Goal: Task Accomplishment & Management: Manage account settings

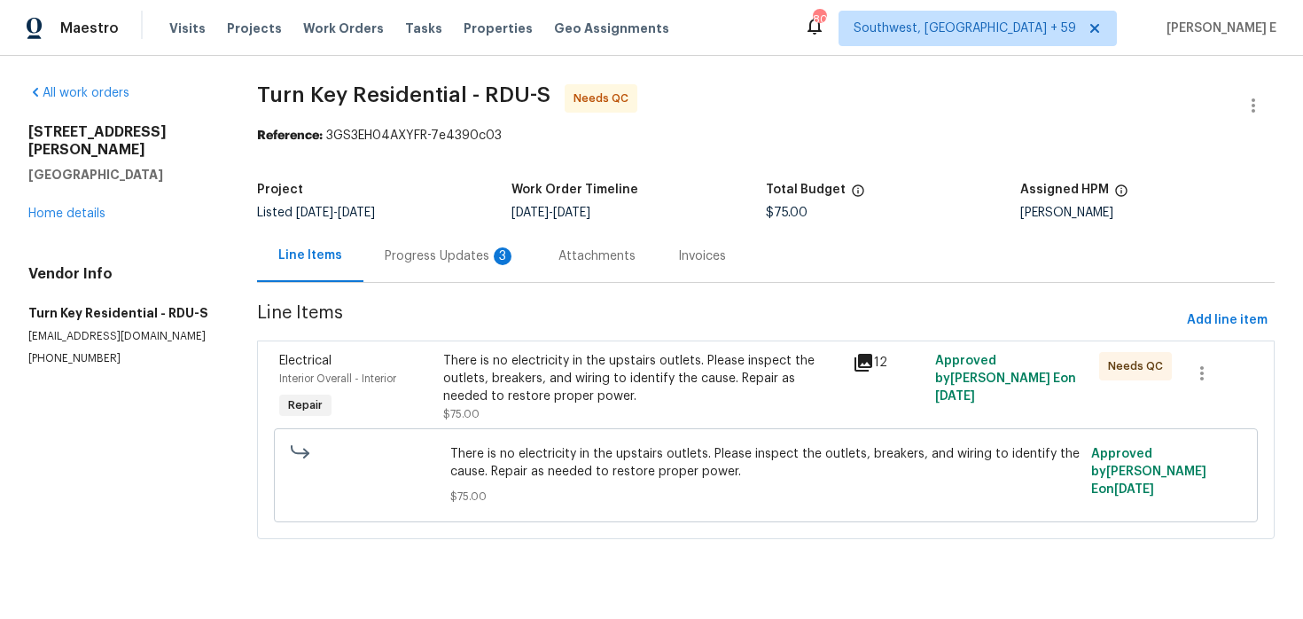
click at [468, 260] on div "Progress Updates 3" at bounding box center [450, 256] width 131 height 18
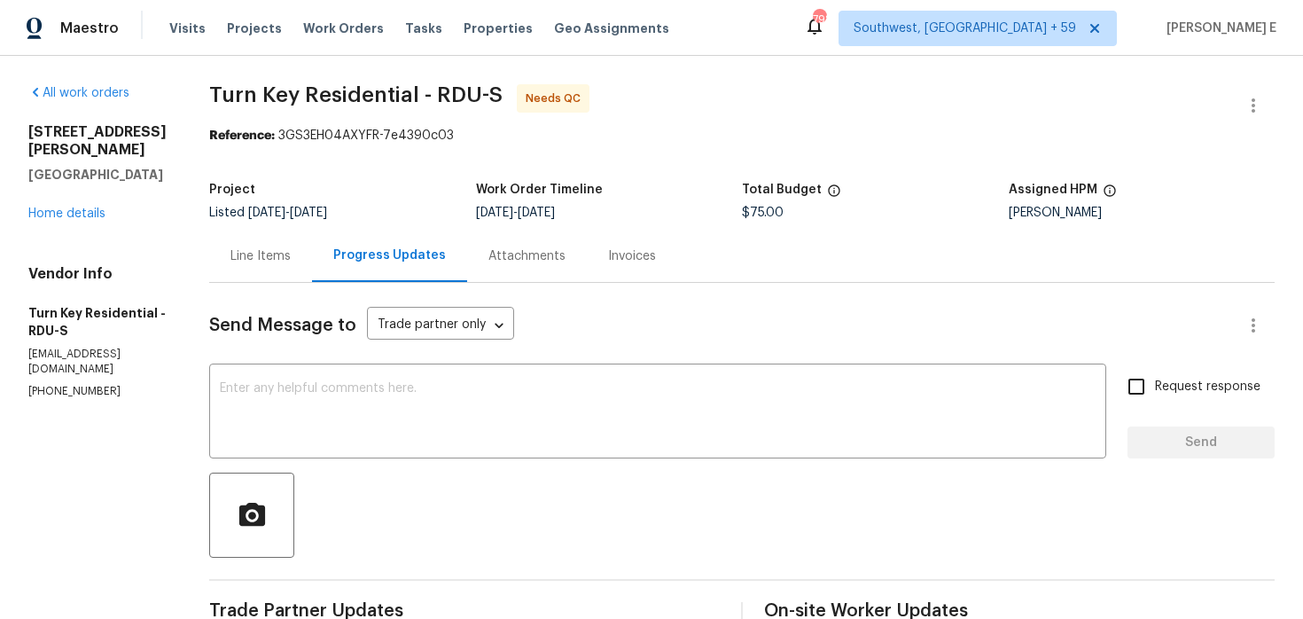
click at [291, 260] on div "Line Items" at bounding box center [260, 256] width 60 height 18
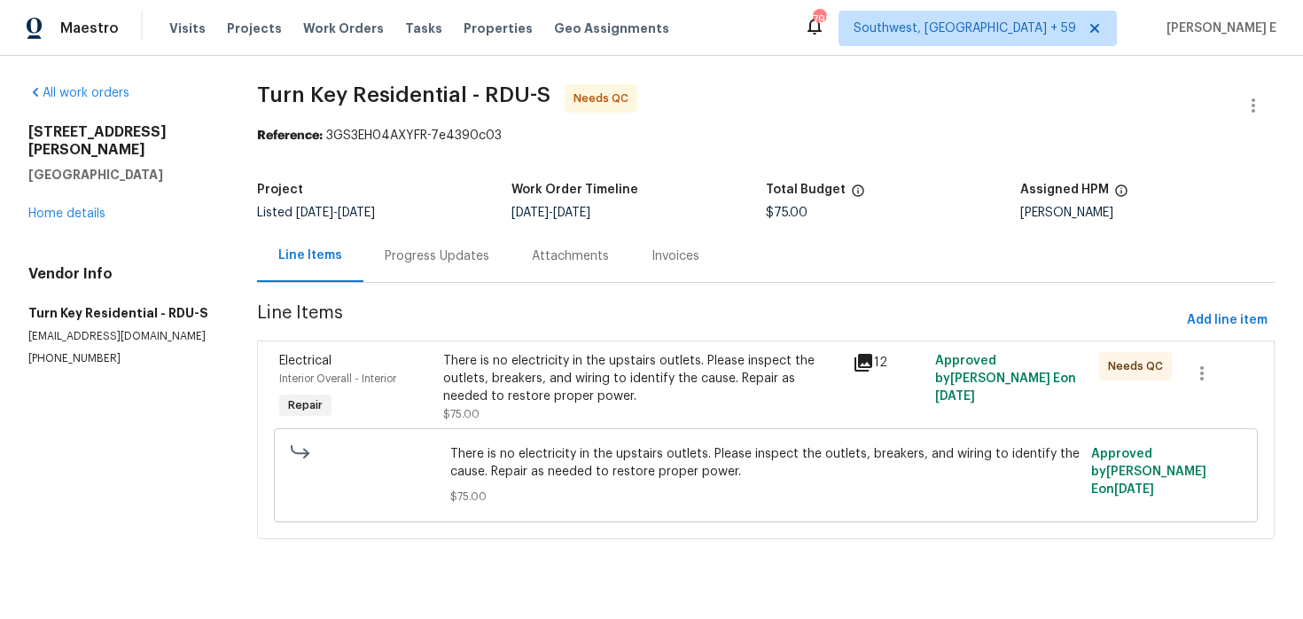
click at [472, 373] on div "There is no electricity in the upstairs outlets. Please inspect the outlets, br…" at bounding box center [643, 378] width 400 height 53
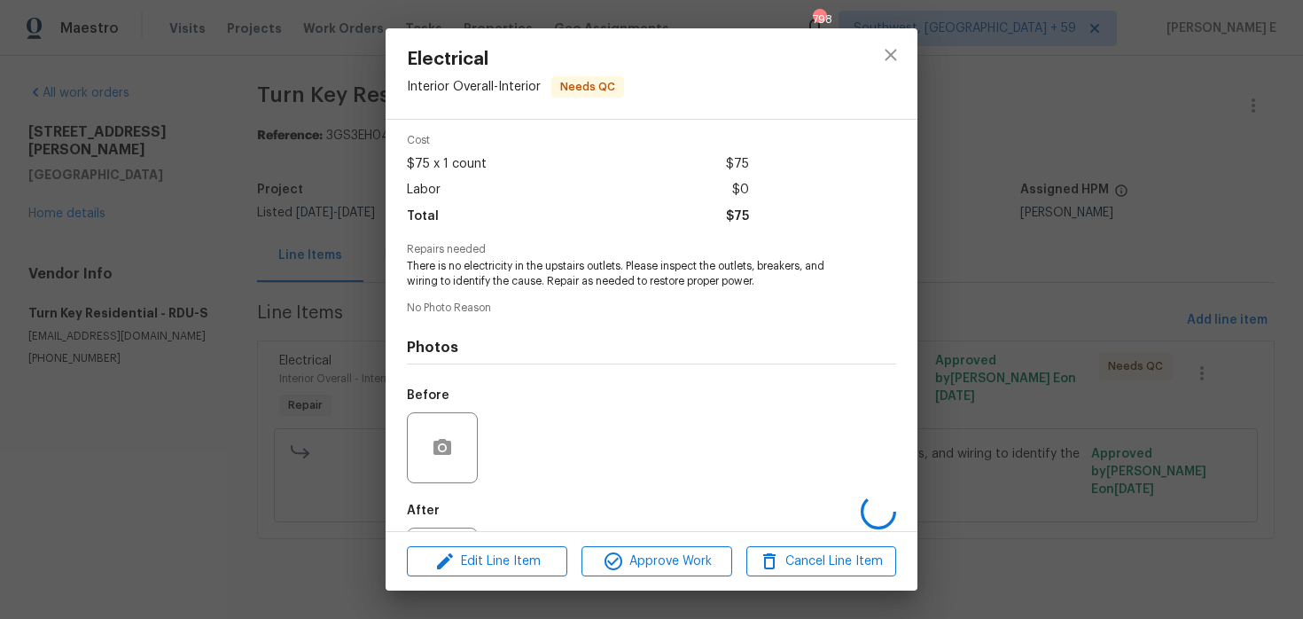
scroll to position [152, 0]
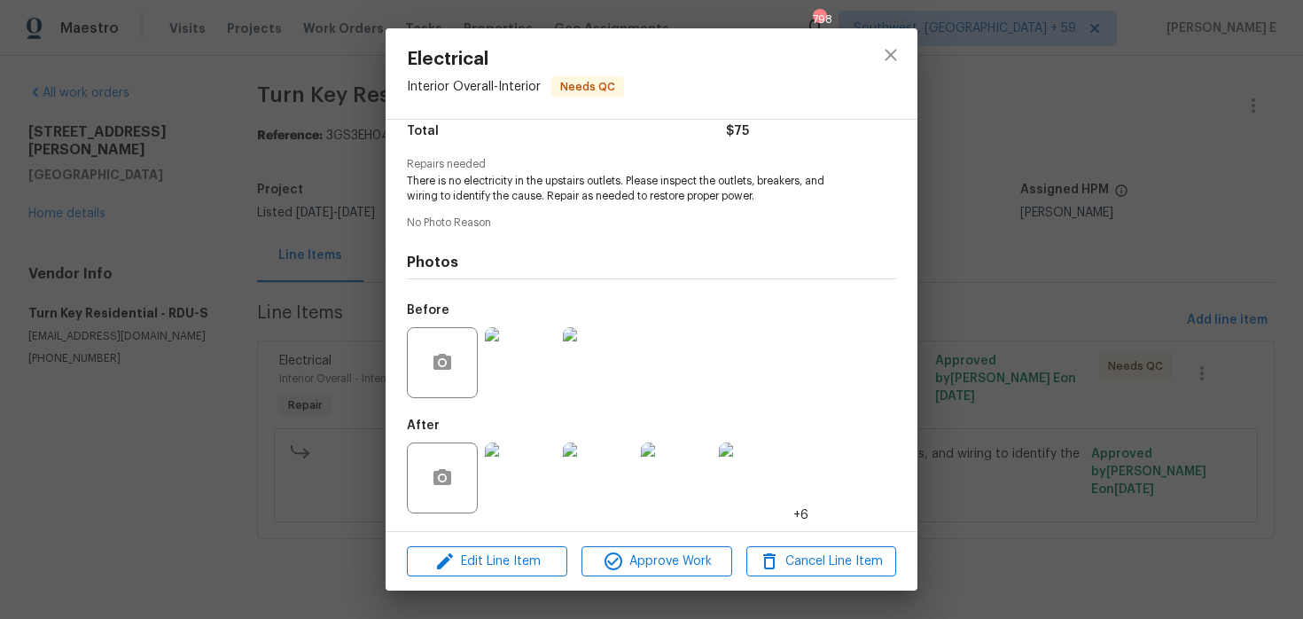
click at [513, 495] on img at bounding box center [520, 477] width 71 height 71
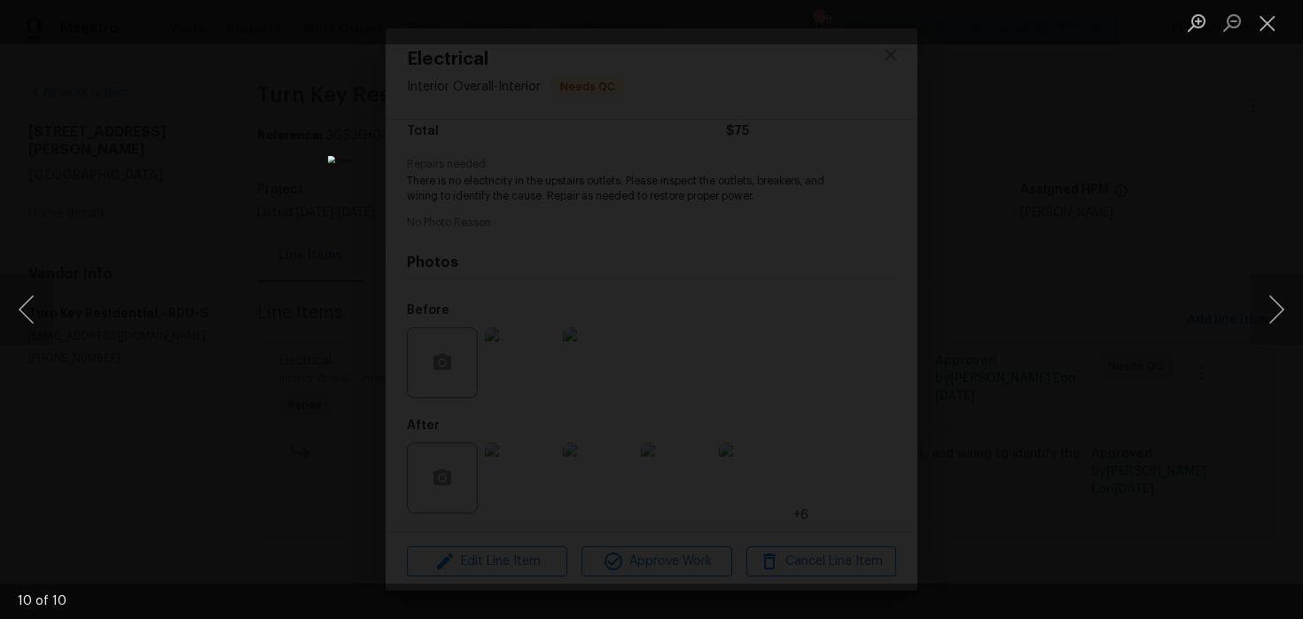
click at [945, 232] on div "Lightbox" at bounding box center [651, 309] width 1303 height 619
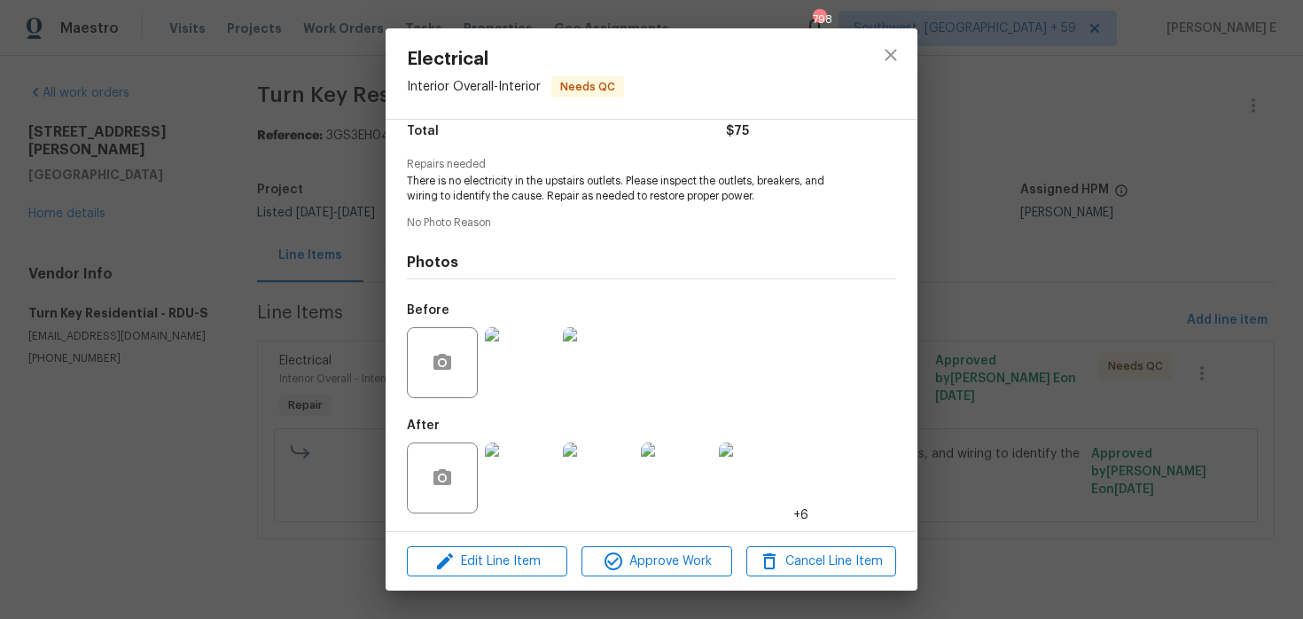
click at [945, 232] on div "Electrical Interior Overall - Interior Needs QC Vendor Turn Key Residential Acc…" at bounding box center [651, 309] width 1303 height 619
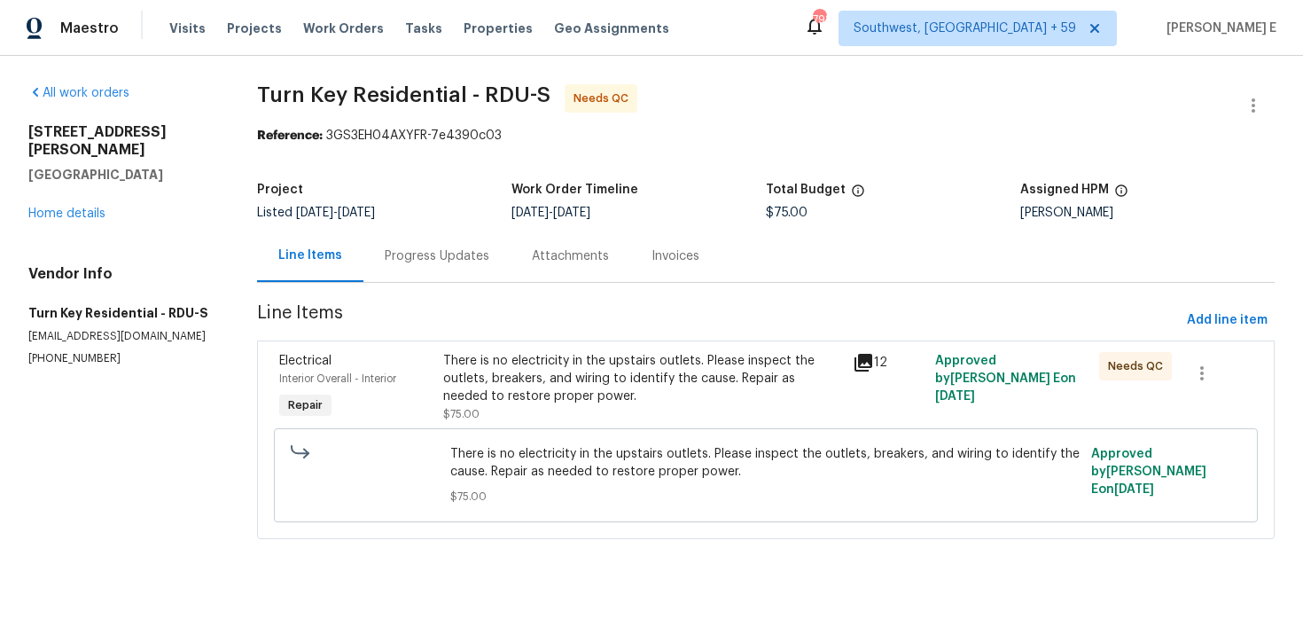
click at [441, 253] on div "Progress Updates" at bounding box center [437, 256] width 105 height 18
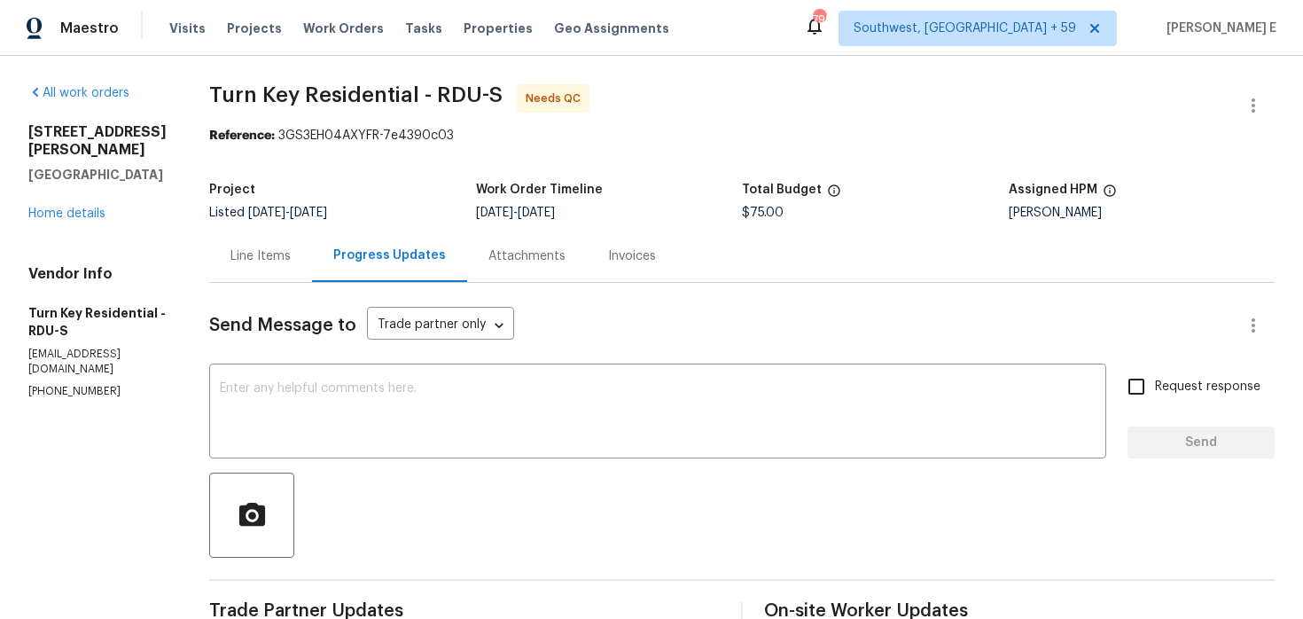
click at [290, 241] on div "Line Items" at bounding box center [260, 256] width 103 height 52
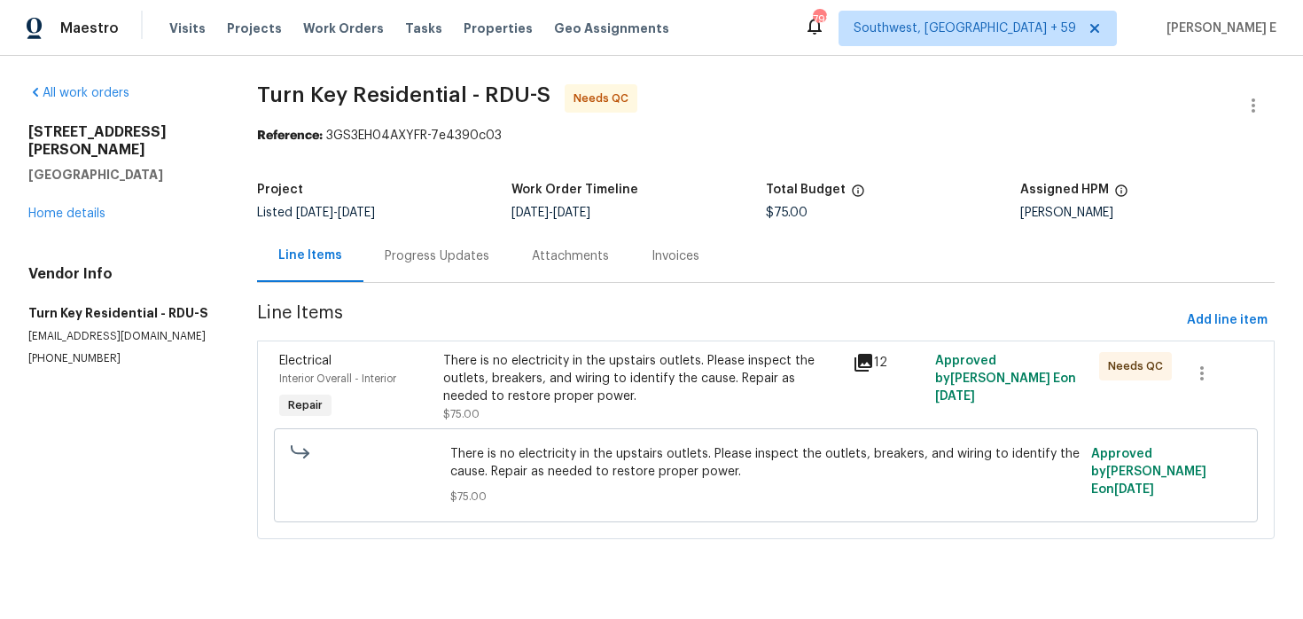
click at [498, 413] on div "There is no electricity in the upstairs outlets. Please inspect the outlets, br…" at bounding box center [643, 387] width 400 height 71
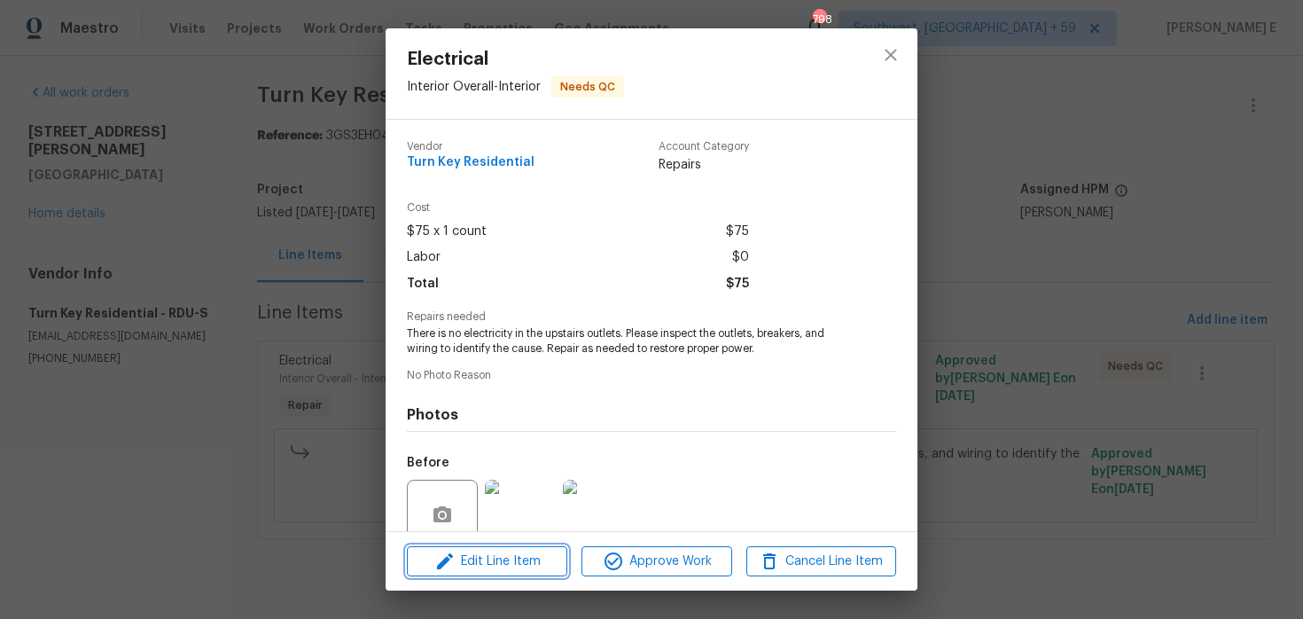
click at [487, 559] on span "Edit Line Item" at bounding box center [487, 561] width 150 height 22
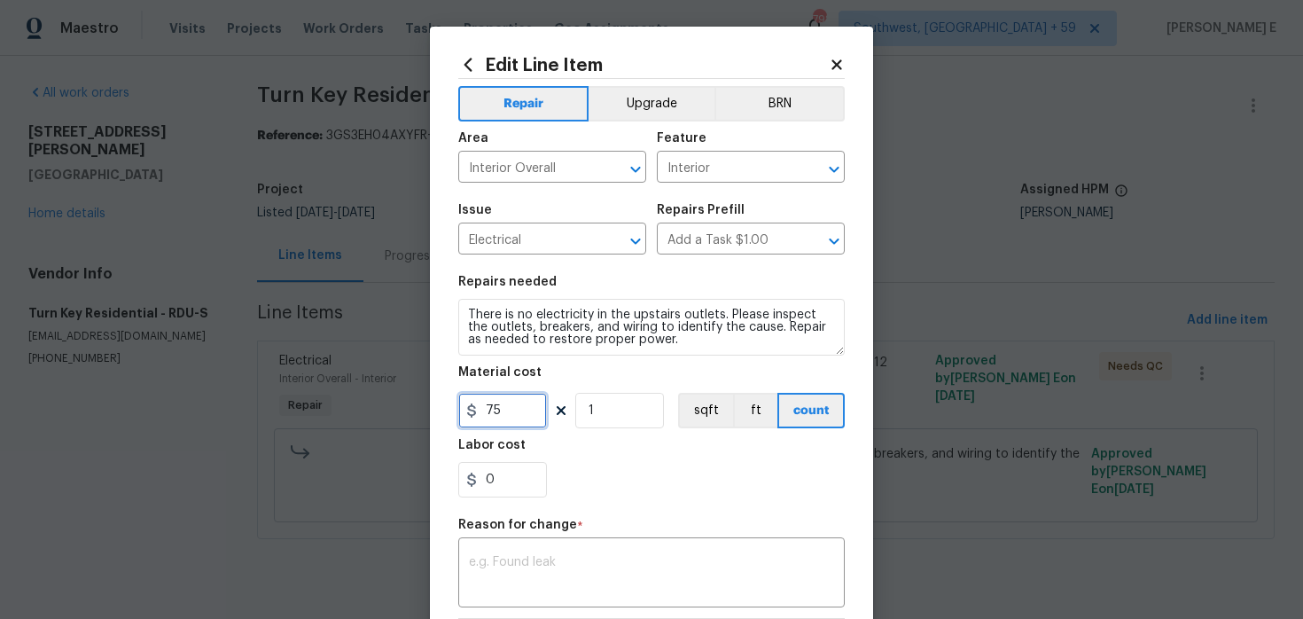
click at [500, 404] on input "75" at bounding box center [502, 410] width 89 height 35
type input "225"
click at [494, 555] on div "x ​" at bounding box center [651, 574] width 386 height 66
paste textarea "(KE) Updated per vendor's final cost."
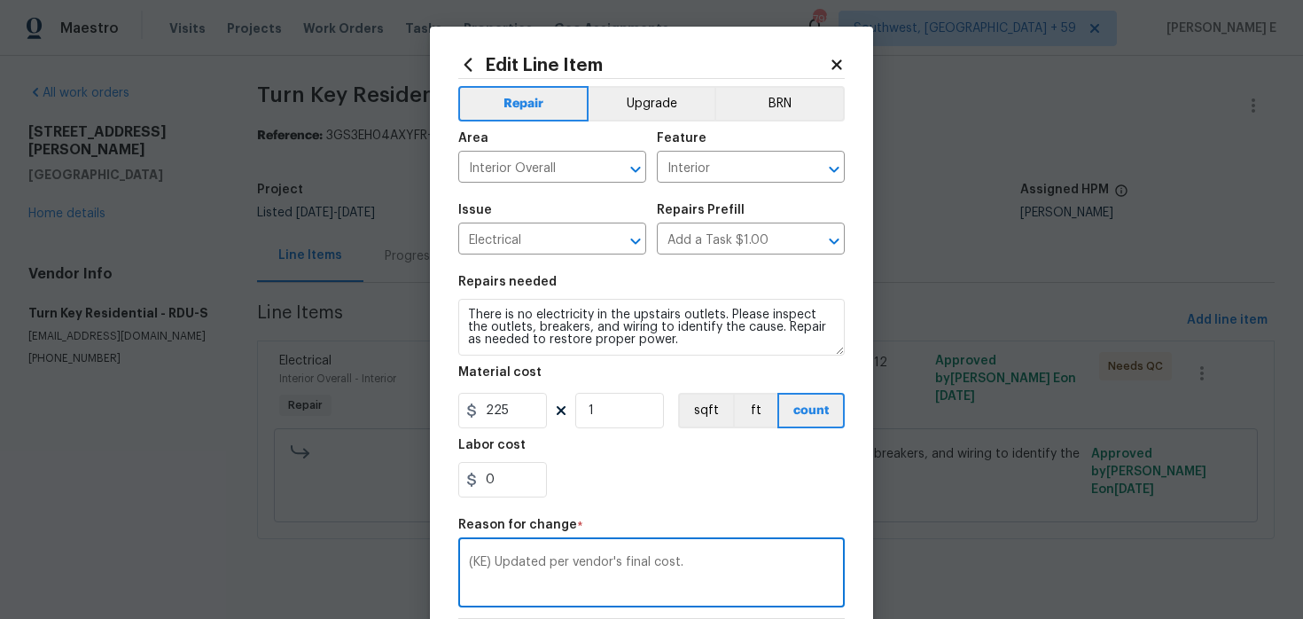
scroll to position [273, 0]
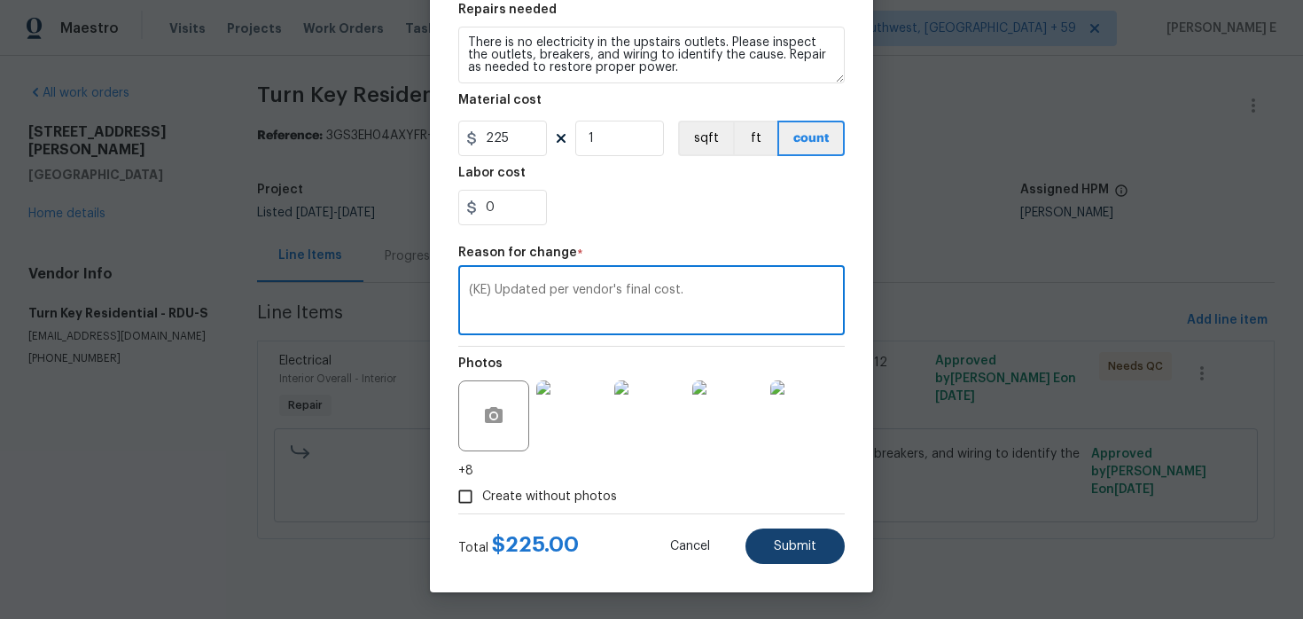
type textarea "(KE) Updated per vendor's final cost."
click at [791, 555] on button "Submit" at bounding box center [794, 545] width 99 height 35
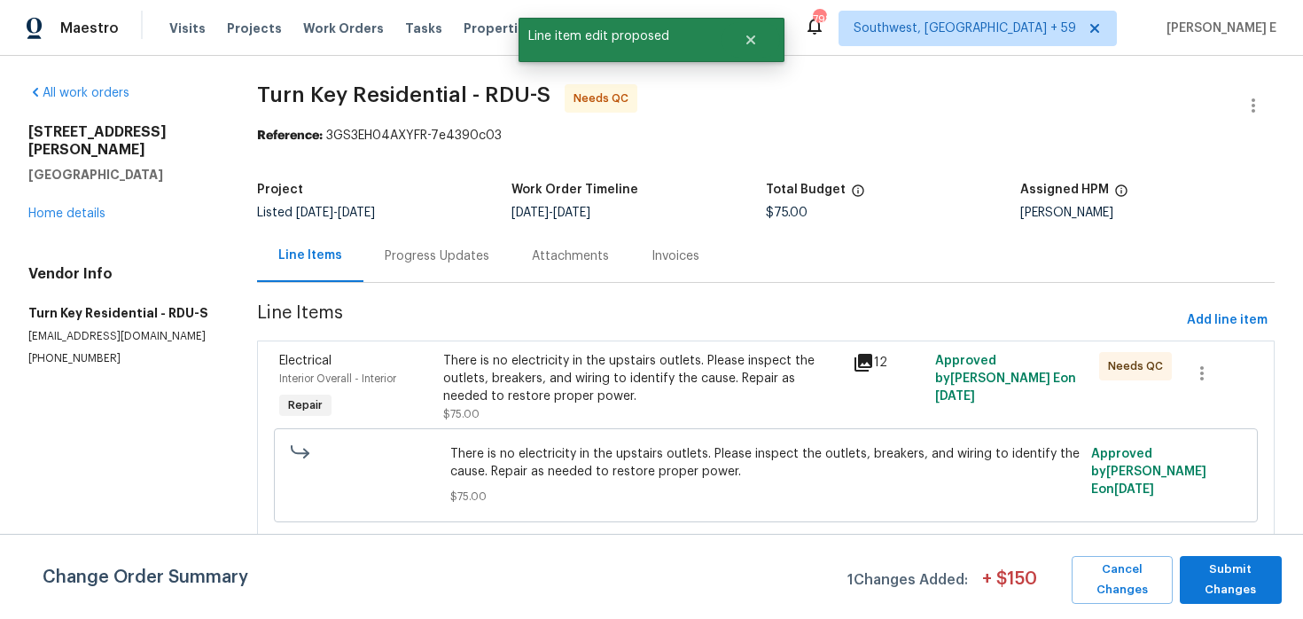
scroll to position [0, 0]
click at [1256, 599] on span "Submit Changes" at bounding box center [1230, 579] width 84 height 41
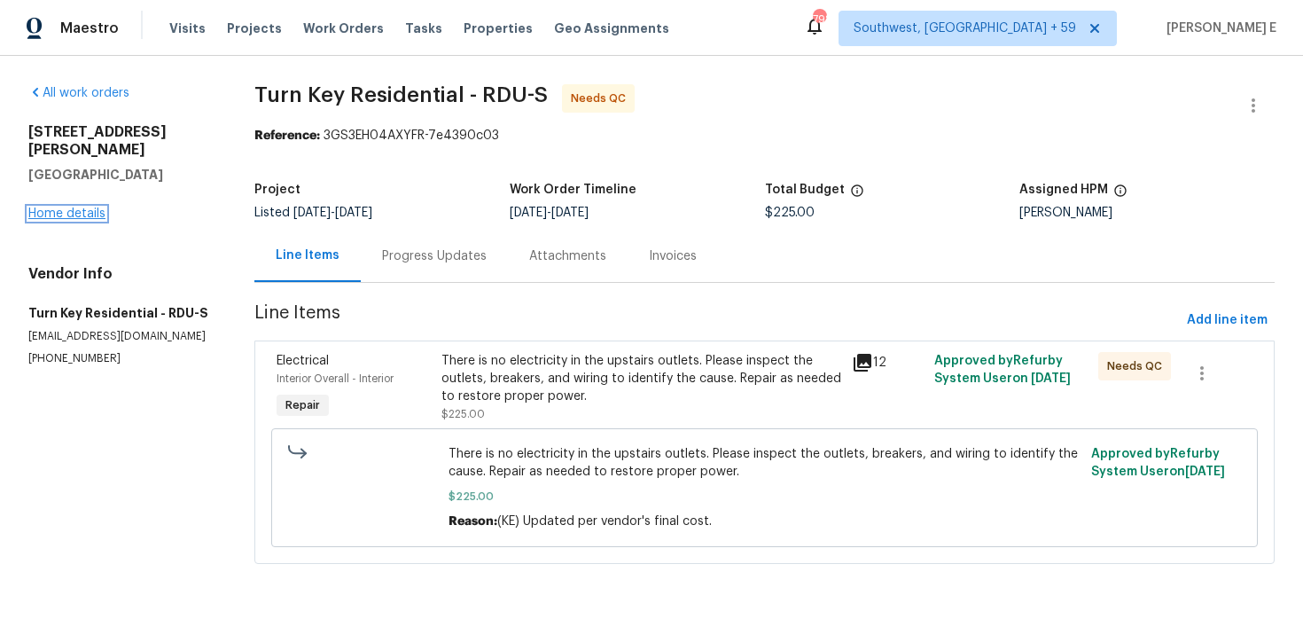
click at [90, 207] on link "Home details" at bounding box center [66, 213] width 77 height 12
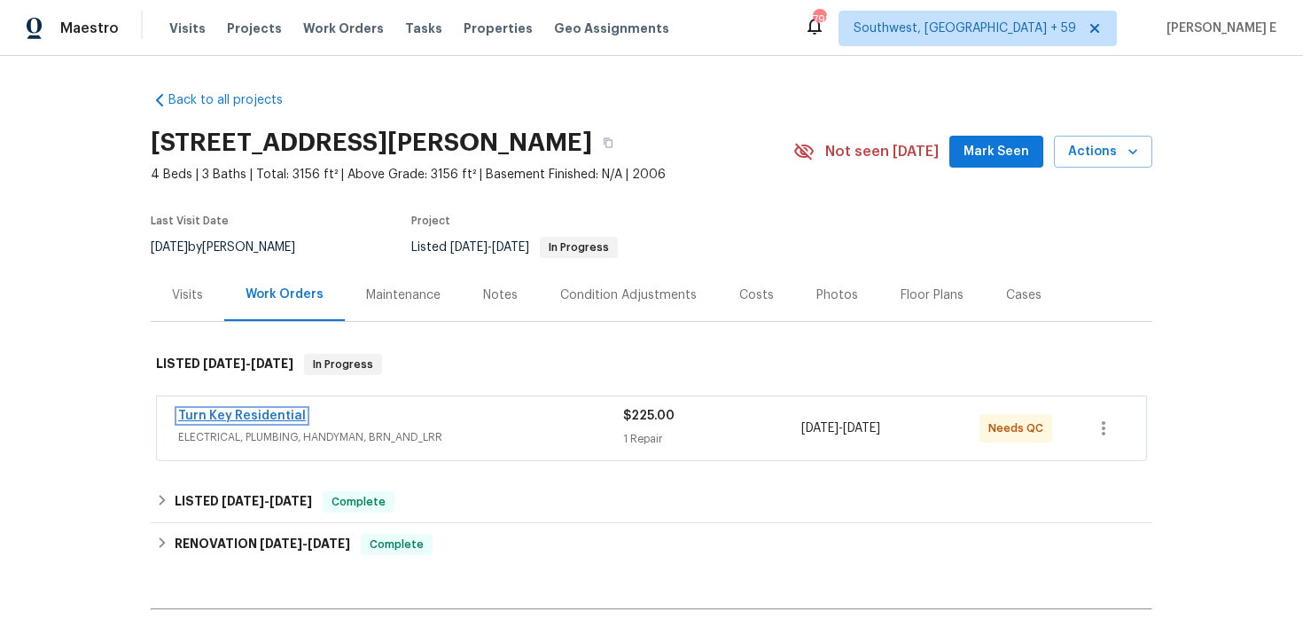
click at [224, 411] on link "Turn Key Residential" at bounding box center [242, 415] width 128 height 12
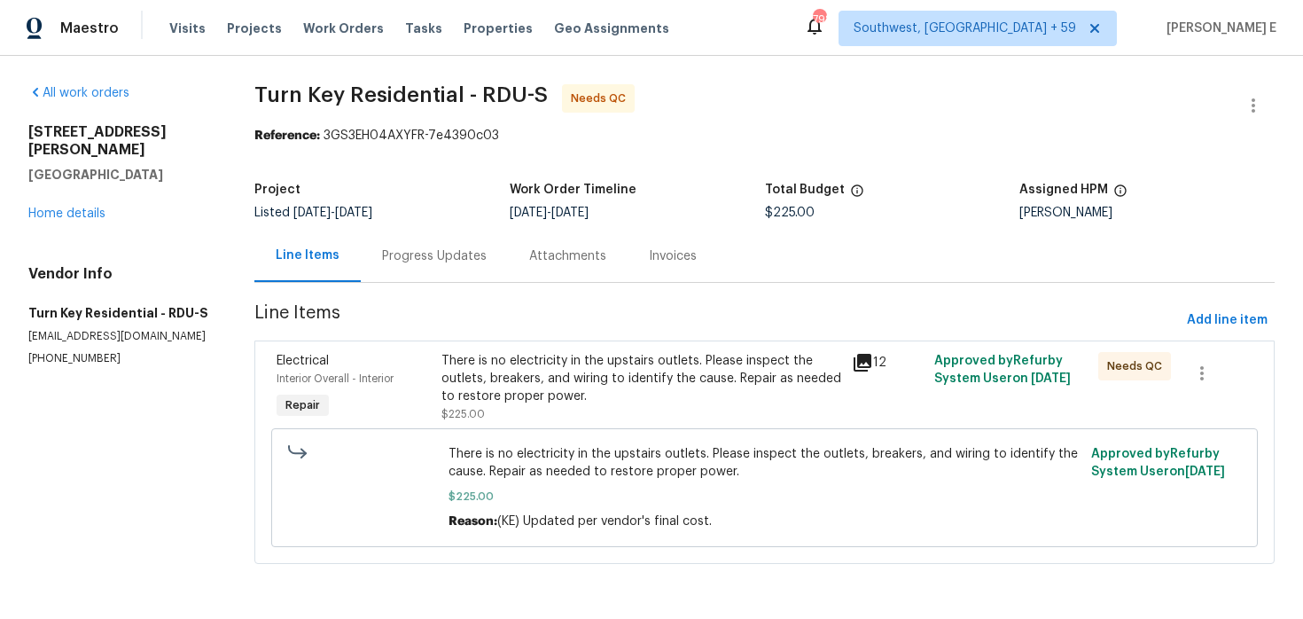
click at [488, 394] on div "There is no electricity in the upstairs outlets. Please inspect the outlets, br…" at bounding box center [641, 378] width 401 height 53
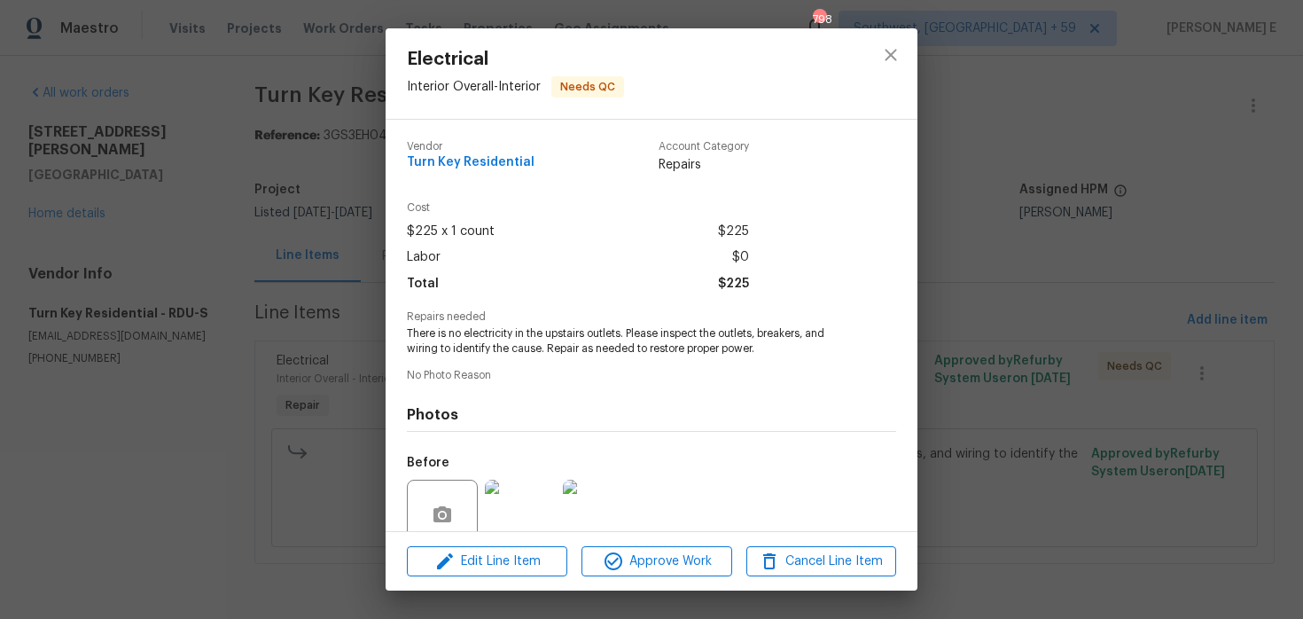
click at [307, 407] on div "Electrical Interior Overall - Interior Needs QC Vendor Turn Key Residential Acc…" at bounding box center [651, 309] width 1303 height 619
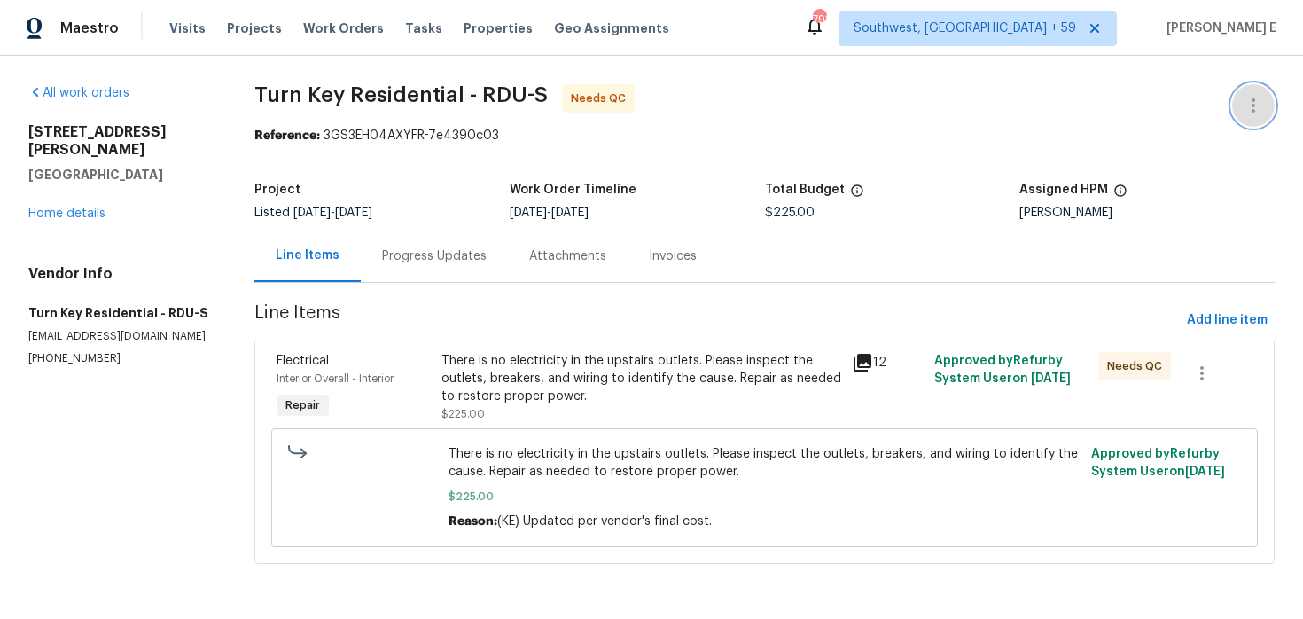
click at [1242, 104] on icon "button" at bounding box center [1252, 105] width 21 height 21
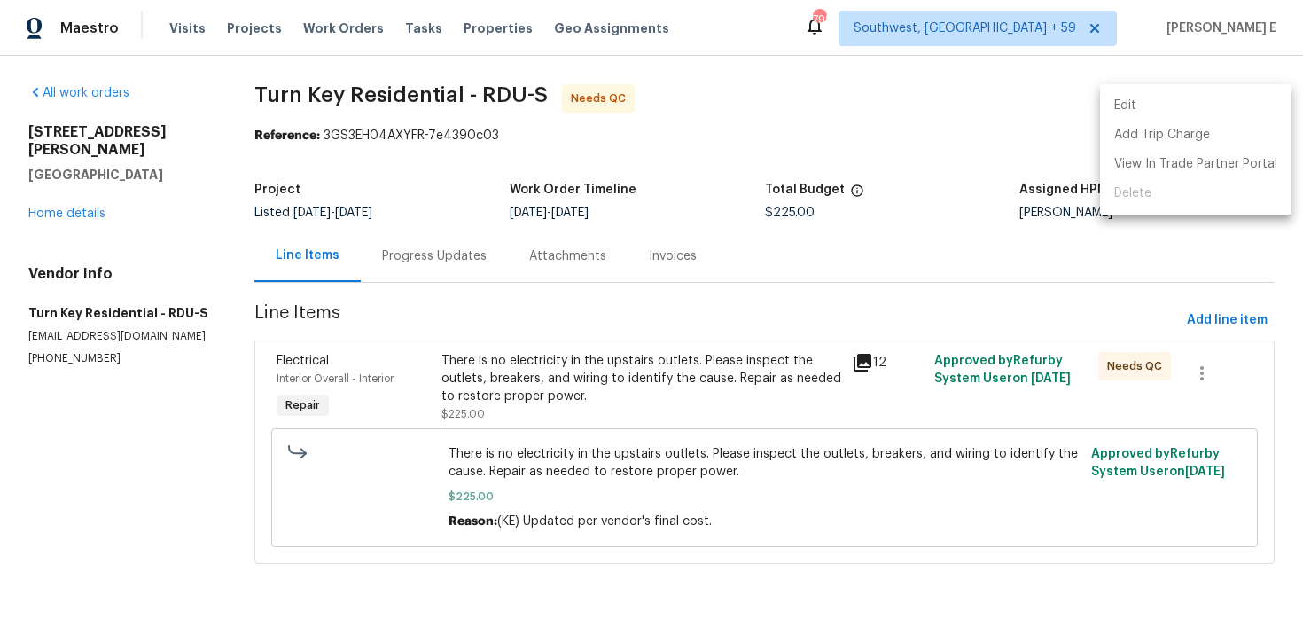
click at [1164, 101] on li "Edit" at bounding box center [1195, 105] width 191 height 29
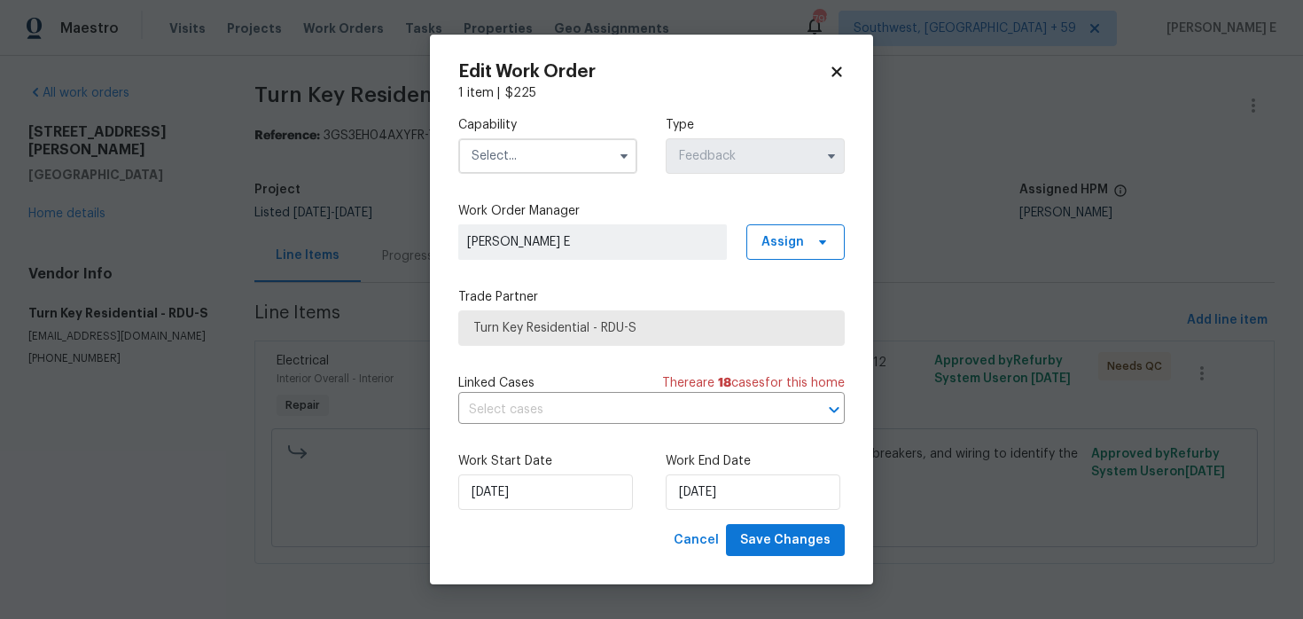
click at [535, 172] on input "text" at bounding box center [547, 155] width 179 height 35
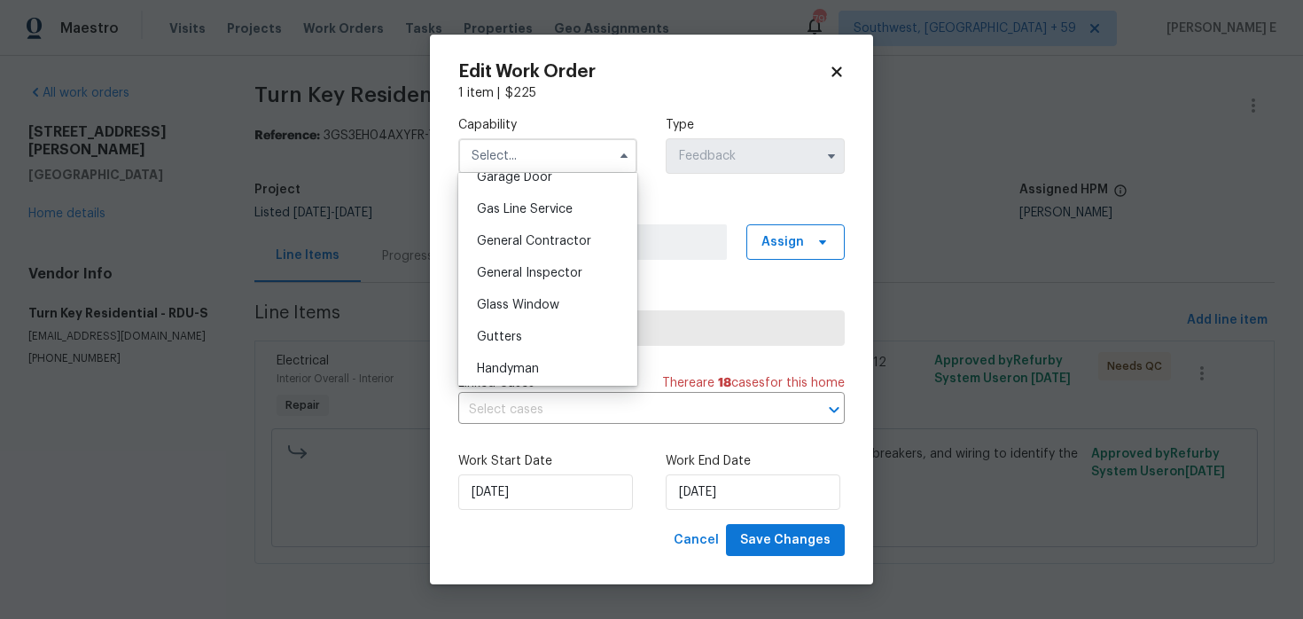
scroll to position [872, 0]
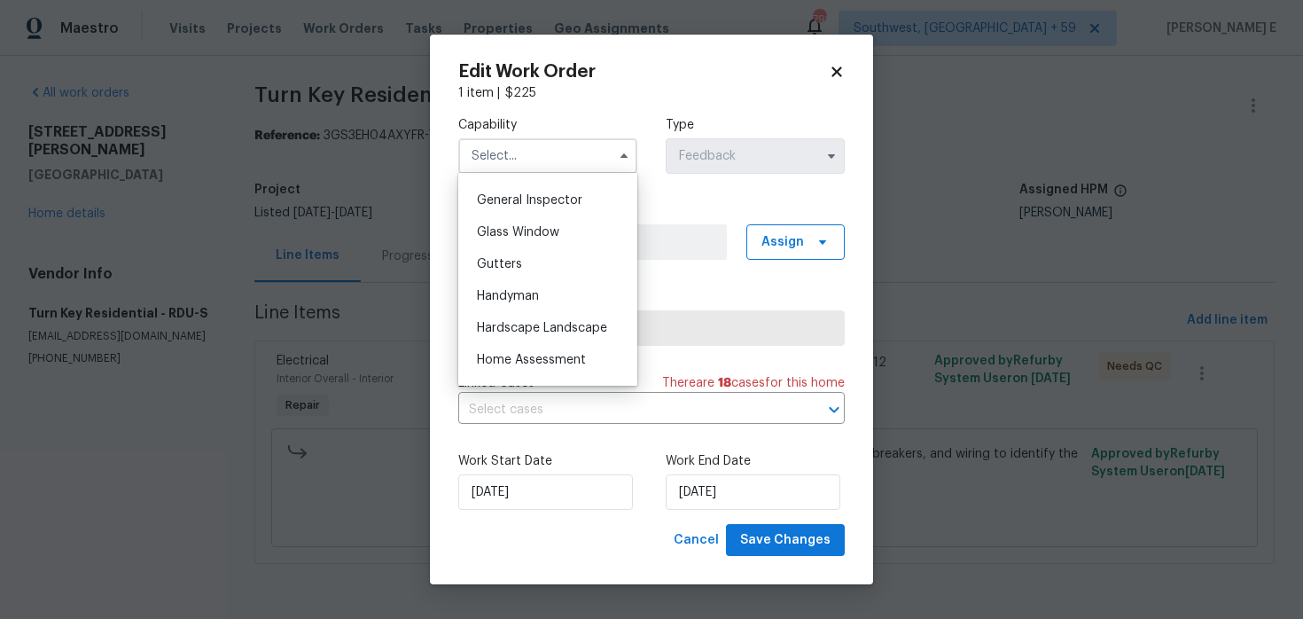
click at [526, 284] on div "Handyman" at bounding box center [548, 296] width 170 height 32
type input "Handyman"
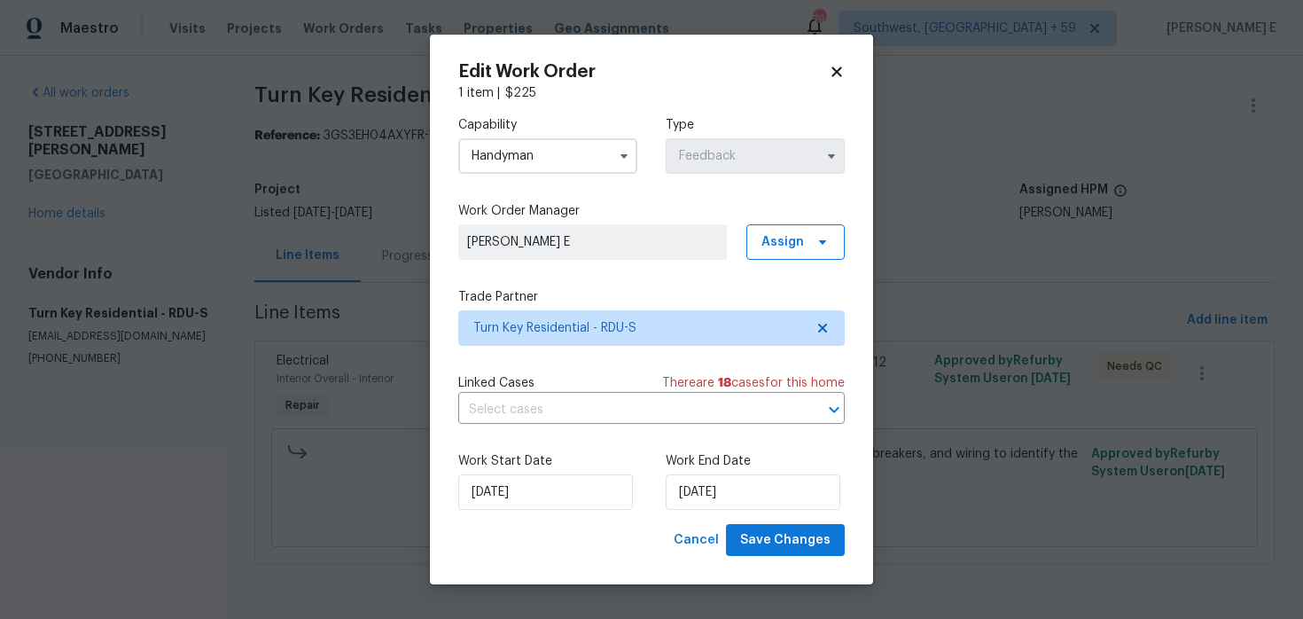
click at [568, 462] on label "Work Start Date" at bounding box center [547, 461] width 179 height 18
click at [535, 493] on input "18/08/2025" at bounding box center [545, 491] width 175 height 35
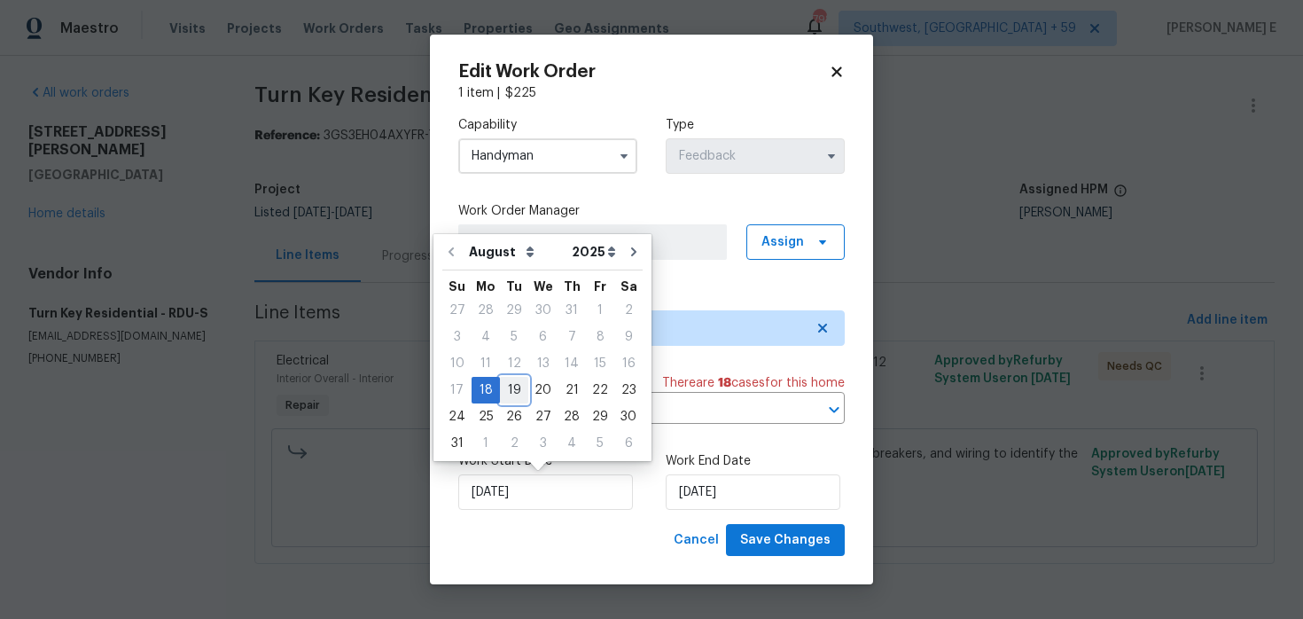
click at [509, 388] on div "19" at bounding box center [514, 390] width 28 height 25
type input "19/08/2025"
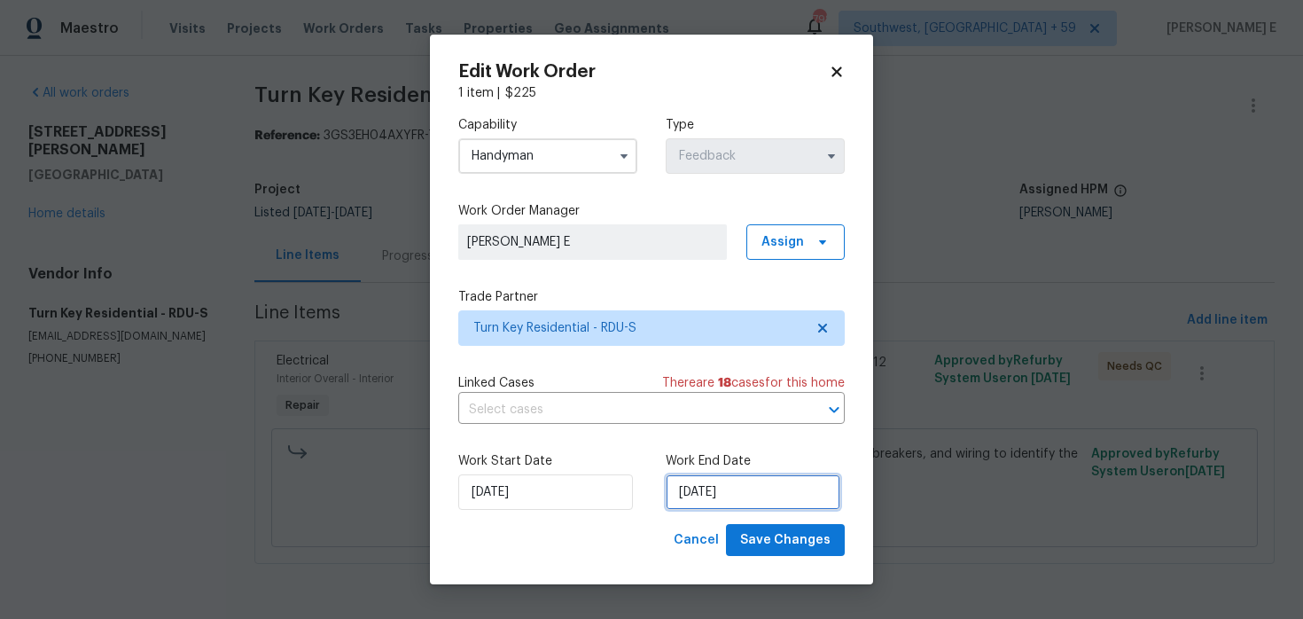
click at [740, 492] on input "20/08/2025" at bounding box center [753, 491] width 175 height 35
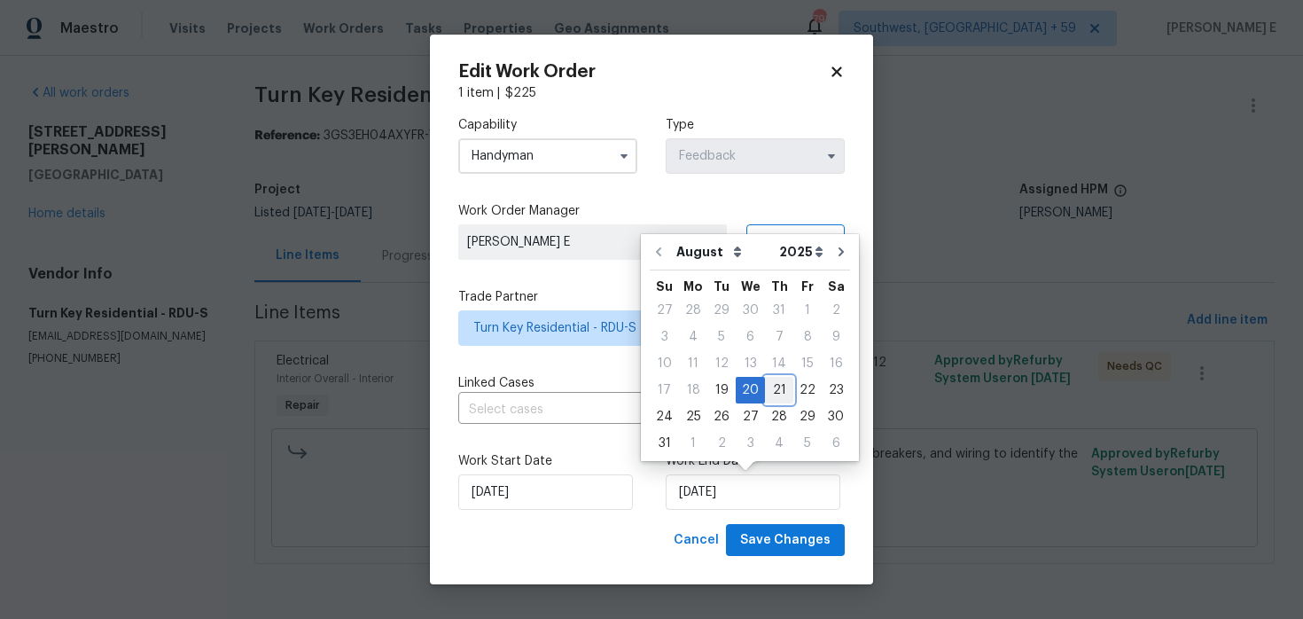
click at [767, 393] on div "21" at bounding box center [779, 390] width 28 height 25
type input "21/08/2025"
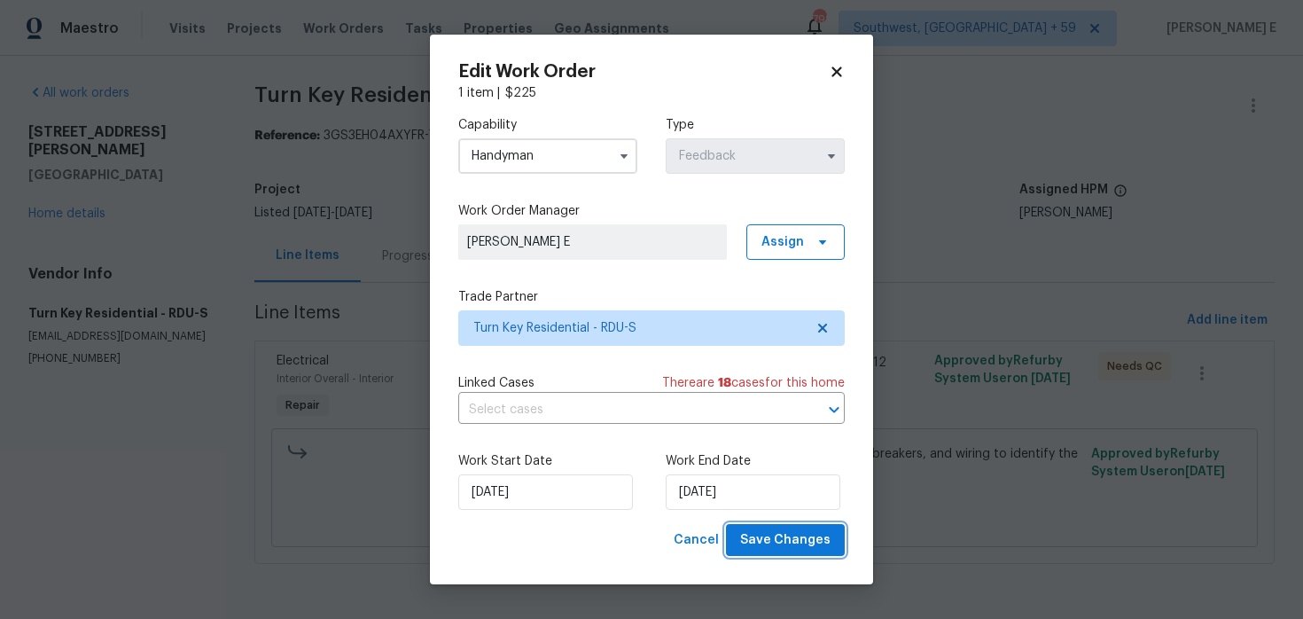
click at [783, 546] on span "Save Changes" at bounding box center [785, 540] width 90 height 22
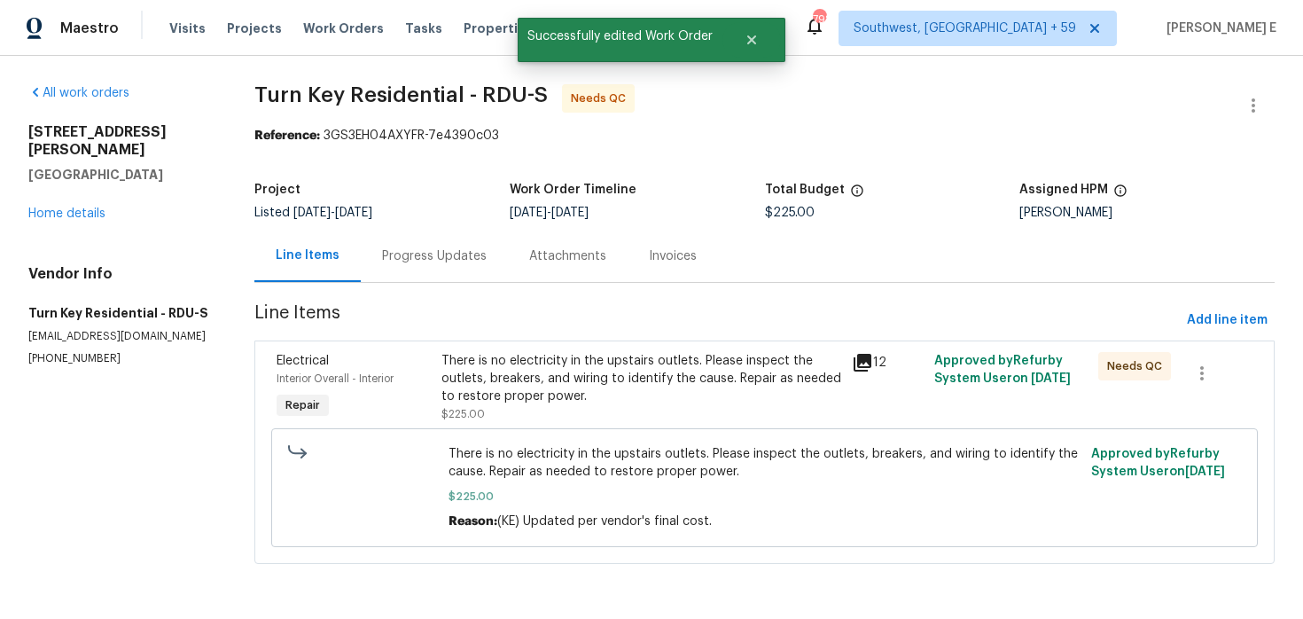
click at [673, 354] on div "There is no electricity in the upstairs outlets. Please inspect the outlets, br…" at bounding box center [641, 378] width 401 height 53
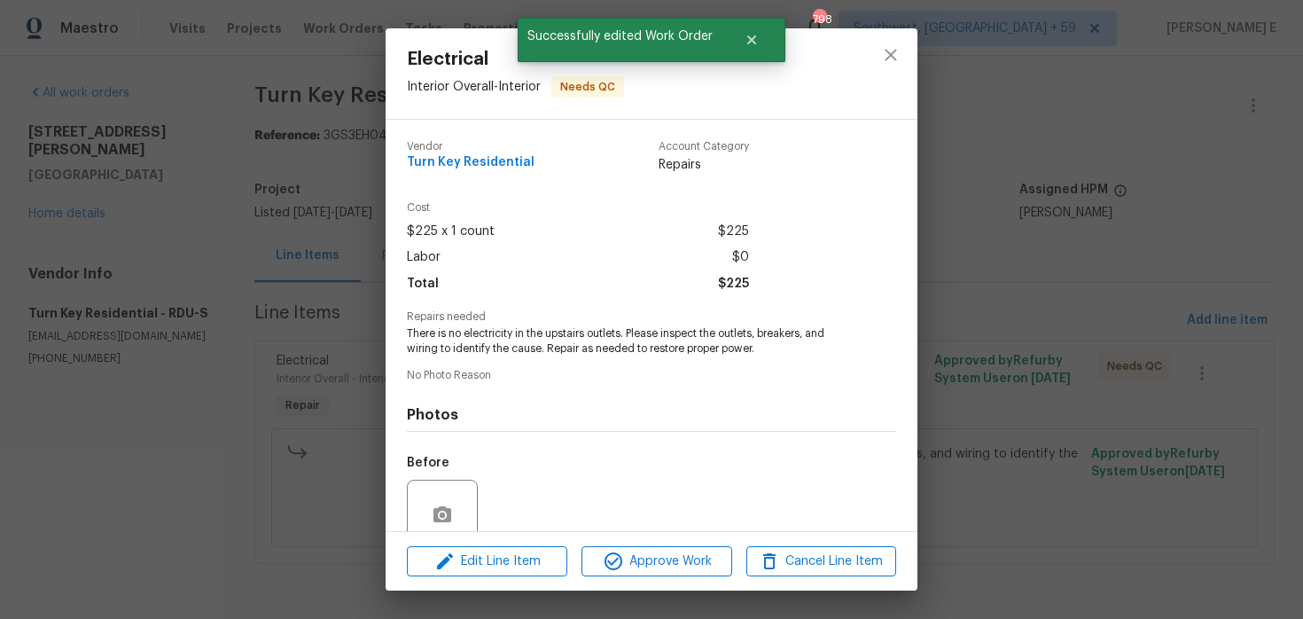
scroll to position [152, 0]
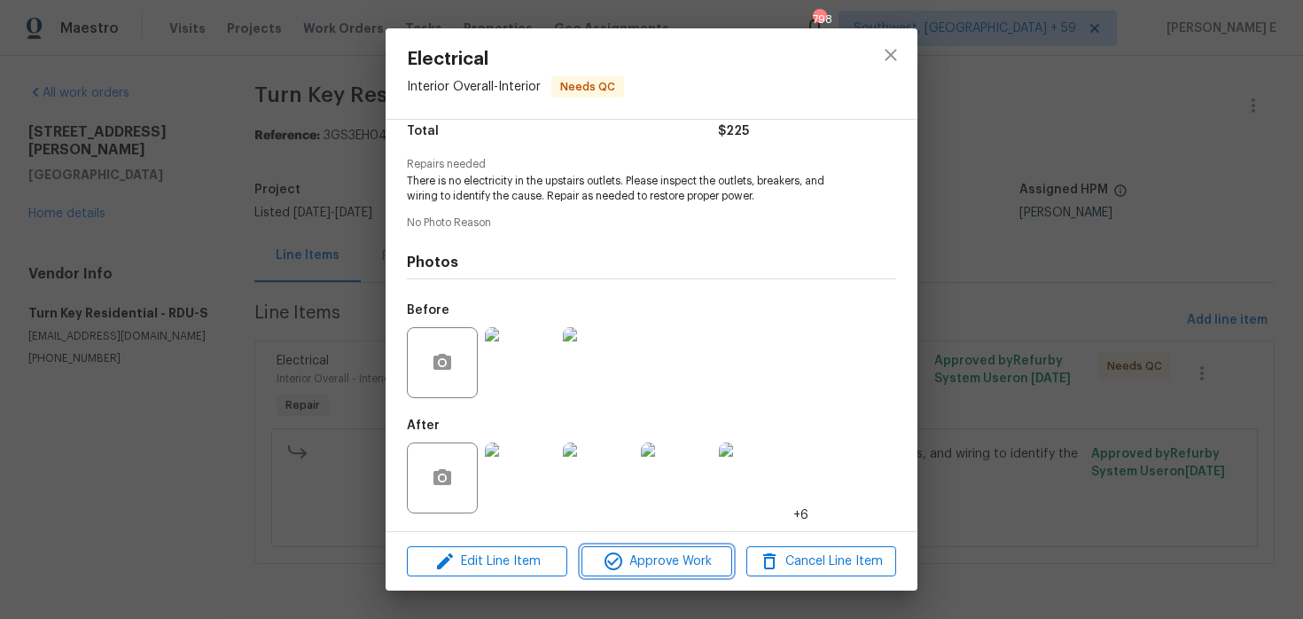
click at [617, 553] on icon "button" at bounding box center [613, 561] width 18 height 18
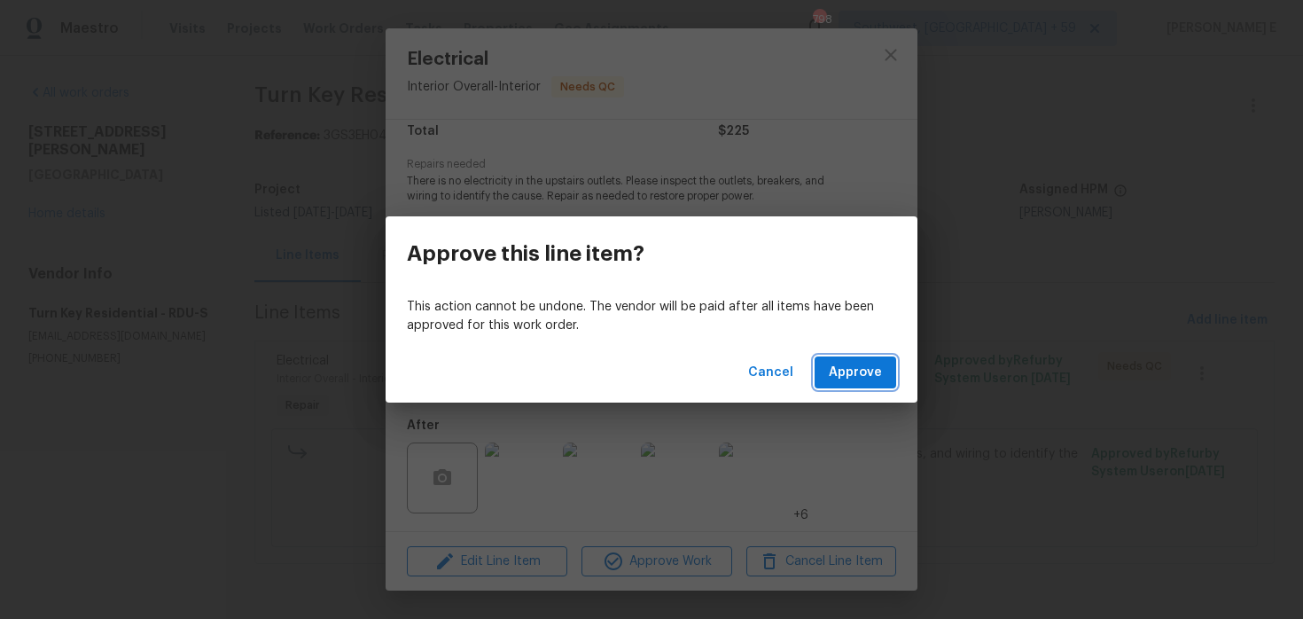
click at [847, 382] on span "Approve" at bounding box center [855, 373] width 53 height 22
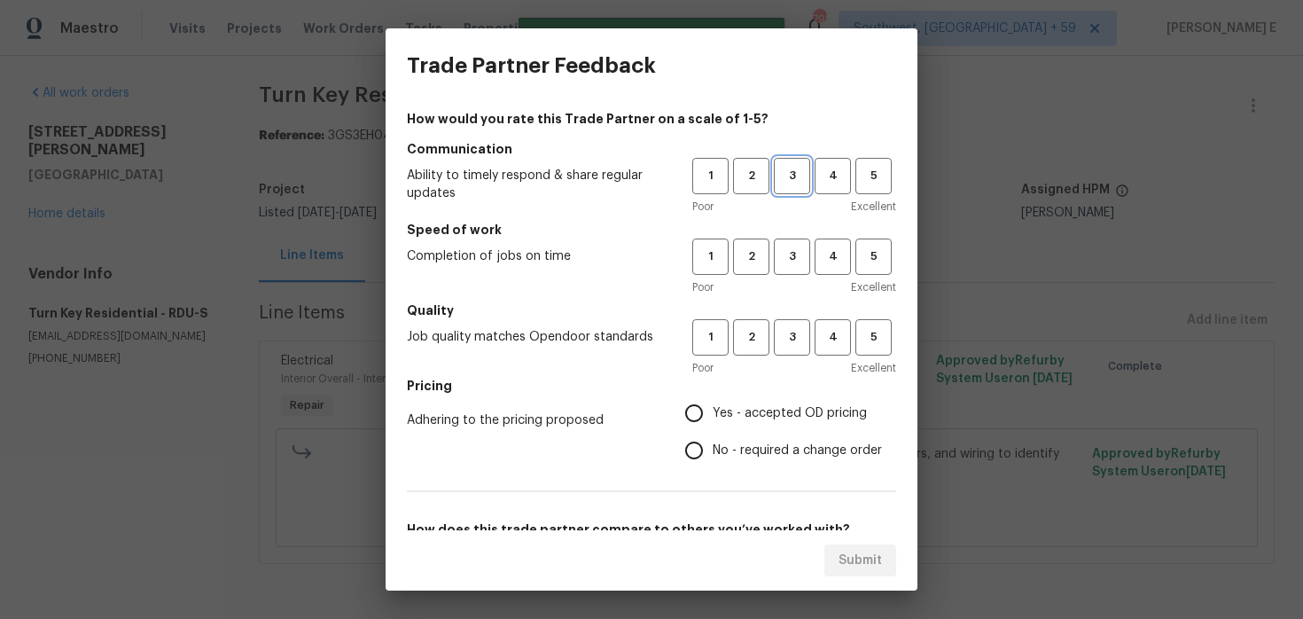
click at [786, 192] on button "3" at bounding box center [792, 176] width 36 height 36
click at [791, 260] on span "3" at bounding box center [791, 256] width 33 height 20
click at [782, 333] on span "3" at bounding box center [791, 337] width 33 height 20
click at [708, 444] on input "No - required a change order" at bounding box center [693, 450] width 37 height 37
radio input "true"
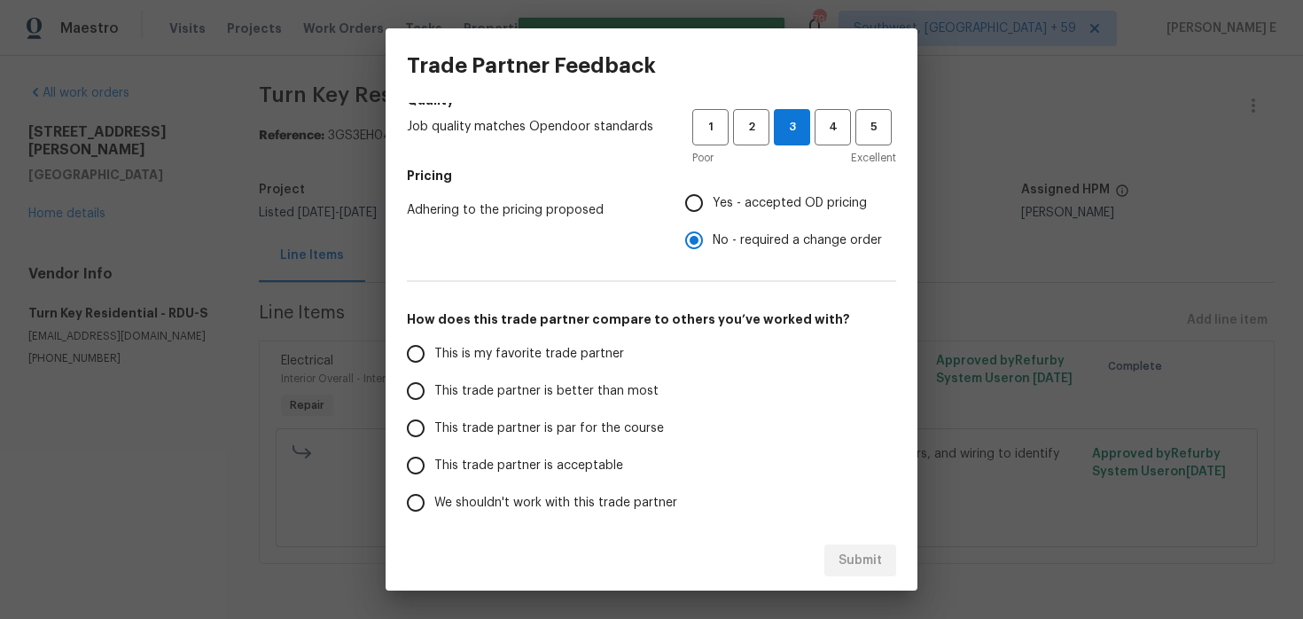
scroll to position [281, 0]
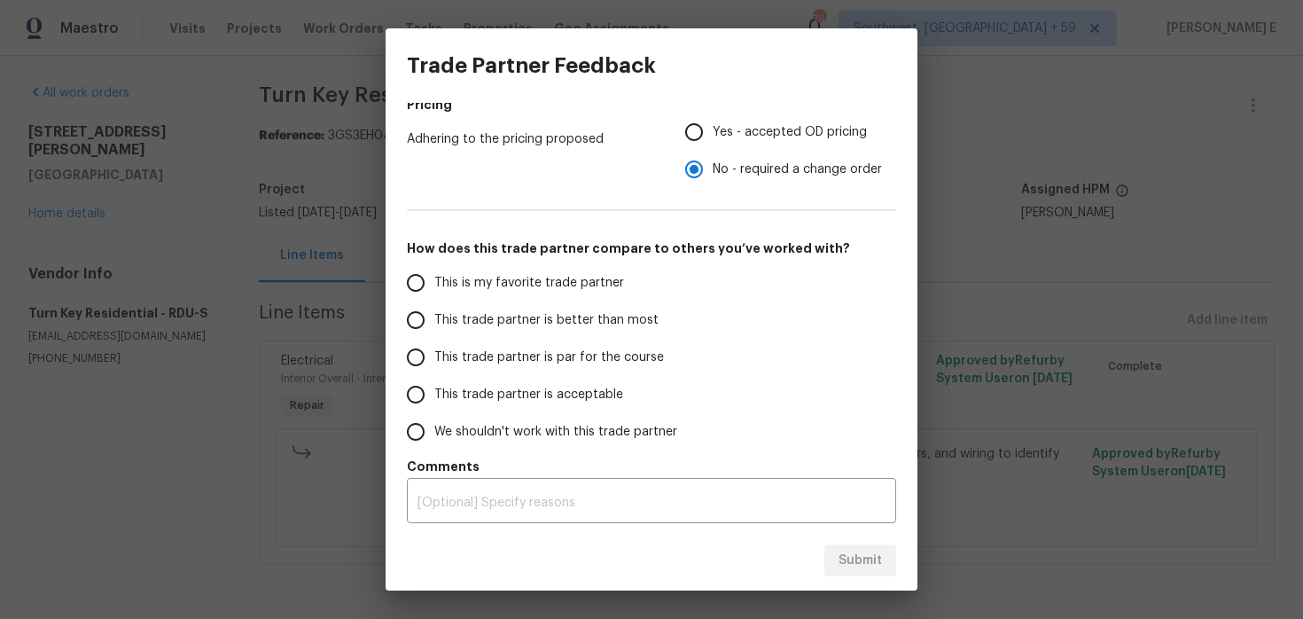
click at [607, 360] on span "This trade partner is par for the course" at bounding box center [549, 357] width 230 height 19
click at [434, 360] on input "This trade partner is par for the course" at bounding box center [415, 357] width 37 height 37
click at [849, 559] on span "Submit" at bounding box center [859, 560] width 43 height 22
radio input "true"
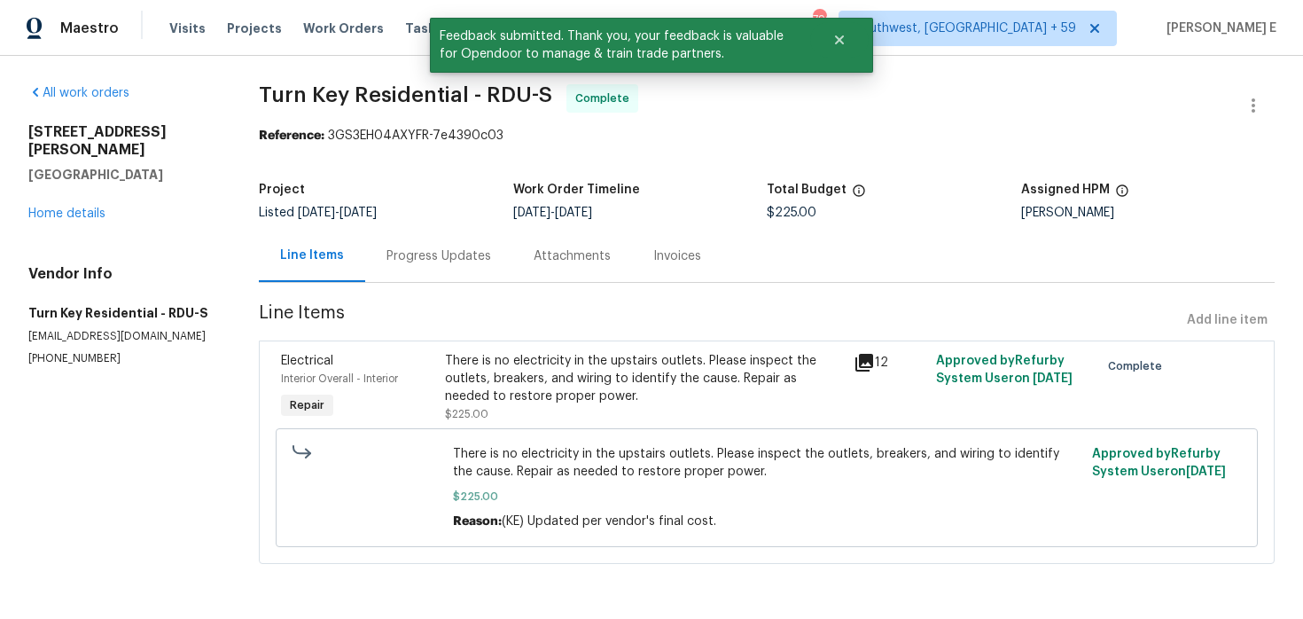
click at [461, 269] on div "Progress Updates" at bounding box center [438, 256] width 147 height 52
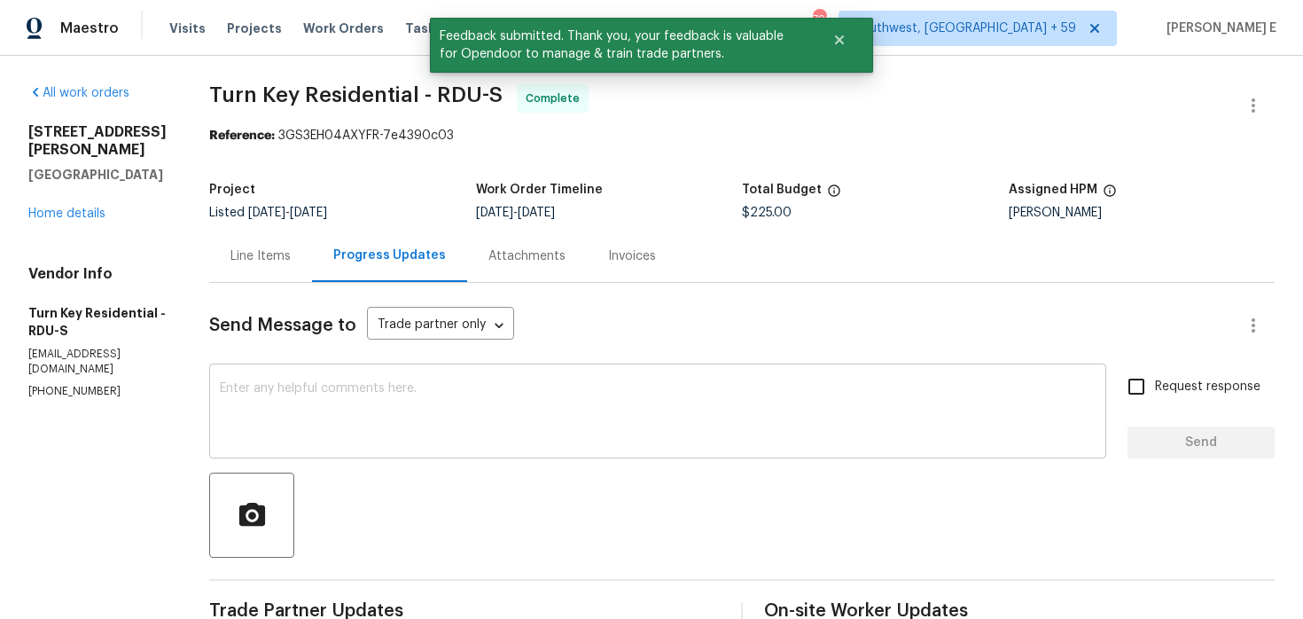
click at [497, 448] on div "x ​" at bounding box center [657, 413] width 897 height 90
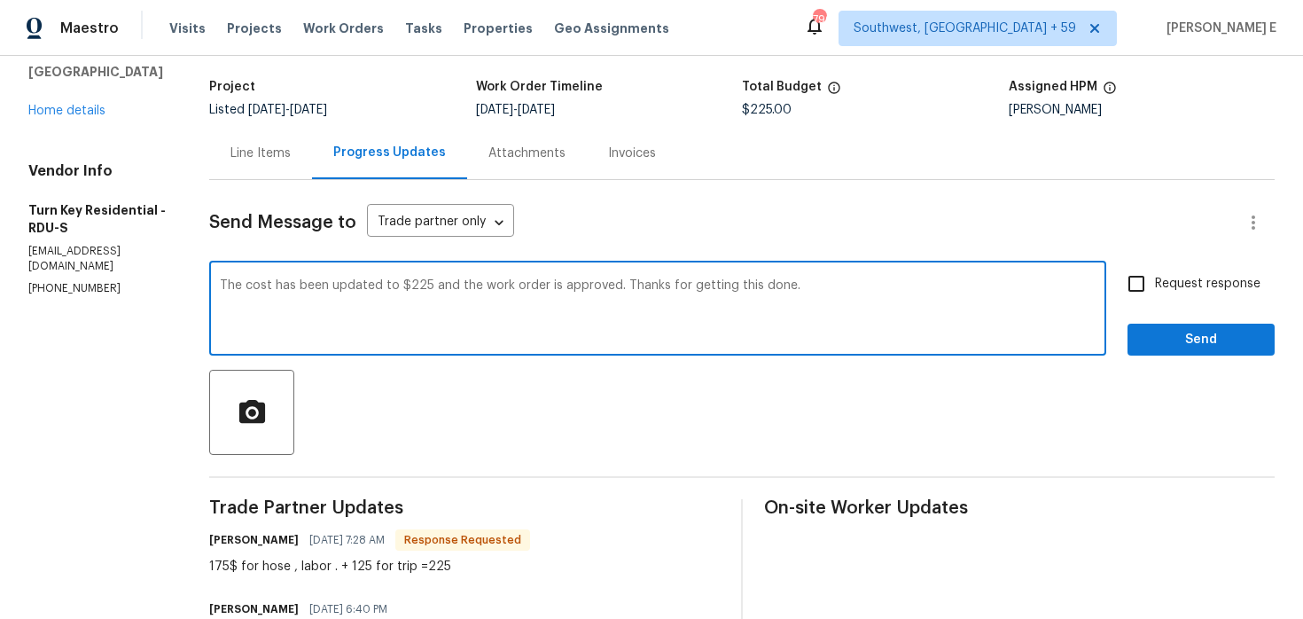
scroll to position [128, 0]
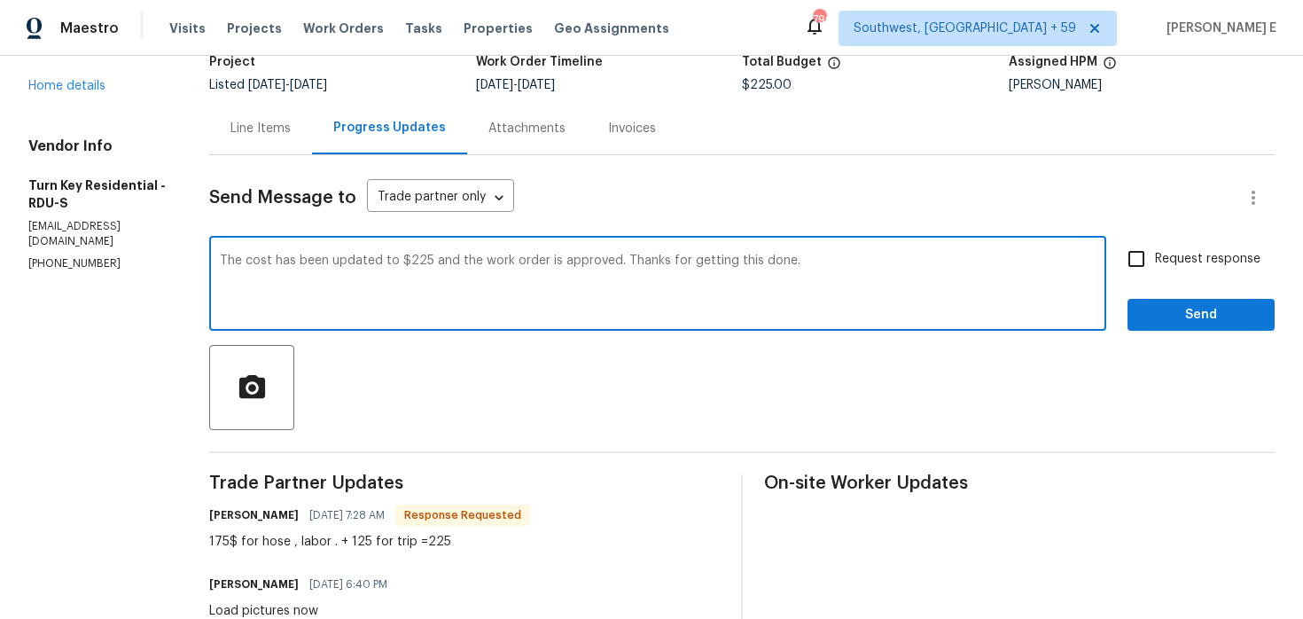
type textarea "The cost has been updated to $225 and the work order is approved. Thanks for ge…"
click at [1208, 244] on label "Request response" at bounding box center [1189, 258] width 143 height 37
click at [1155, 244] on input "Request response" at bounding box center [1136, 258] width 37 height 37
checkbox input "true"
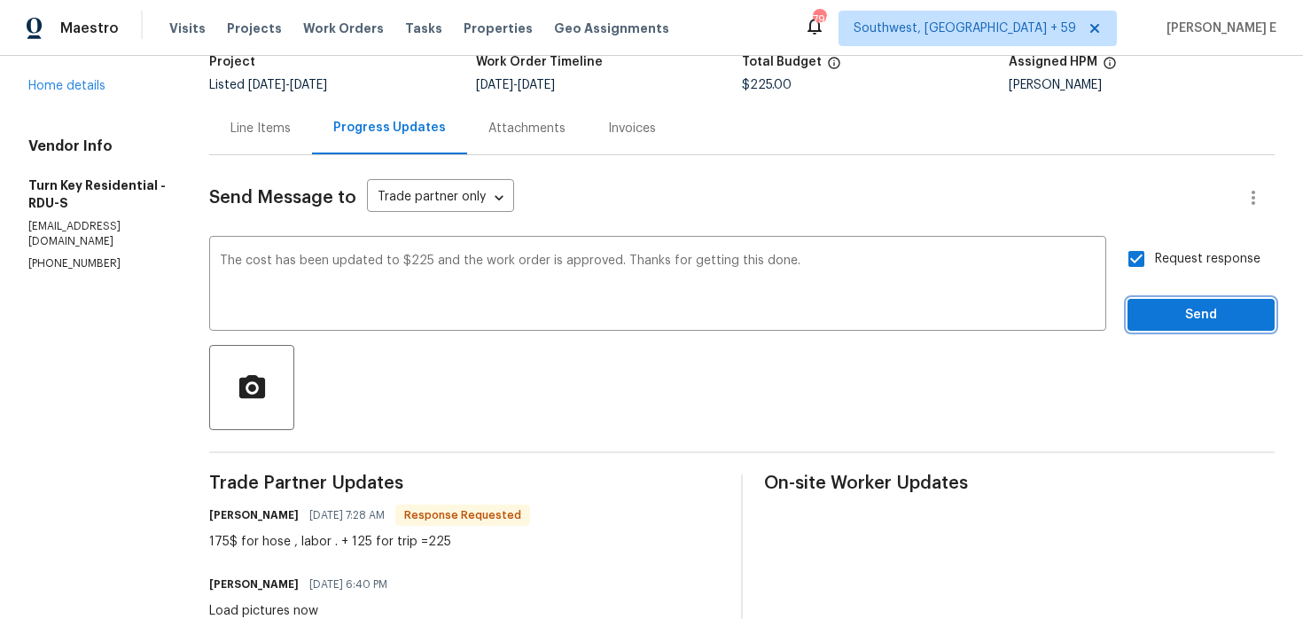
click at [1165, 319] on span "Send" at bounding box center [1200, 315] width 119 height 22
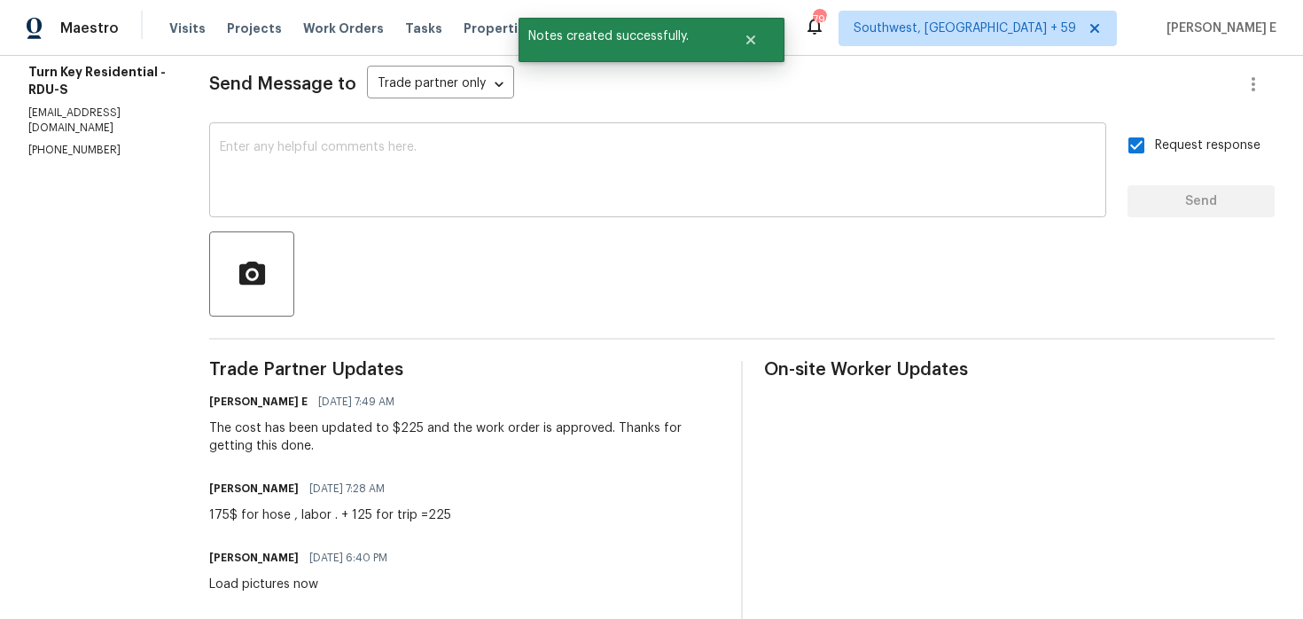
scroll to position [0, 0]
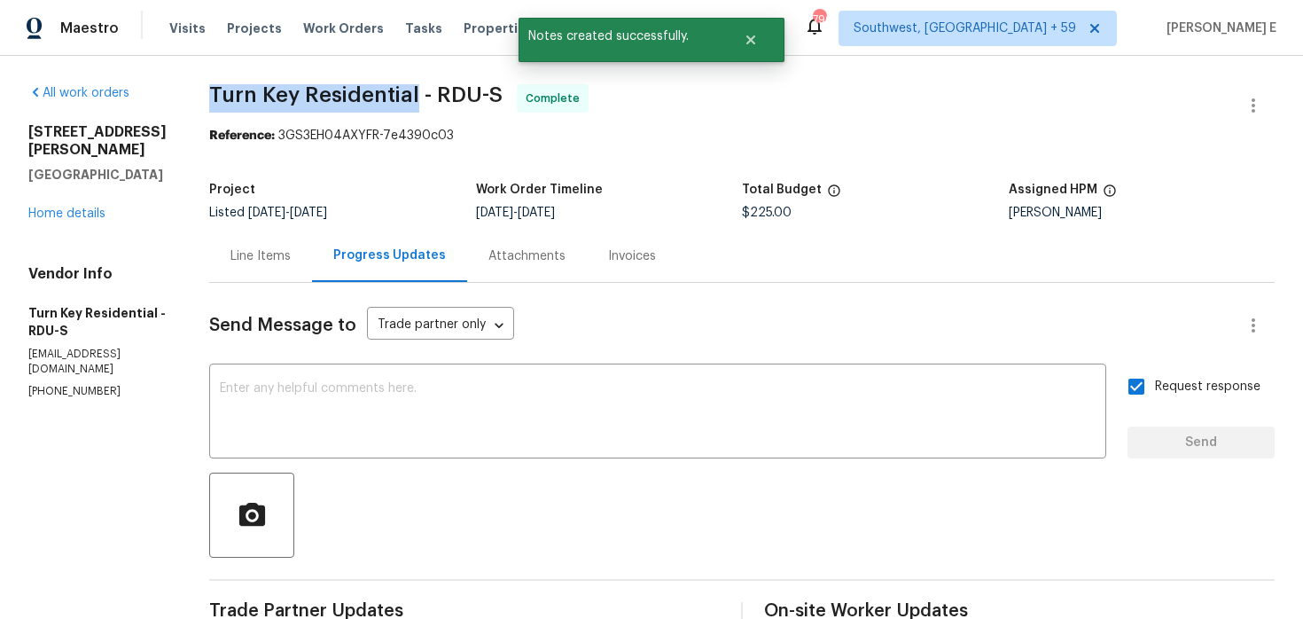
drag, startPoint x: 242, startPoint y: 88, endPoint x: 457, endPoint y: 97, distance: 215.5
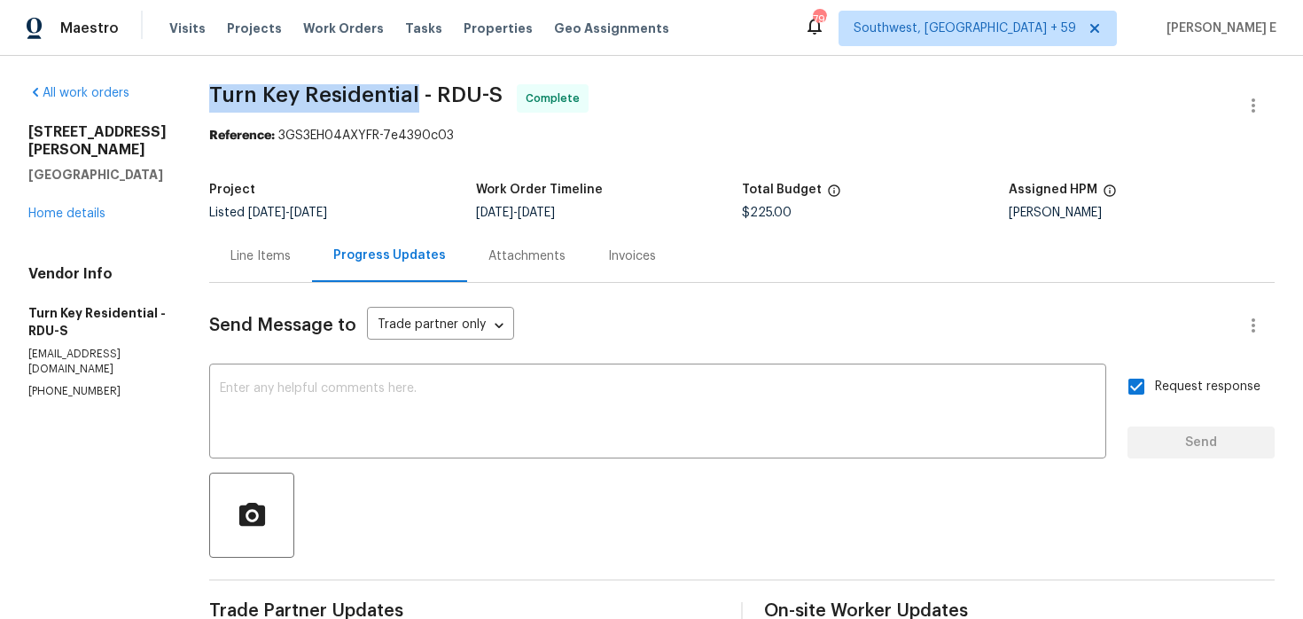
copy span "Turn Key Residential"
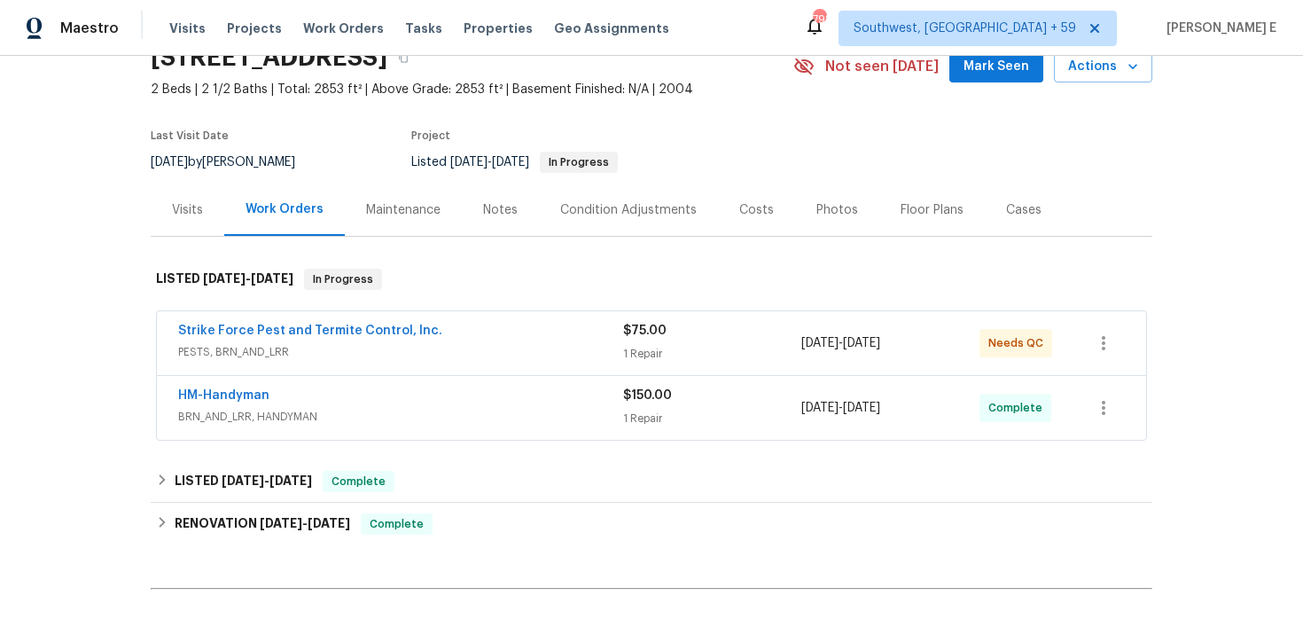
scroll to position [99, 0]
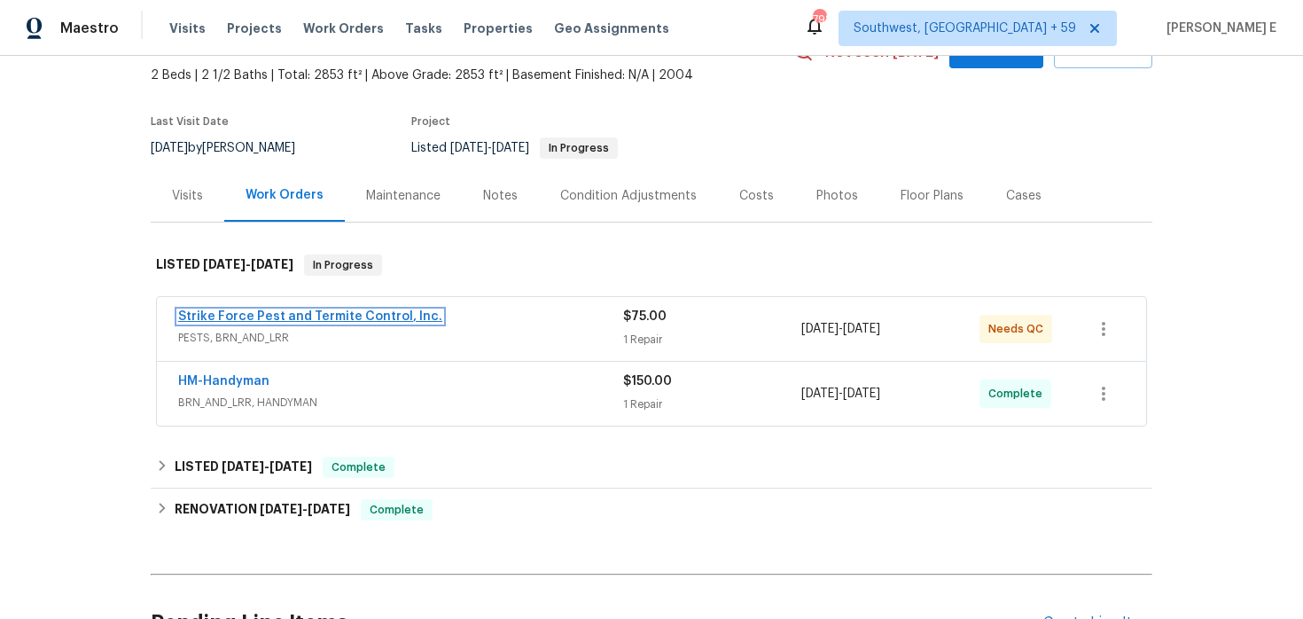
click at [397, 318] on link "Strike Force Pest and Termite Control, Inc." at bounding box center [310, 316] width 264 height 12
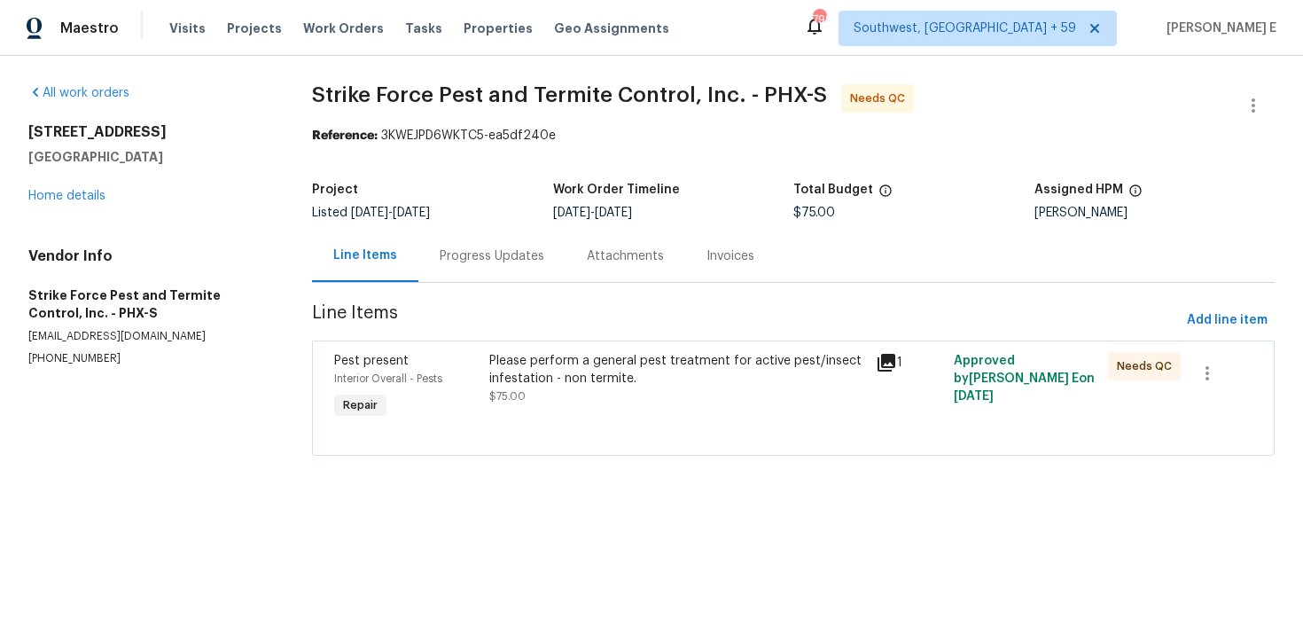
click at [512, 368] on div "Please perform a general pest treatment for active pest/insect infestation - no…" at bounding box center [677, 369] width 377 height 35
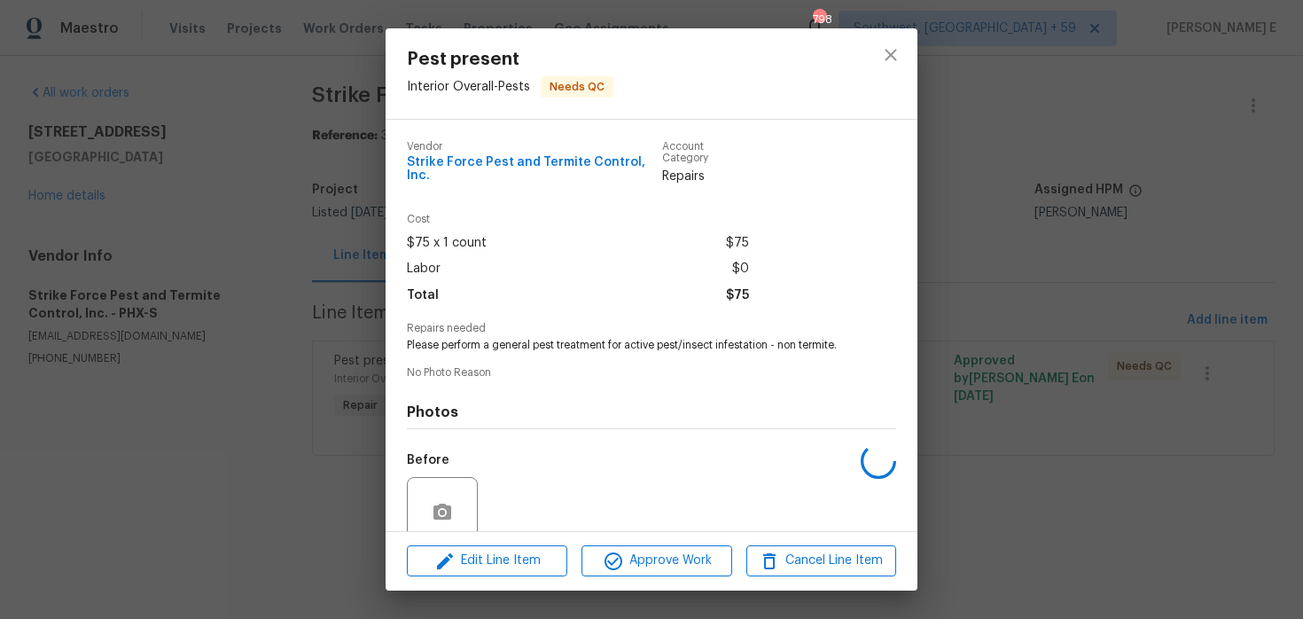
scroll to position [137, 0]
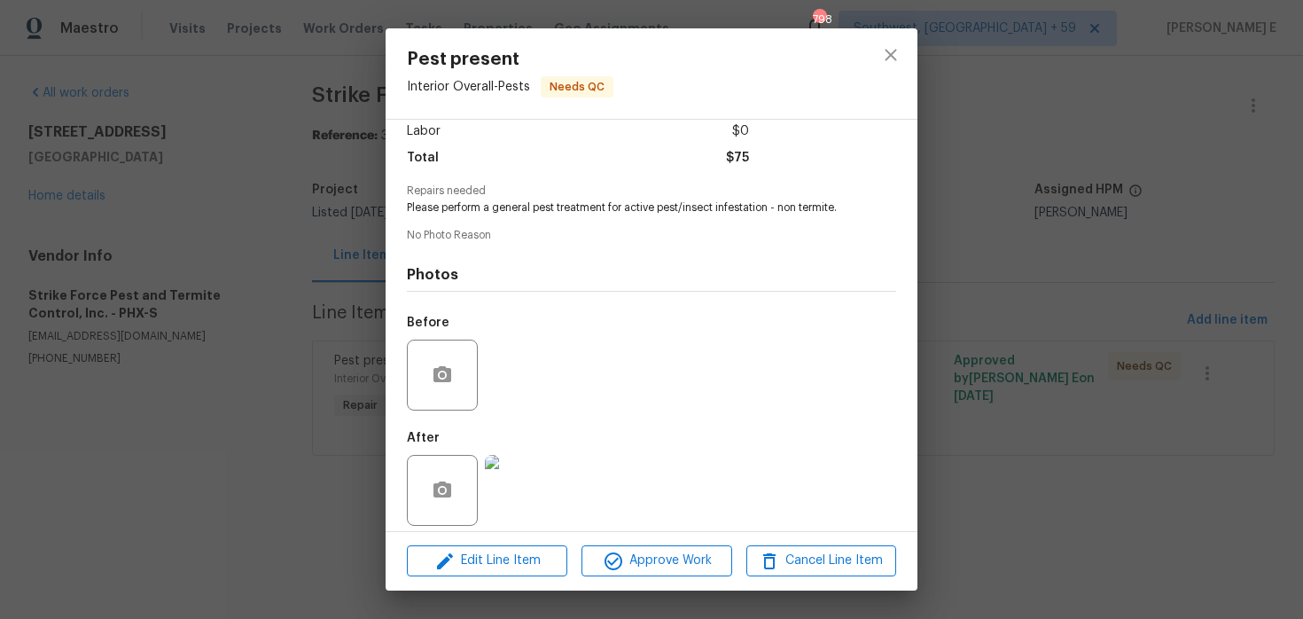
click at [284, 437] on div "Pest present Interior Overall - Pests Needs QC Vendor Strike Force Pest and Ter…" at bounding box center [651, 309] width 1303 height 619
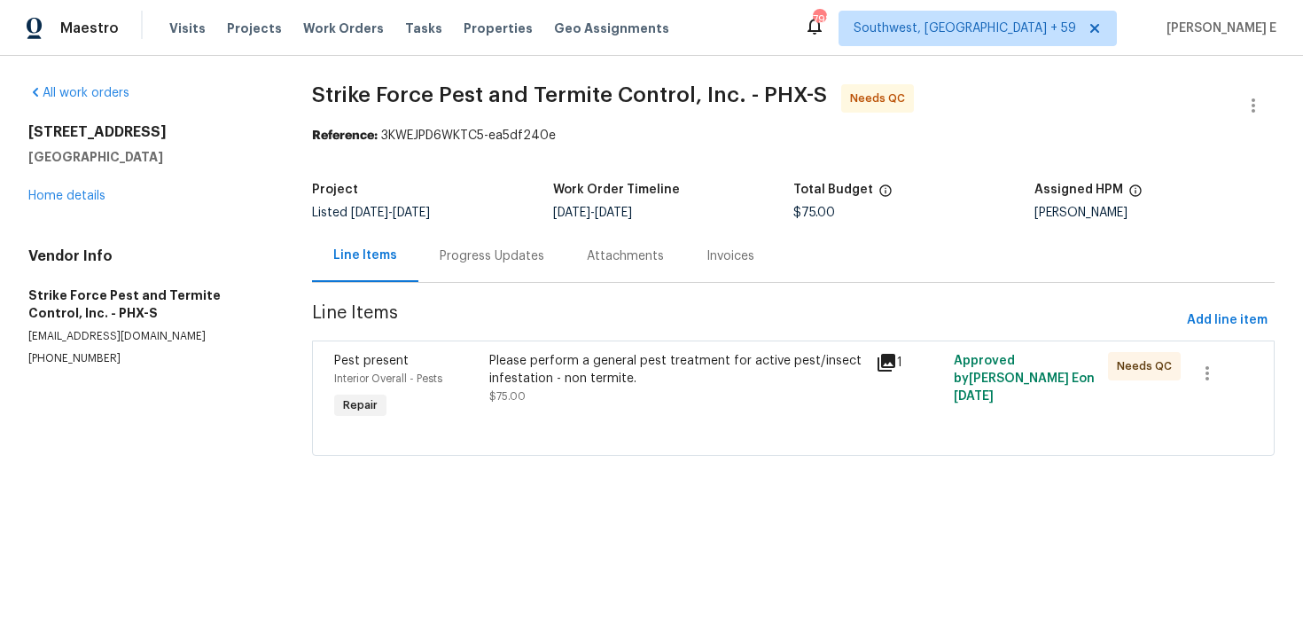
click at [555, 222] on div "Project Listed 8/18/2025 - 8/21/2025 Work Order Timeline 8/18/2025 - 8/20/2025 …" at bounding box center [793, 201] width 962 height 57
click at [497, 265] on div "Progress Updates" at bounding box center [491, 256] width 147 height 52
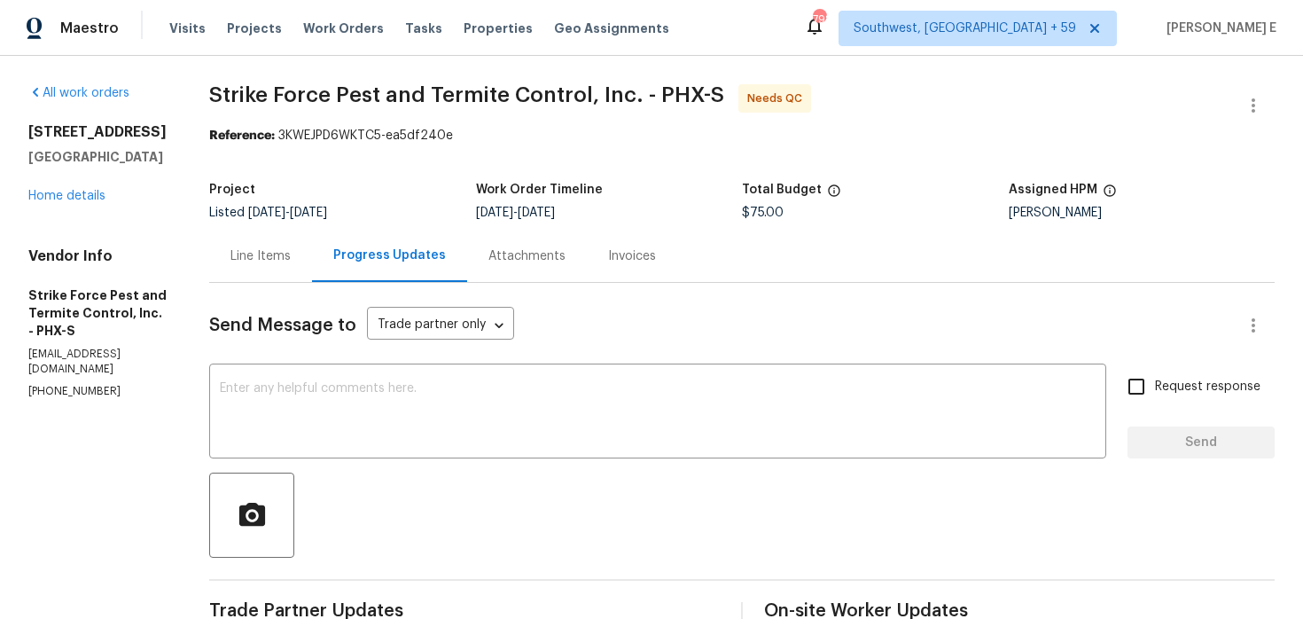
click at [261, 272] on div "Line Items" at bounding box center [260, 256] width 103 height 52
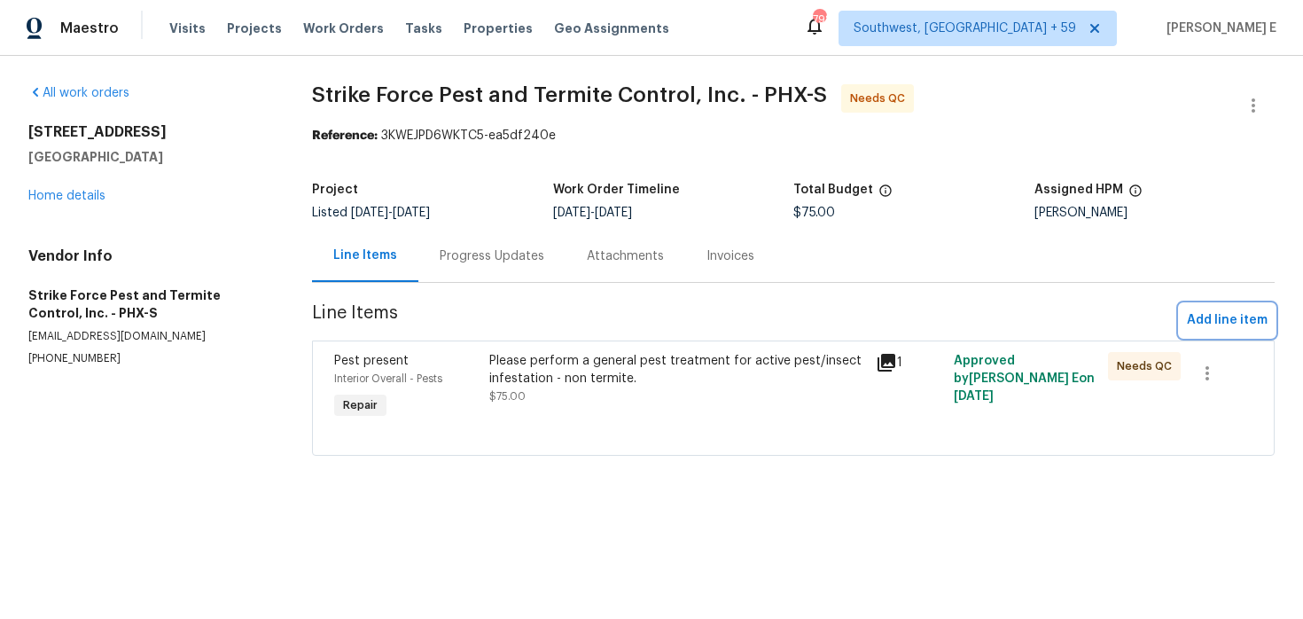
click at [1226, 316] on span "Add line item" at bounding box center [1227, 320] width 81 height 22
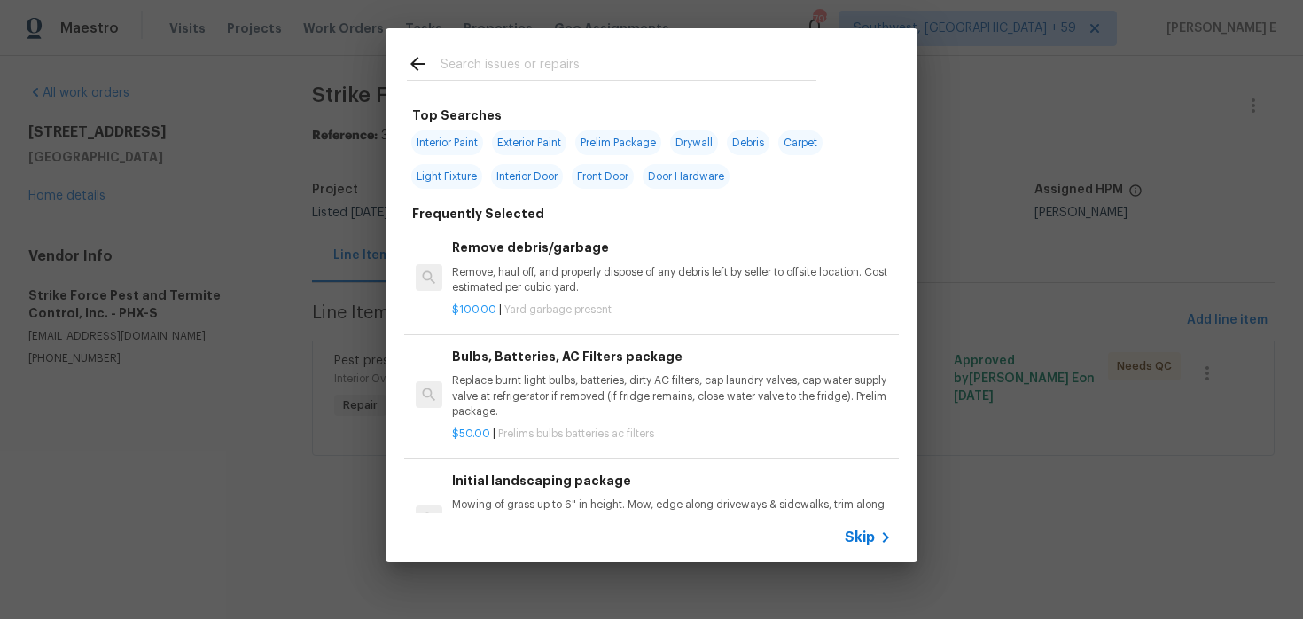
click at [863, 534] on span "Skip" at bounding box center [860, 537] width 30 height 18
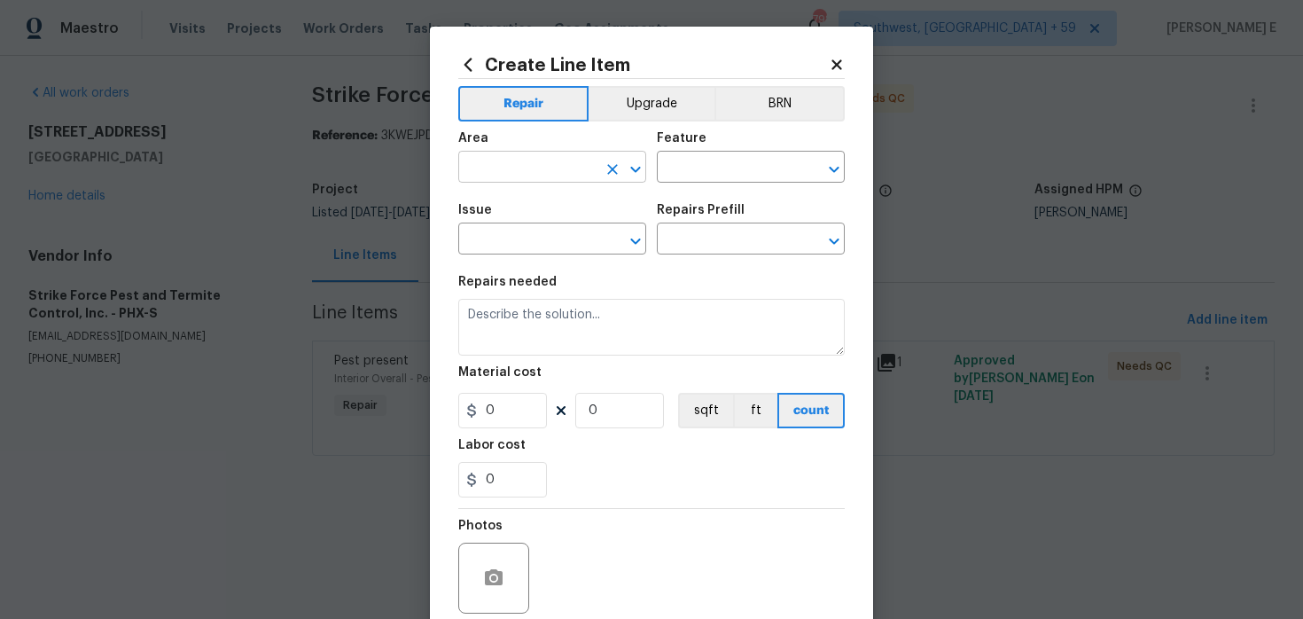
click at [550, 167] on input "text" at bounding box center [527, 168] width 138 height 27
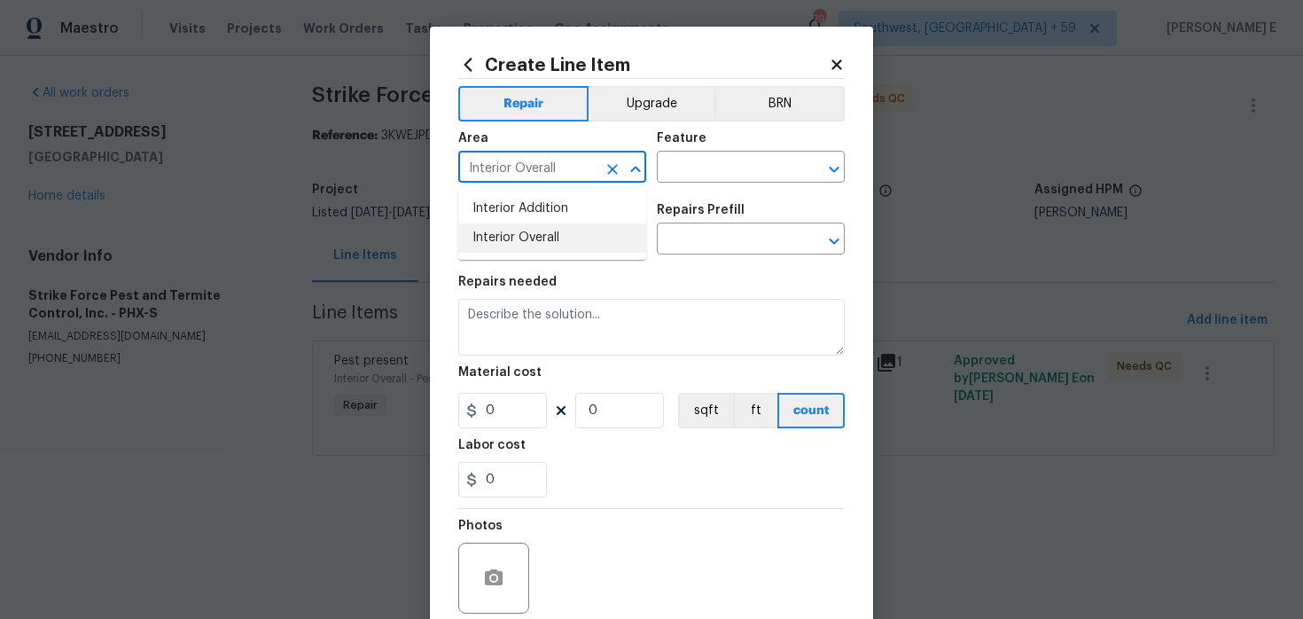
type input "Interior Overall"
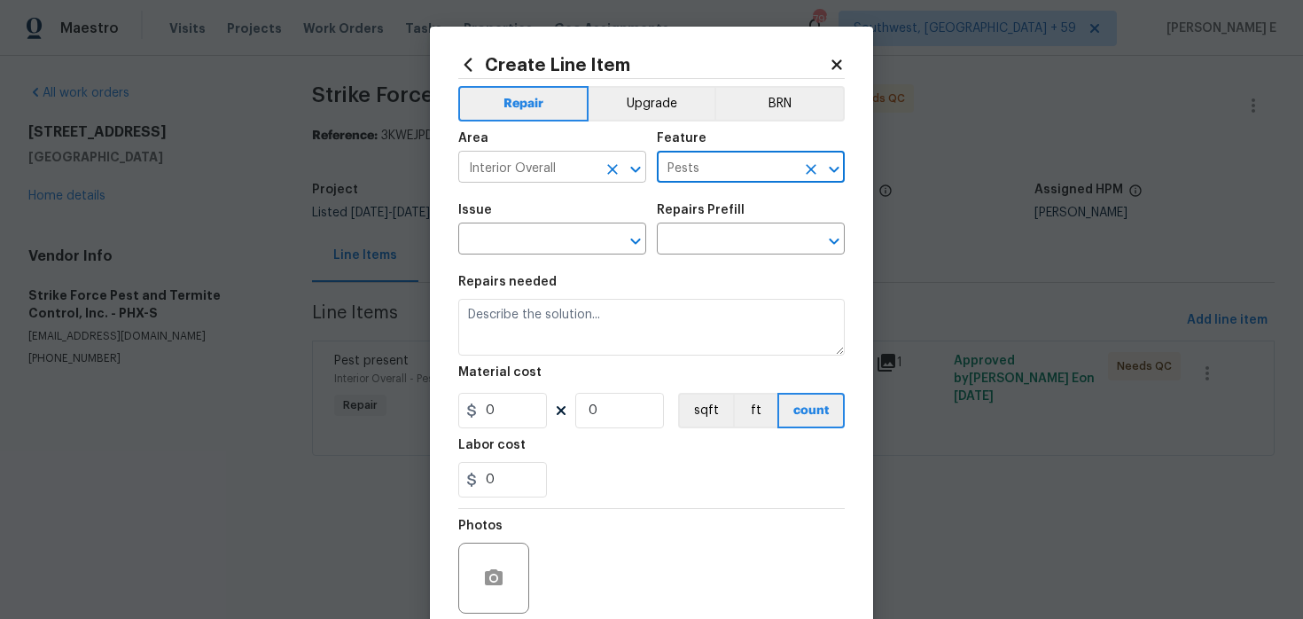
type input "Pests"
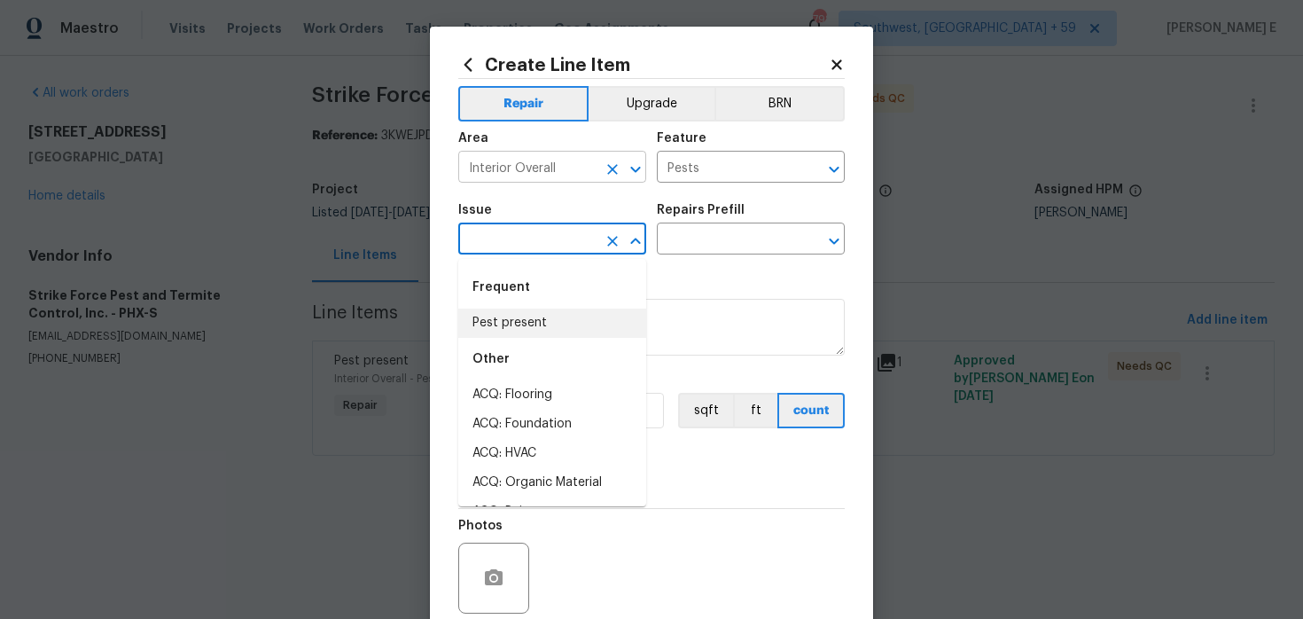
type input "Pest present"
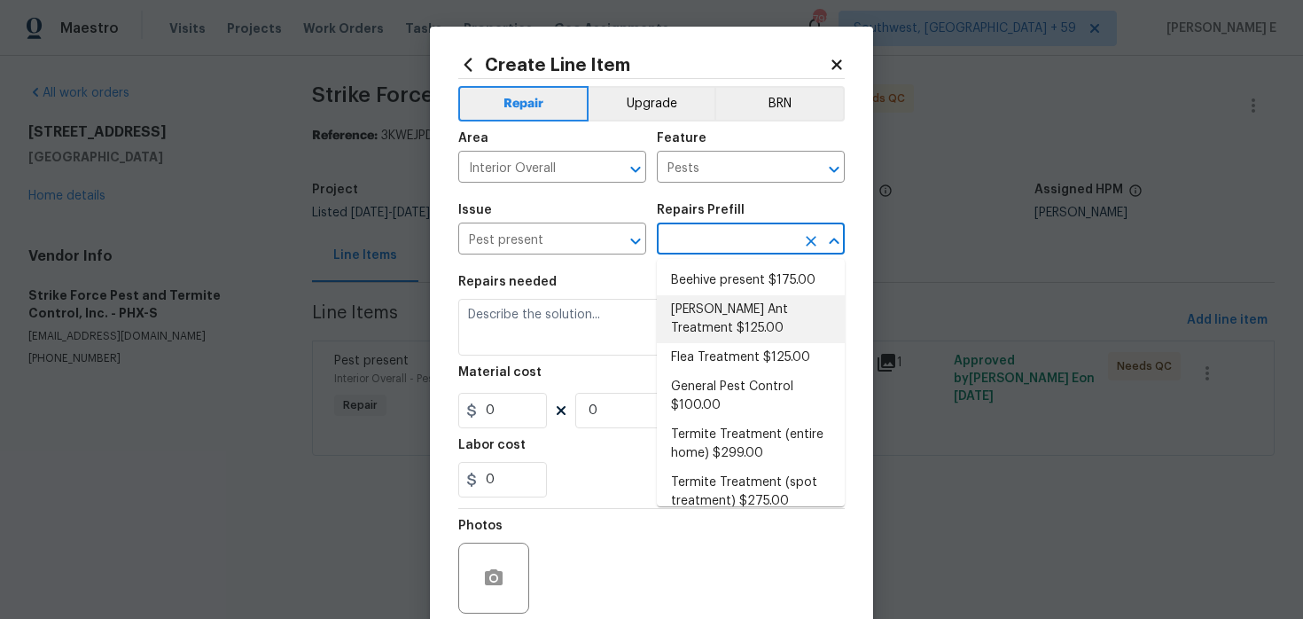
scroll to position [17, 0]
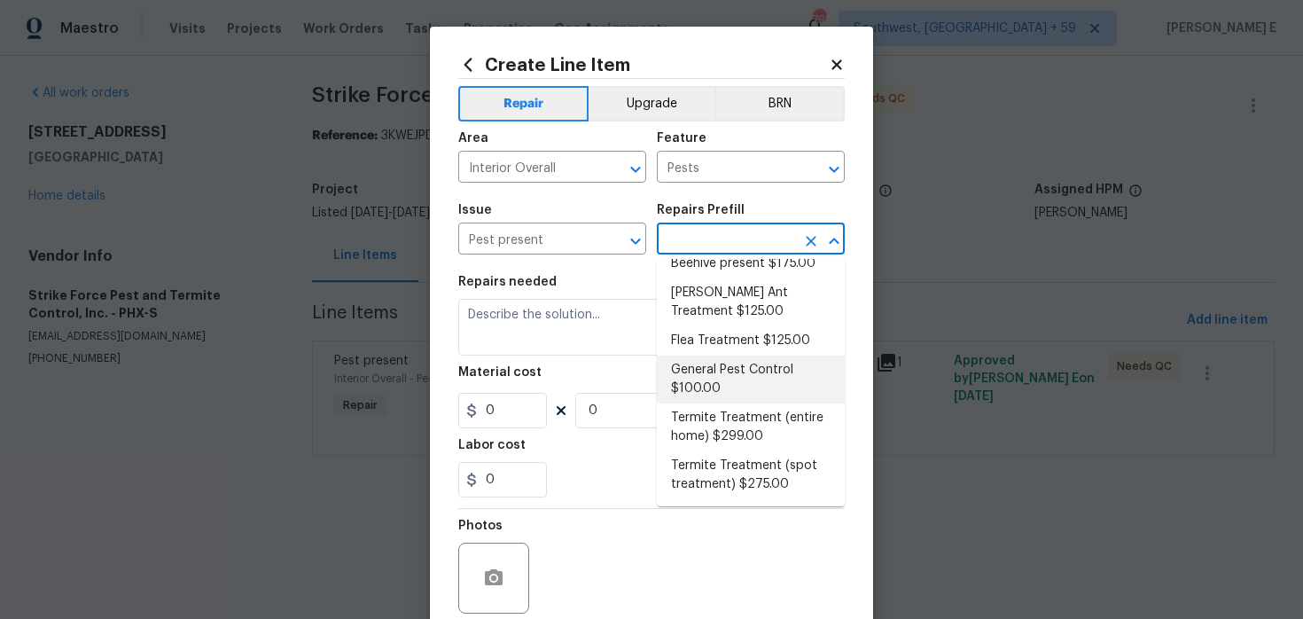
click at [684, 370] on li "General Pest Control $100.00" at bounding box center [751, 379] width 188 height 48
type input "General Pest Control $100.00"
type textarea "General pest treatment for active pest/insect infestation - non termite"
type input "100"
type input "1"
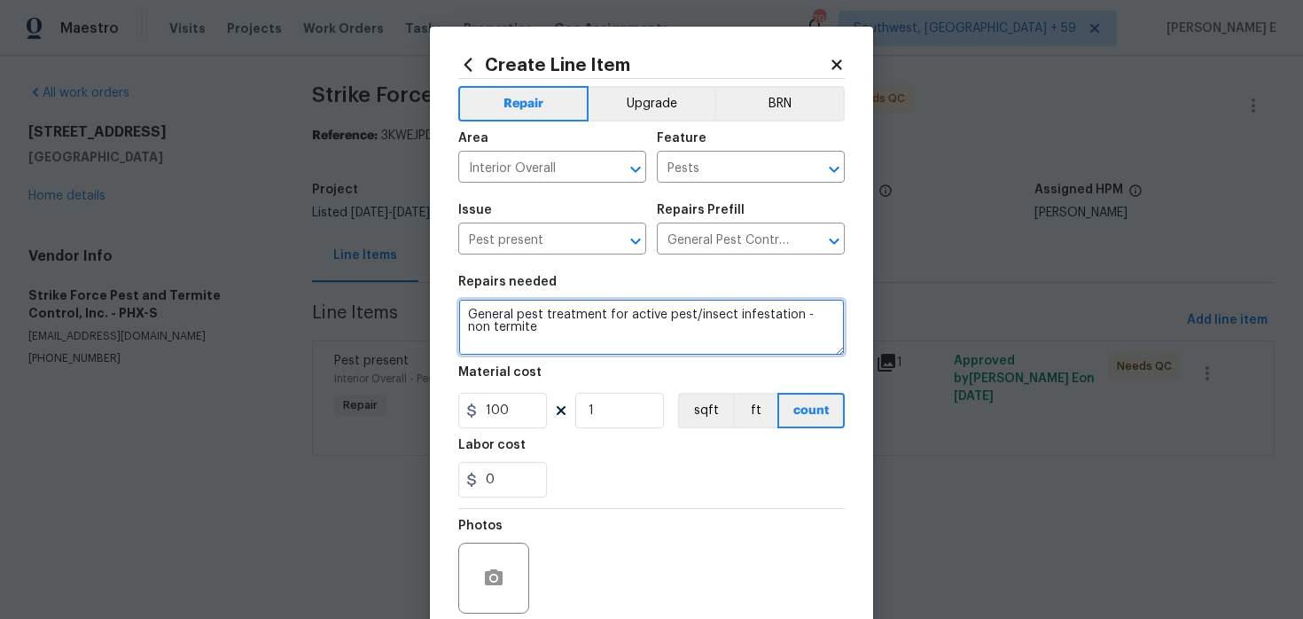
click at [577, 333] on textarea "General pest treatment for active pest/insect infestation - non termite" at bounding box center [651, 327] width 386 height 57
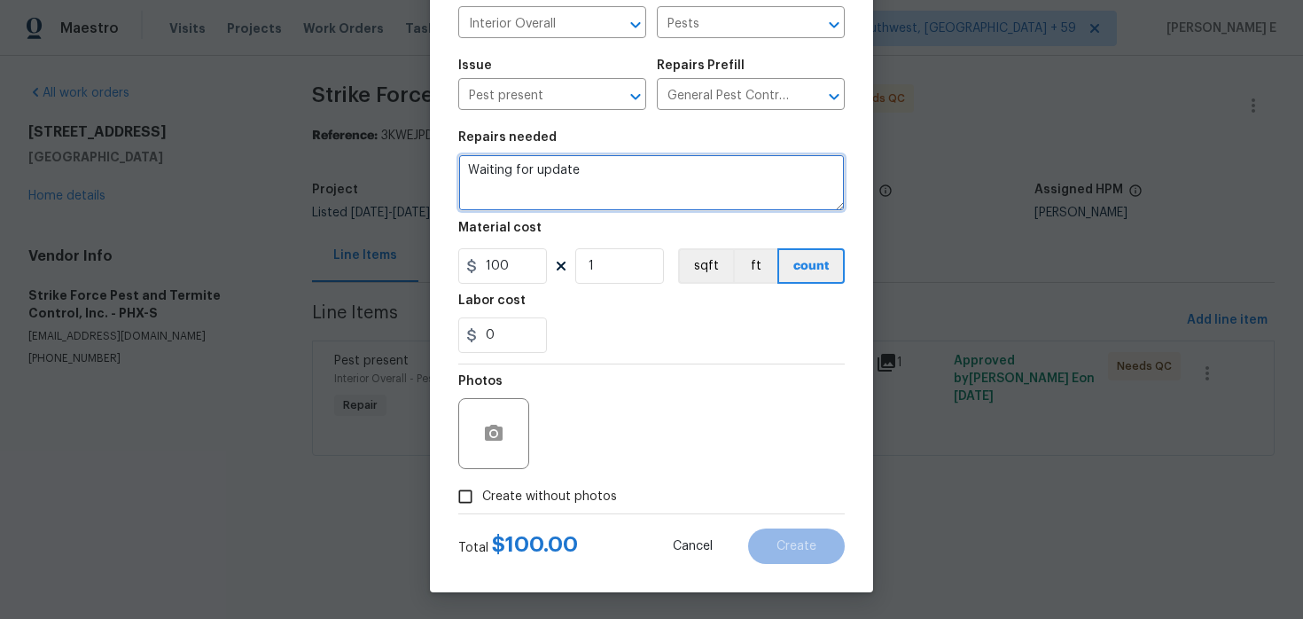
type textarea "Waiting for update"
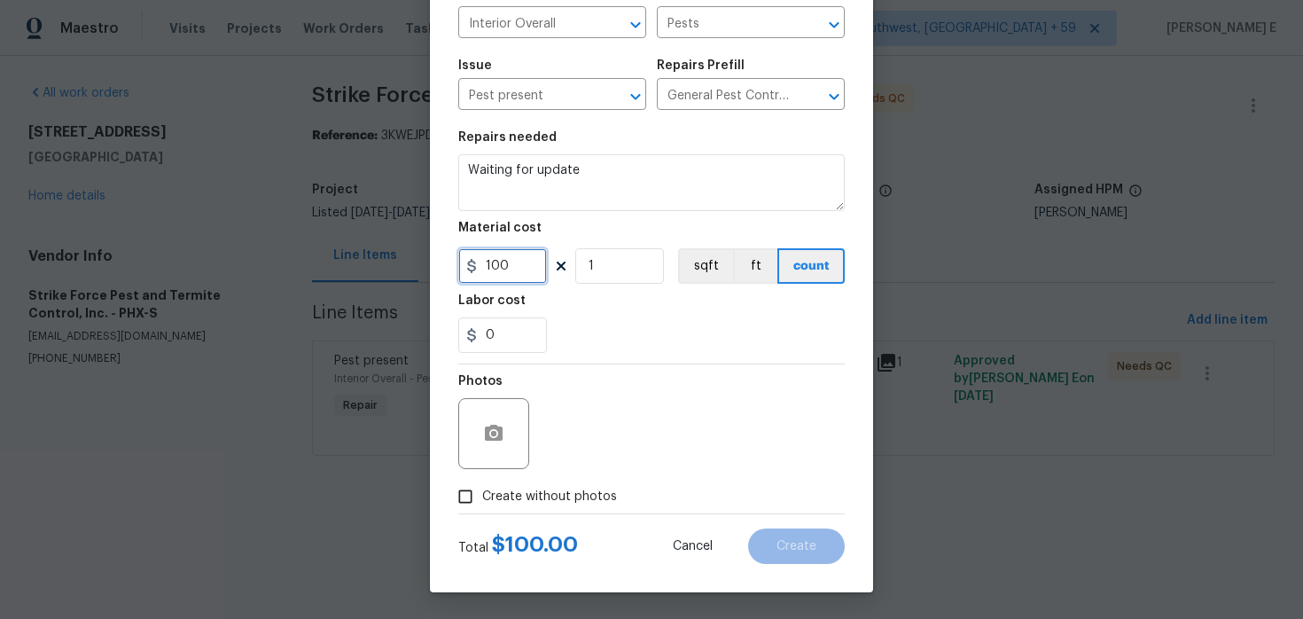
click at [509, 277] on input "100" at bounding box center [502, 265] width 89 height 35
type input "1"
click at [472, 490] on input "Create without photos" at bounding box center [465, 496] width 34 height 34
checkbox input "true"
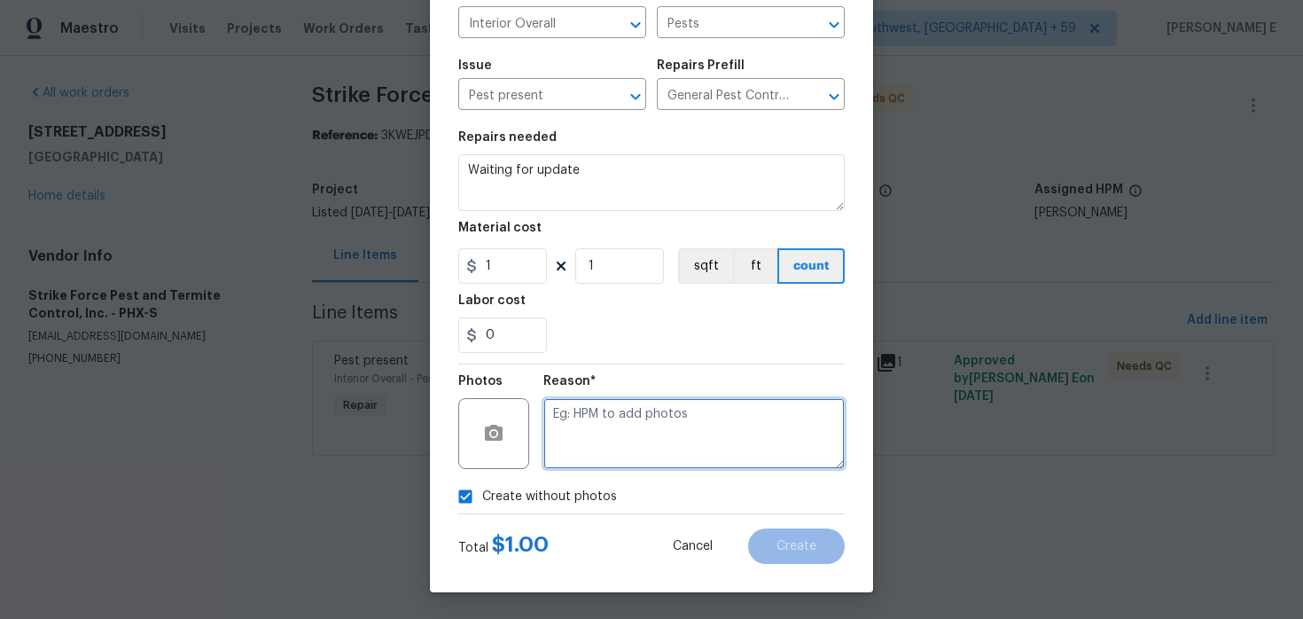
click at [595, 422] on textarea at bounding box center [693, 433] width 301 height 71
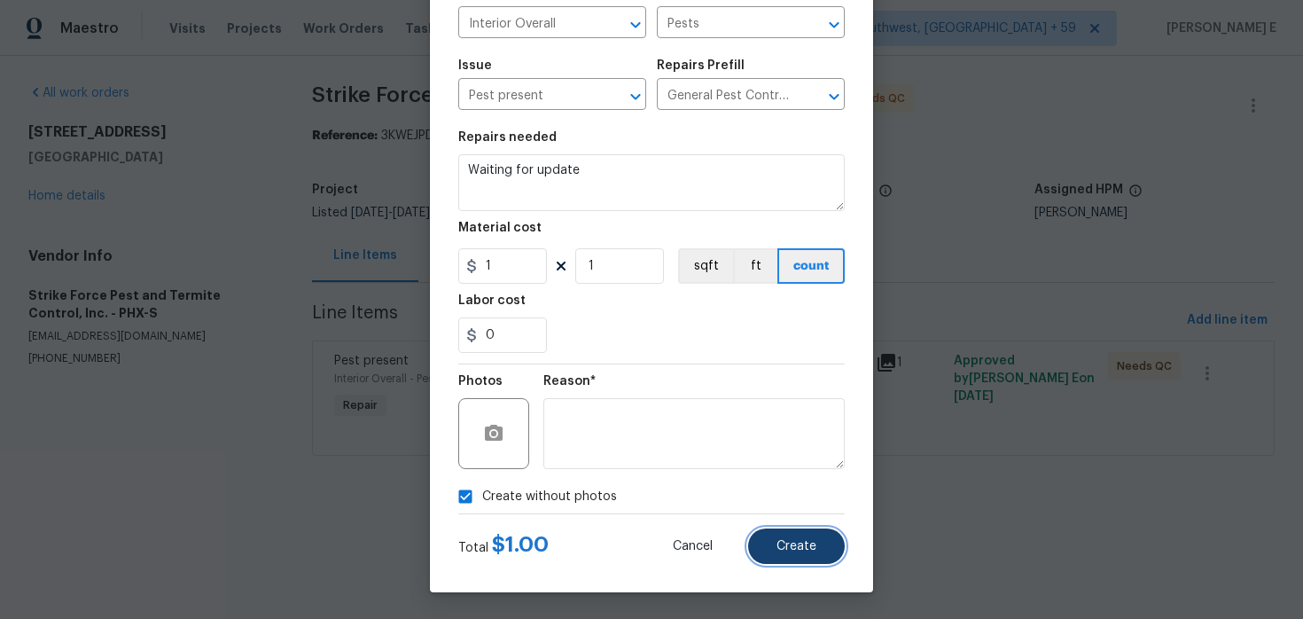
click at [791, 534] on button "Create" at bounding box center [796, 545] width 97 height 35
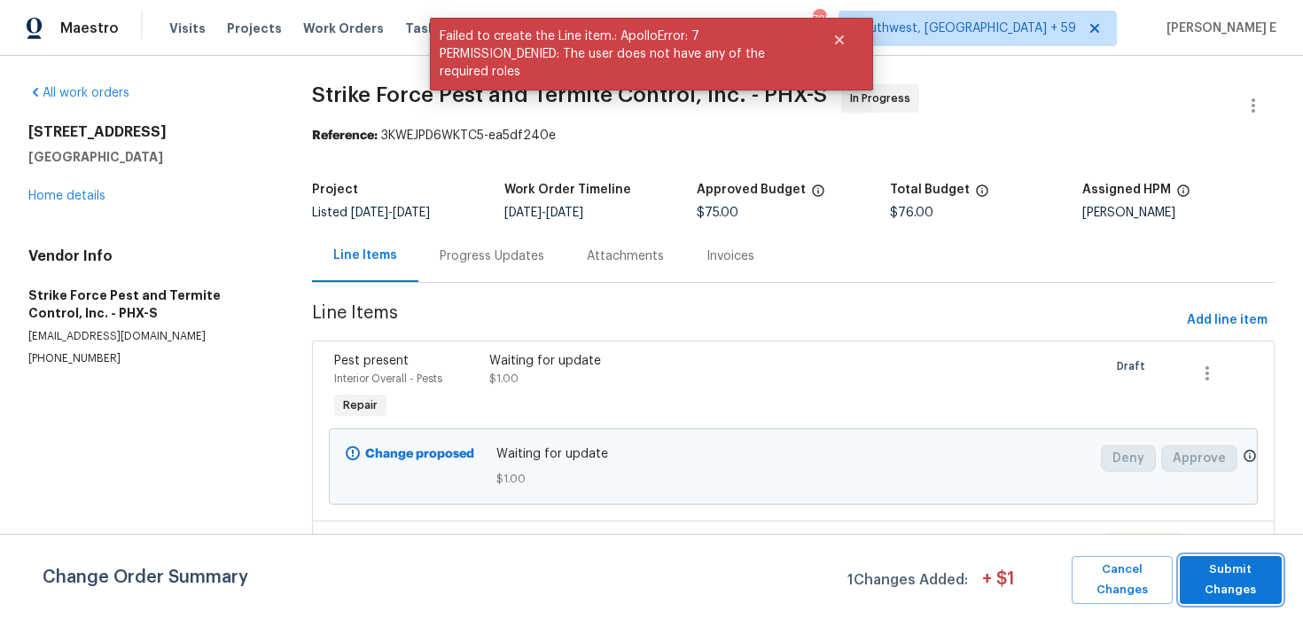
click at [1216, 576] on span "Submit Changes" at bounding box center [1230, 579] width 84 height 41
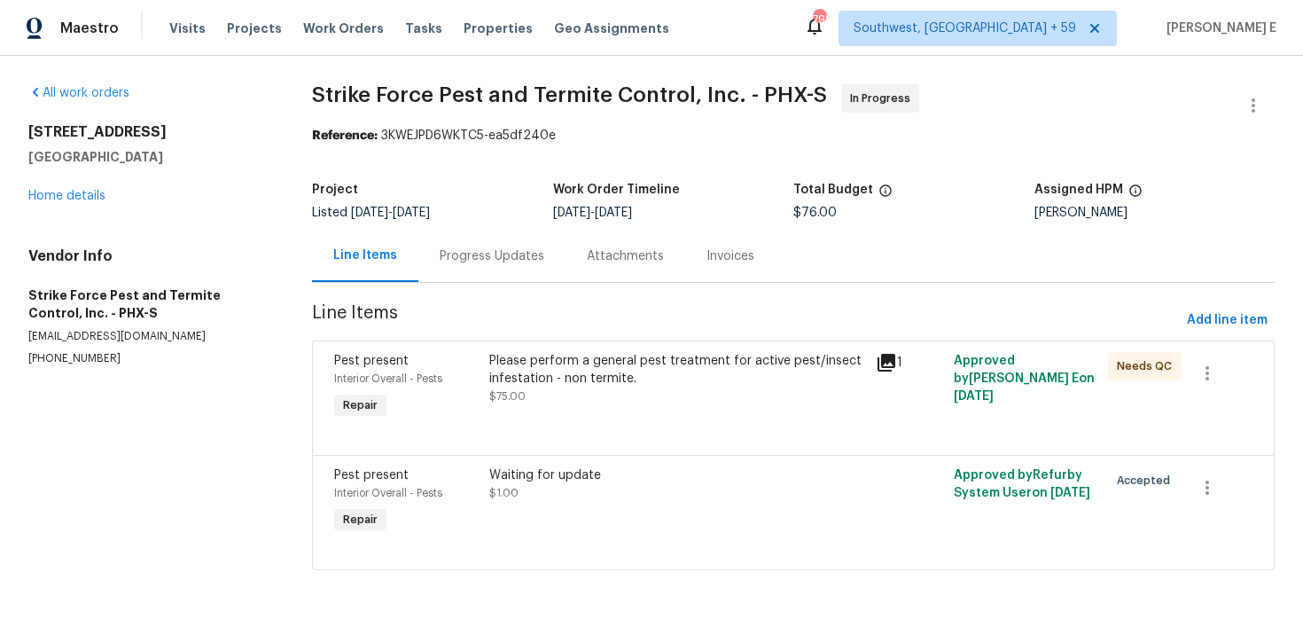
click at [502, 243] on div "Progress Updates" at bounding box center [491, 256] width 147 height 52
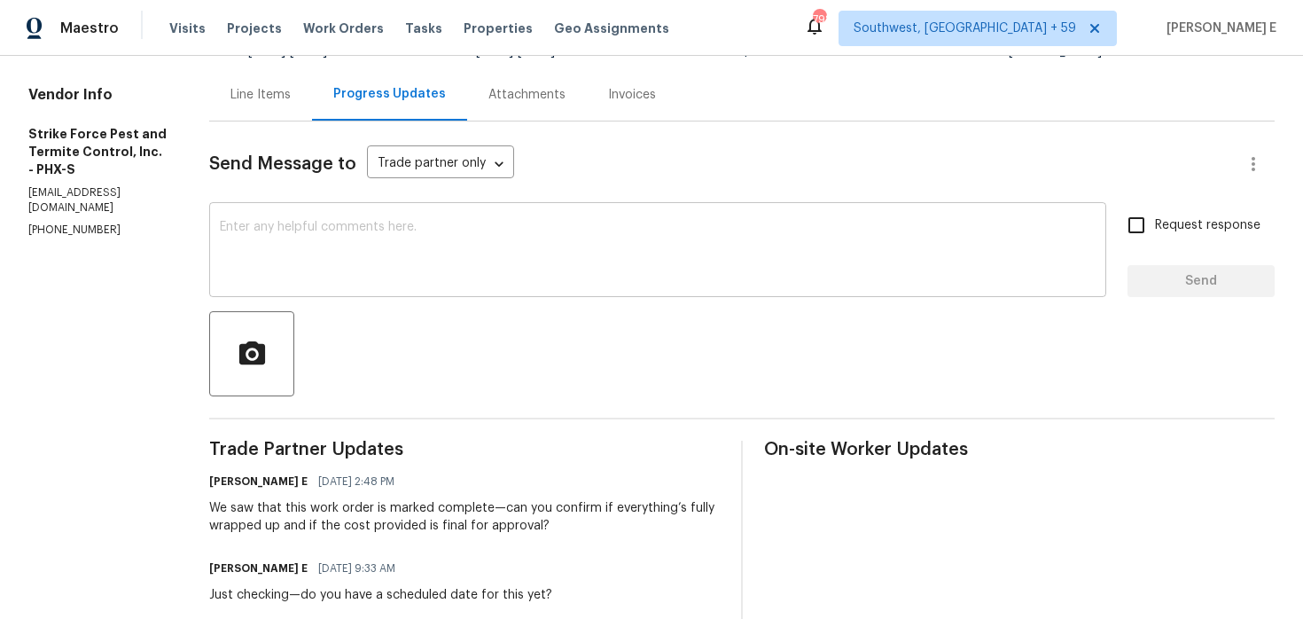
scroll to position [160, 0]
click at [522, 262] on textarea at bounding box center [658, 253] width 876 height 62
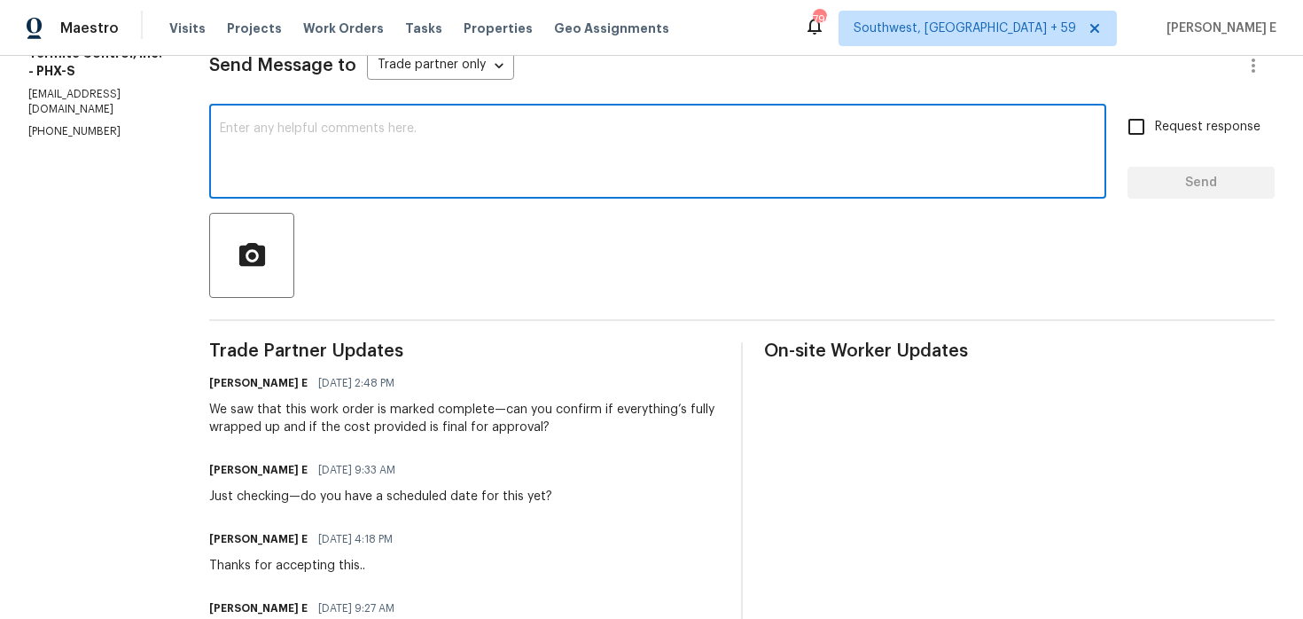
scroll to position [218, 0]
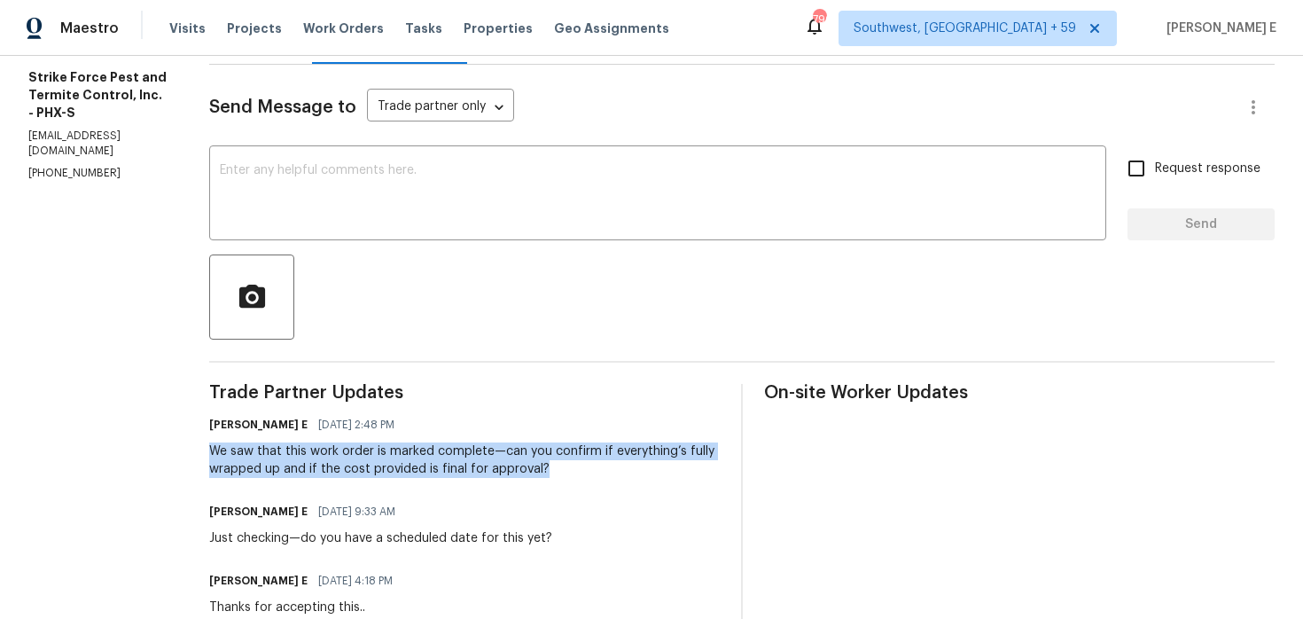
drag, startPoint x: 218, startPoint y: 449, endPoint x: 568, endPoint y: 477, distance: 351.1
click at [568, 477] on div "All work orders 12446 W Bajada Rd Peoria, AZ 85383 Home details Vendor Info Str…" at bounding box center [651, 356] width 1303 height 1037
copy div "We saw that this work order is marked complete—can you confirm if everything’s …"
click at [634, 210] on textarea at bounding box center [658, 195] width 876 height 62
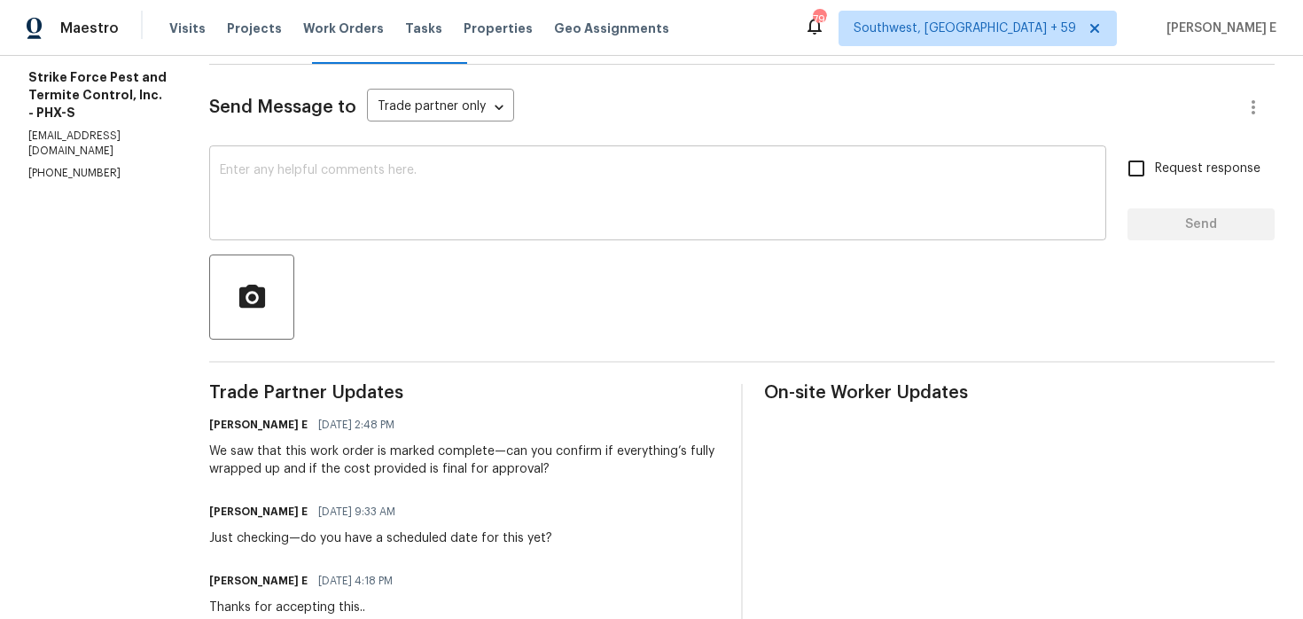
paste textarea "Looks like this work order is marked complete—can you confirm it’s all done and…"
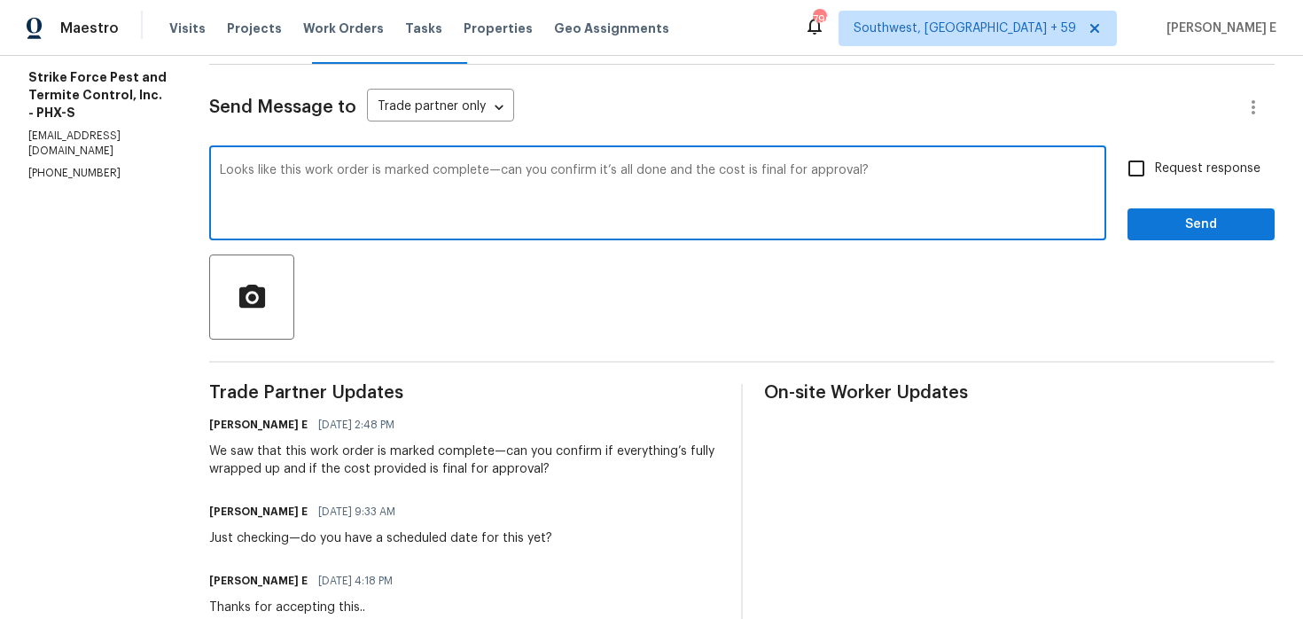
type textarea "Looks like this work order is marked complete—can you confirm it’s all done and…"
click at [1192, 170] on span "Request response" at bounding box center [1207, 169] width 105 height 19
click at [1155, 170] on input "Request response" at bounding box center [1136, 168] width 37 height 37
checkbox input "true"
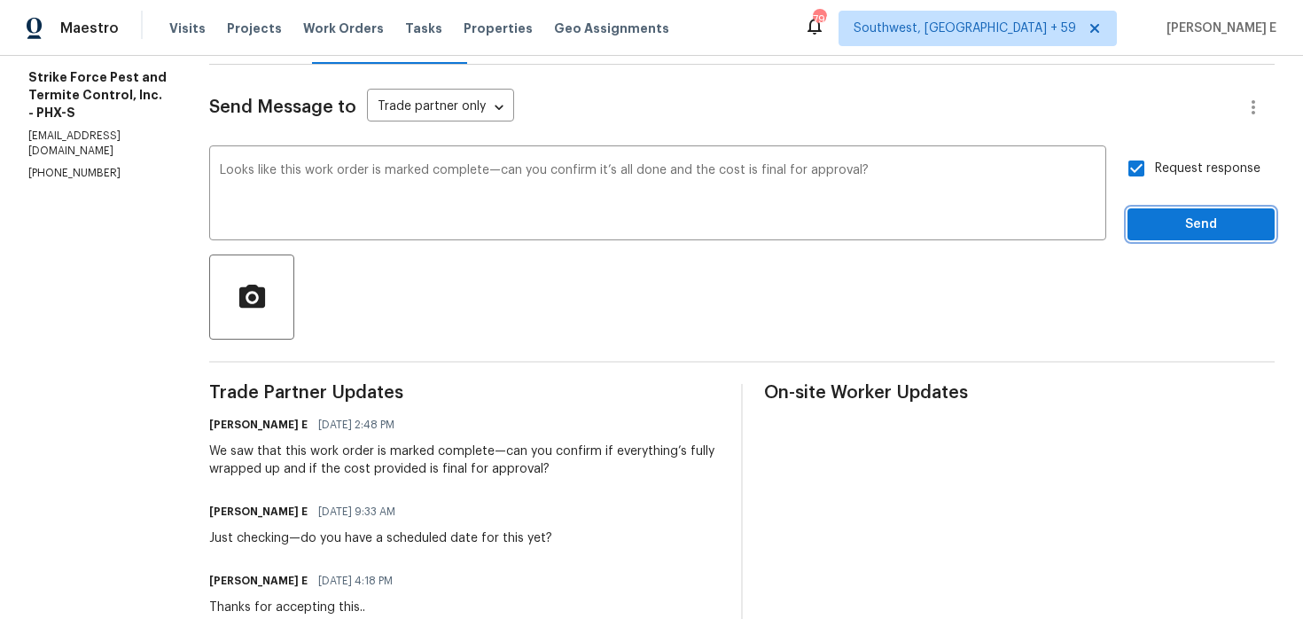
click at [1194, 230] on span "Send" at bounding box center [1200, 225] width 119 height 22
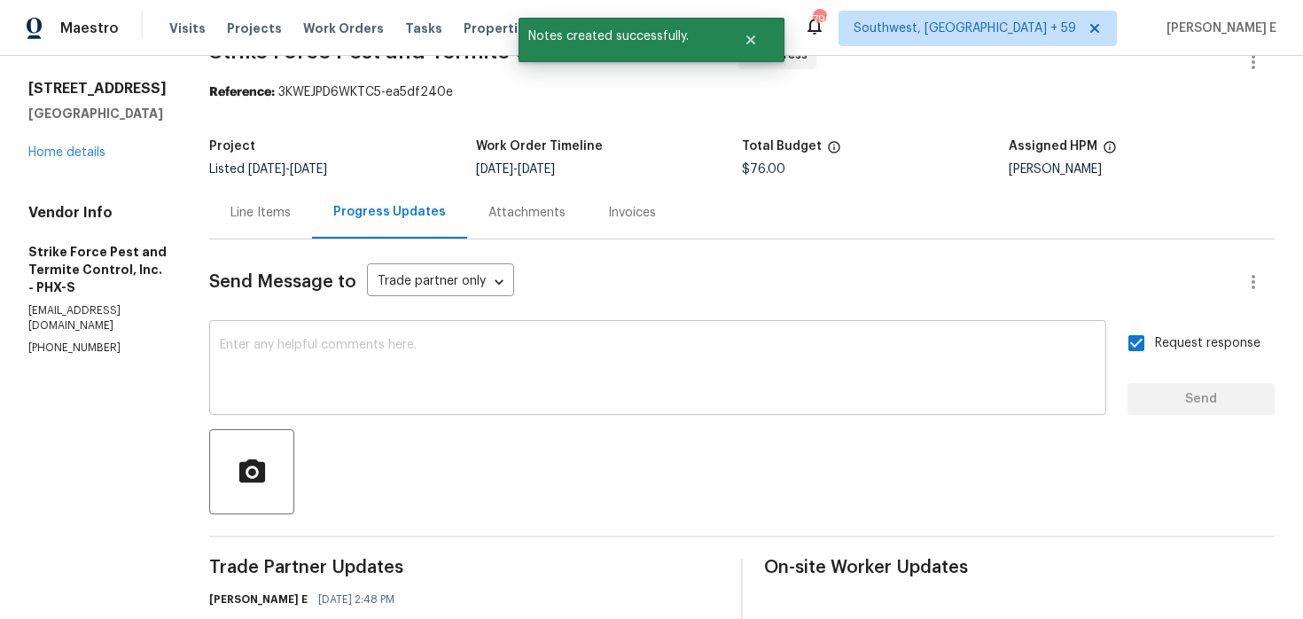
scroll to position [0, 0]
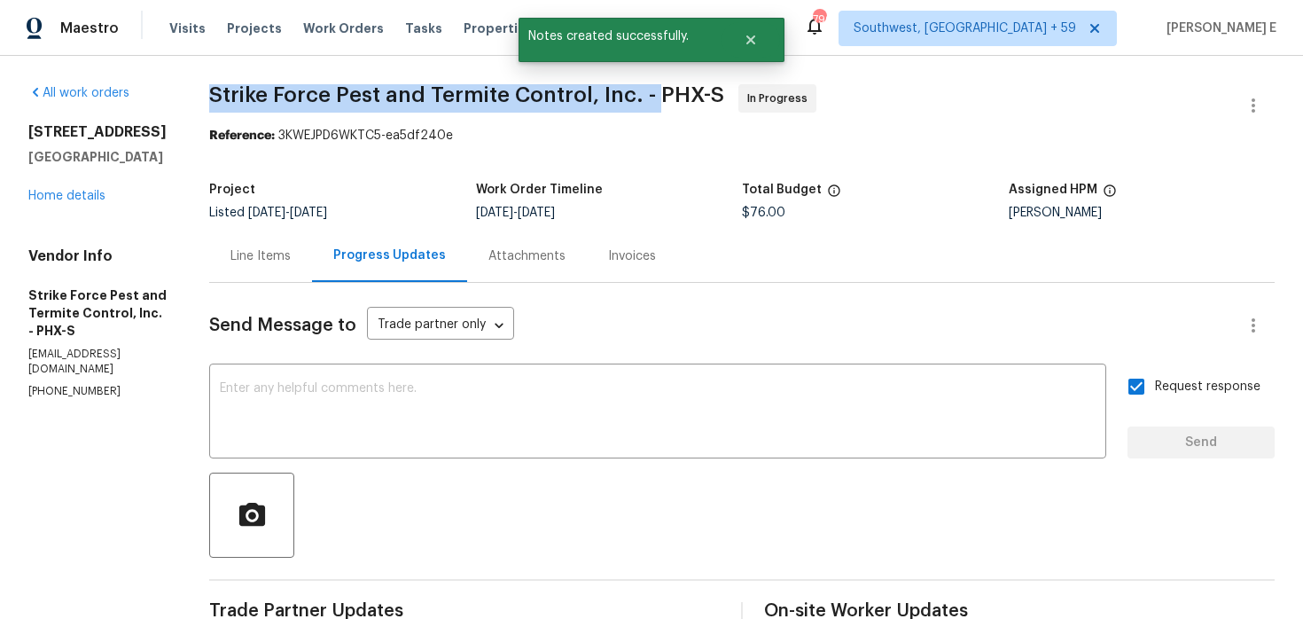
drag, startPoint x: 222, startPoint y: 96, endPoint x: 666, endPoint y: 97, distance: 444.0
click at [666, 97] on span "Strike Force Pest and Termite Control, Inc. - PHX-S" at bounding box center [466, 94] width 515 height 21
copy span "Strike Force Pest and Termite Control, Inc. -"
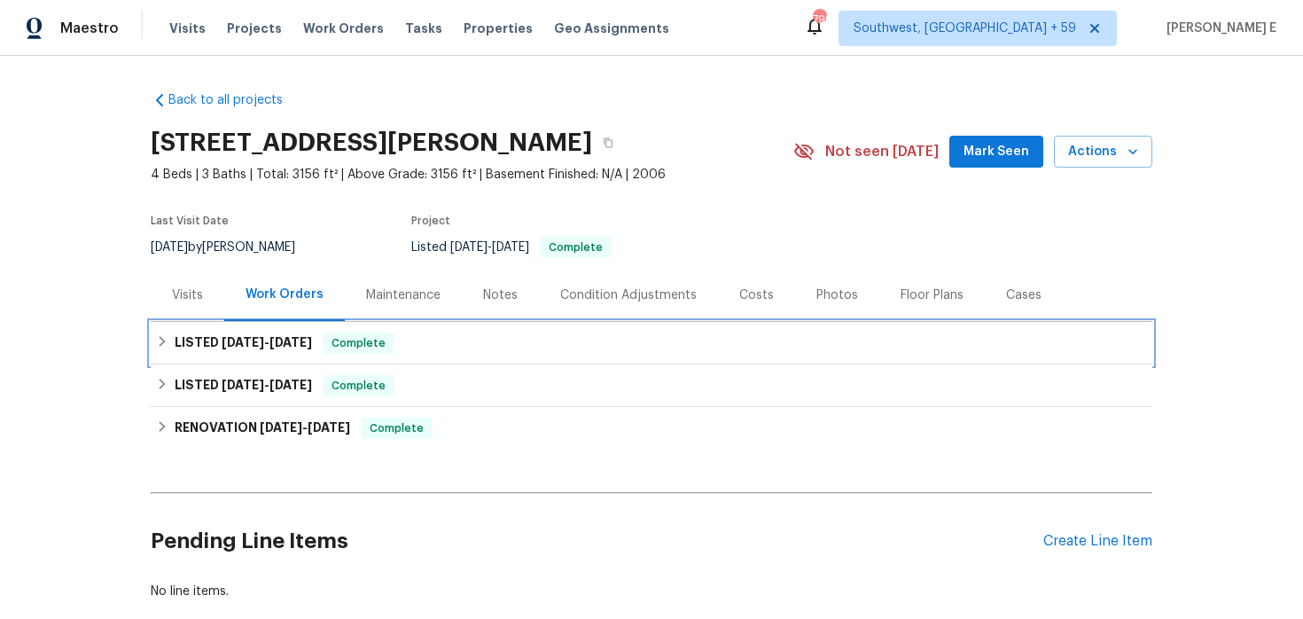
click at [238, 357] on div "LISTED [DATE] - [DATE] Complete" at bounding box center [651, 343] width 1001 height 43
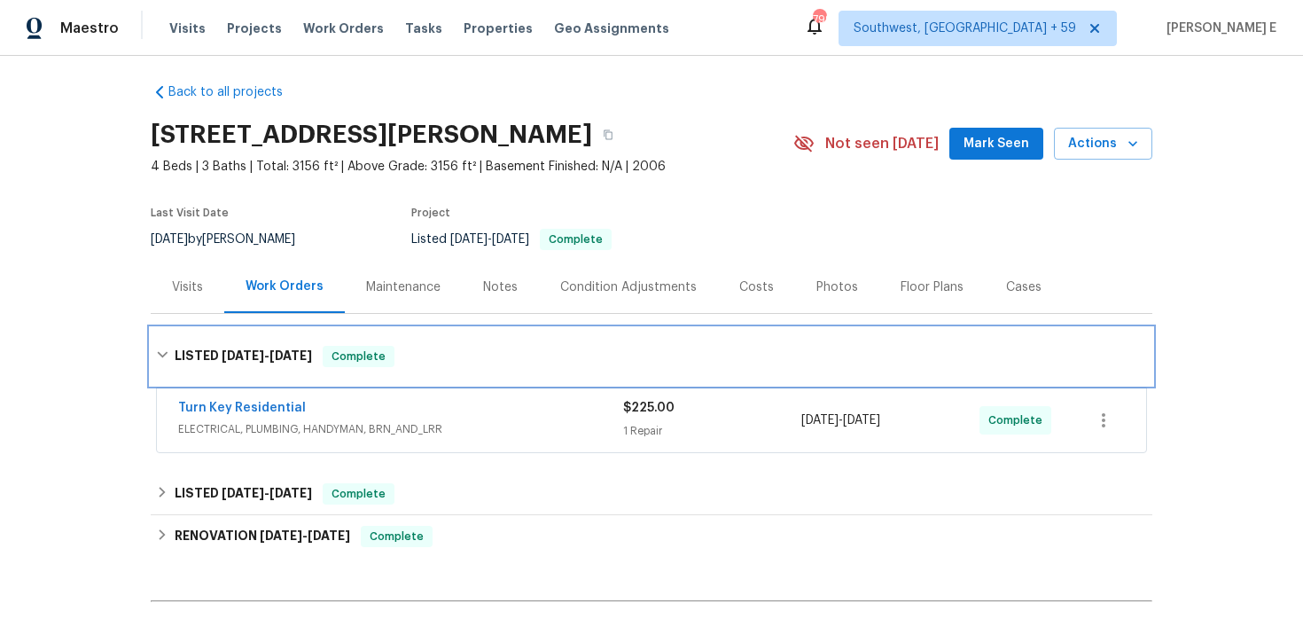
scroll to position [11, 0]
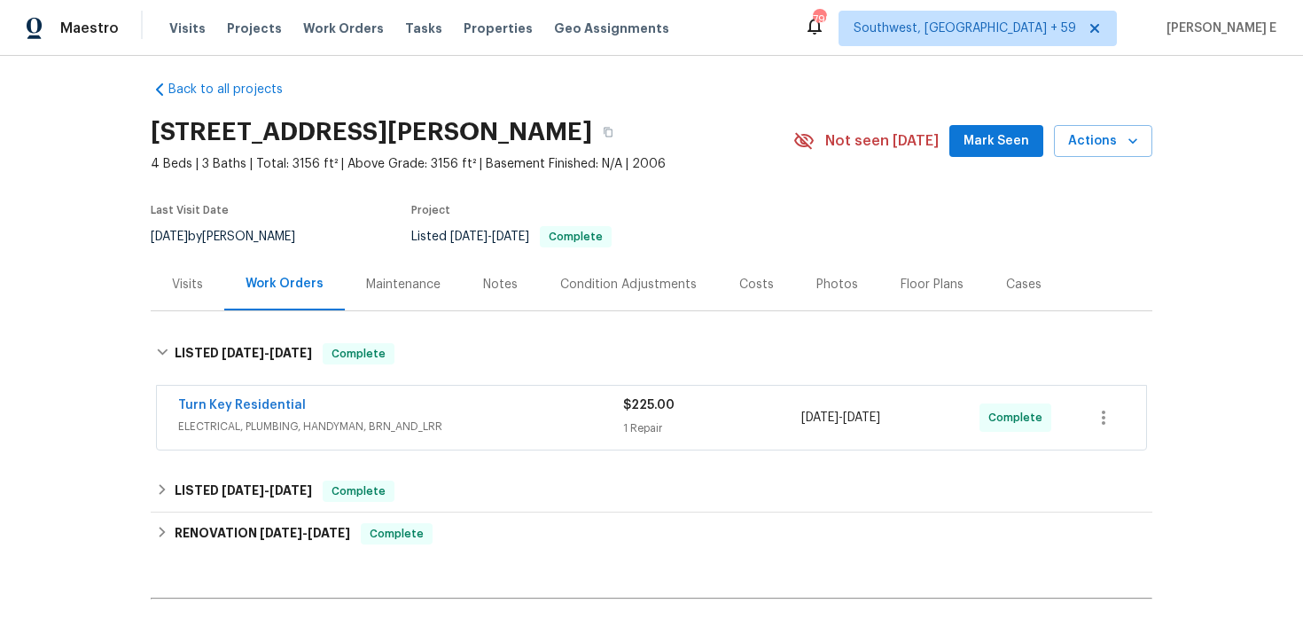
click at [389, 400] on div "Turn Key Residential" at bounding box center [400, 406] width 445 height 21
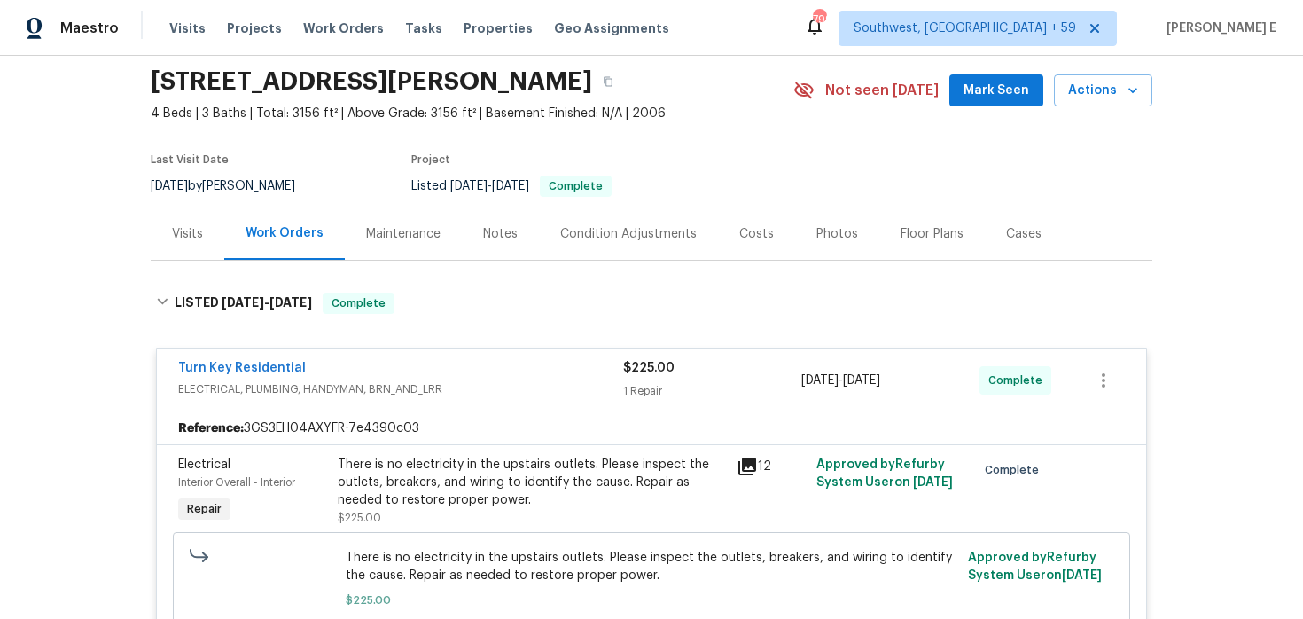
scroll to position [0, 0]
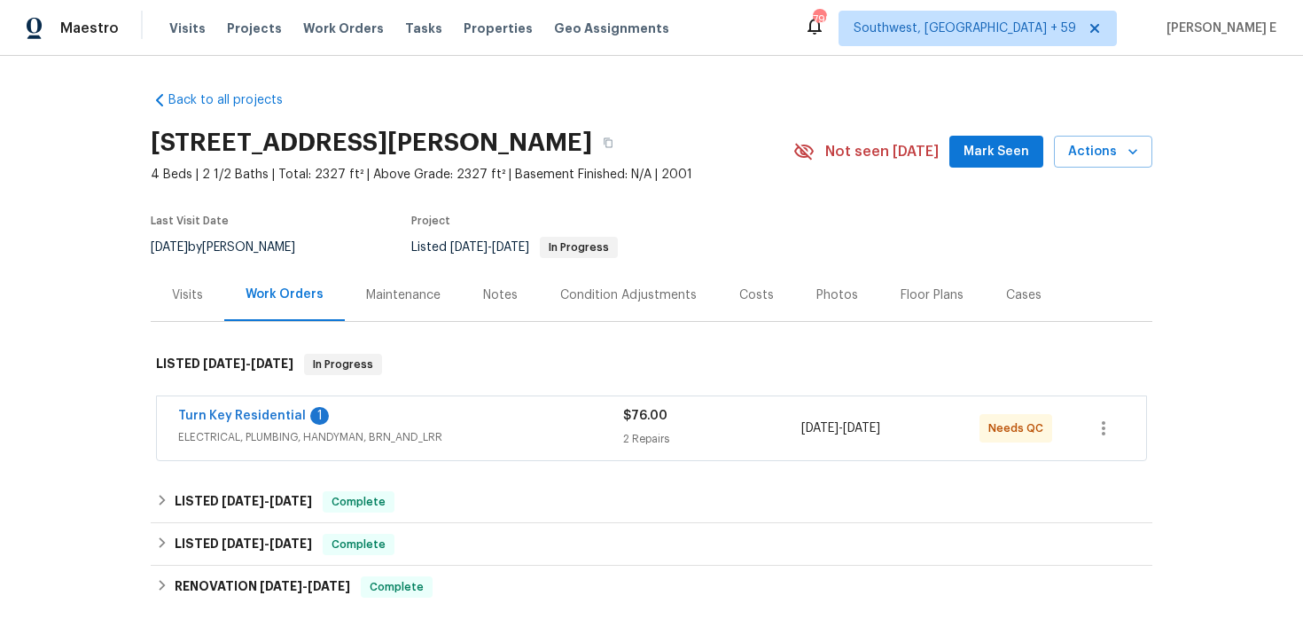
click at [231, 409] on span "Turn Key Residential" at bounding box center [242, 416] width 128 height 18
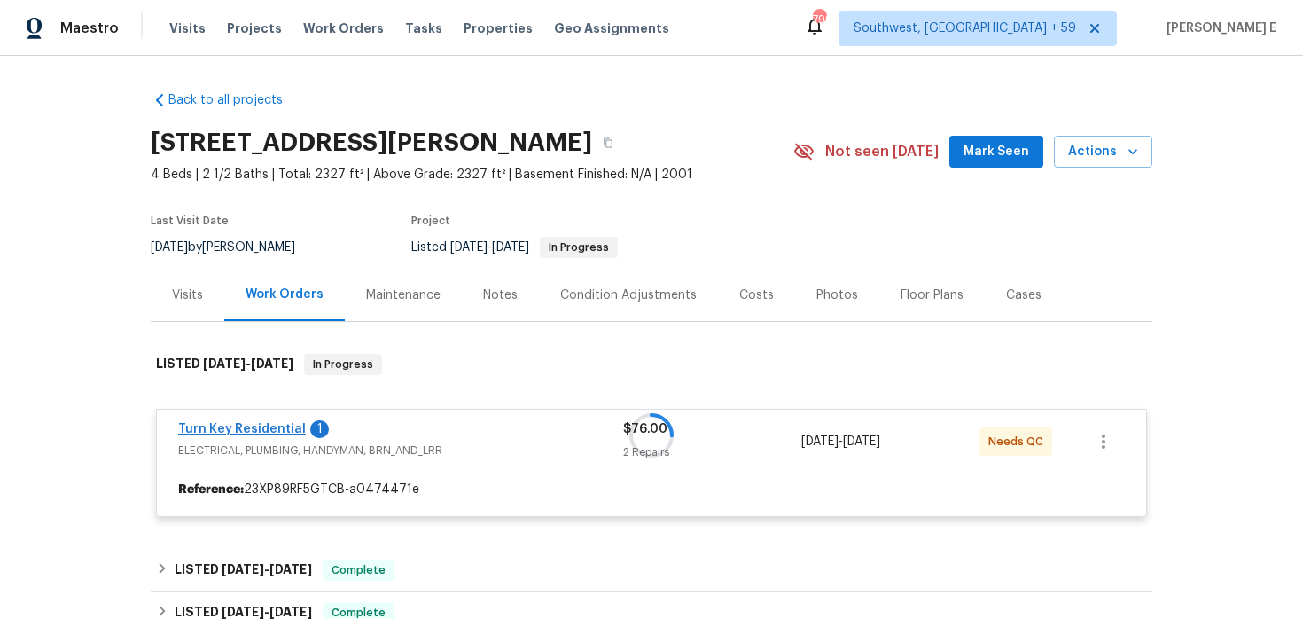
click at [200, 430] on div at bounding box center [651, 435] width 1001 height 199
click at [200, 430] on link "Turn Key Residential" at bounding box center [242, 429] width 128 height 12
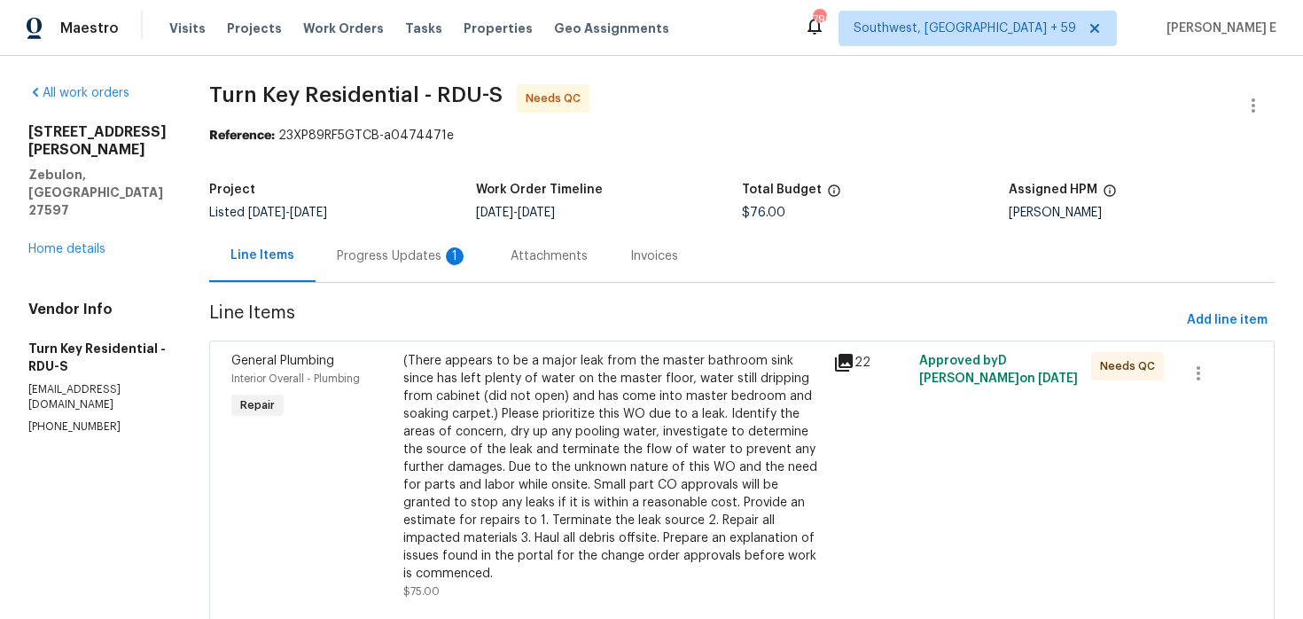
click at [411, 271] on div "Progress Updates 1" at bounding box center [402, 256] width 174 height 52
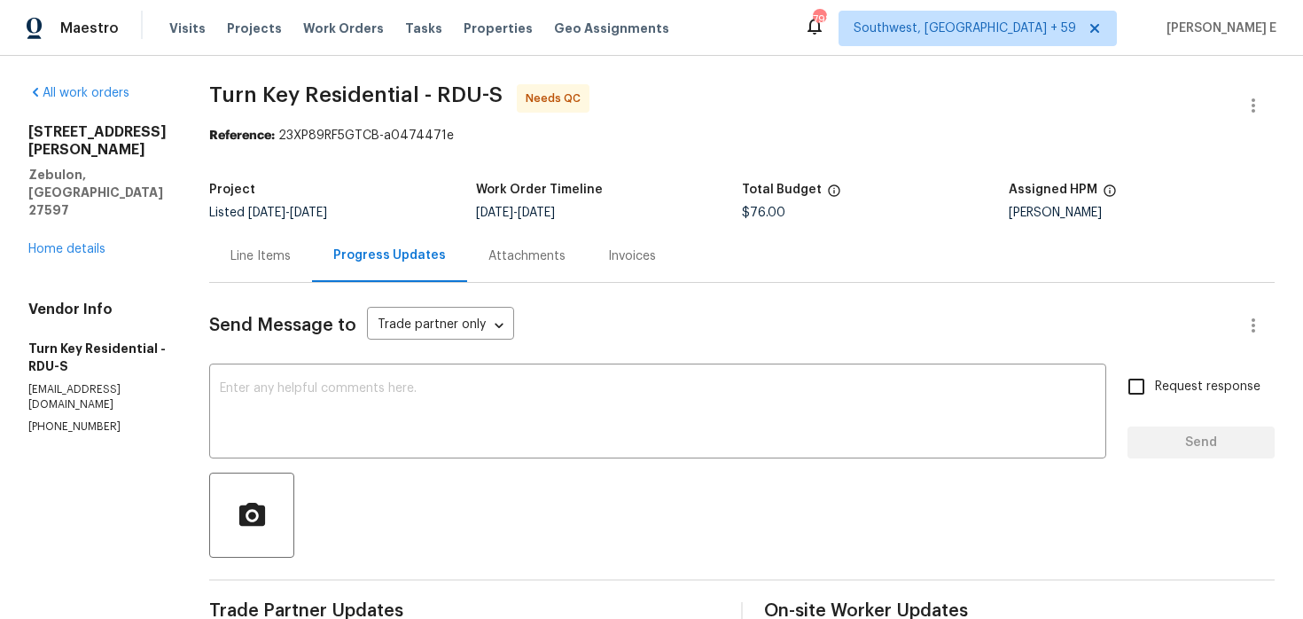
click at [291, 251] on div "Line Items" at bounding box center [260, 256] width 60 height 18
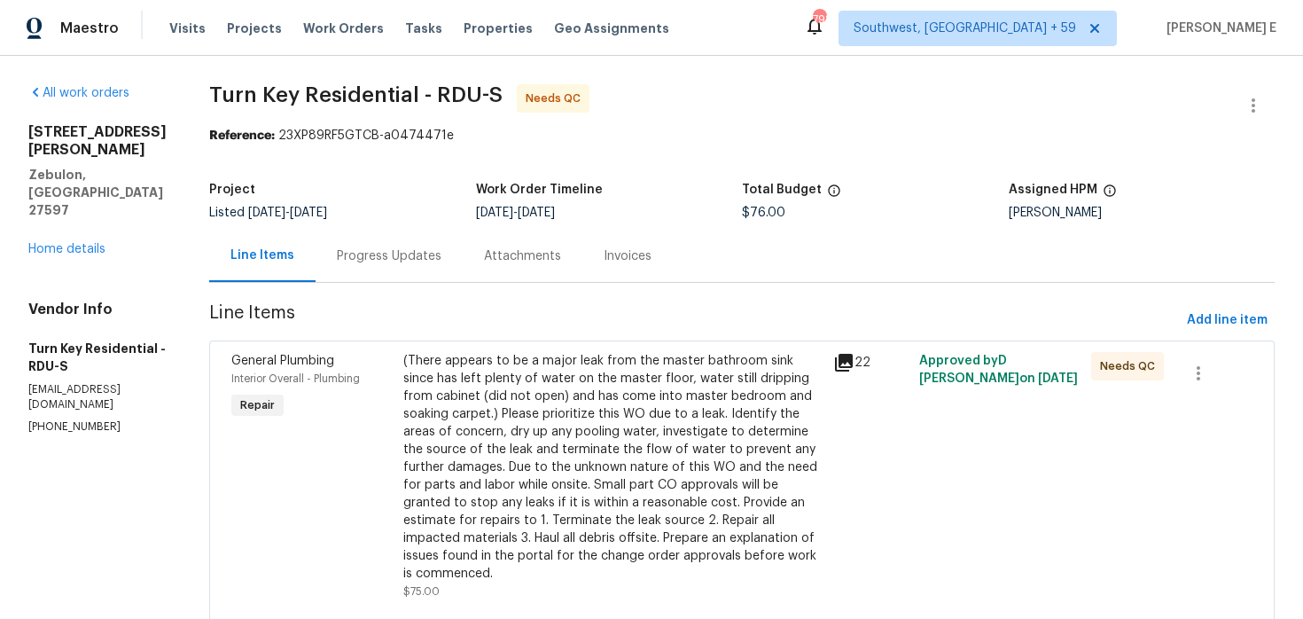
scroll to position [179, 0]
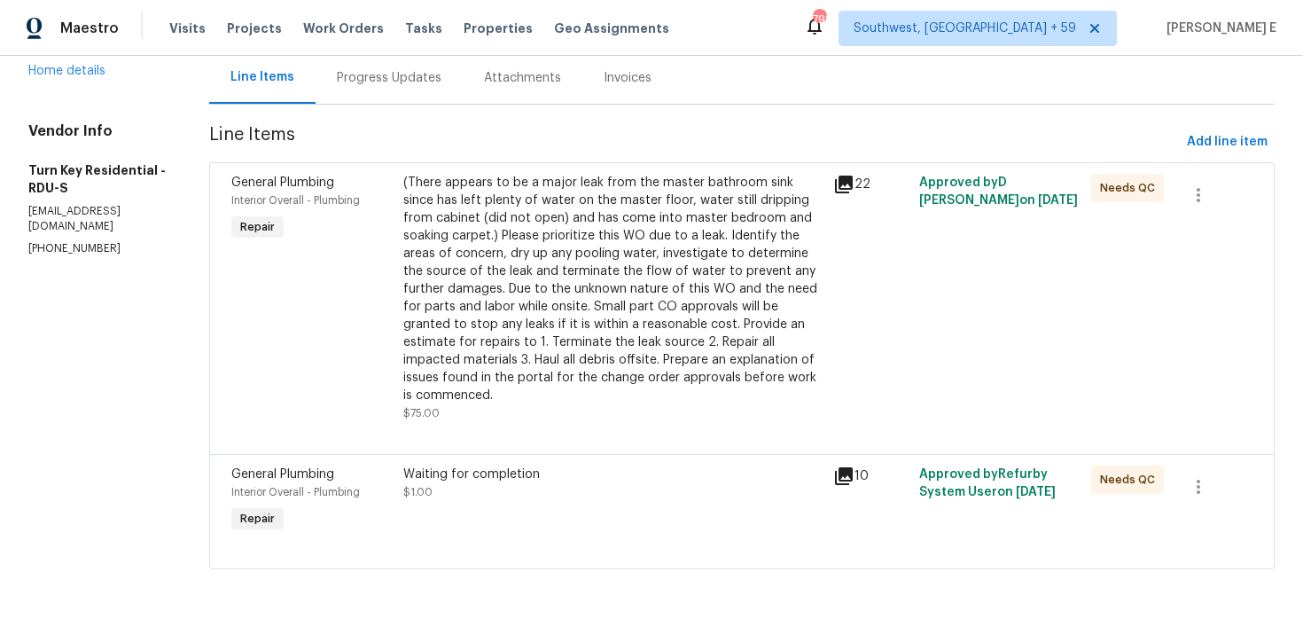
click at [716, 516] on div "Waiting for completion $1.00" at bounding box center [613, 501] width 430 height 82
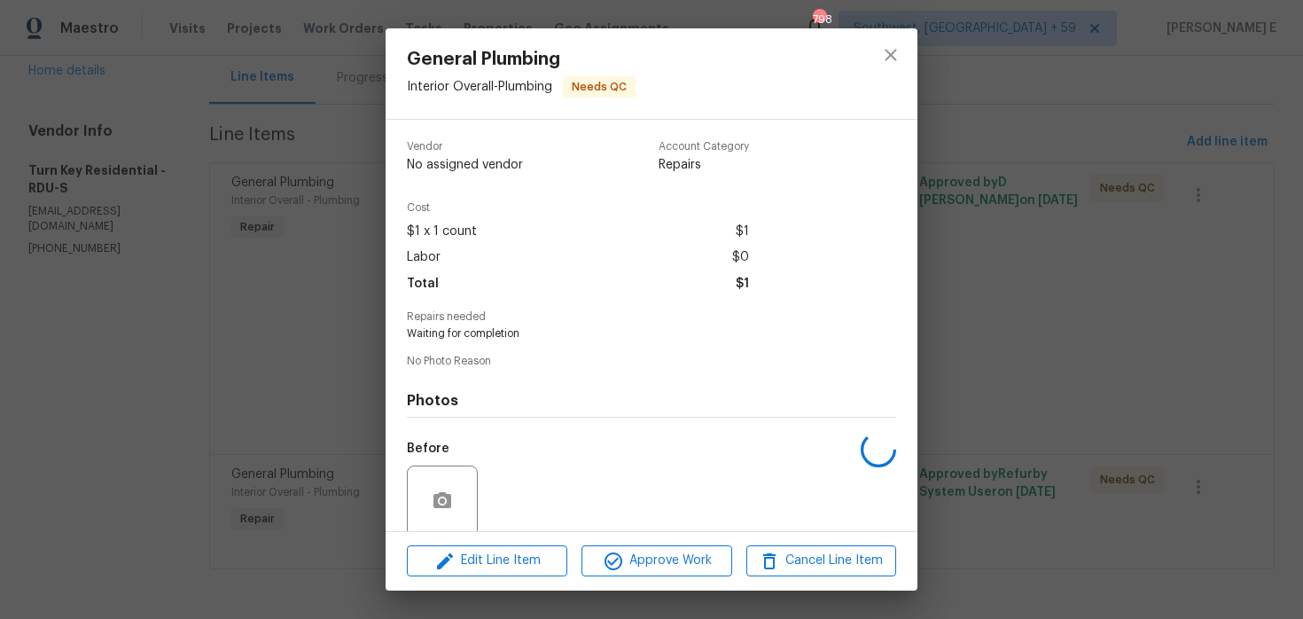
scroll to position [137, 0]
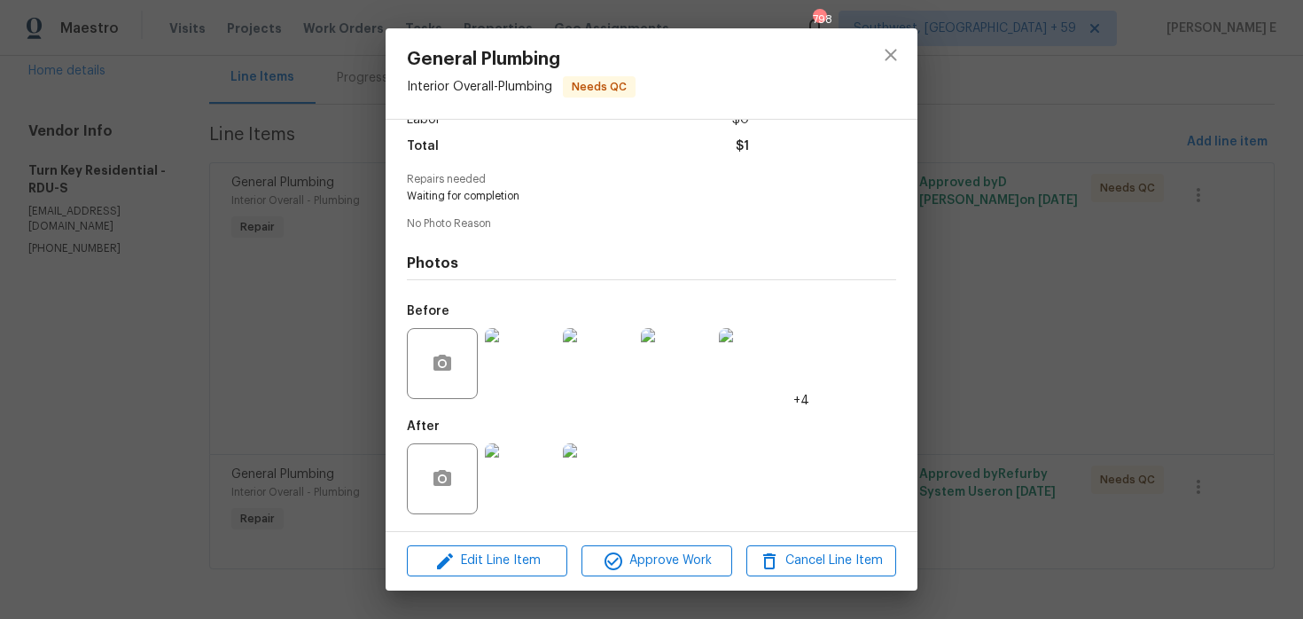
click at [530, 489] on img at bounding box center [520, 478] width 71 height 71
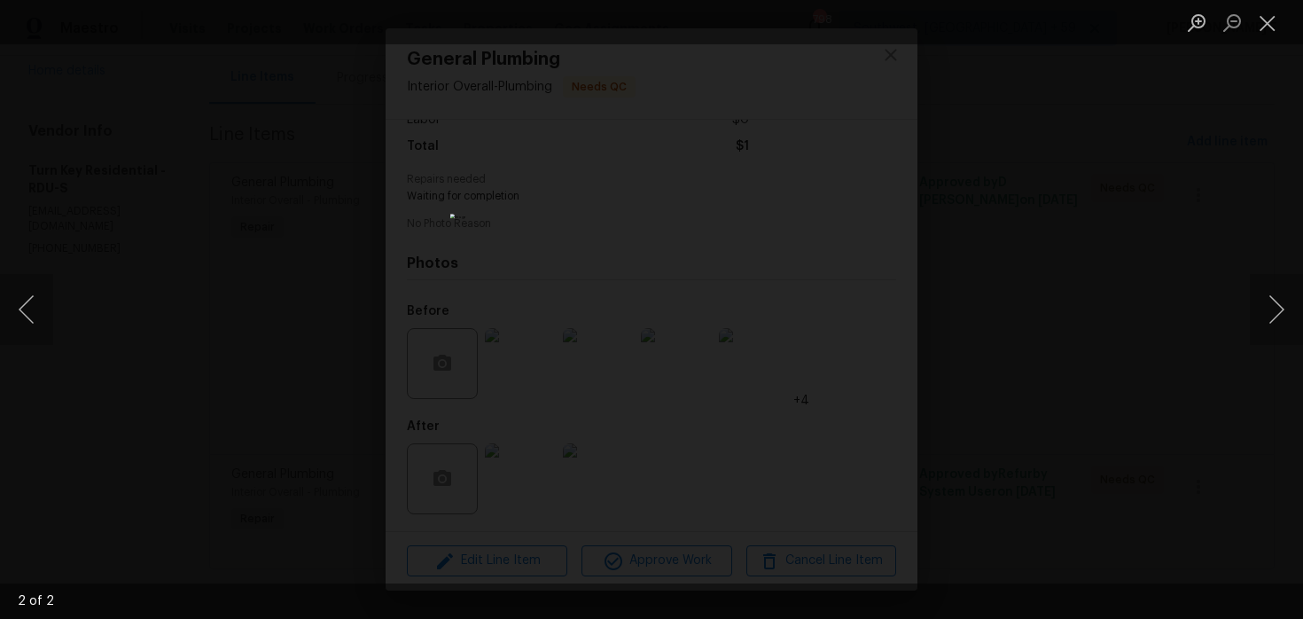
click at [1053, 289] on div "Lightbox" at bounding box center [651, 309] width 1303 height 619
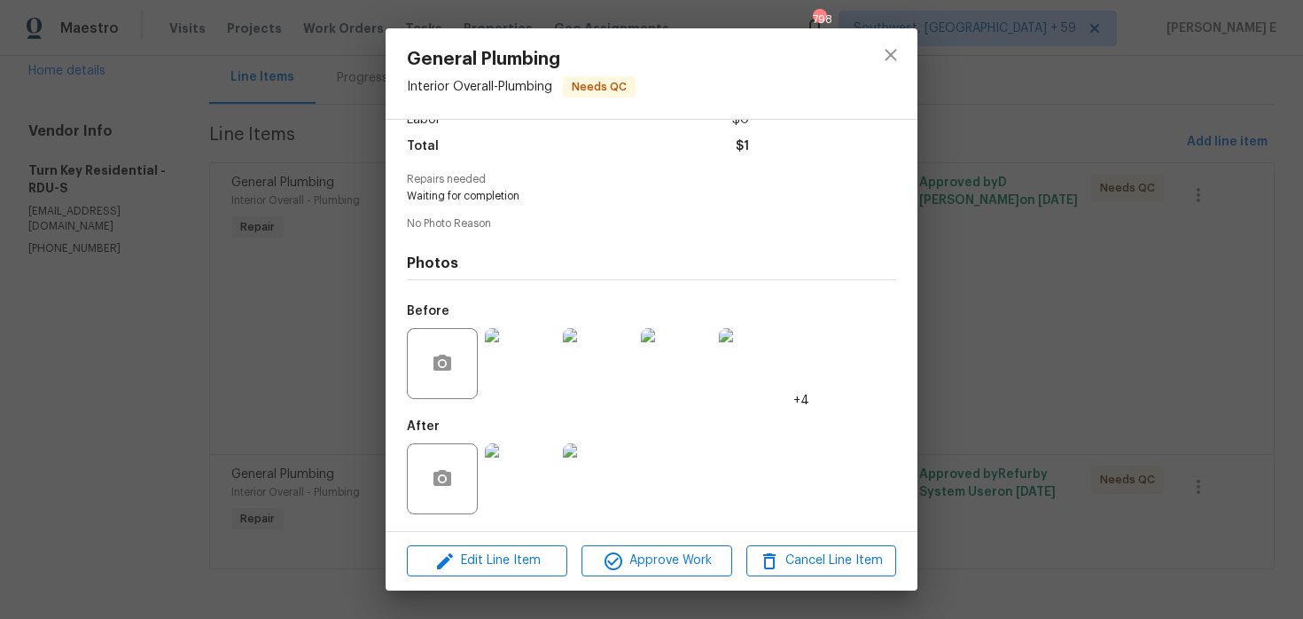
click at [1053, 289] on div "General Plumbing Interior Overall - Plumbing Needs QC Vendor Turn Key Residenti…" at bounding box center [651, 309] width 1303 height 619
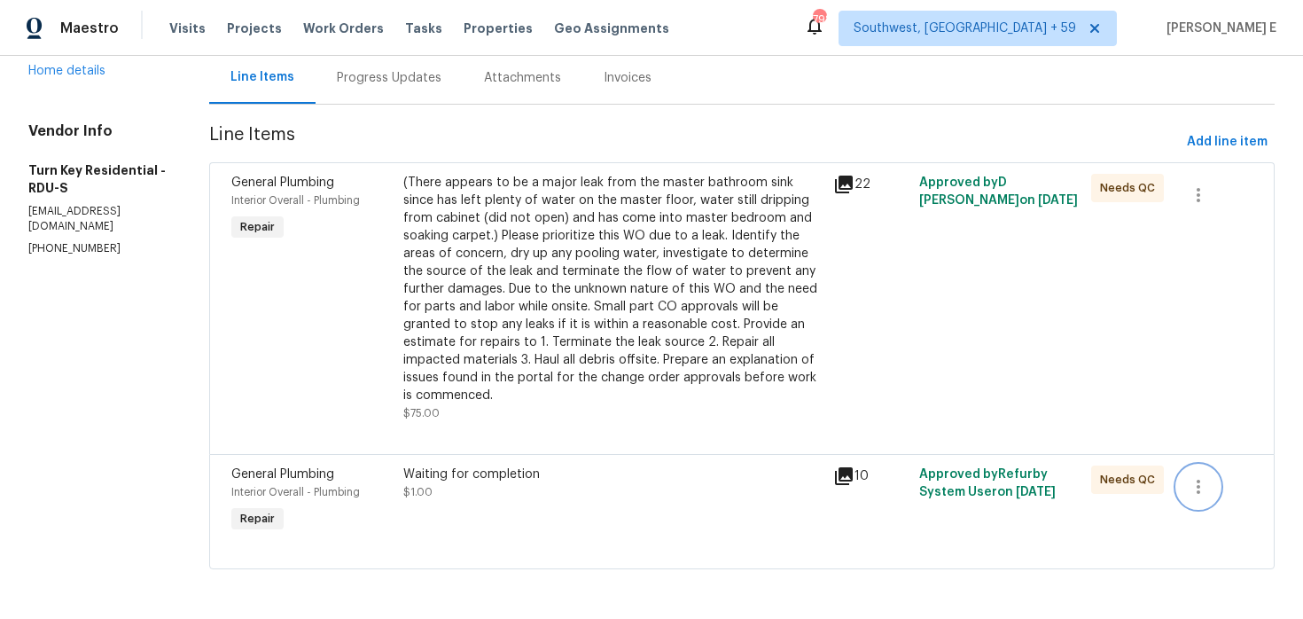
click at [1200, 486] on icon "button" at bounding box center [1198, 486] width 4 height 14
click at [1202, 483] on li "Cancel" at bounding box center [1214, 485] width 68 height 29
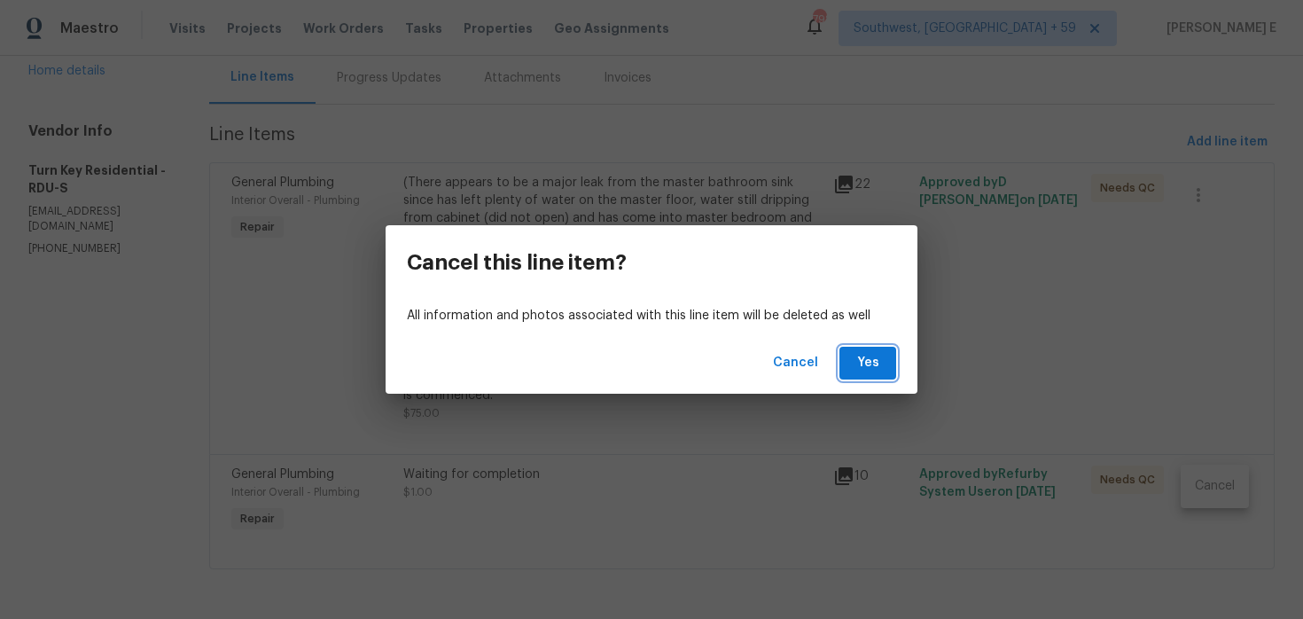
click at [866, 374] on button "Yes" at bounding box center [867, 363] width 57 height 33
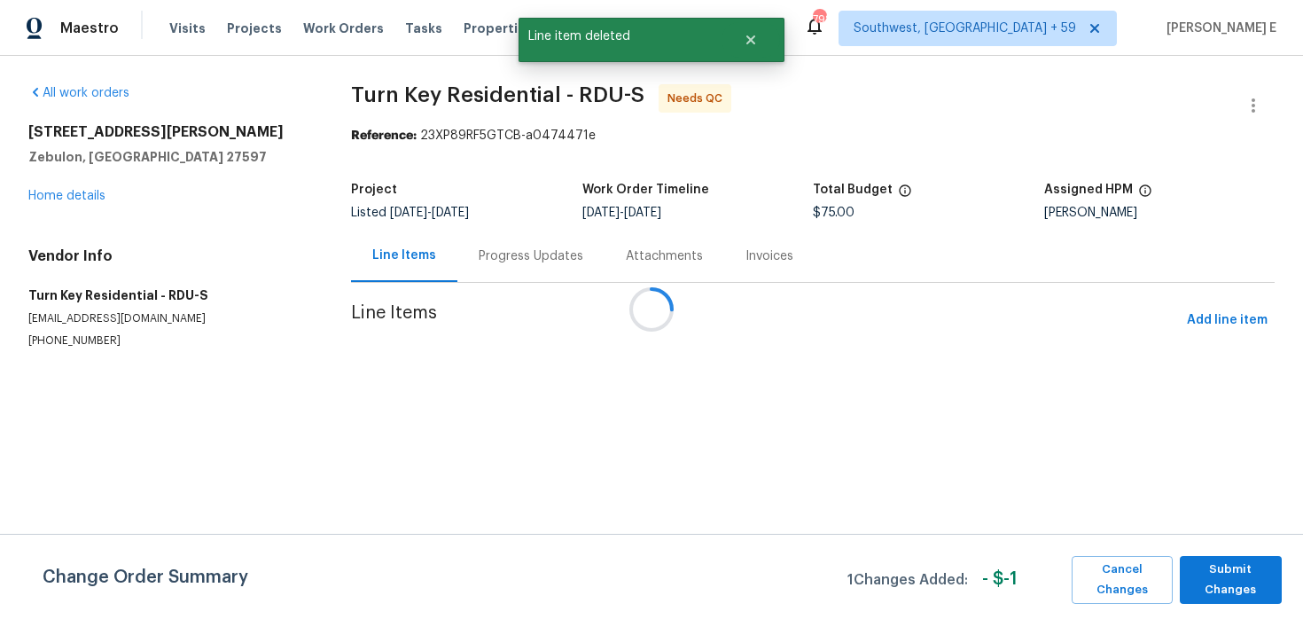
scroll to position [0, 0]
click at [1234, 566] on span "Submit Changes" at bounding box center [1230, 579] width 84 height 41
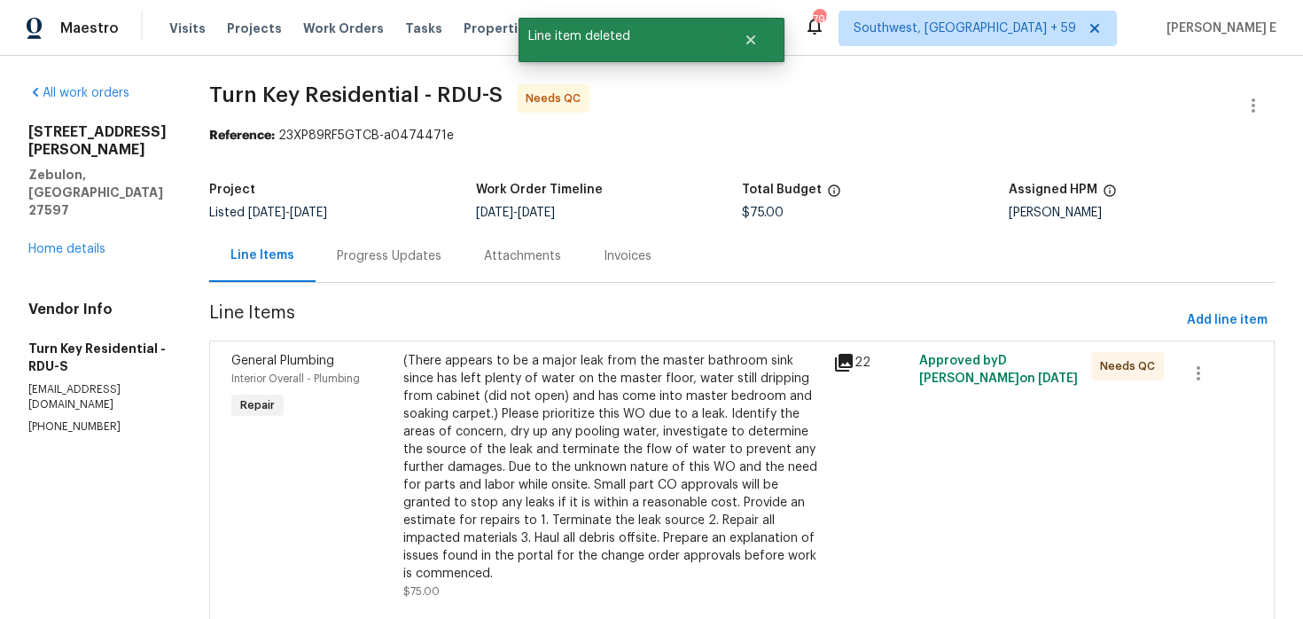
scroll to position [64, 0]
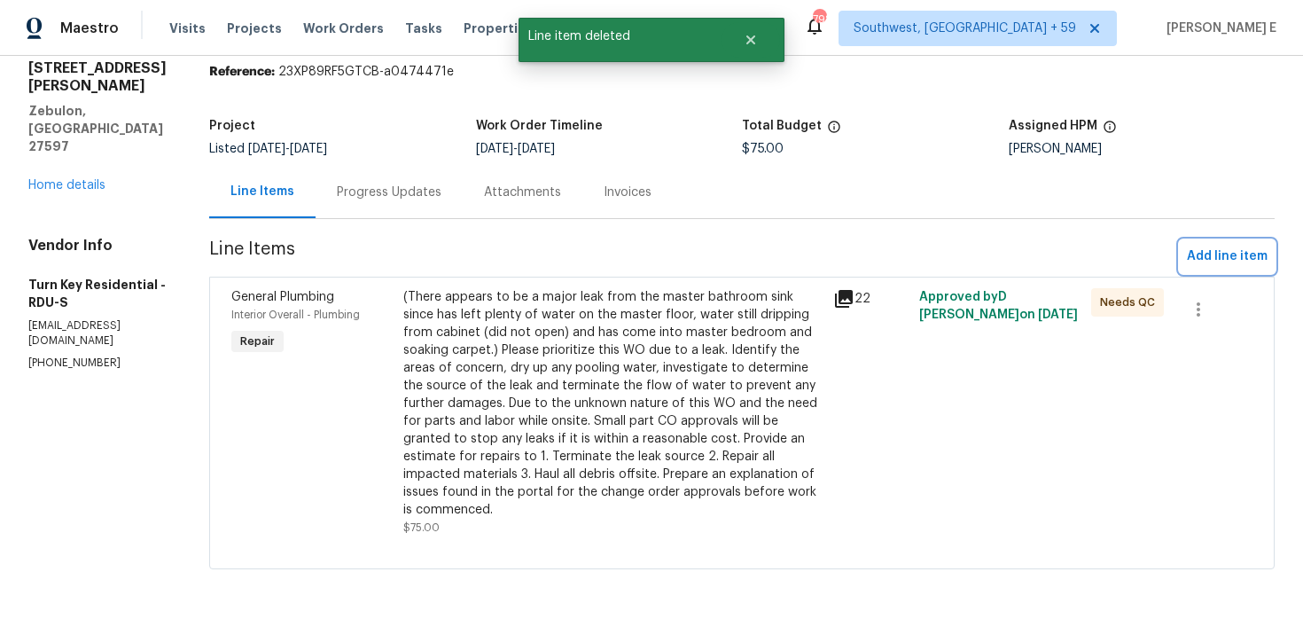
click at [1208, 245] on span "Add line item" at bounding box center [1227, 256] width 81 height 22
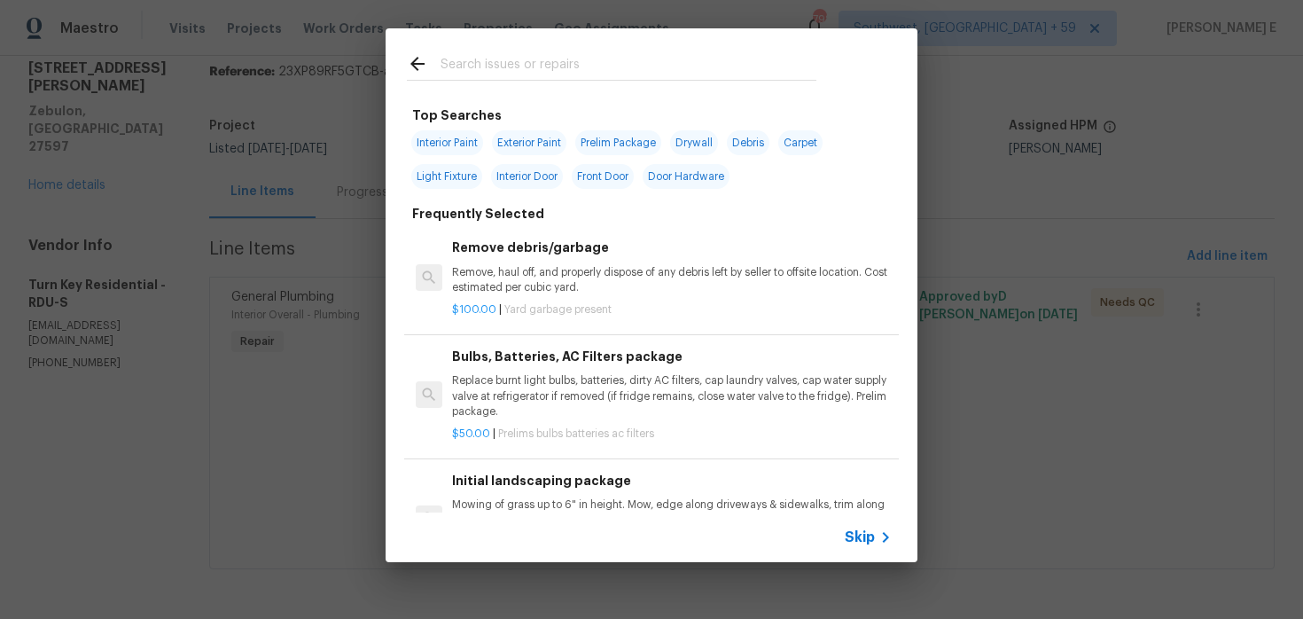
click at [858, 529] on span "Skip" at bounding box center [860, 537] width 30 height 18
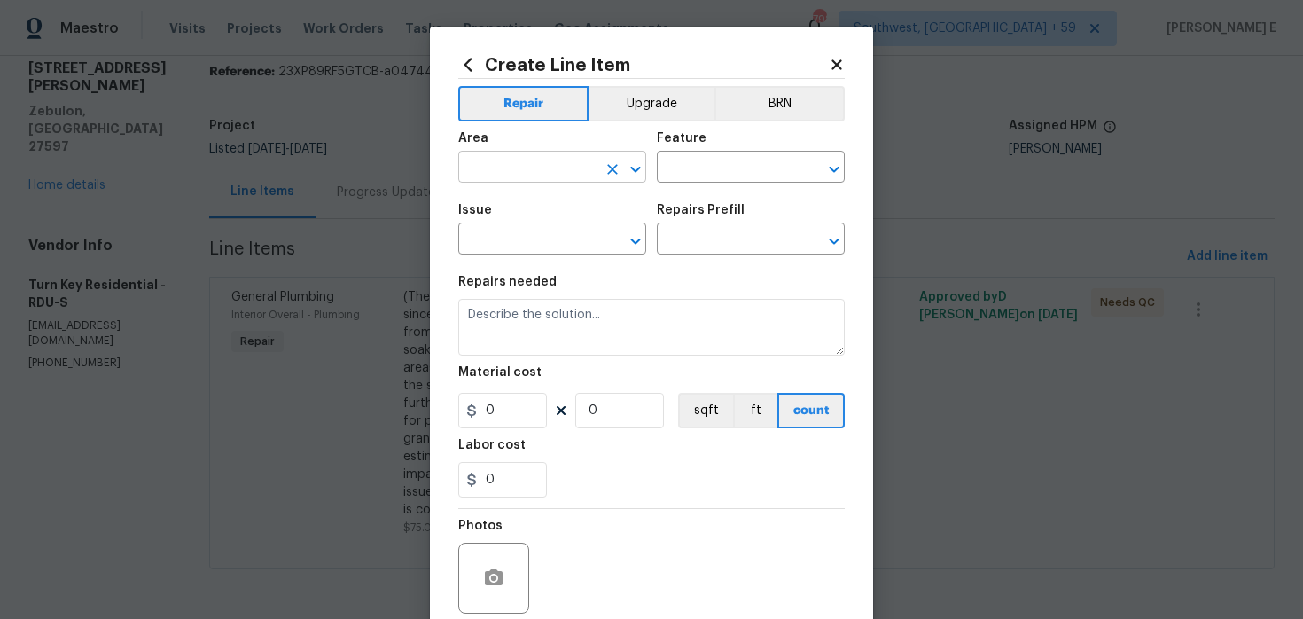
click at [501, 172] on input "text" at bounding box center [527, 168] width 138 height 27
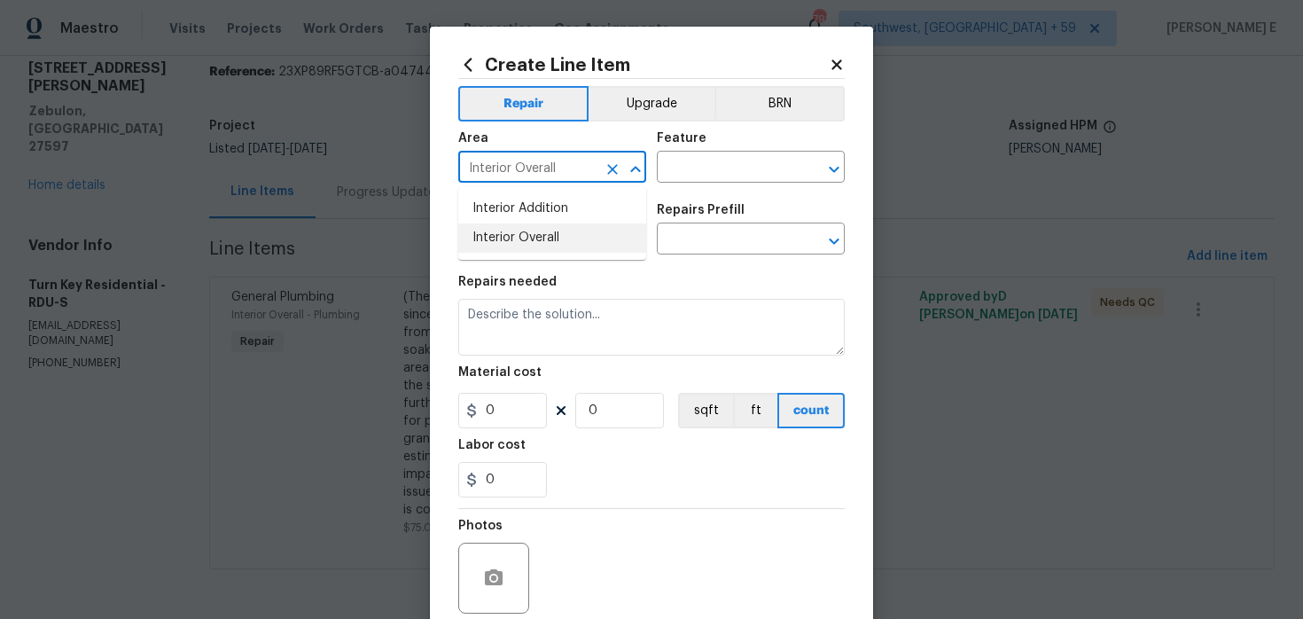
type input "Interior Overall"
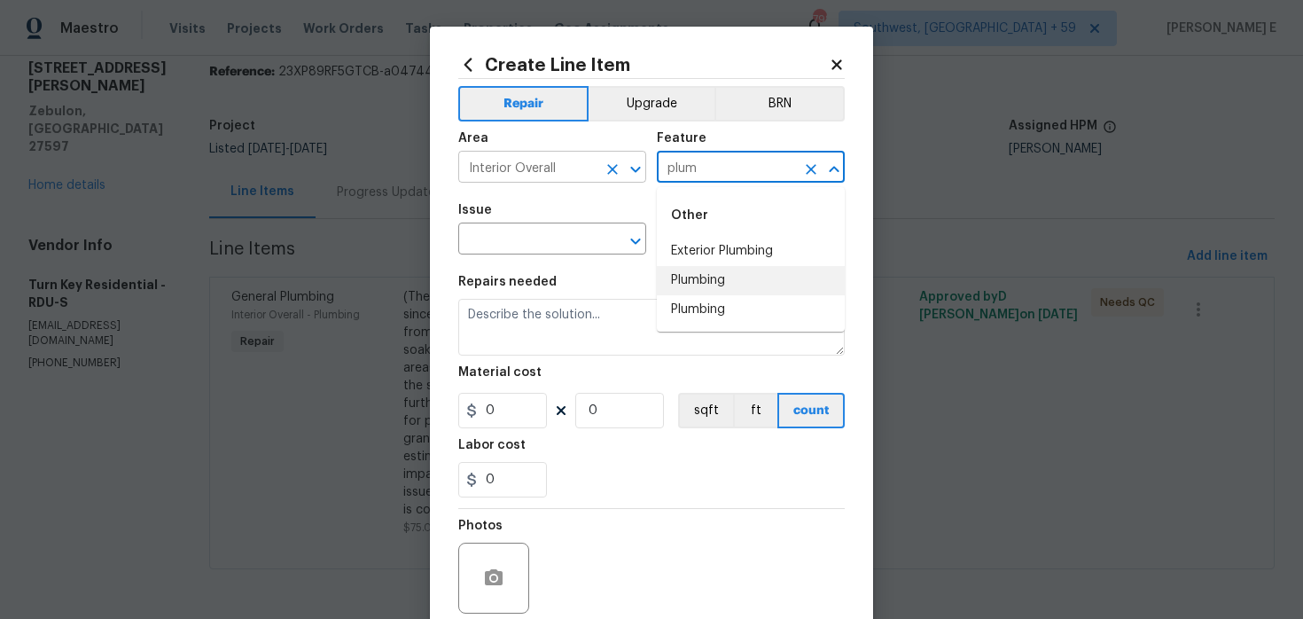
type input "plum"
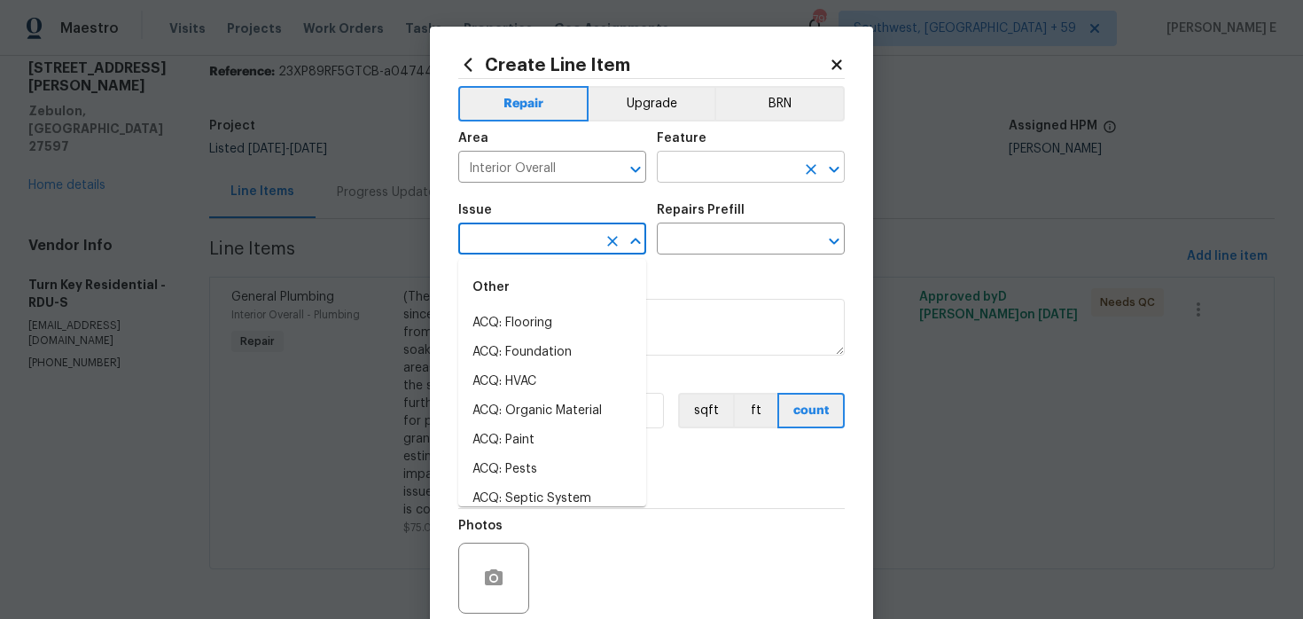
click at [709, 161] on input "text" at bounding box center [726, 168] width 138 height 27
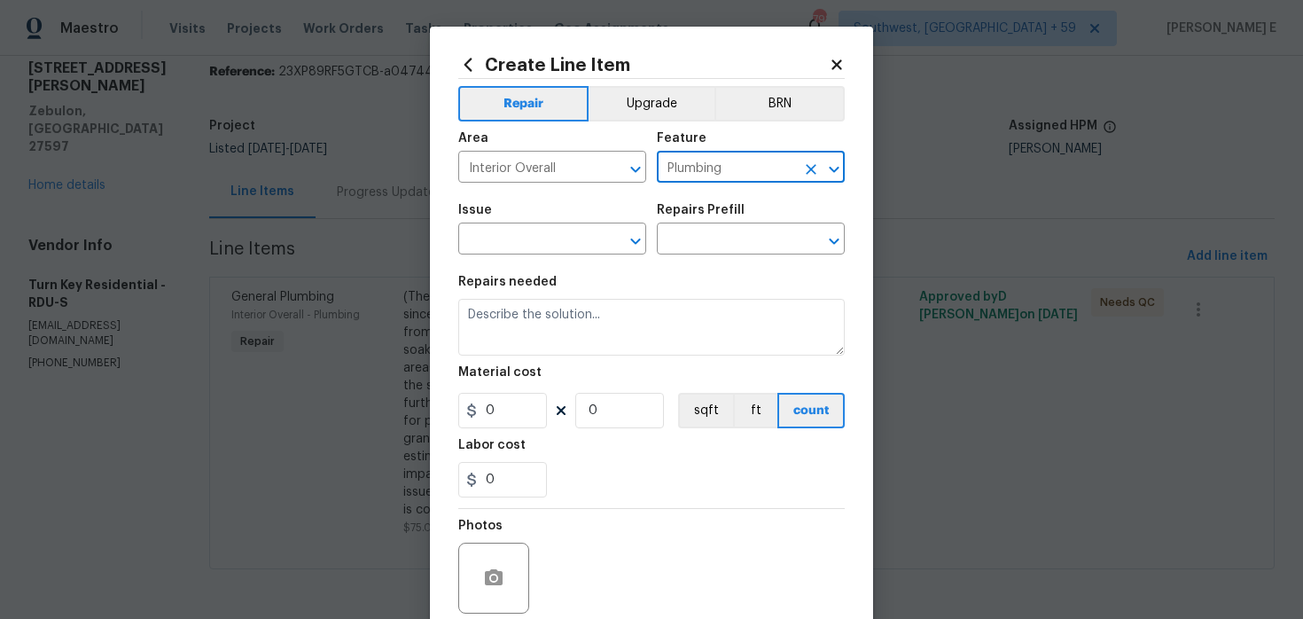
type input "Plumbing"
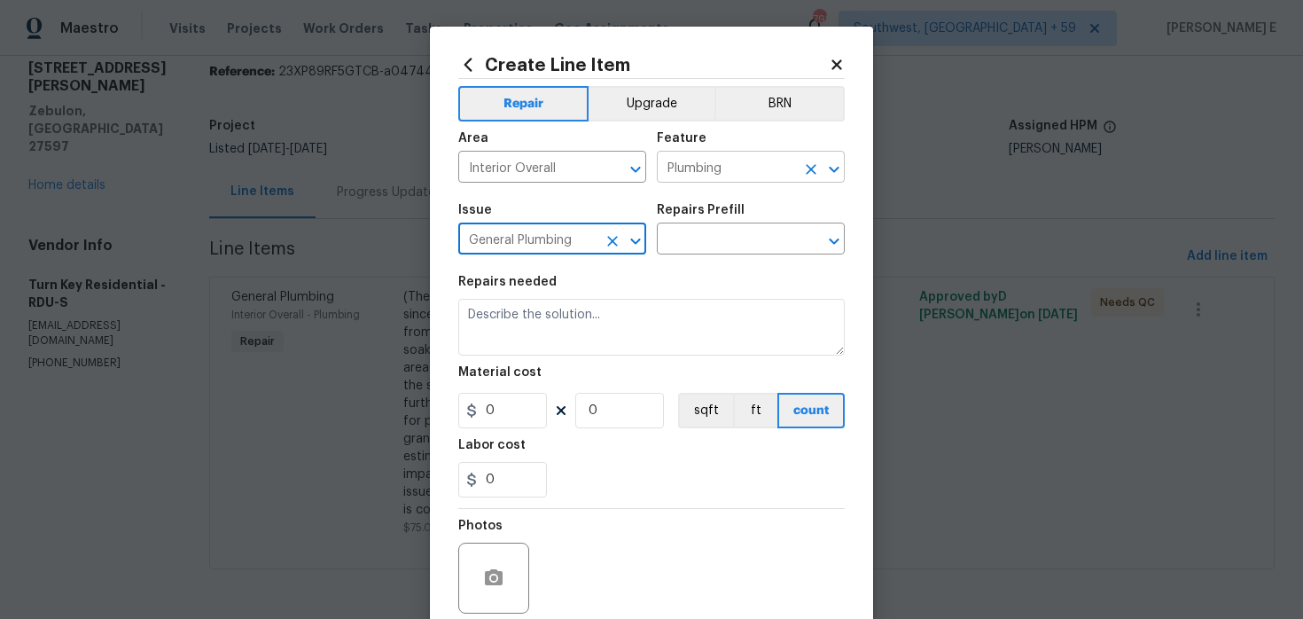
type input "General Plumbing"
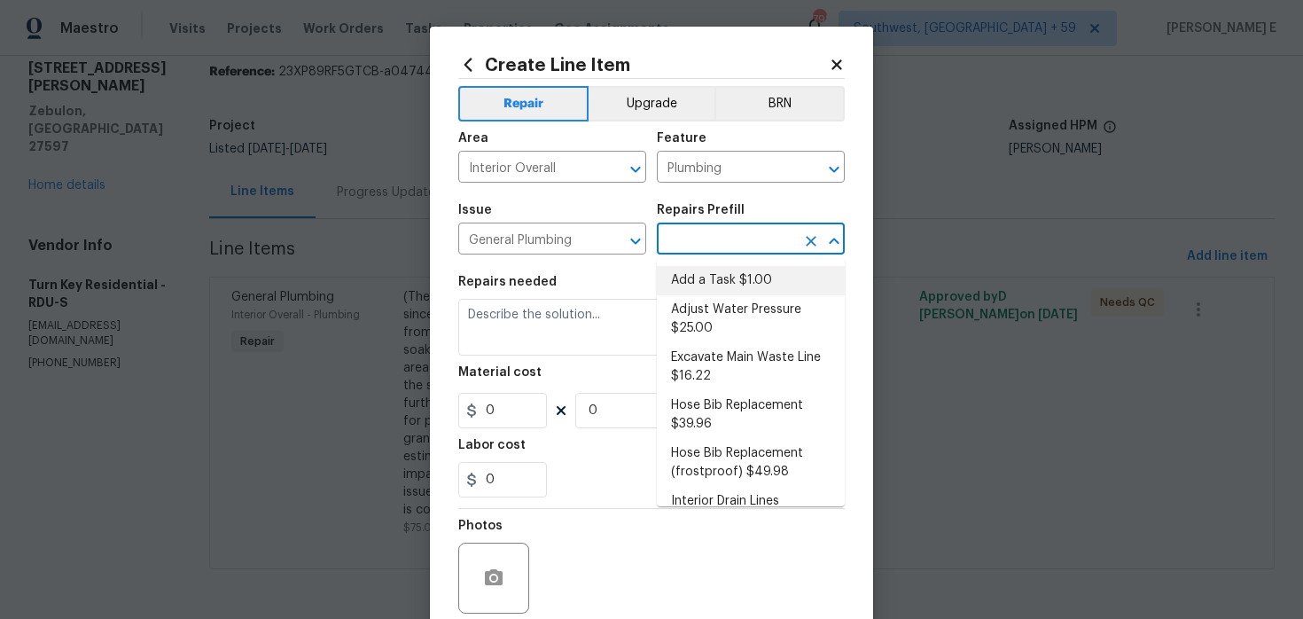
click at [795, 285] on li "Add a Task $1.00" at bounding box center [751, 280] width 188 height 29
type input "Add a Task $1.00"
type textarea "HPM to detail"
type input "1"
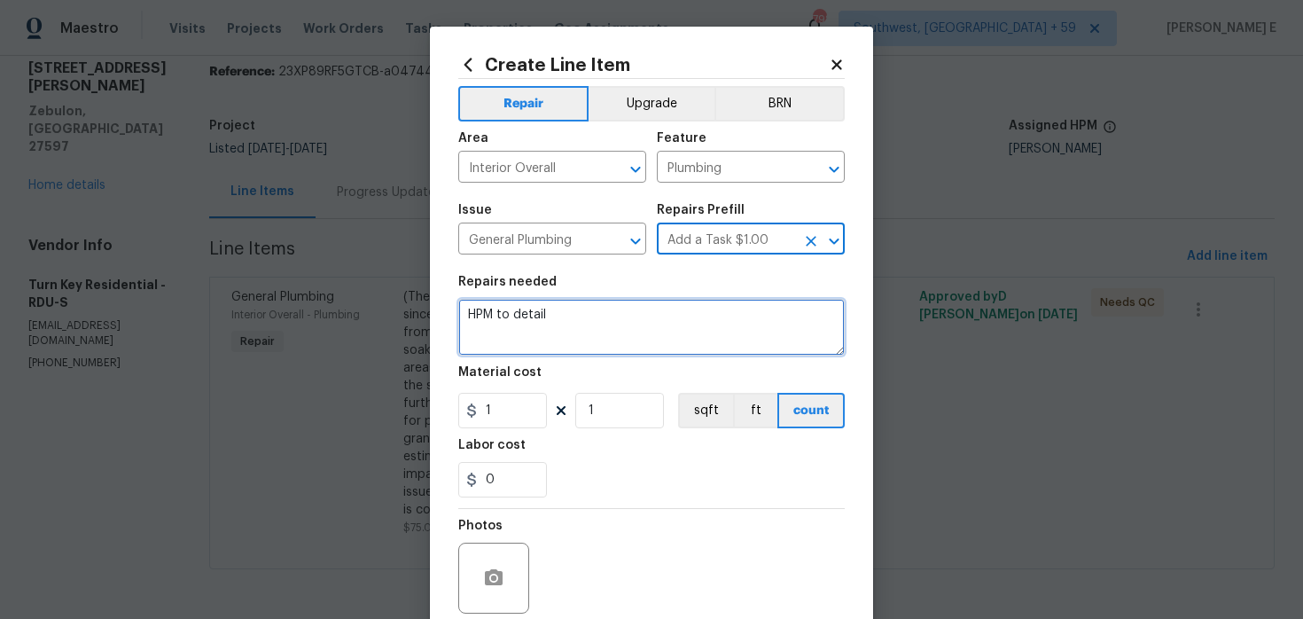
click at [595, 355] on textarea "HPM to detail" at bounding box center [651, 327] width 386 height 57
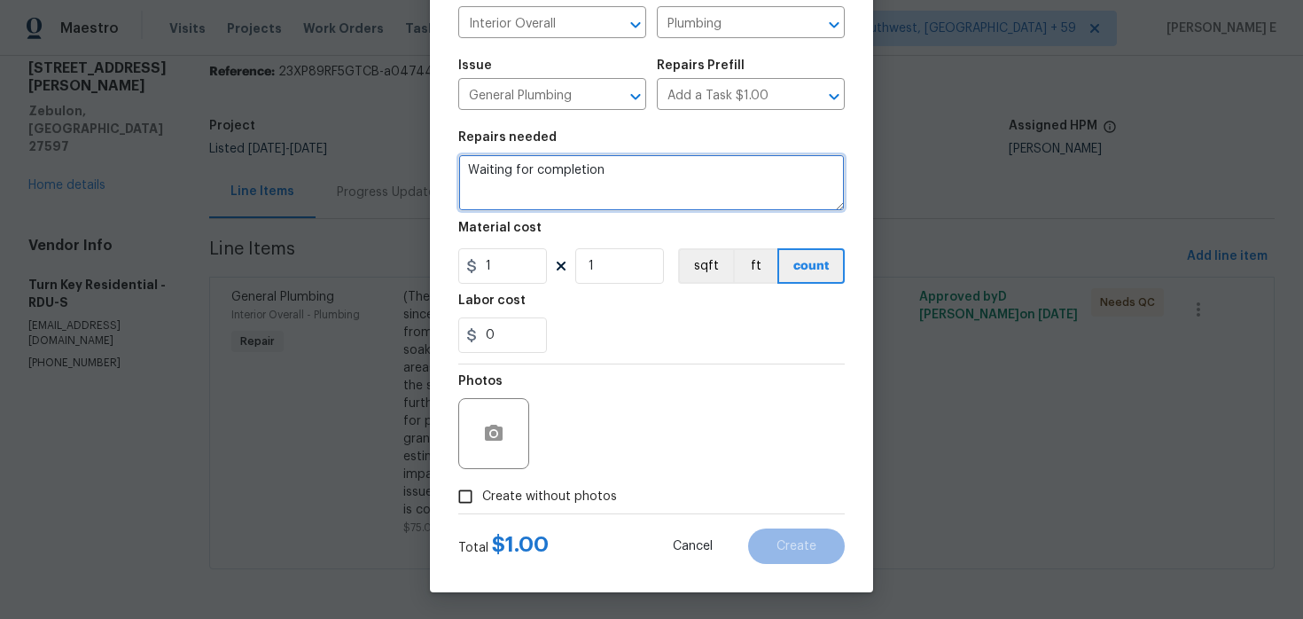
type textarea "Waiting for completion"
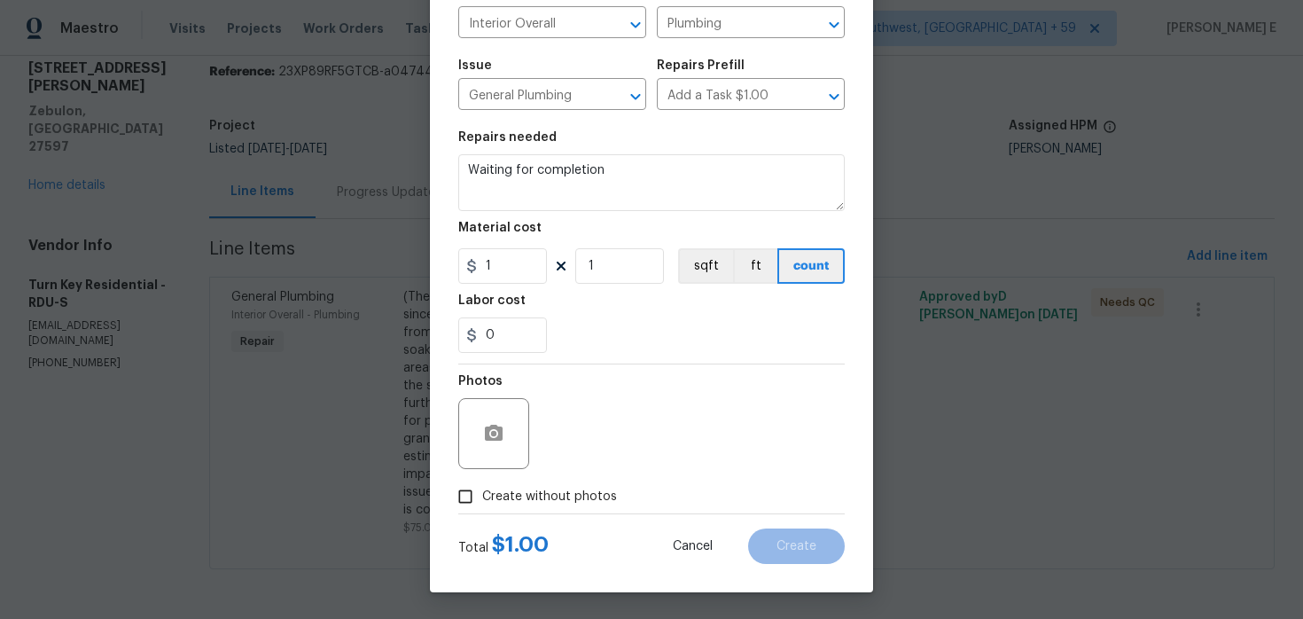
click at [537, 485] on label "Create without photos" at bounding box center [532, 496] width 168 height 34
click at [482, 485] on input "Create without photos" at bounding box center [465, 496] width 34 height 34
checkbox input "true"
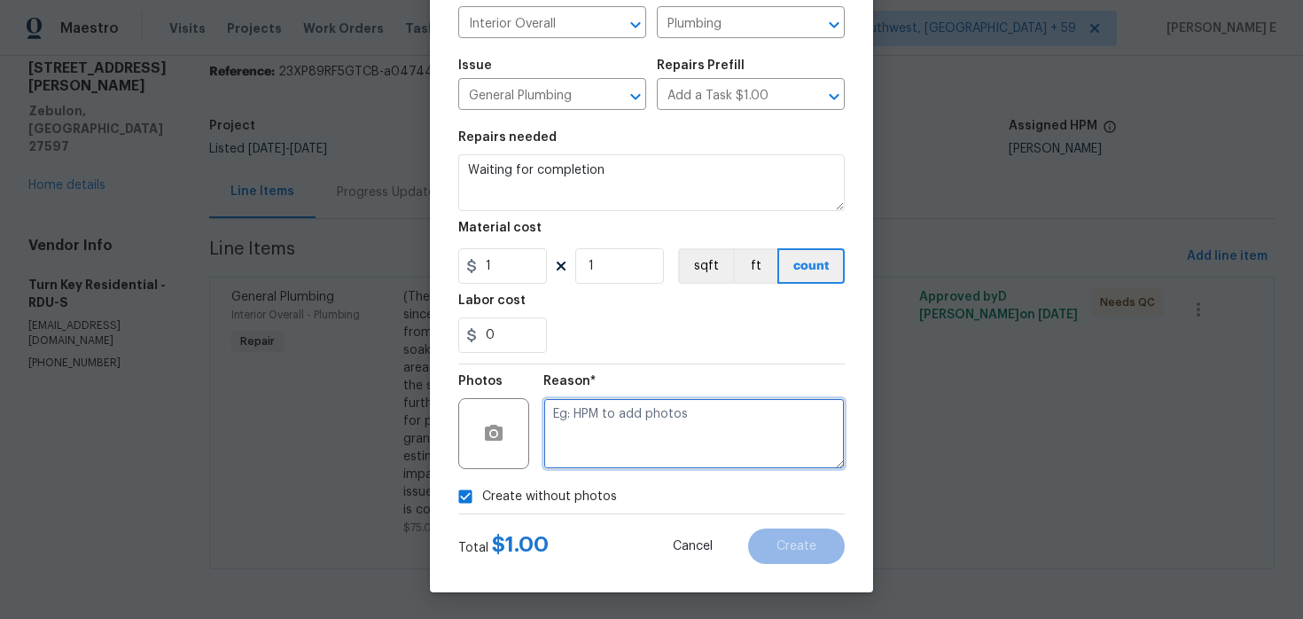
click at [613, 445] on textarea at bounding box center [693, 433] width 301 height 71
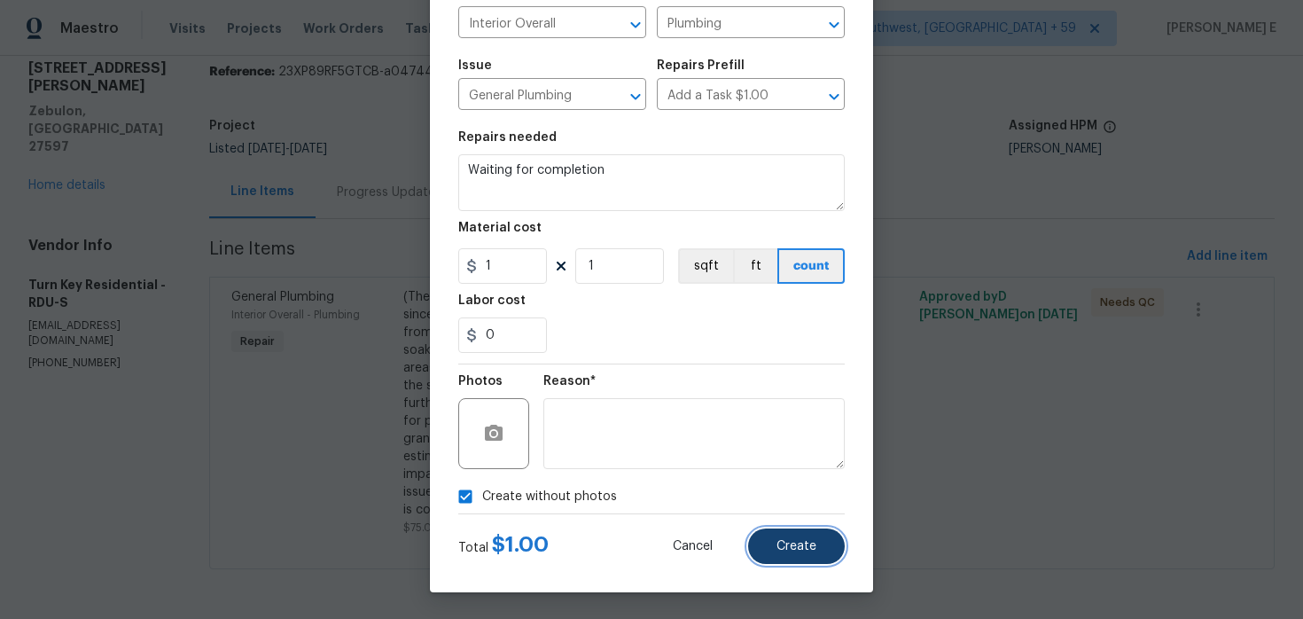
click at [767, 540] on button "Create" at bounding box center [796, 545] width 97 height 35
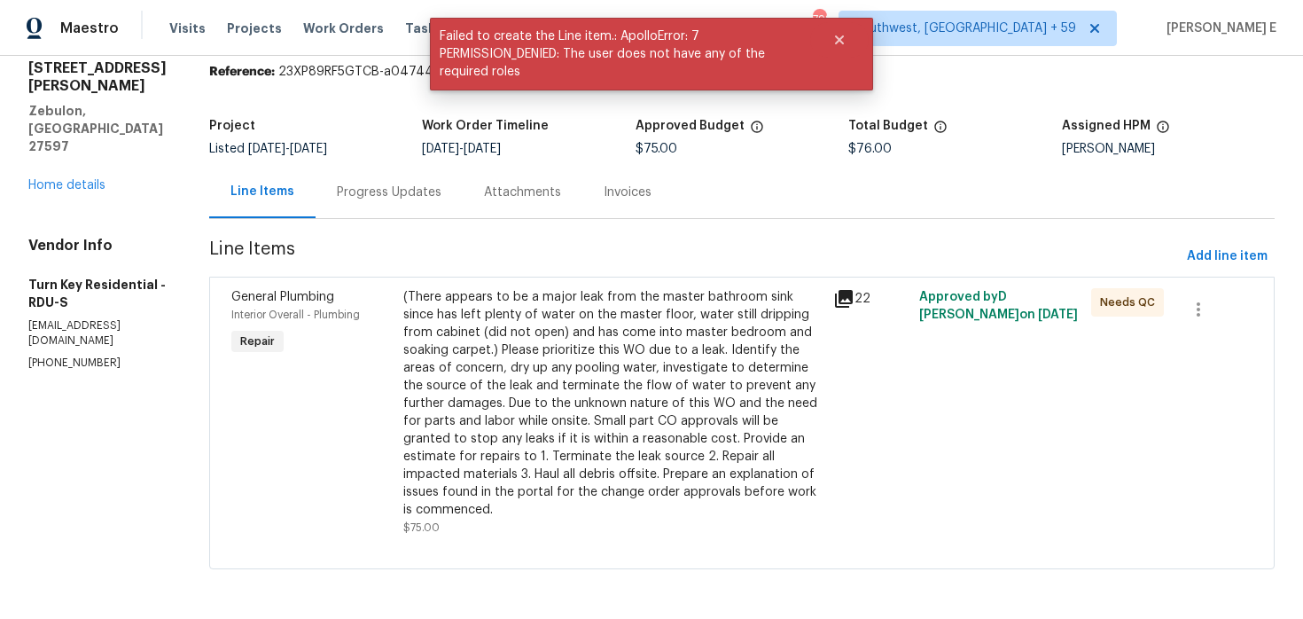
scroll to position [0, 0]
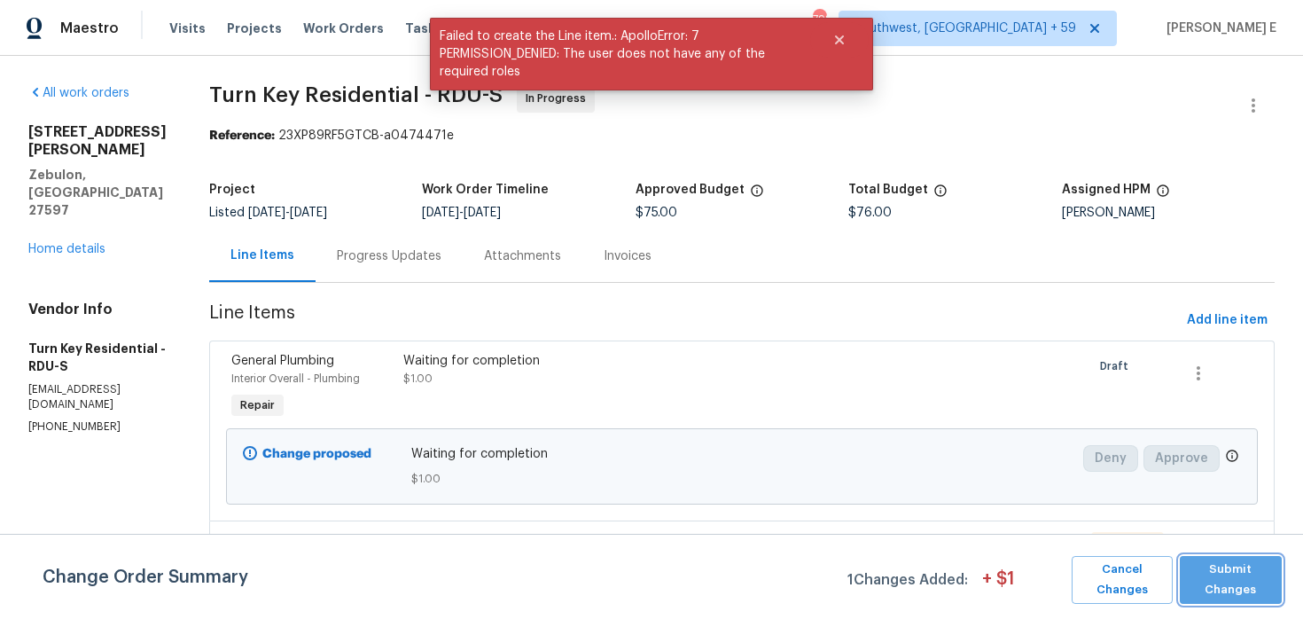
click at [1208, 590] on span "Submit Changes" at bounding box center [1230, 579] width 84 height 41
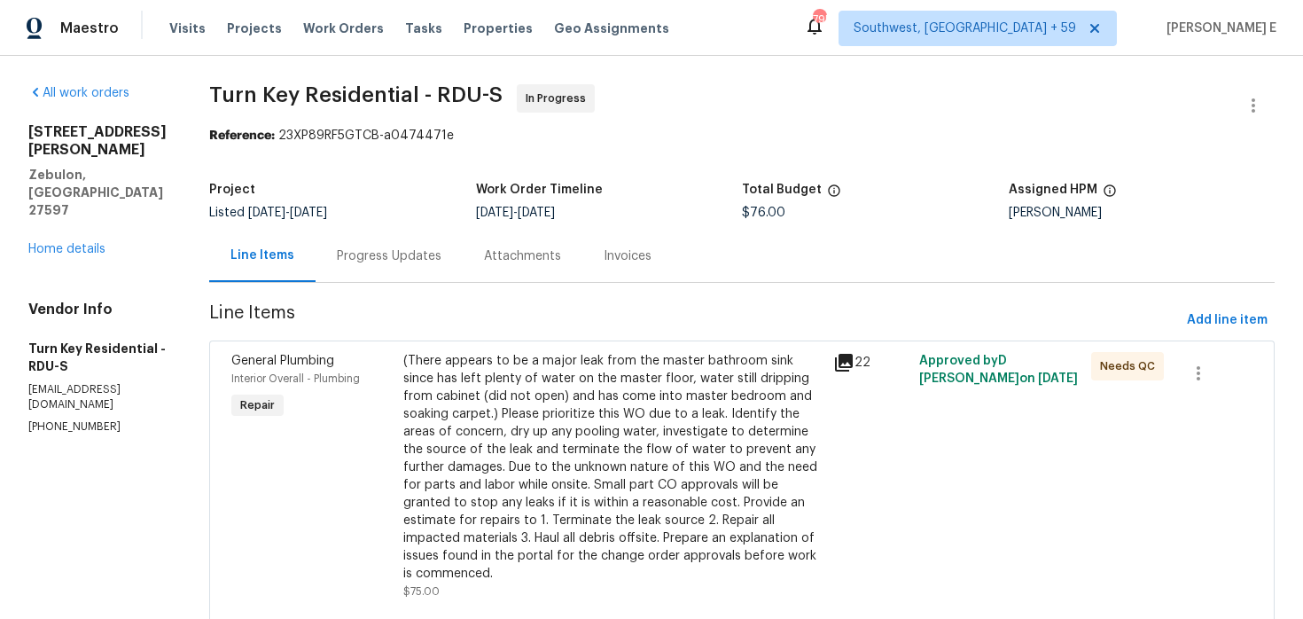
click at [414, 252] on div "Progress Updates" at bounding box center [389, 256] width 105 height 18
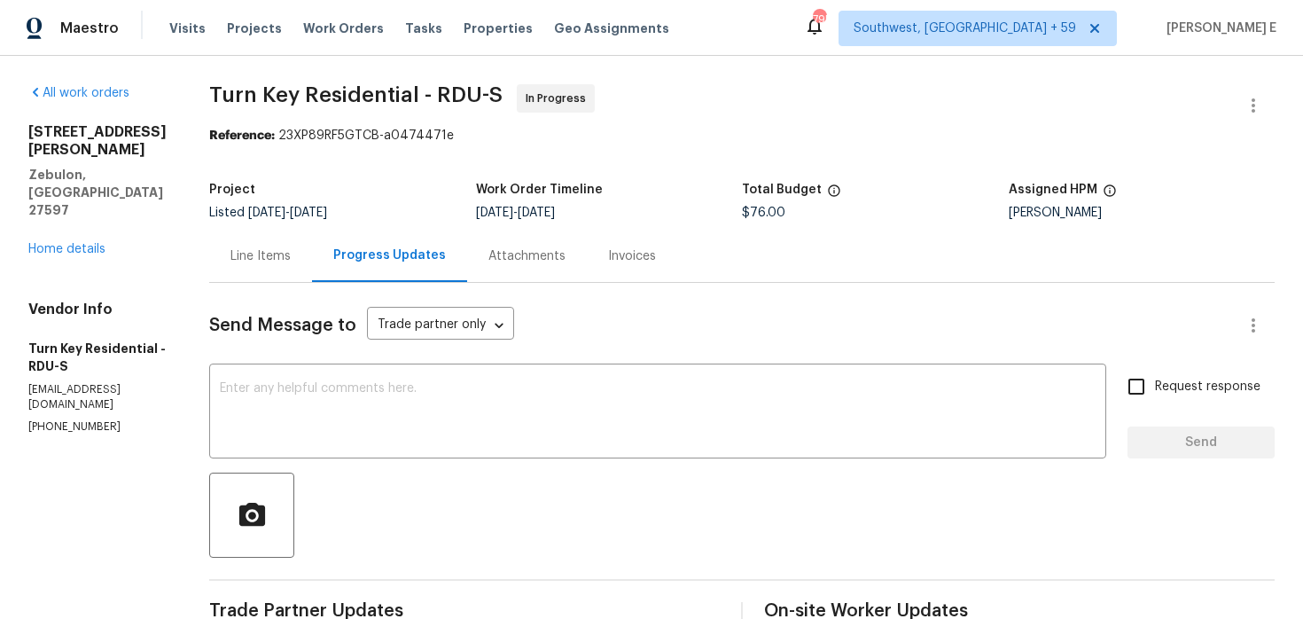
click at [291, 264] on div "Line Items" at bounding box center [260, 256] width 60 height 18
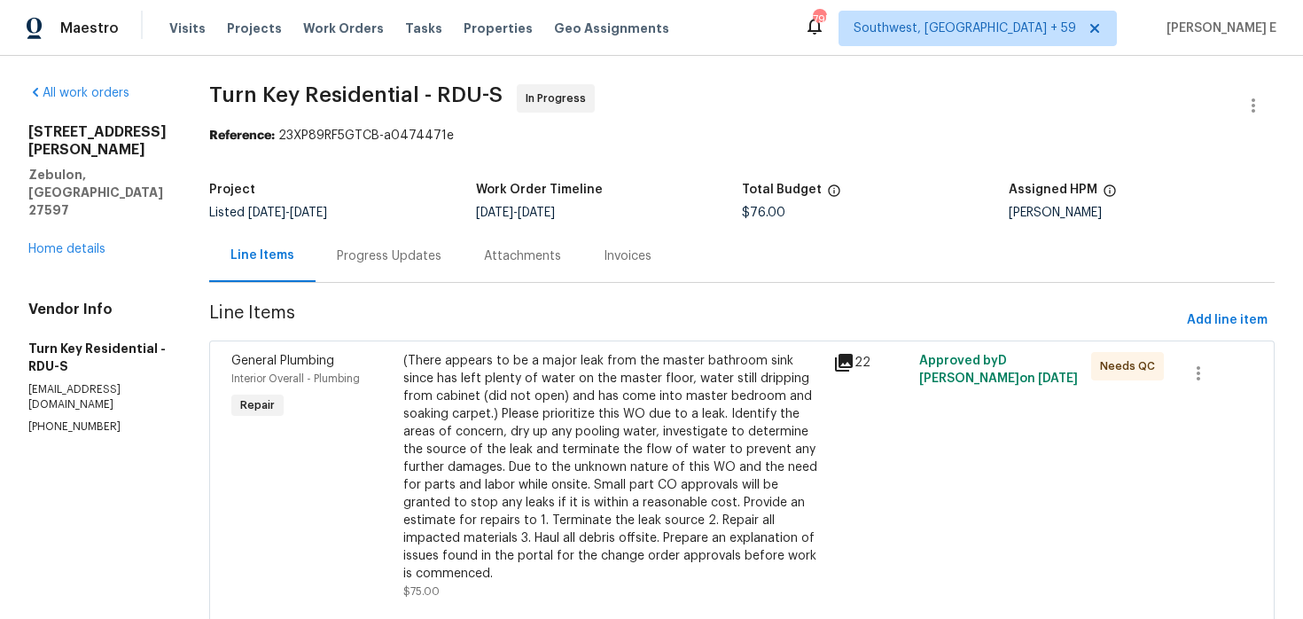
click at [490, 430] on div "(There appears to be a major leak from the master bathroom sink since has left …" at bounding box center [612, 467] width 419 height 230
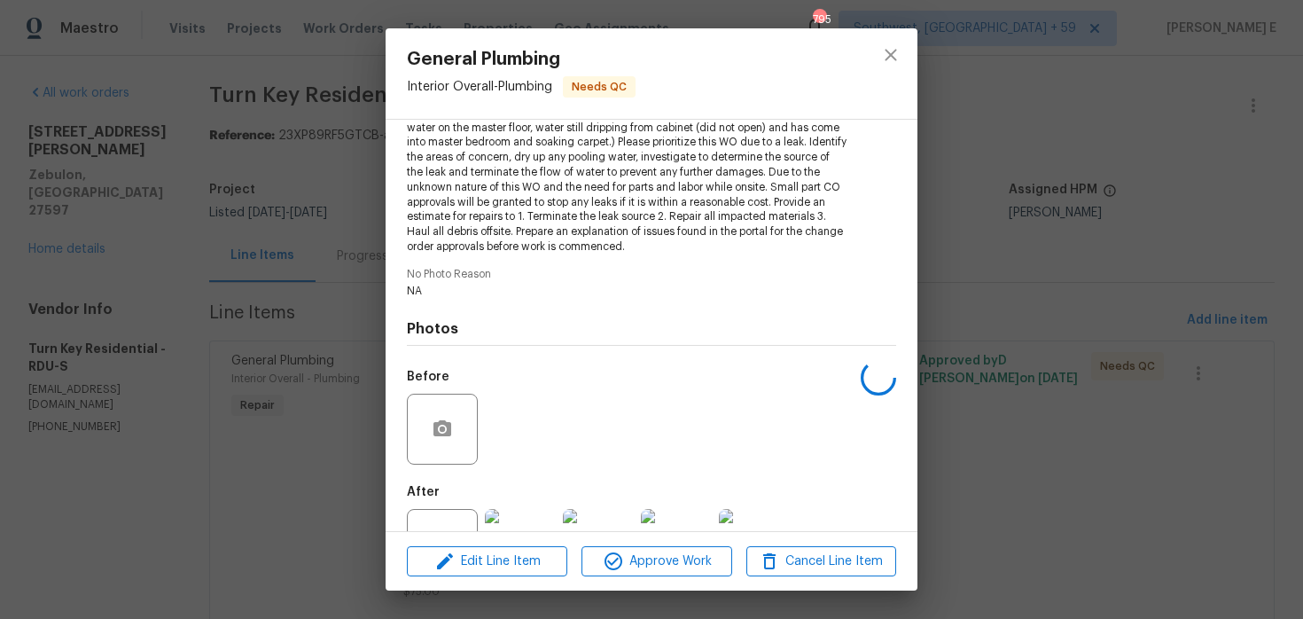
scroll to position [286, 0]
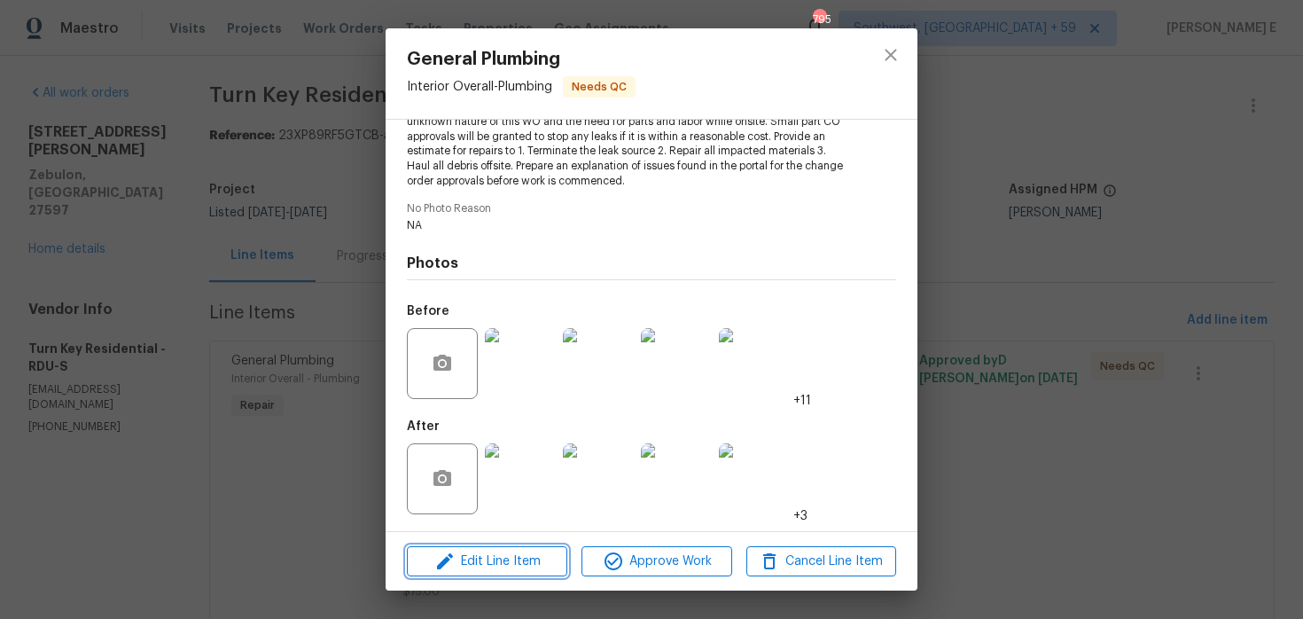
click at [479, 546] on button "Edit Line Item" at bounding box center [487, 561] width 160 height 31
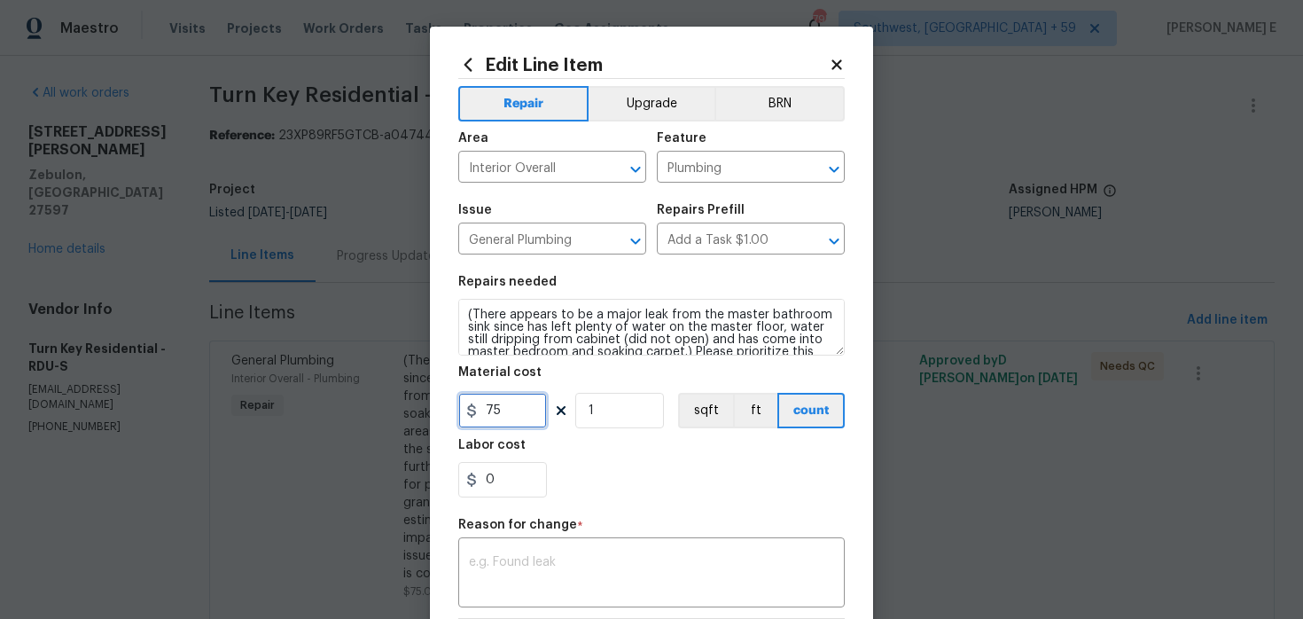
click at [490, 413] on input "75" at bounding box center [502, 410] width 89 height 35
type input "950"
click at [513, 564] on textarea at bounding box center [651, 574] width 365 height 37
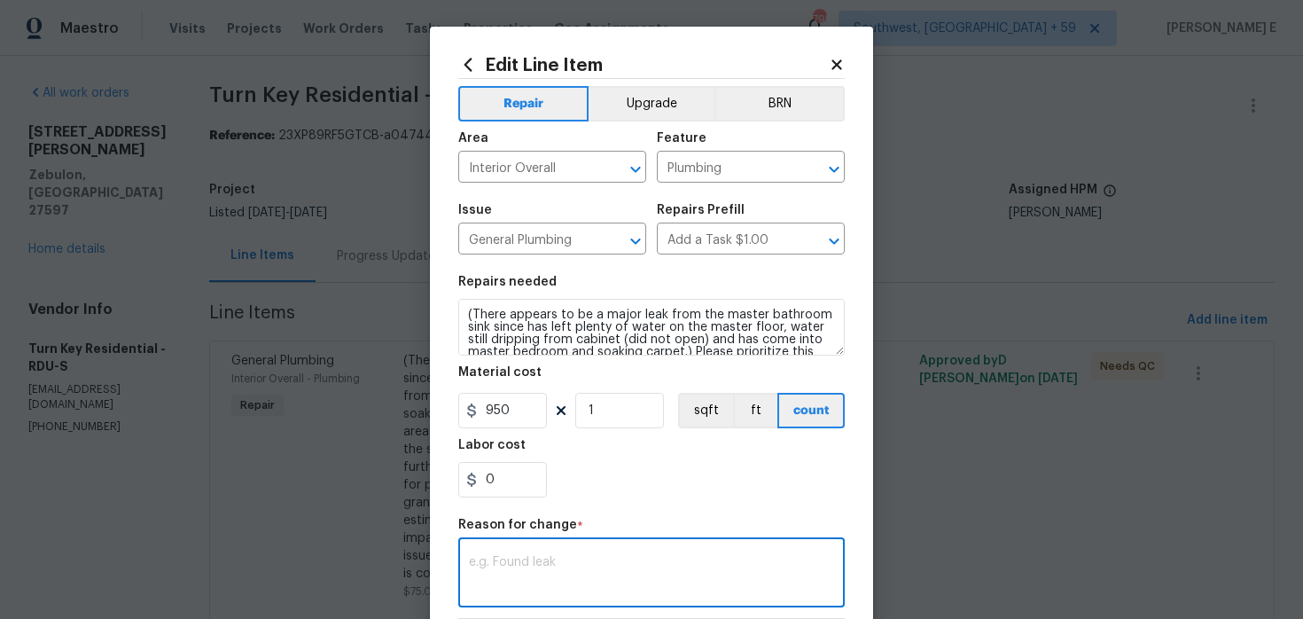
paste textarea "(KE) Updated cost per BR team approval."
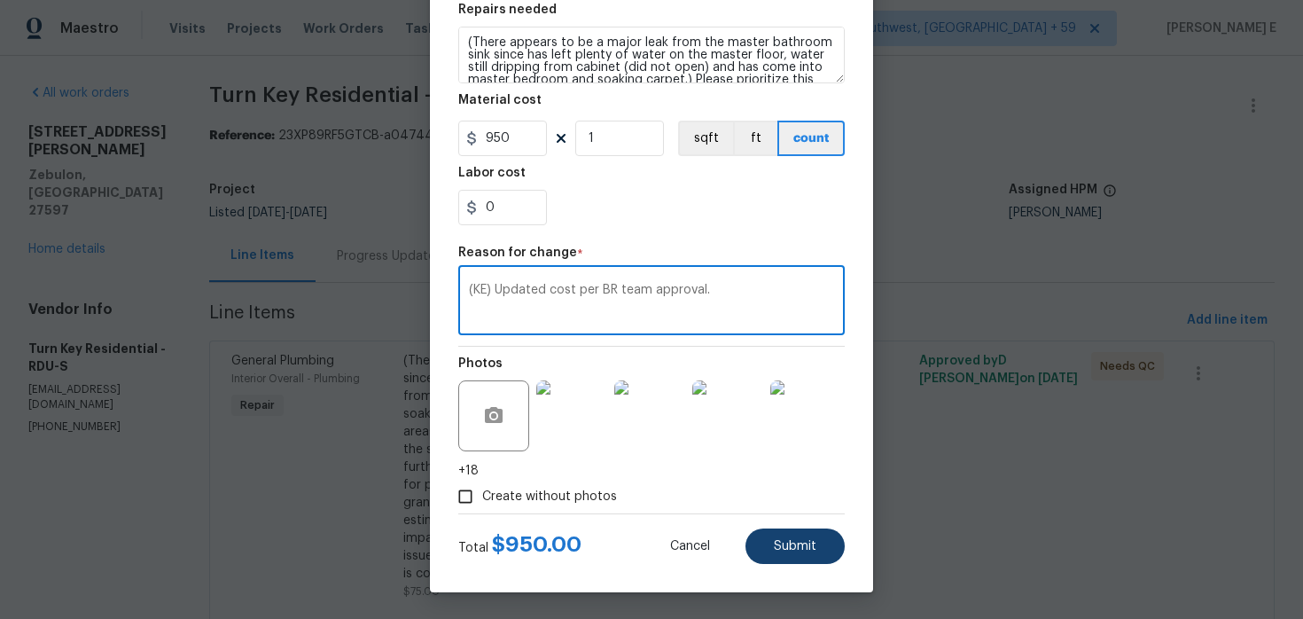
type textarea "(KE) Updated cost per BR team approval."
click at [779, 559] on button "Submit" at bounding box center [794, 545] width 99 height 35
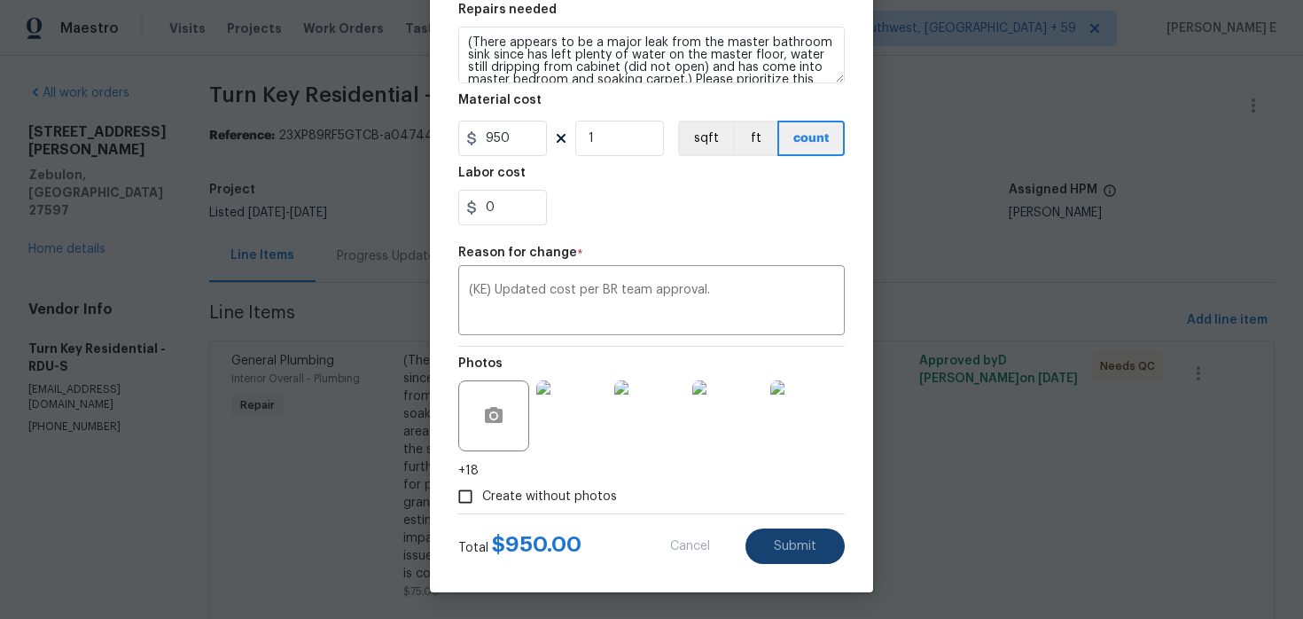
type input "75"
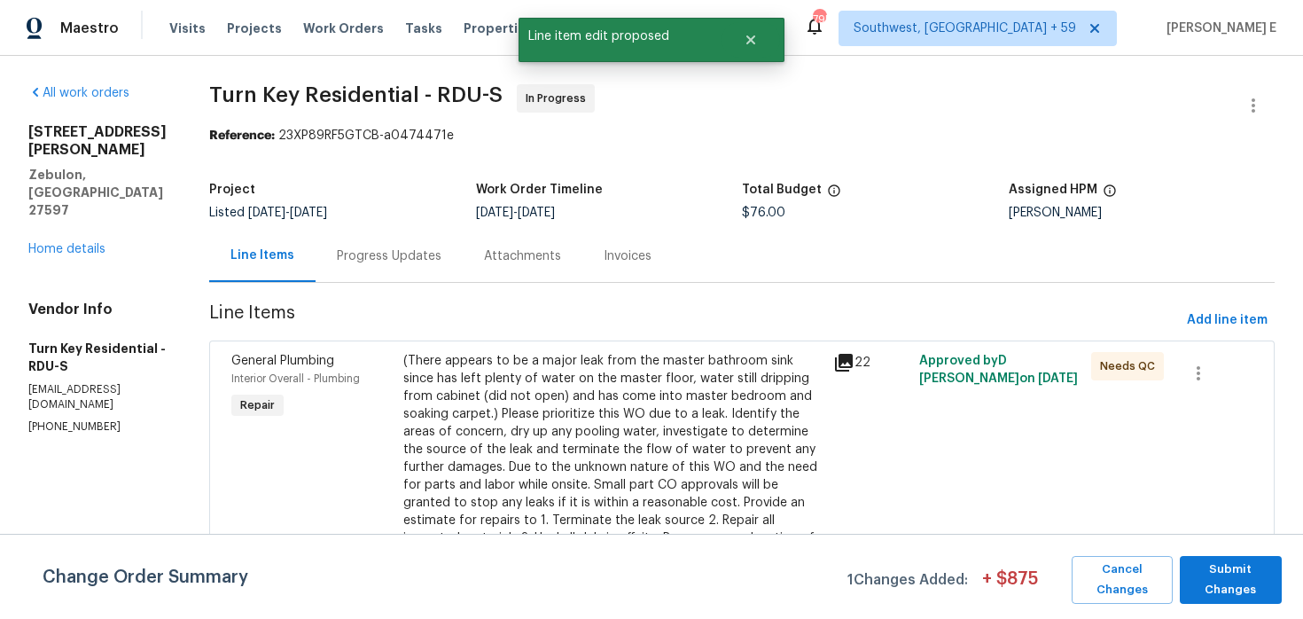
scroll to position [0, 0]
click at [1250, 587] on span "Submit Changes" at bounding box center [1230, 579] width 84 height 41
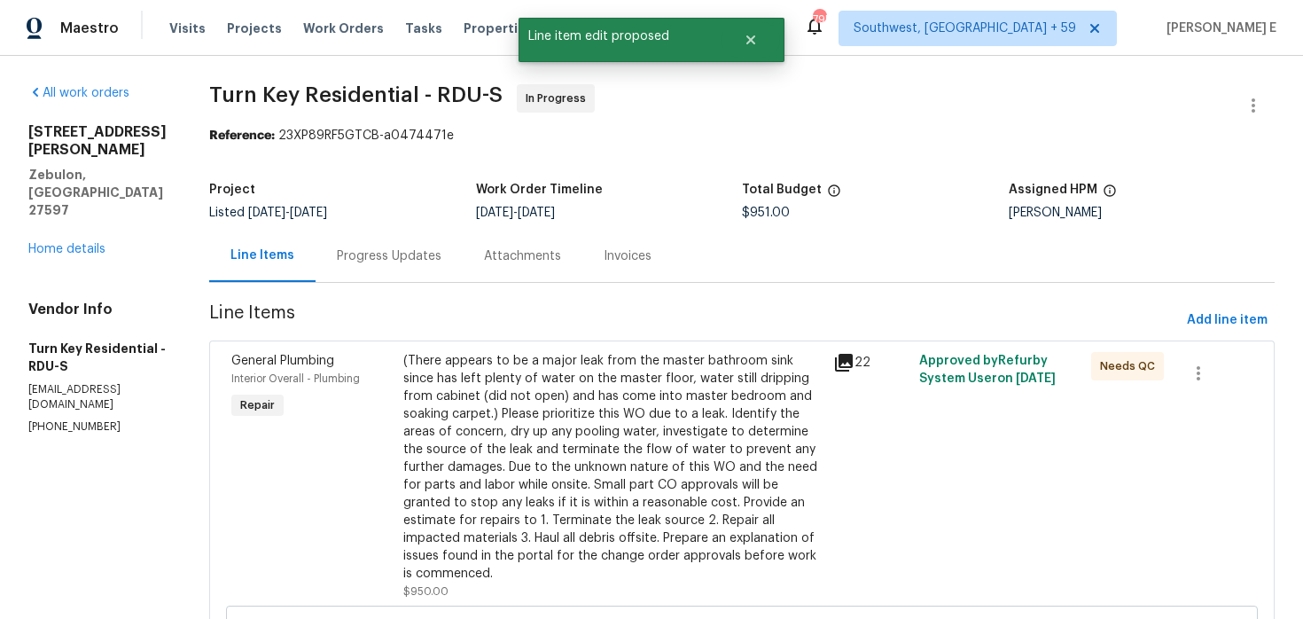
click at [398, 278] on div "Progress Updates" at bounding box center [388, 256] width 147 height 52
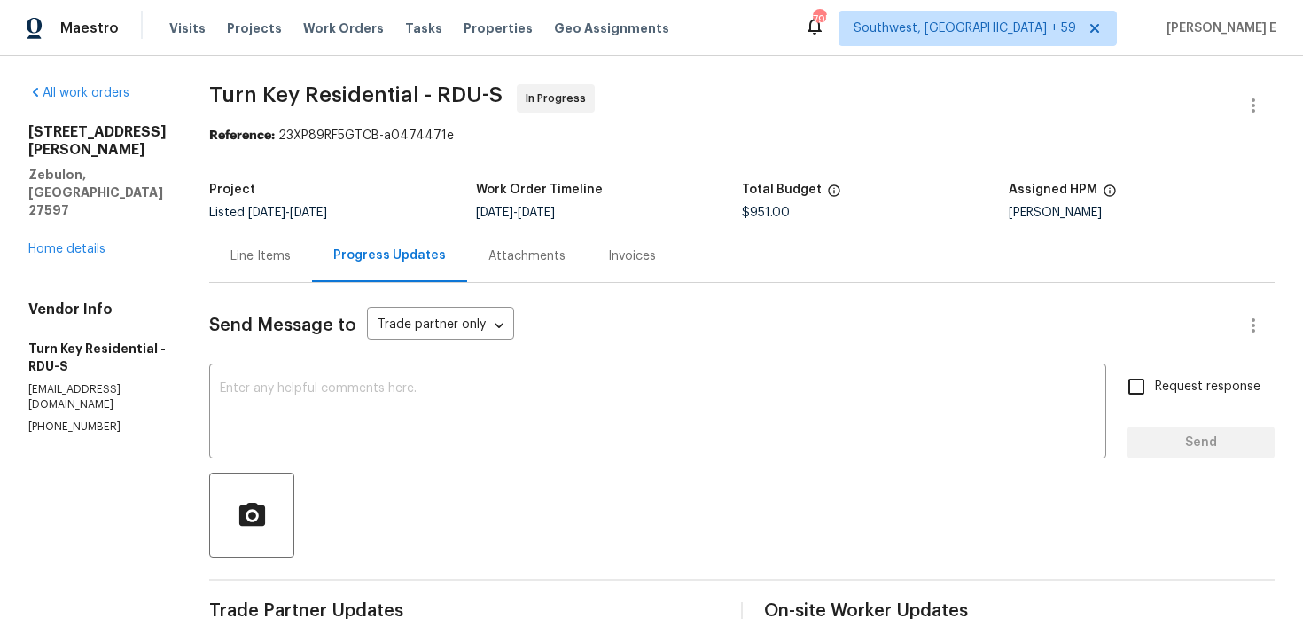
scroll to position [74, 0]
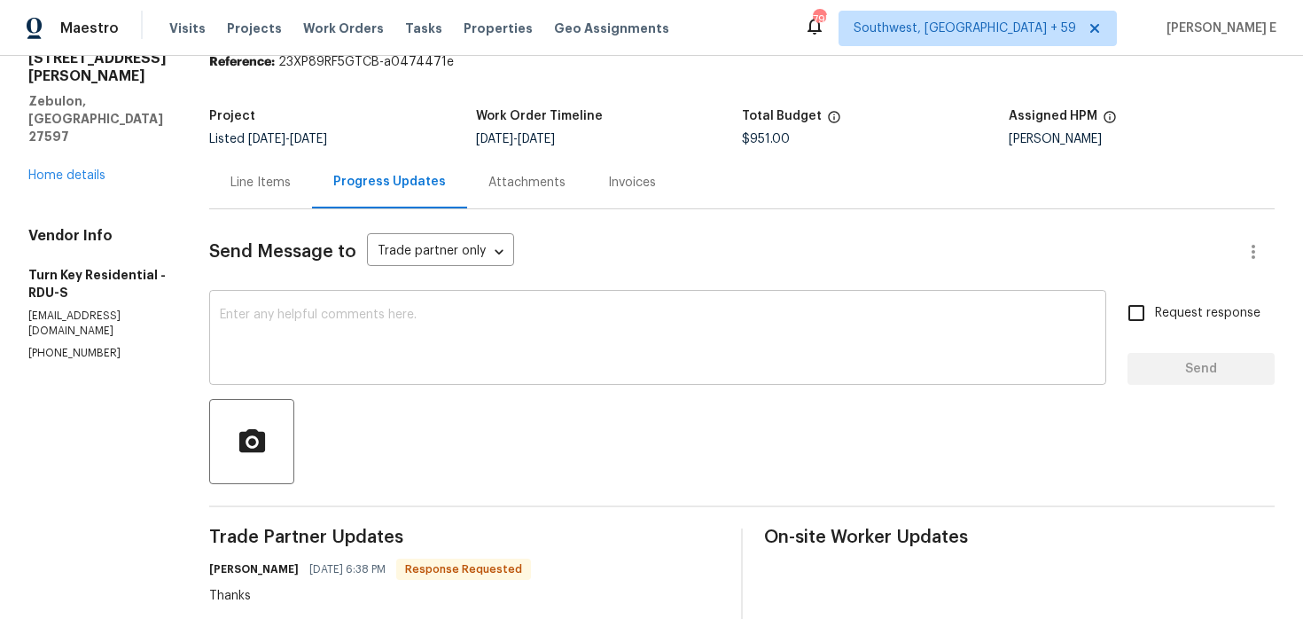
click at [496, 382] on div "x ​" at bounding box center [657, 339] width 897 height 90
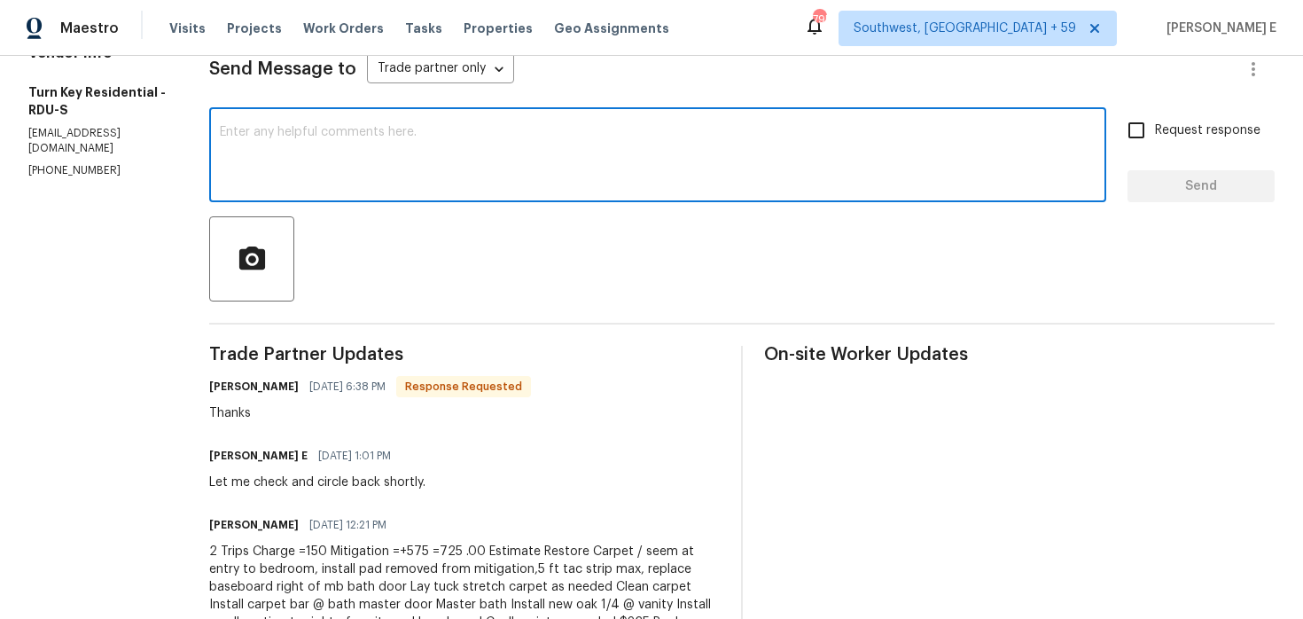
scroll to position [251, 0]
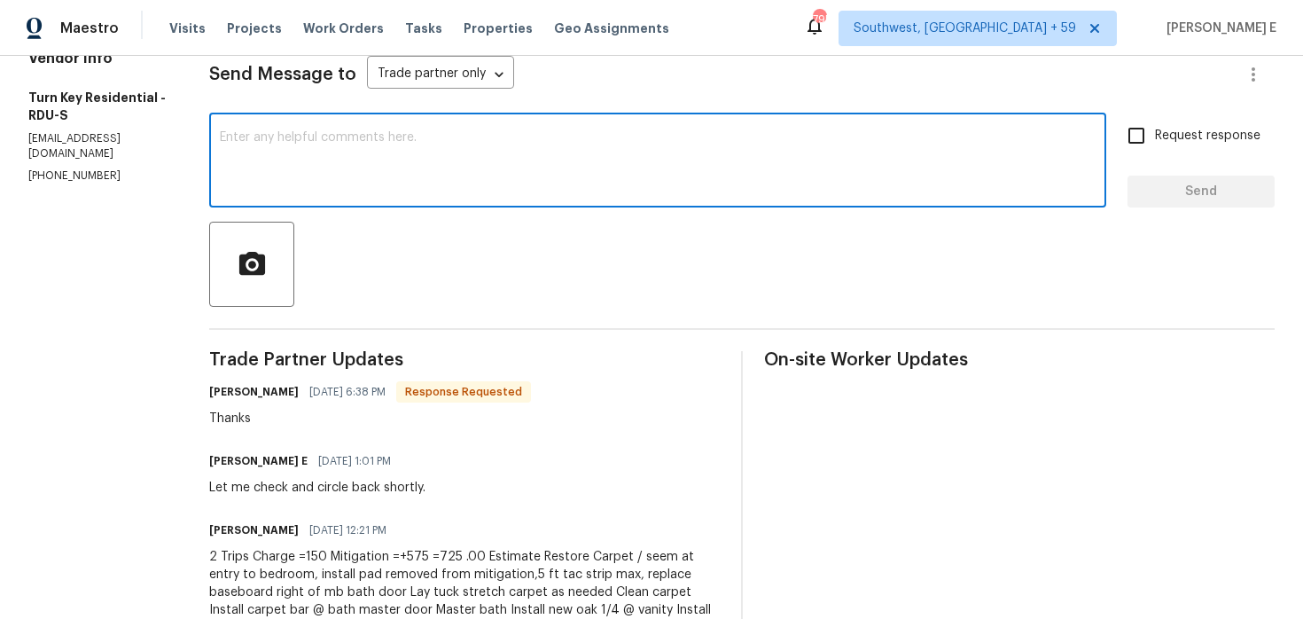
type textarea "J"
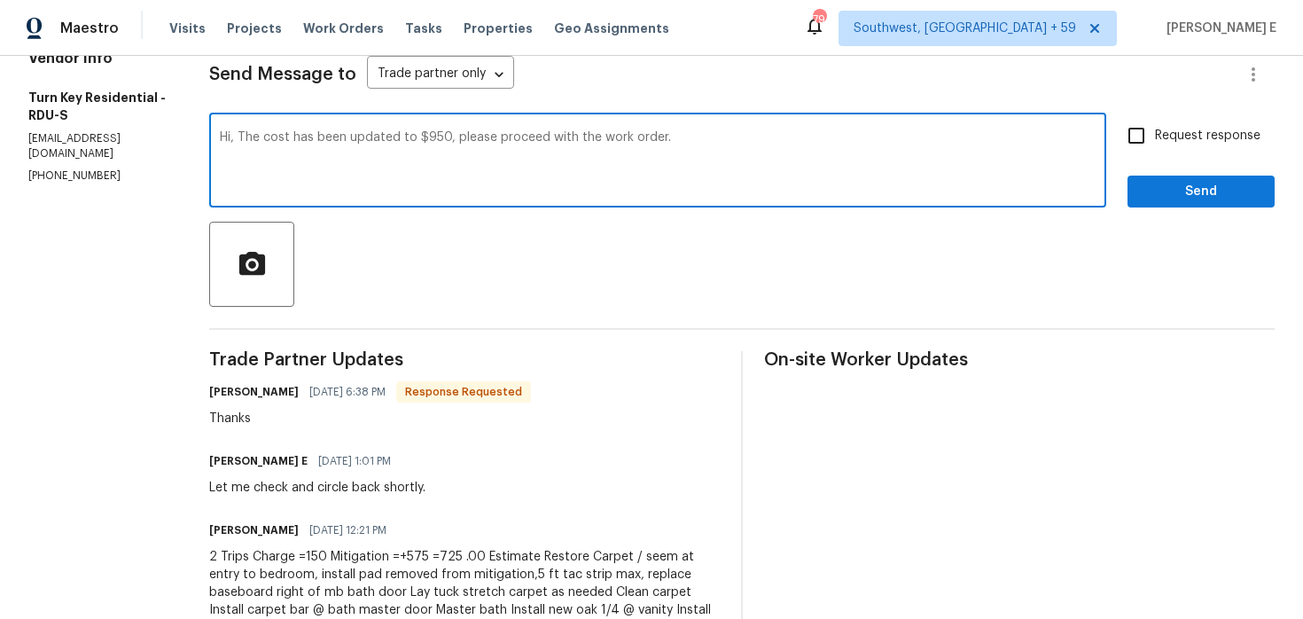
type textarea "Hi, The cost has been updated to $950, please proceed with the work order."
click at [1155, 133] on input "Request response" at bounding box center [1136, 135] width 37 height 37
checkbox input "true"
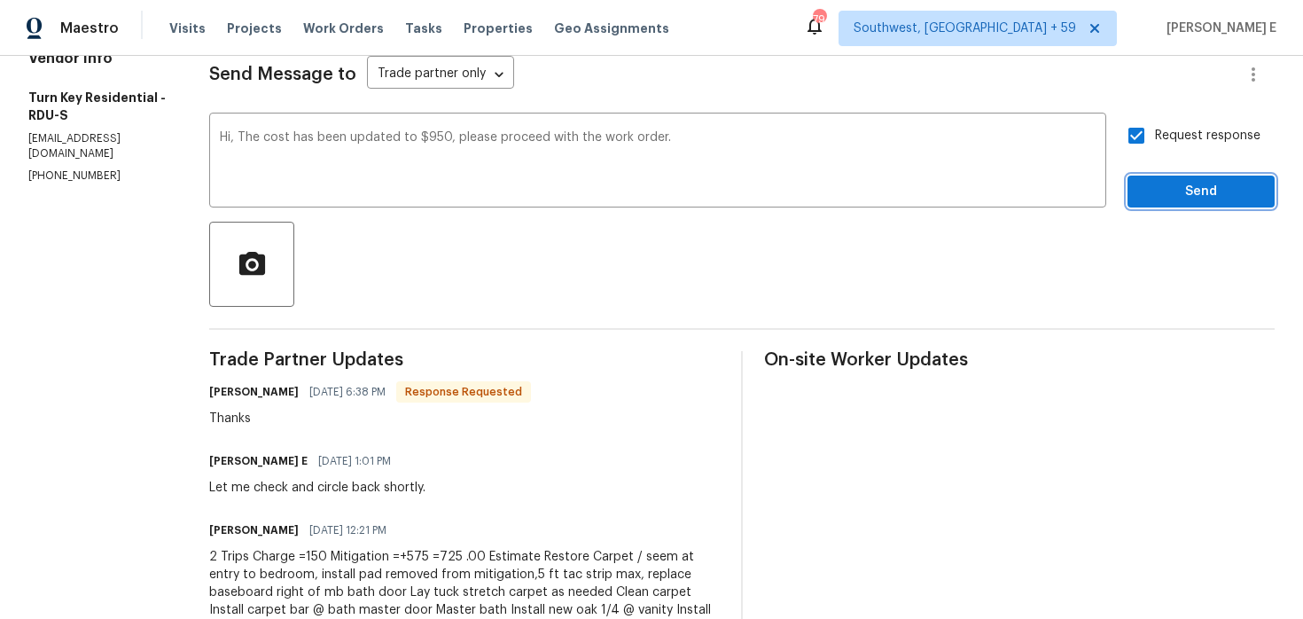
click at [1157, 192] on span "Send" at bounding box center [1200, 192] width 119 height 22
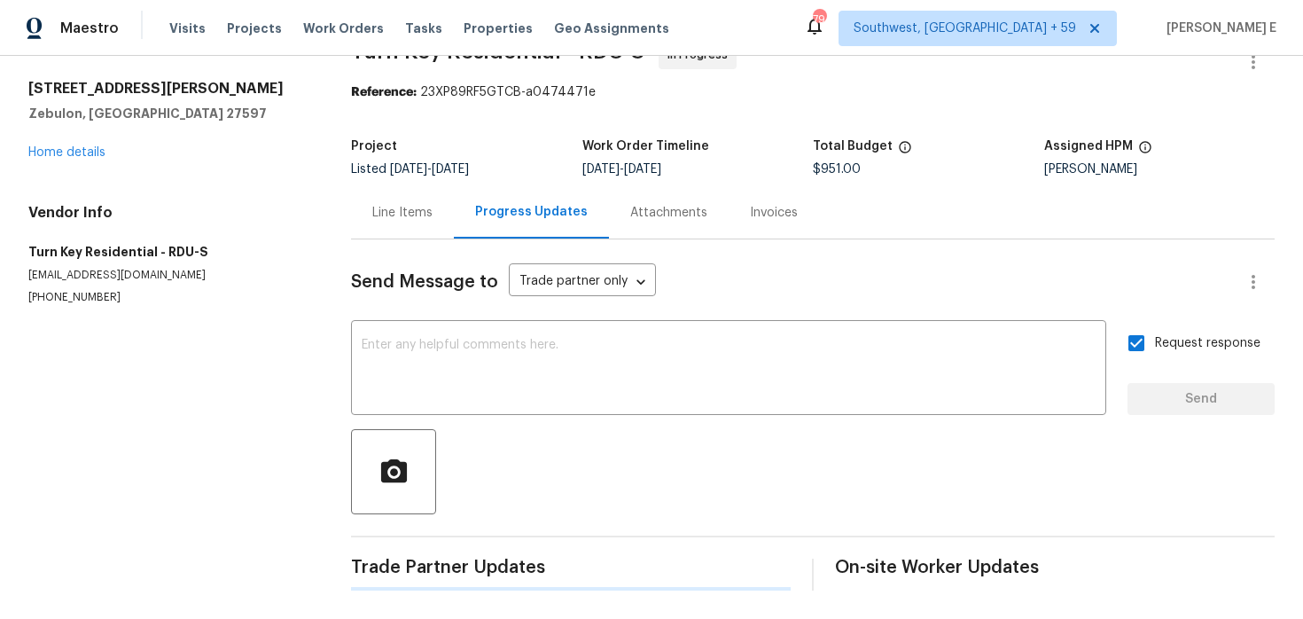
scroll to position [0, 0]
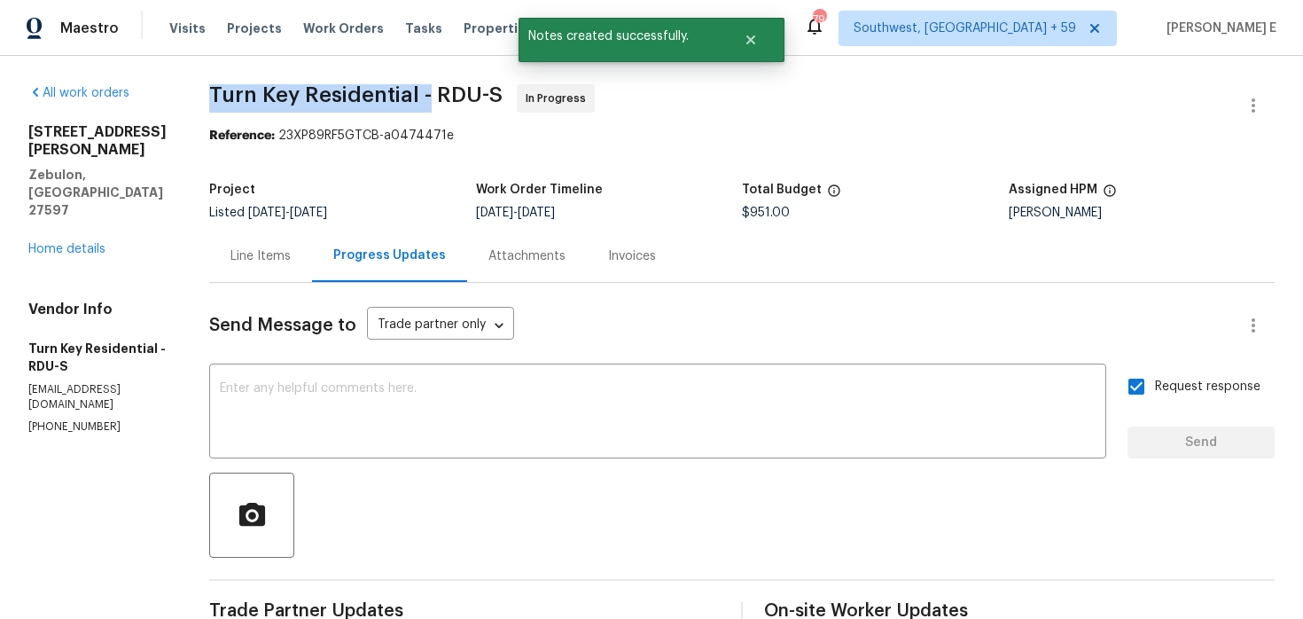
drag, startPoint x: 242, startPoint y: 88, endPoint x: 472, endPoint y: 101, distance: 230.8
copy span "Turn Key Residential -"
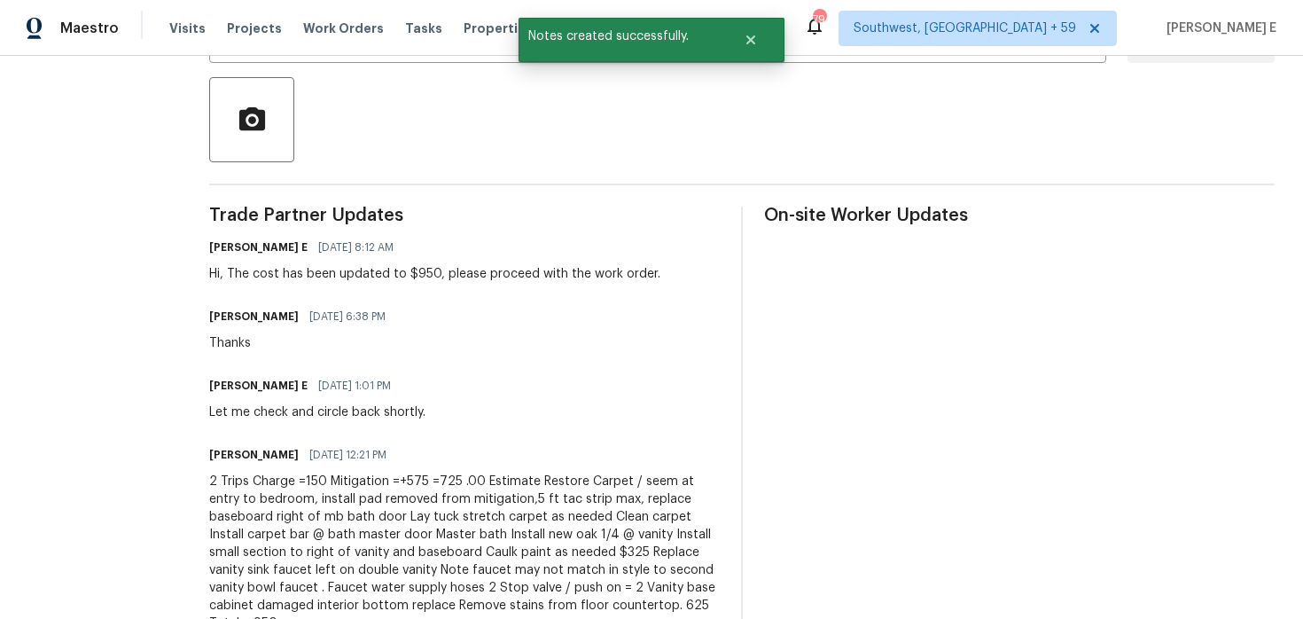
scroll to position [401, 0]
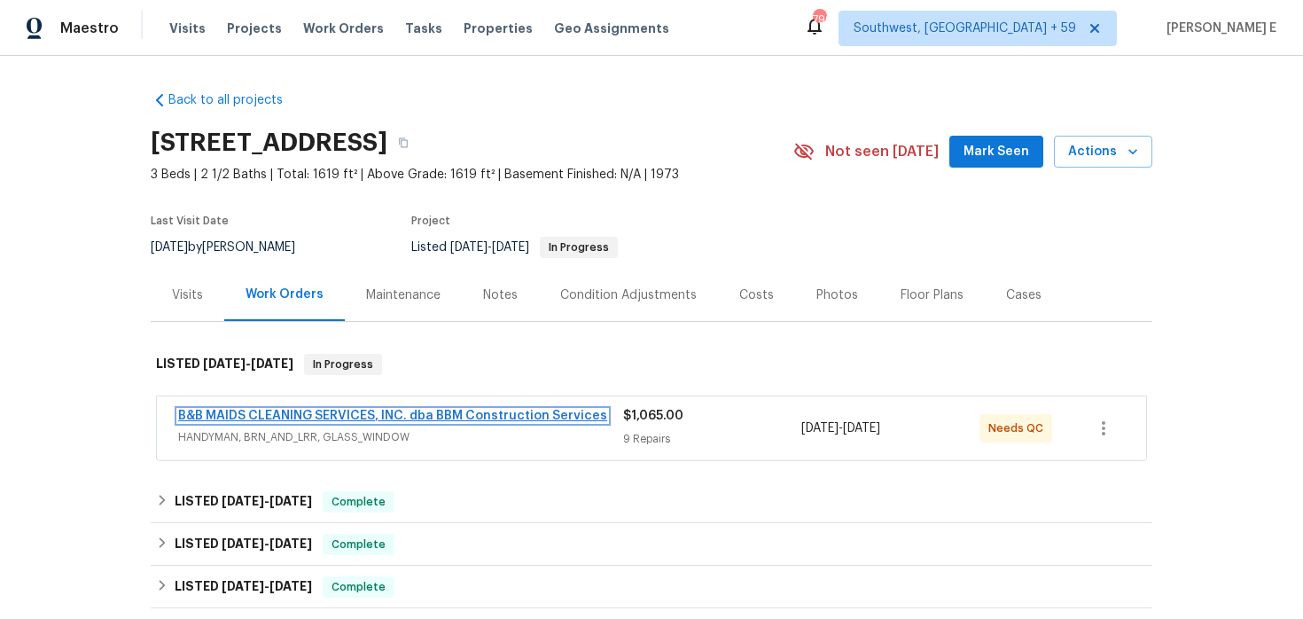
click at [267, 411] on link "B&B MAIDS CLEANING SERVICES, INC. dba BBM Construction Services" at bounding box center [392, 415] width 429 height 12
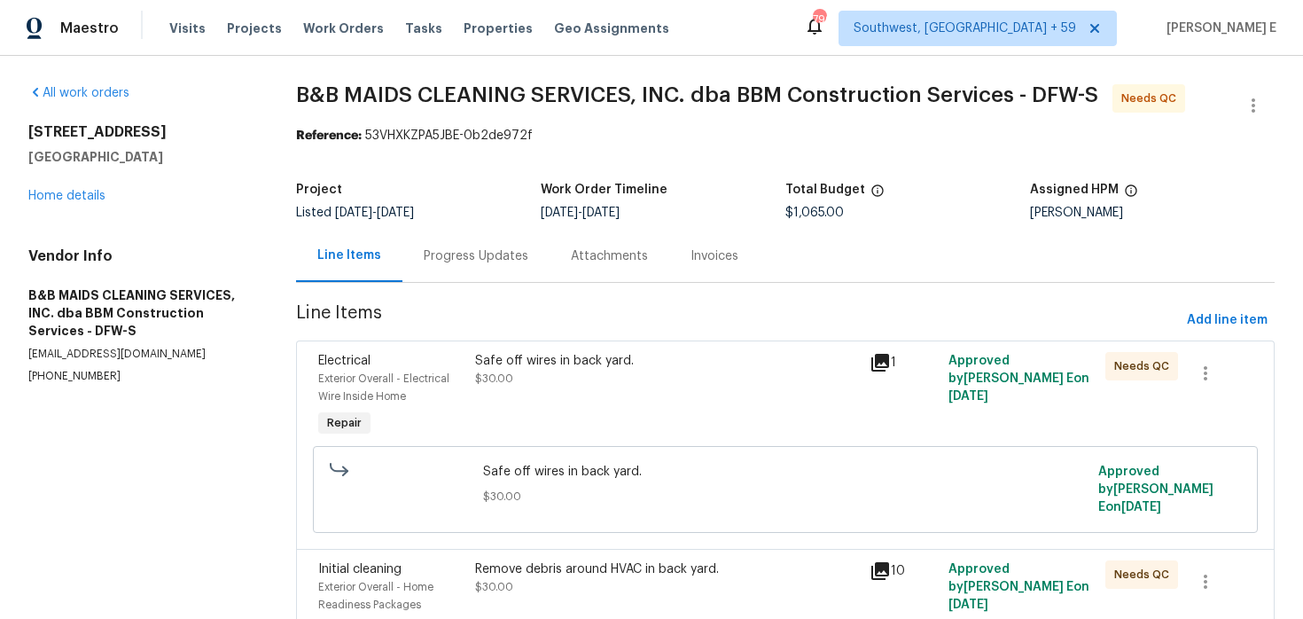
click at [473, 245] on div "Progress Updates" at bounding box center [475, 256] width 147 height 52
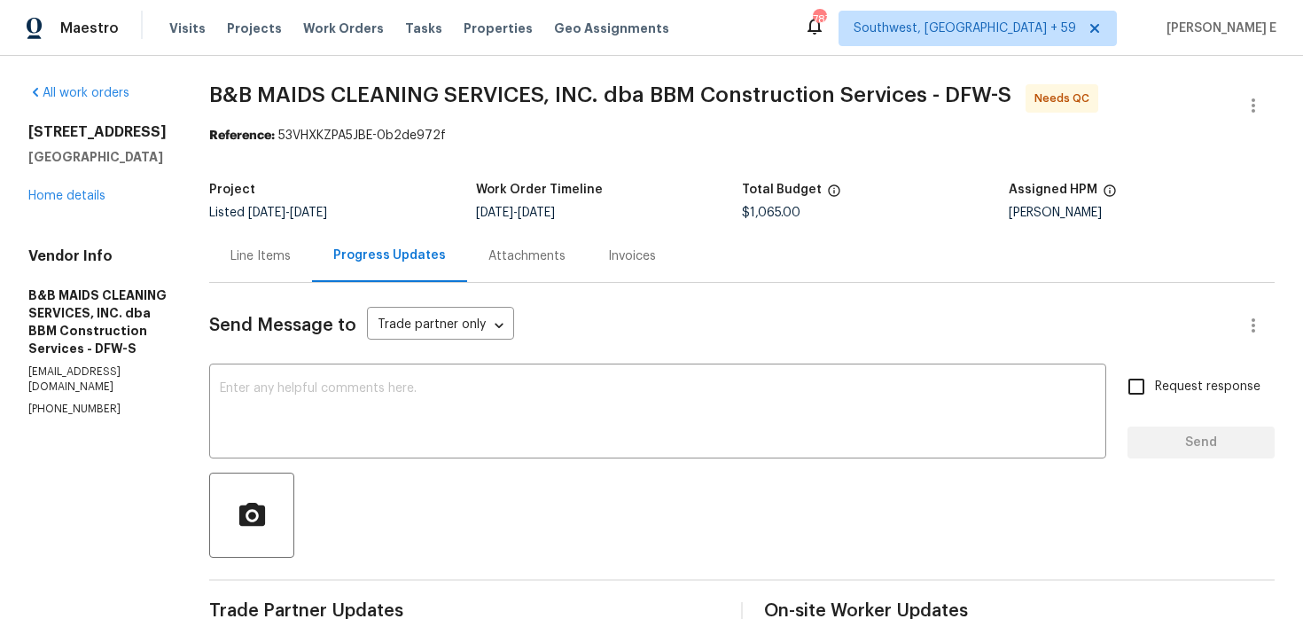
click at [291, 264] on div "Line Items" at bounding box center [260, 256] width 60 height 18
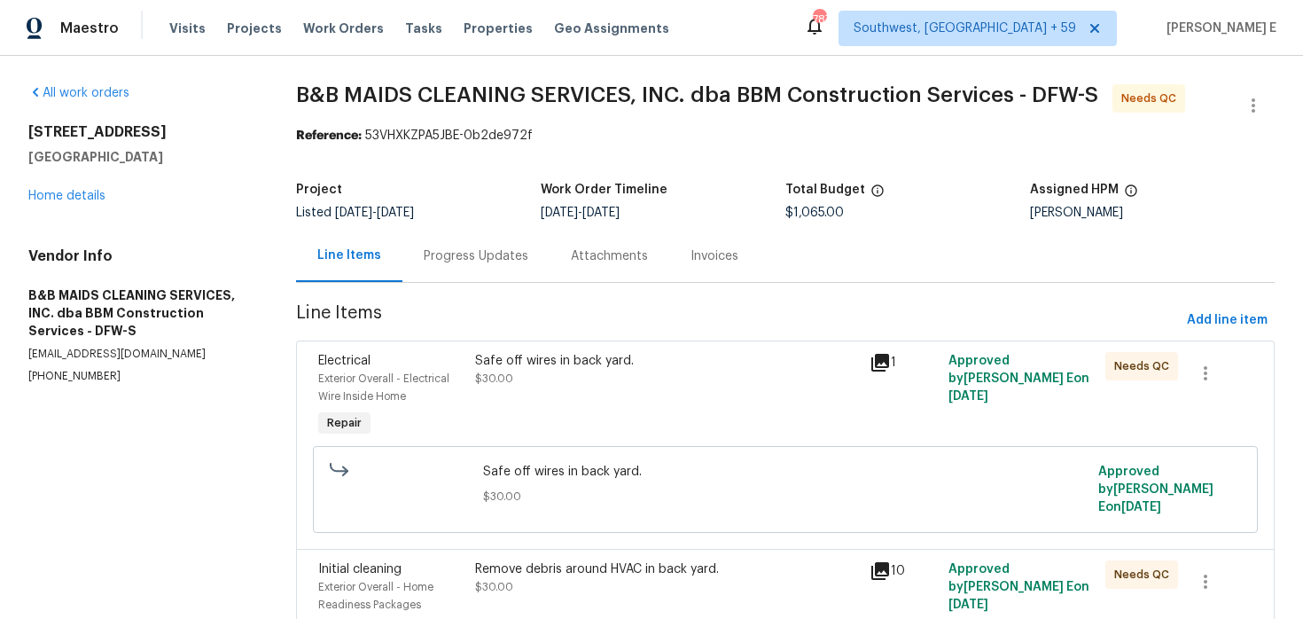
click at [481, 255] on div "Progress Updates" at bounding box center [476, 256] width 105 height 18
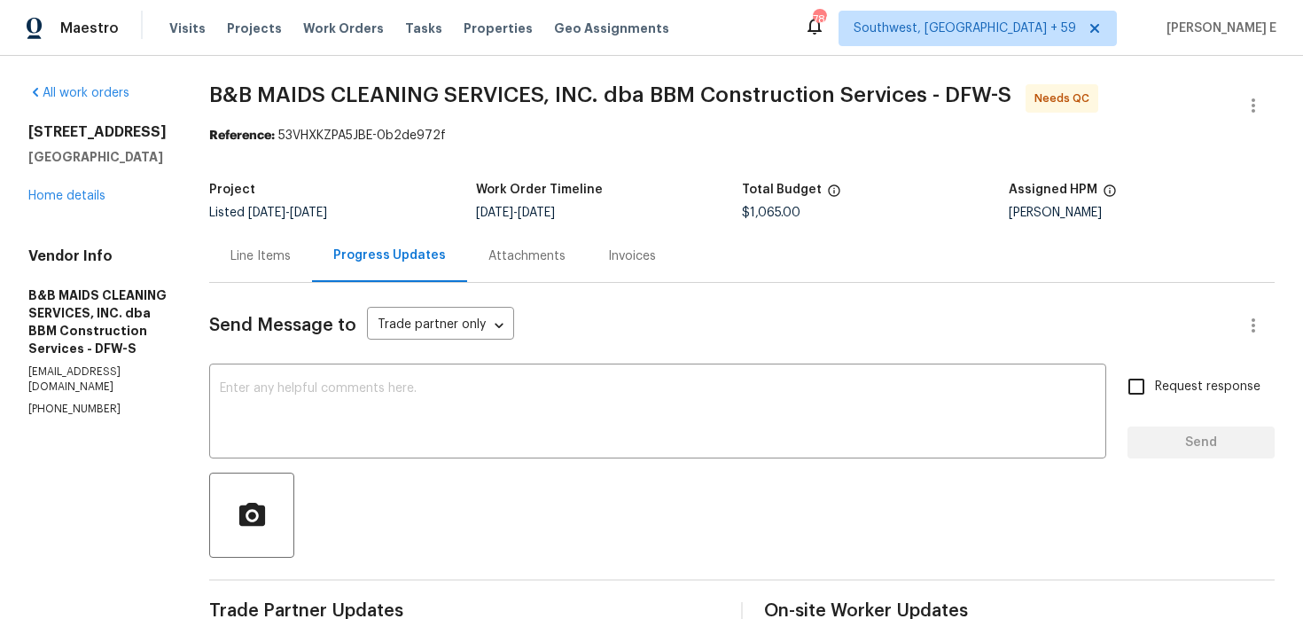
click at [309, 268] on div "Line Items" at bounding box center [260, 256] width 103 height 52
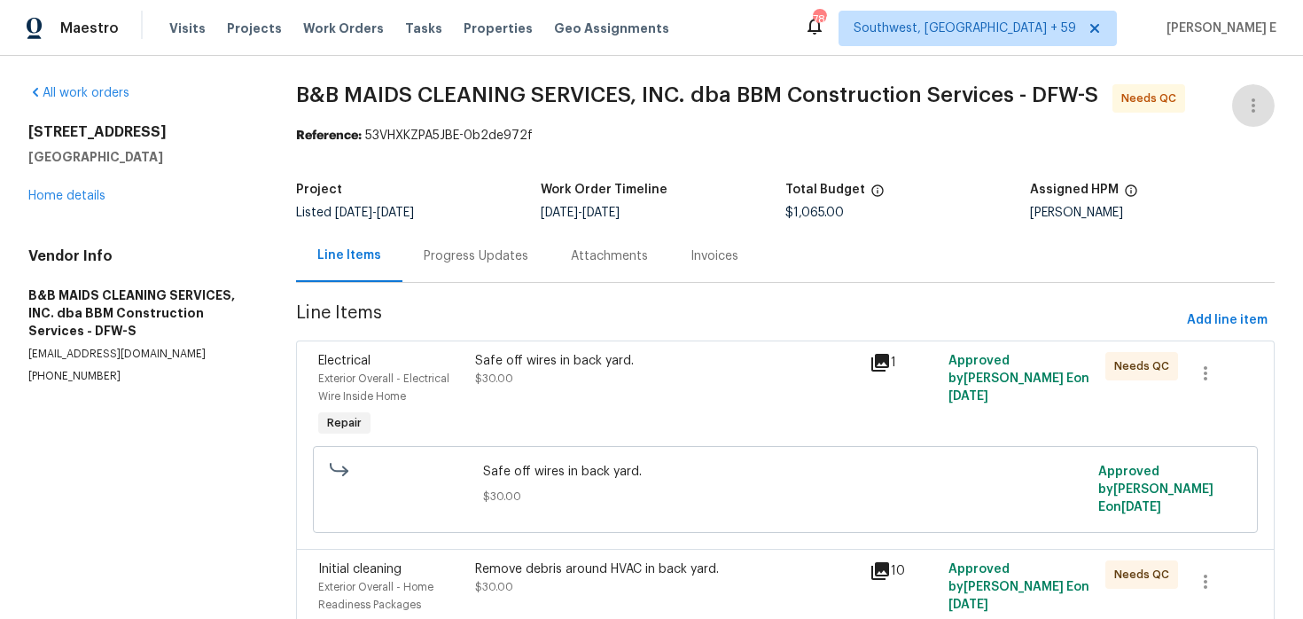
click at [511, 417] on div "Safe off wires in back yard. $30.00" at bounding box center [666, 396] width 393 height 99
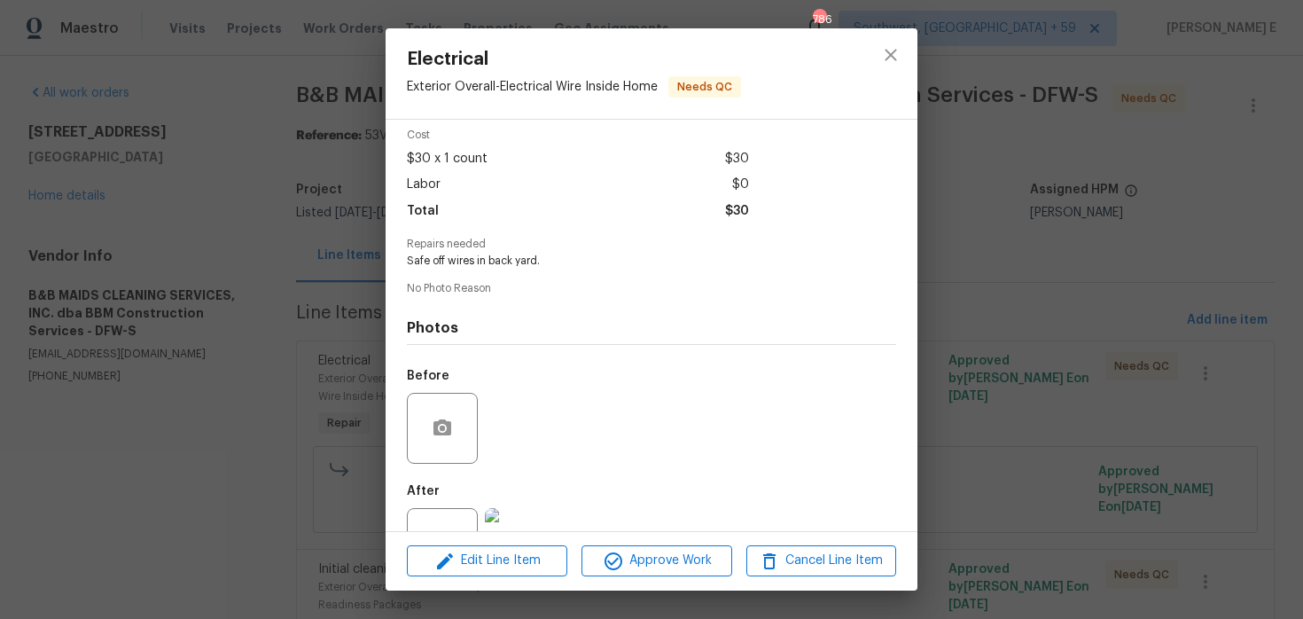
scroll to position [149, 0]
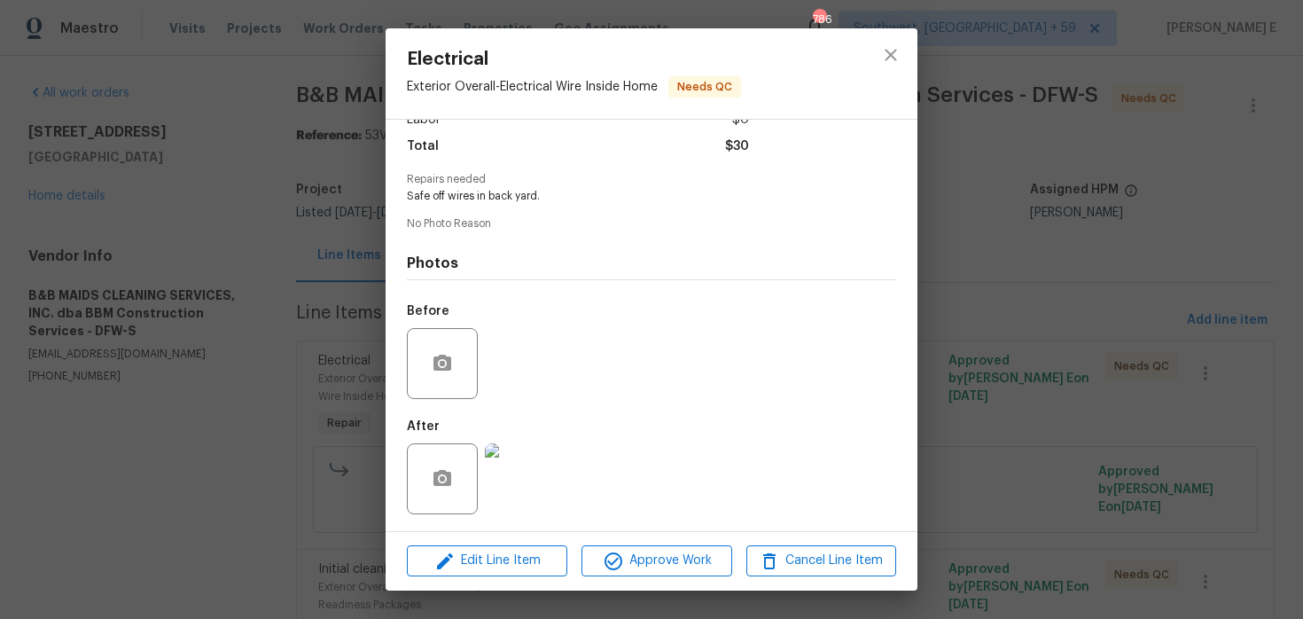
click at [318, 442] on div "Electrical Exterior Overall - Electrical Wire Inside Home Needs QC Vendor B&B M…" at bounding box center [651, 309] width 1303 height 619
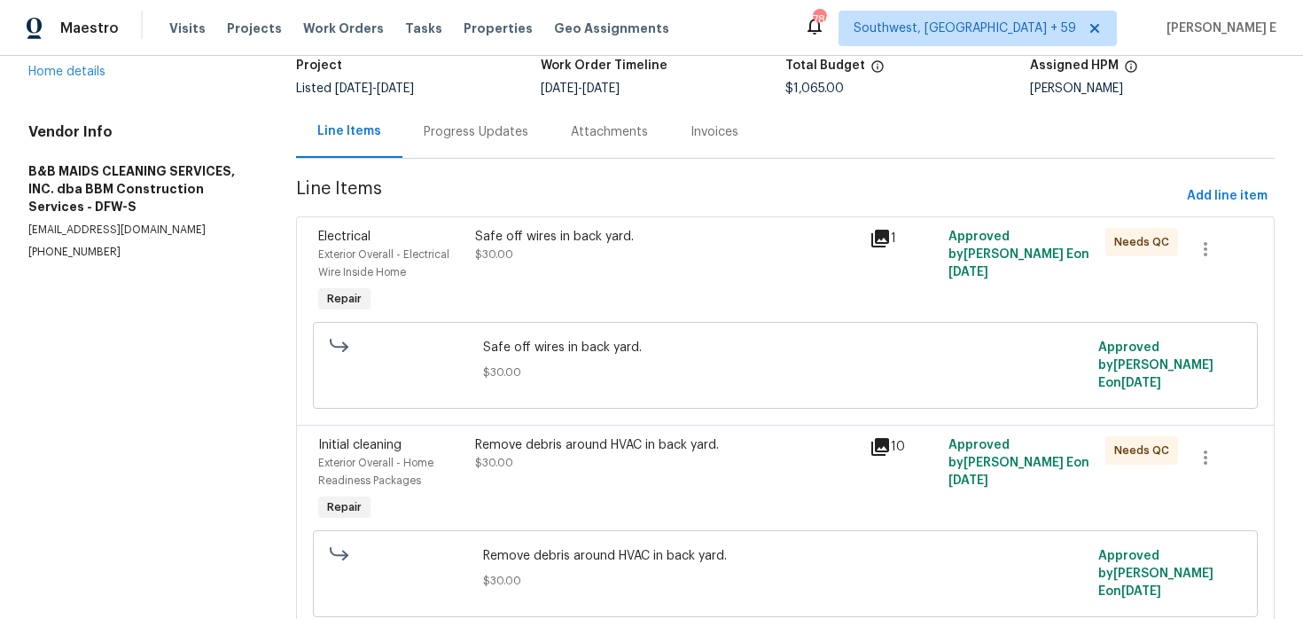
scroll to position [146, 0]
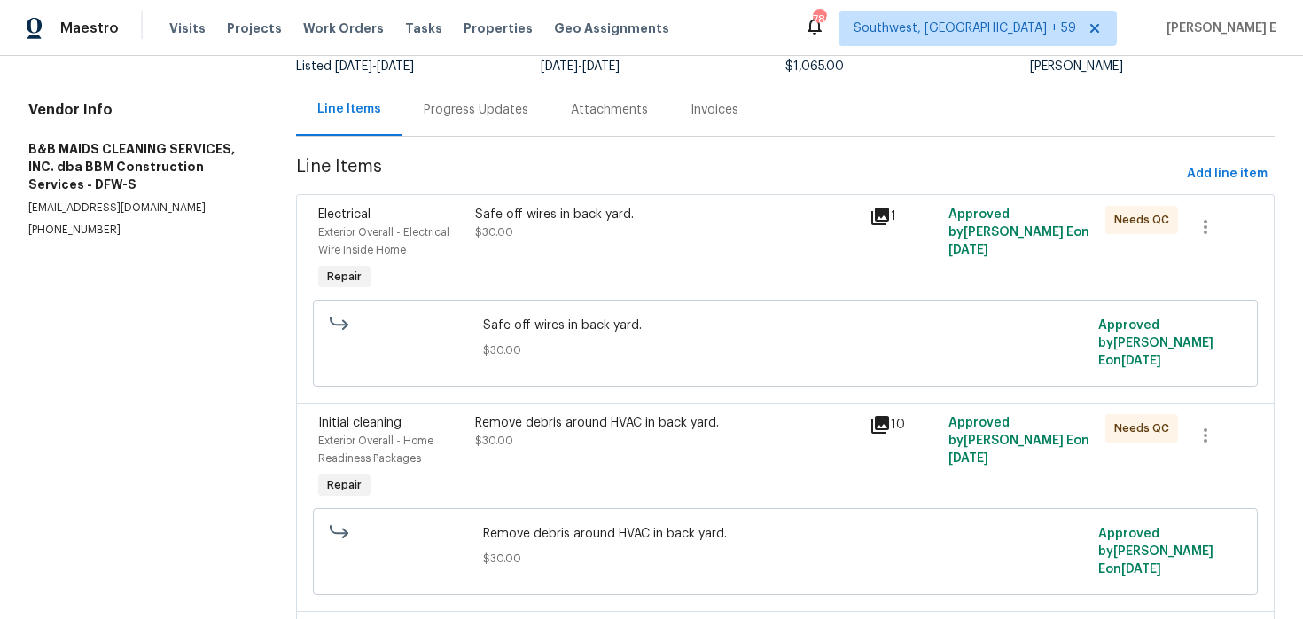
click at [526, 416] on div "Remove debris around HVAC in back yard." at bounding box center [666, 423] width 383 height 18
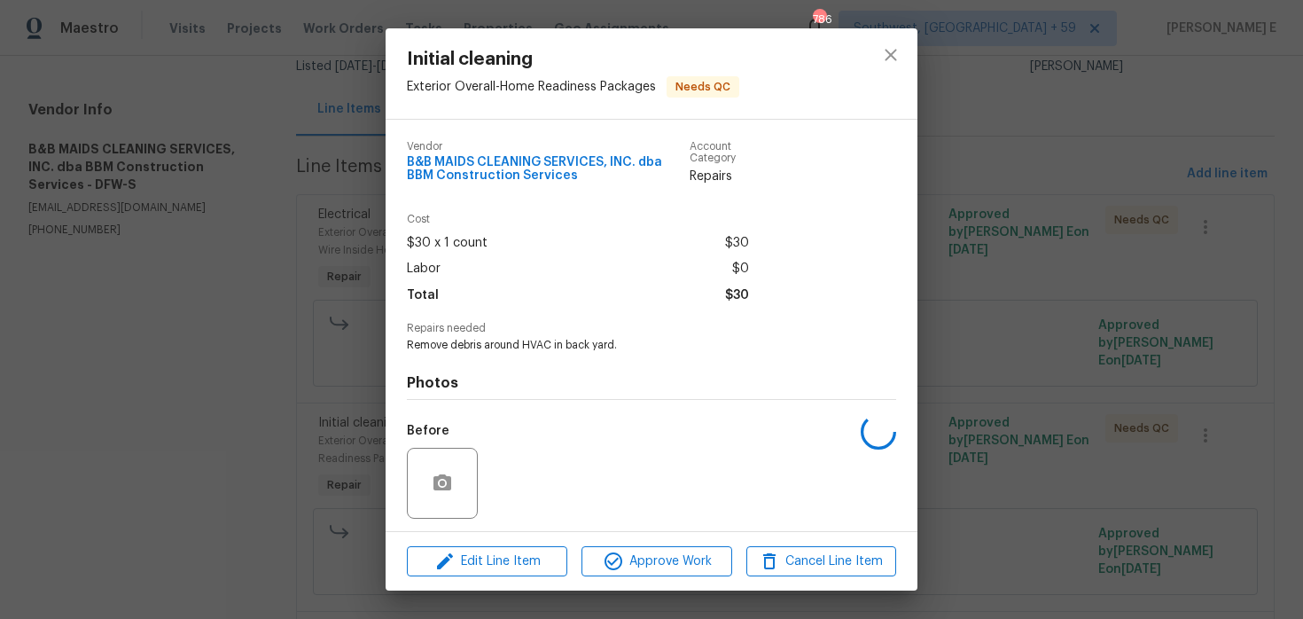
scroll to position [121, 0]
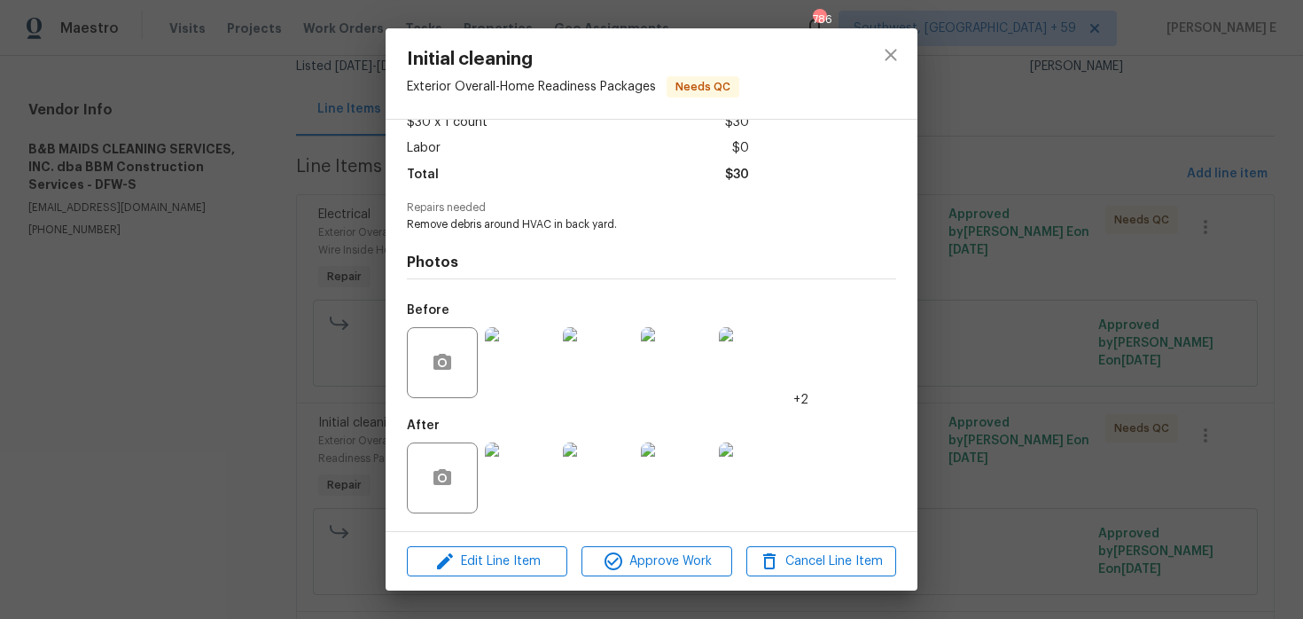
click at [515, 465] on img at bounding box center [520, 477] width 71 height 71
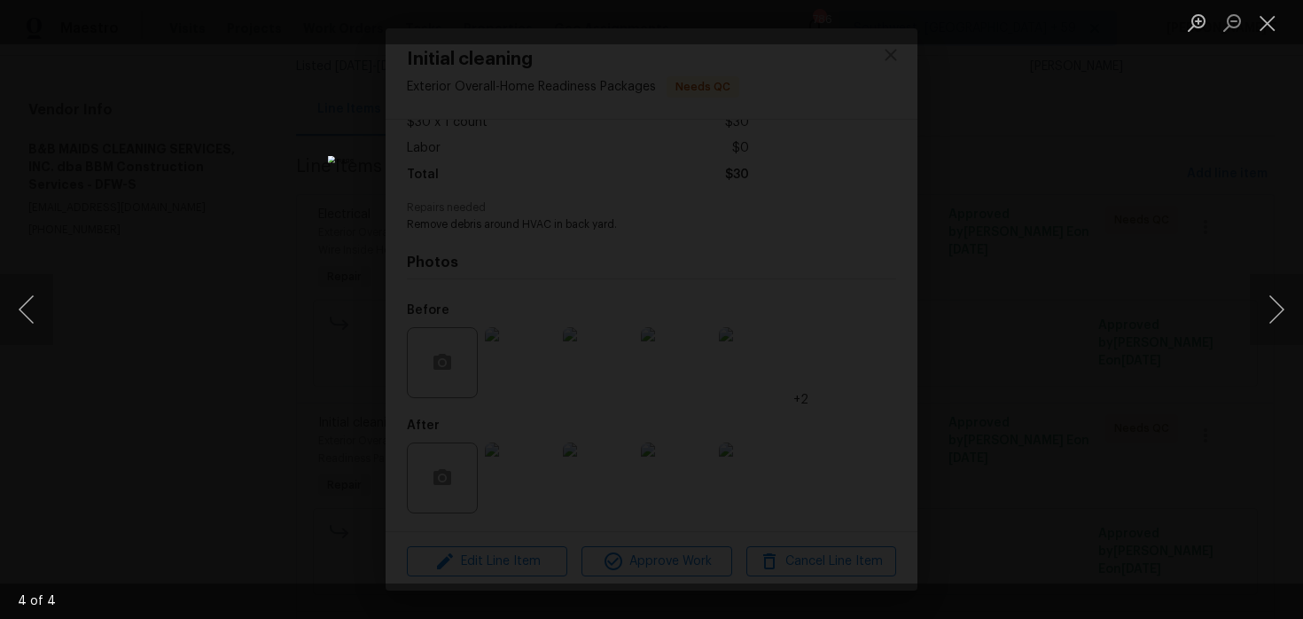
click at [979, 309] on div "Lightbox" at bounding box center [651, 309] width 1303 height 619
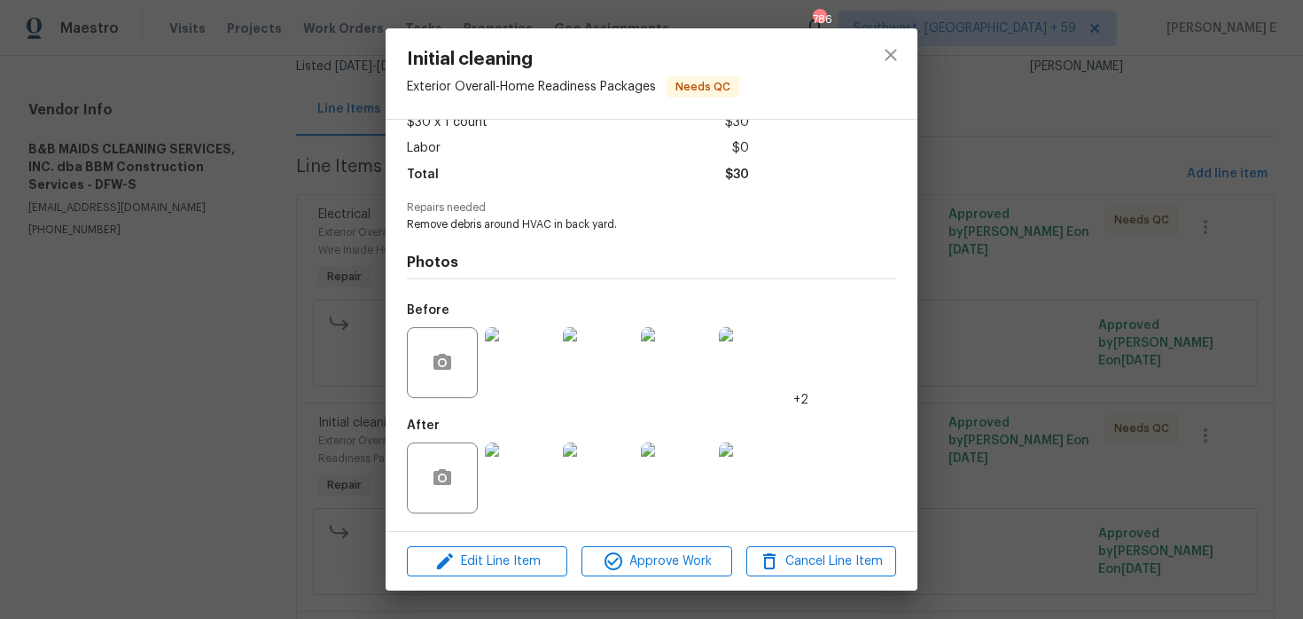
click at [979, 309] on div "Initial cleaning Exterior Overall - Home Readiness Packages Needs QC Vendor B&B…" at bounding box center [651, 309] width 1303 height 619
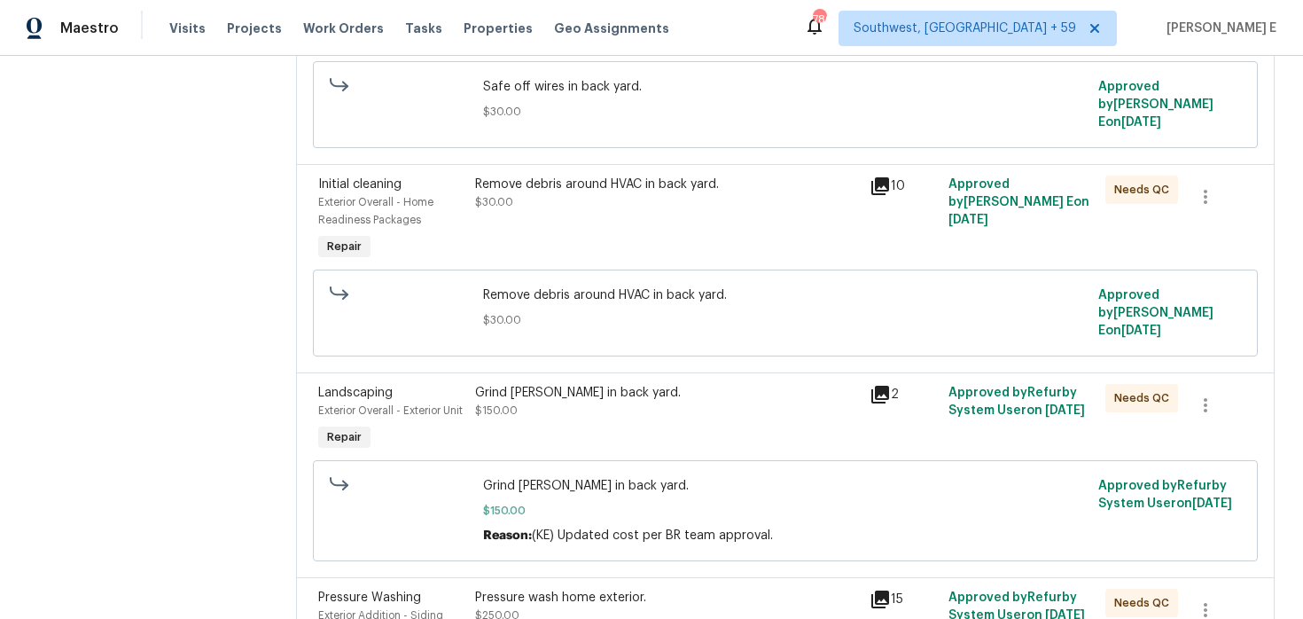
scroll to position [386, 0]
click at [617, 420] on div "Grind [PERSON_NAME] in back yard. $150.00" at bounding box center [666, 418] width 393 height 82
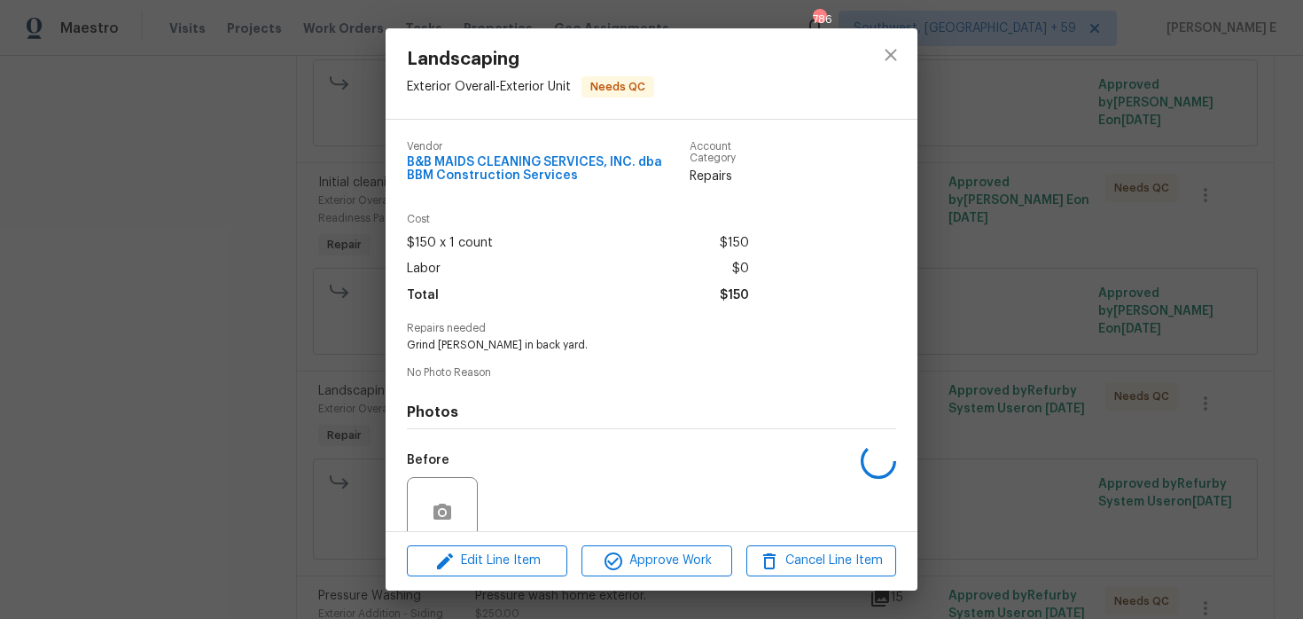
scroll to position [149, 0]
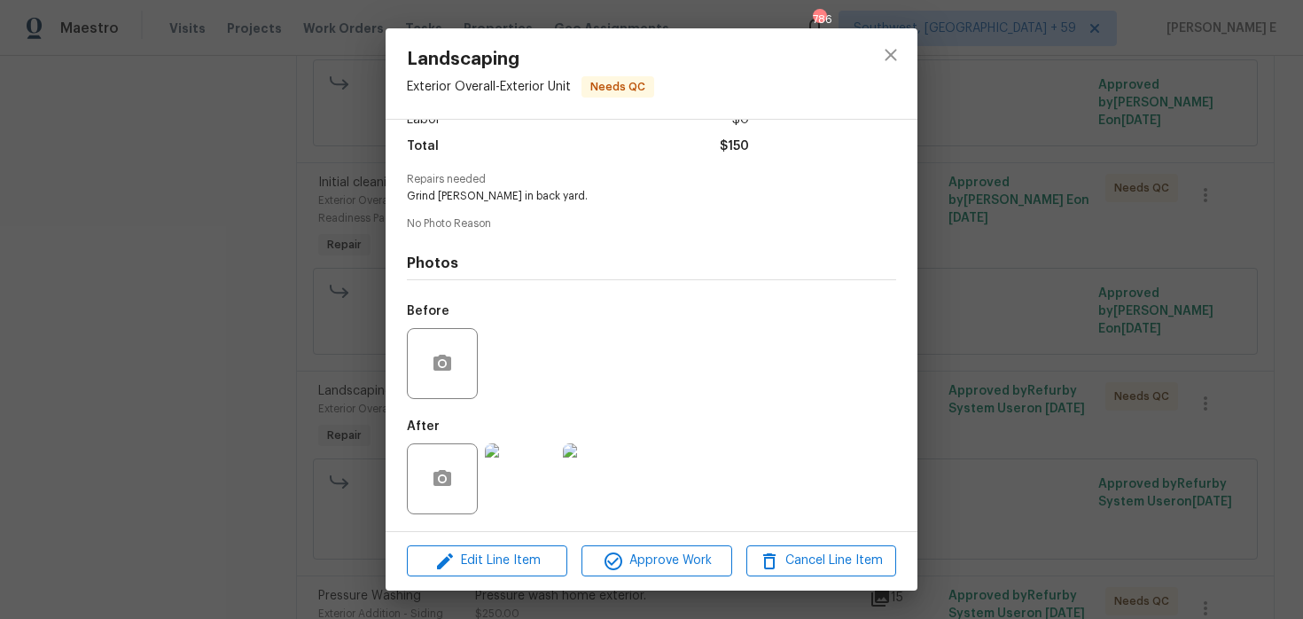
click at [529, 485] on img at bounding box center [520, 478] width 71 height 71
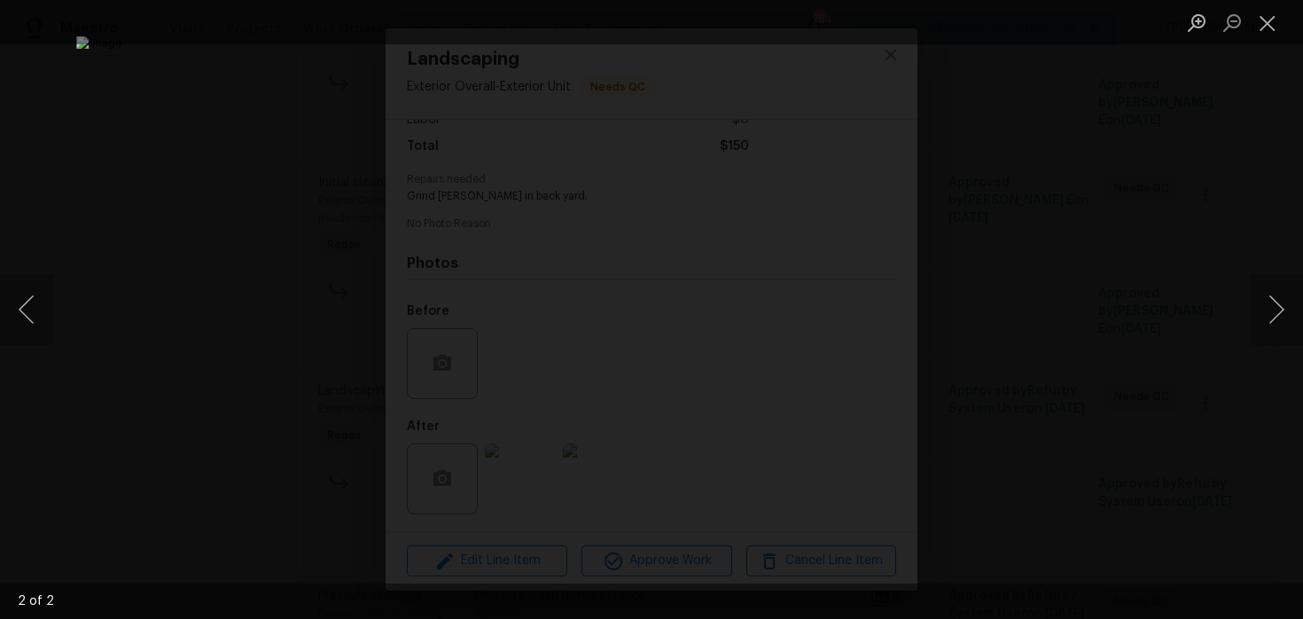
click at [1088, 235] on div "Lightbox" at bounding box center [651, 309] width 1303 height 619
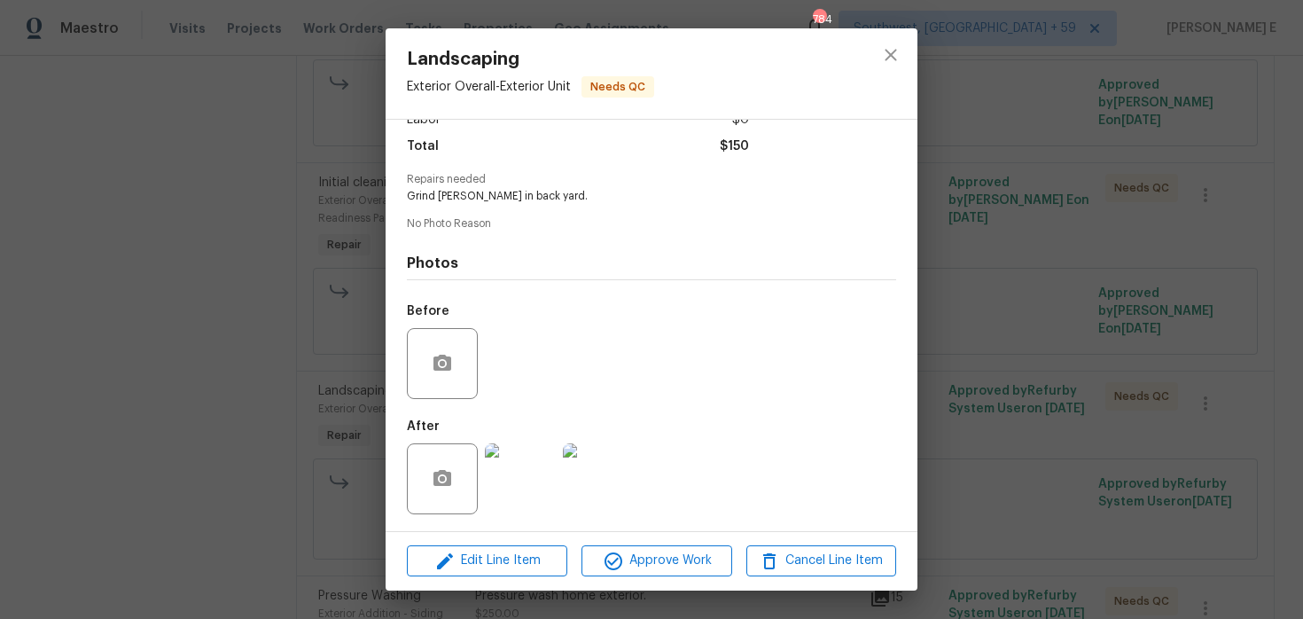
click at [1088, 235] on div "Landscaping Exterior Overall - Exterior Unit Needs QC Vendor B&B MAIDS CLEANING…" at bounding box center [651, 309] width 1303 height 619
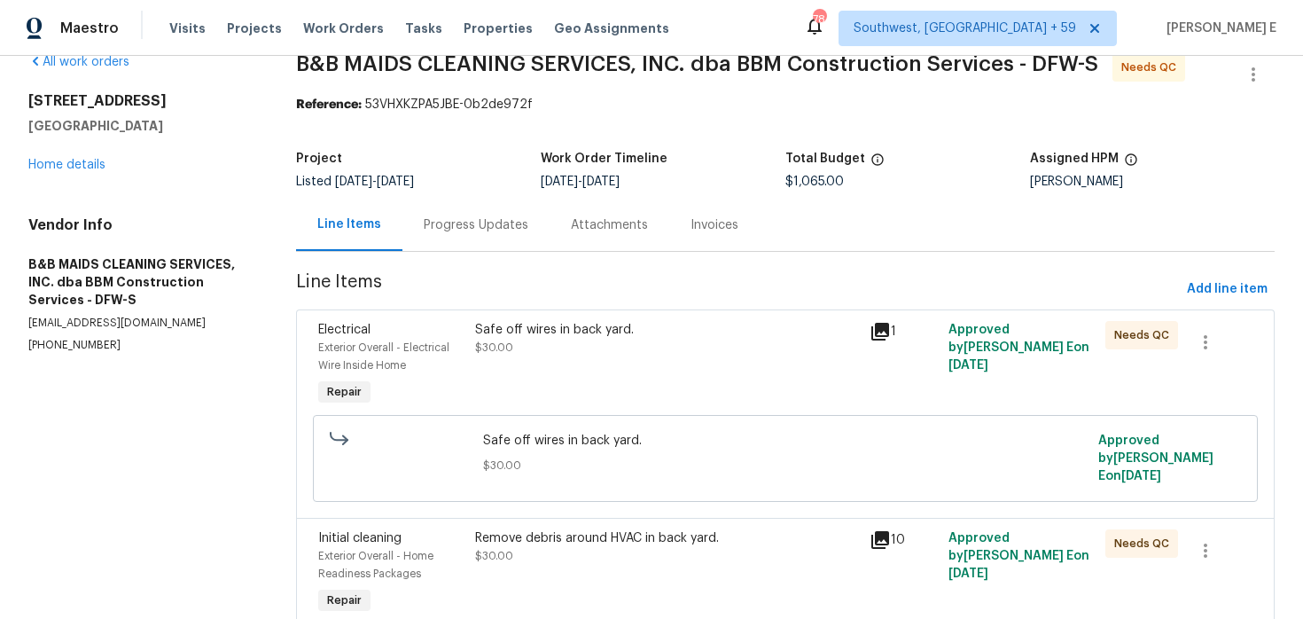
scroll to position [38, 0]
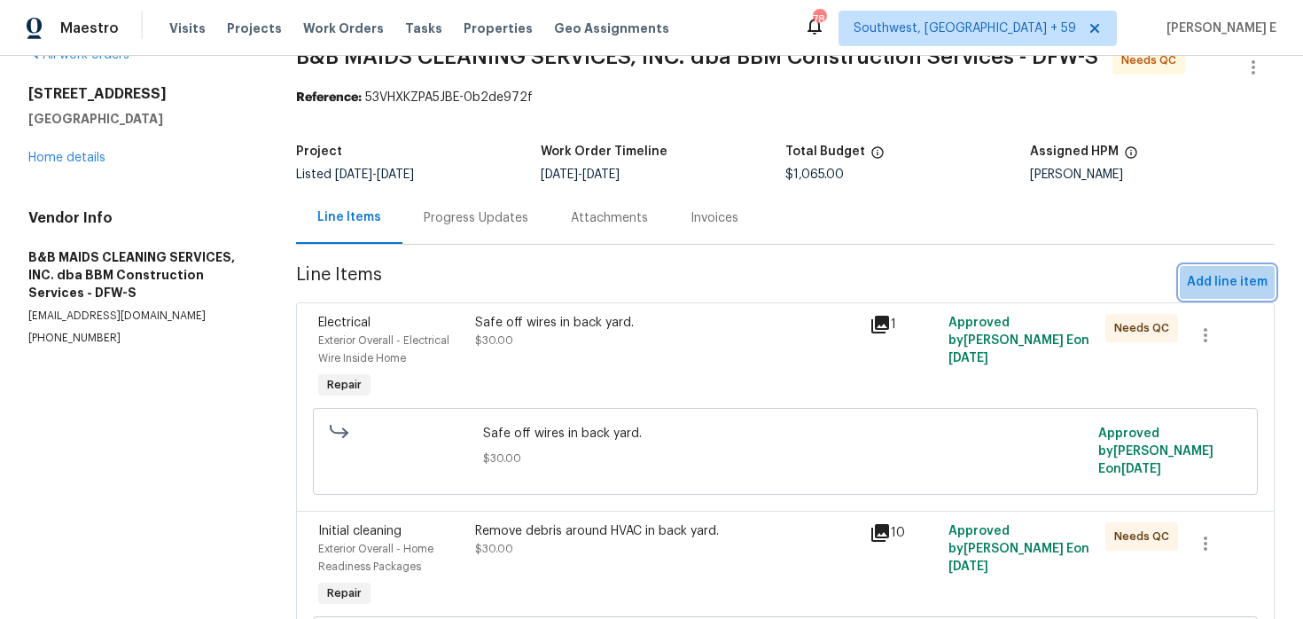
click at [1230, 284] on span "Add line item" at bounding box center [1227, 282] width 81 height 22
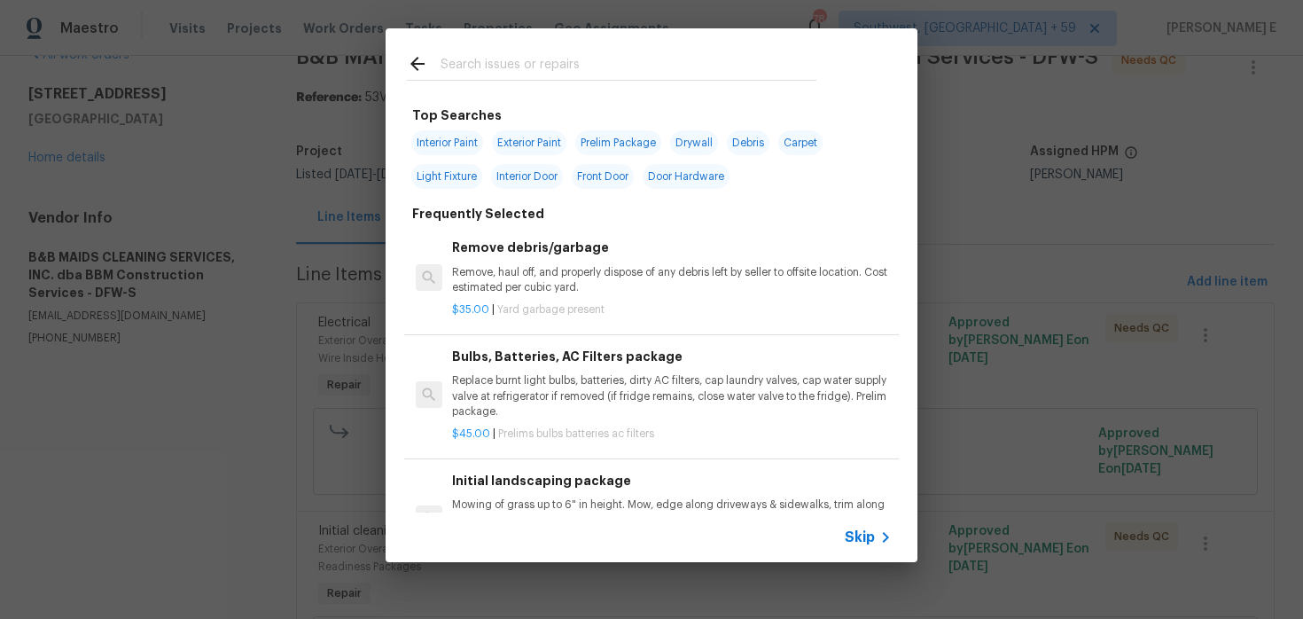
click at [871, 541] on span "Skip" at bounding box center [860, 537] width 30 height 18
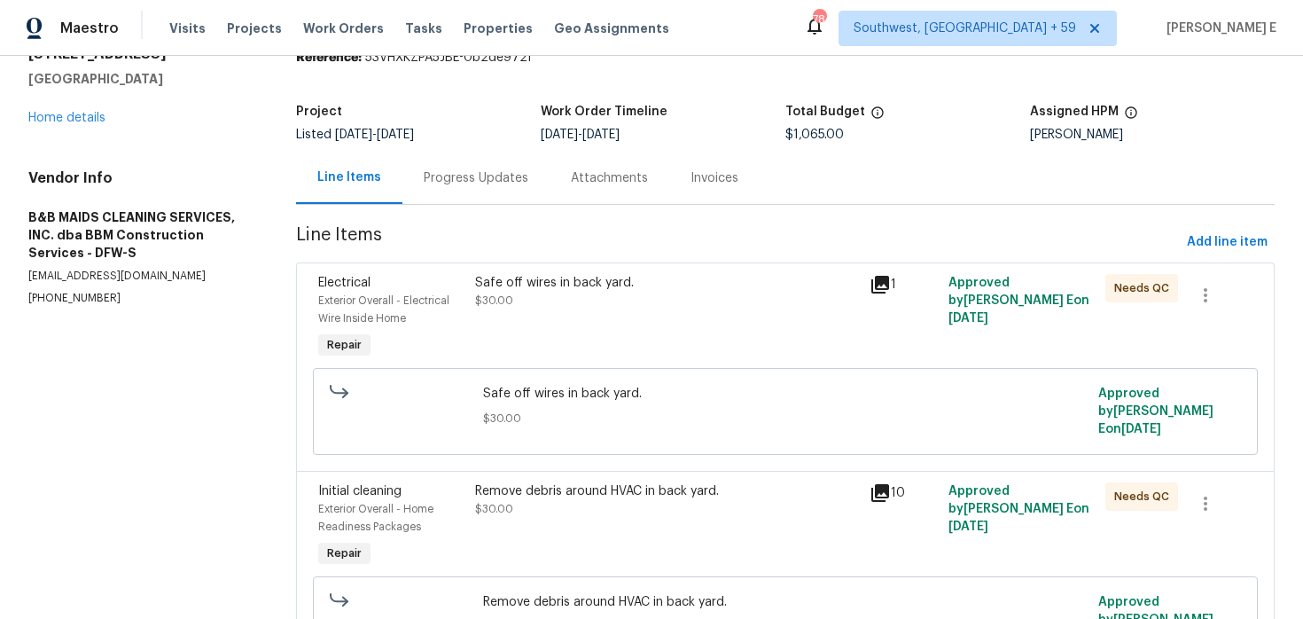
scroll to position [0, 0]
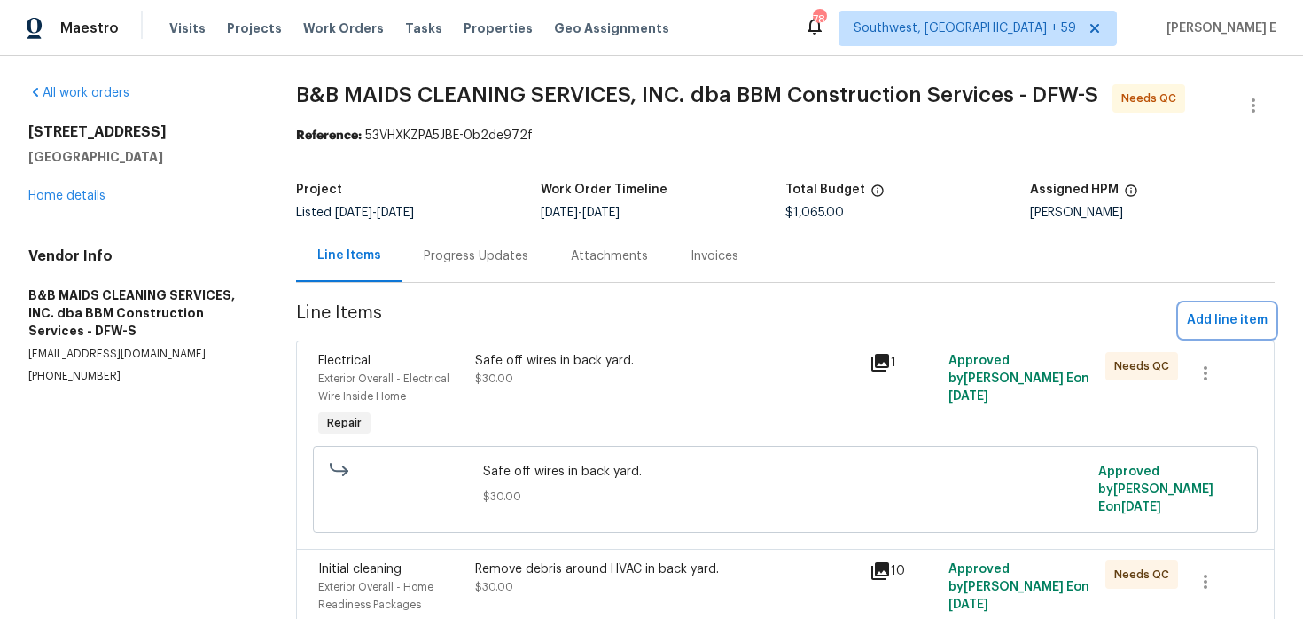
click at [1216, 321] on span "Add line item" at bounding box center [1227, 320] width 81 height 22
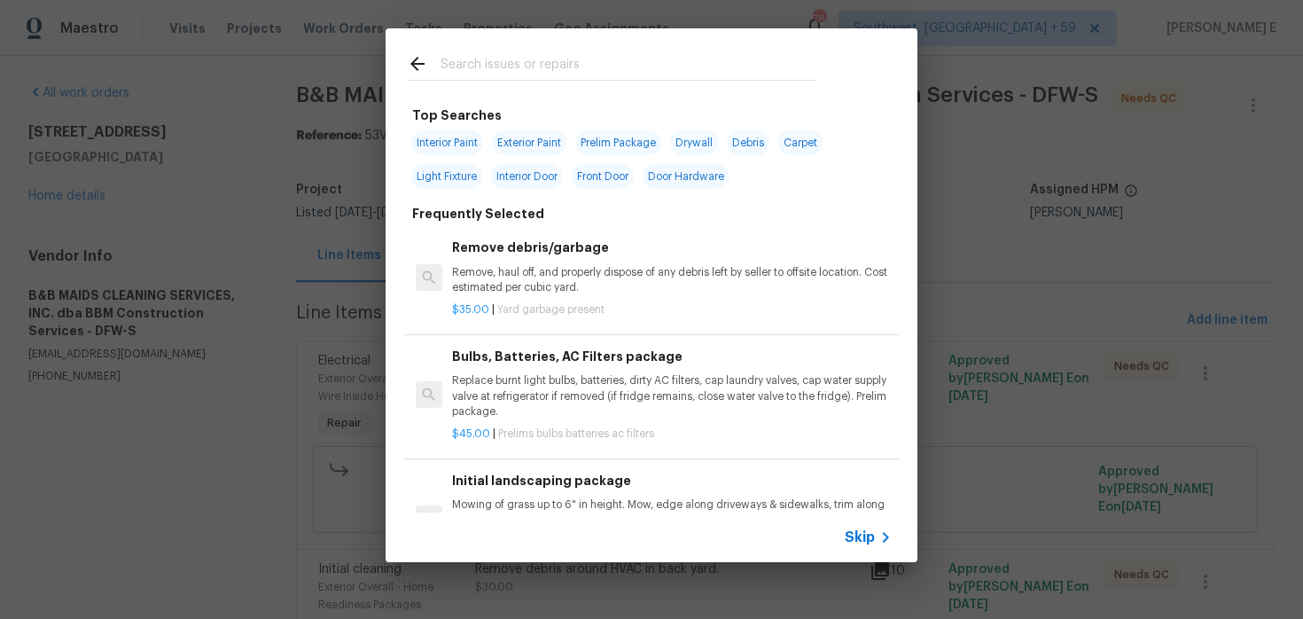
click at [864, 544] on span "Skip" at bounding box center [860, 537] width 30 height 18
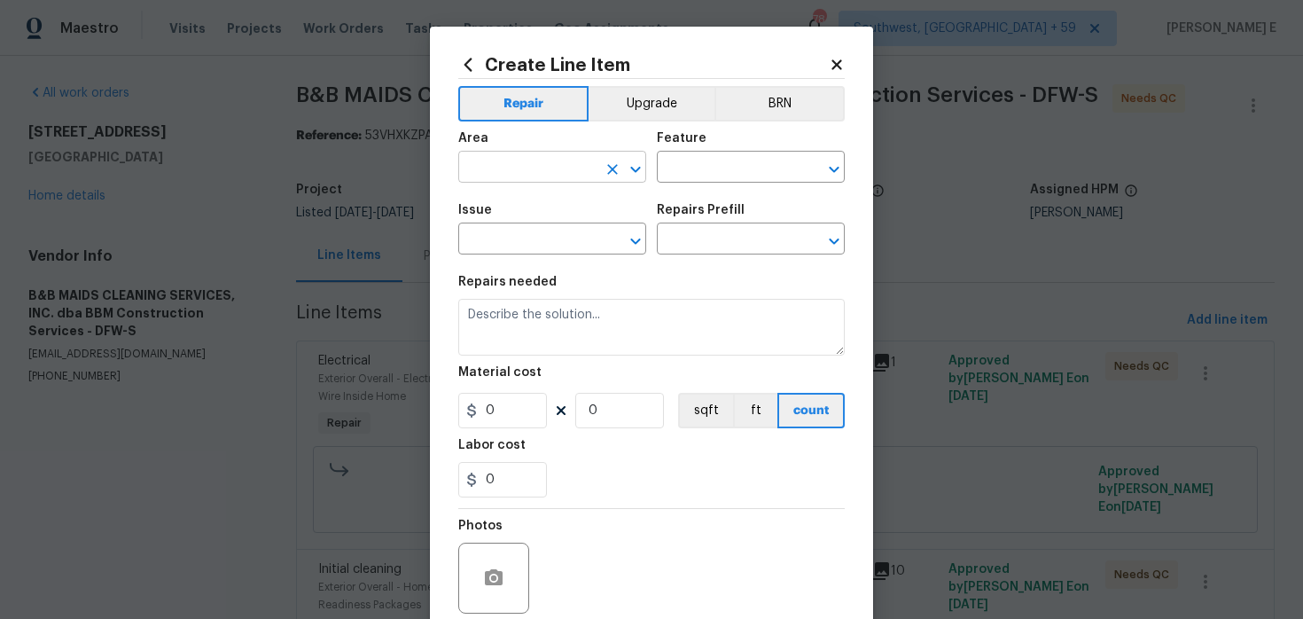
click at [544, 179] on input "text" at bounding box center [527, 168] width 138 height 27
type input "Exterior Overall"
type input "Landscaping"
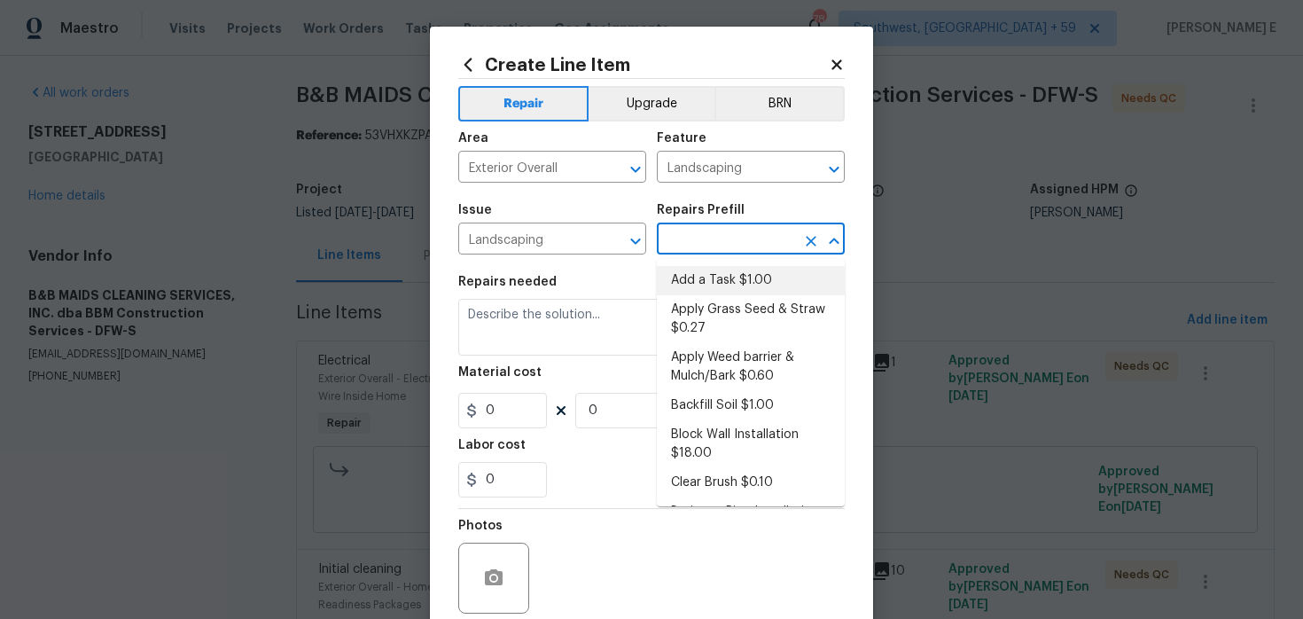
click at [711, 271] on li "Add a Task $1.00" at bounding box center [751, 280] width 188 height 29
type input "Add a Task $1.00"
type textarea "HPM to detail"
type input "1"
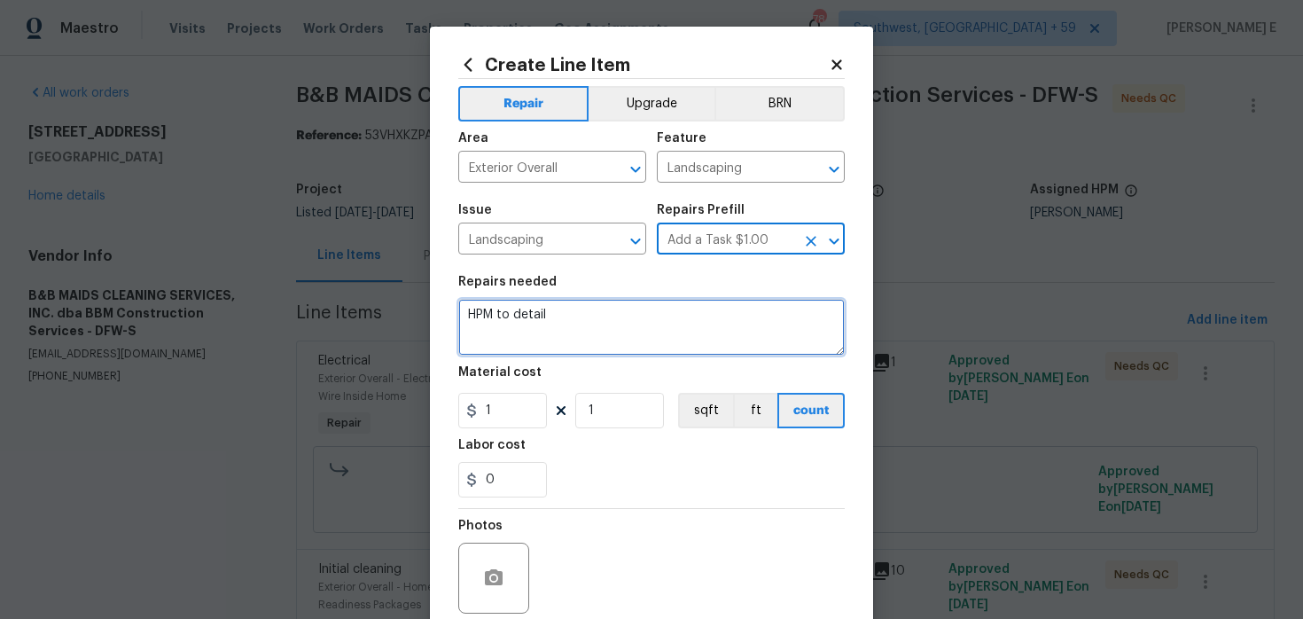
click at [620, 321] on textarea "HPM to detail" at bounding box center [651, 327] width 386 height 57
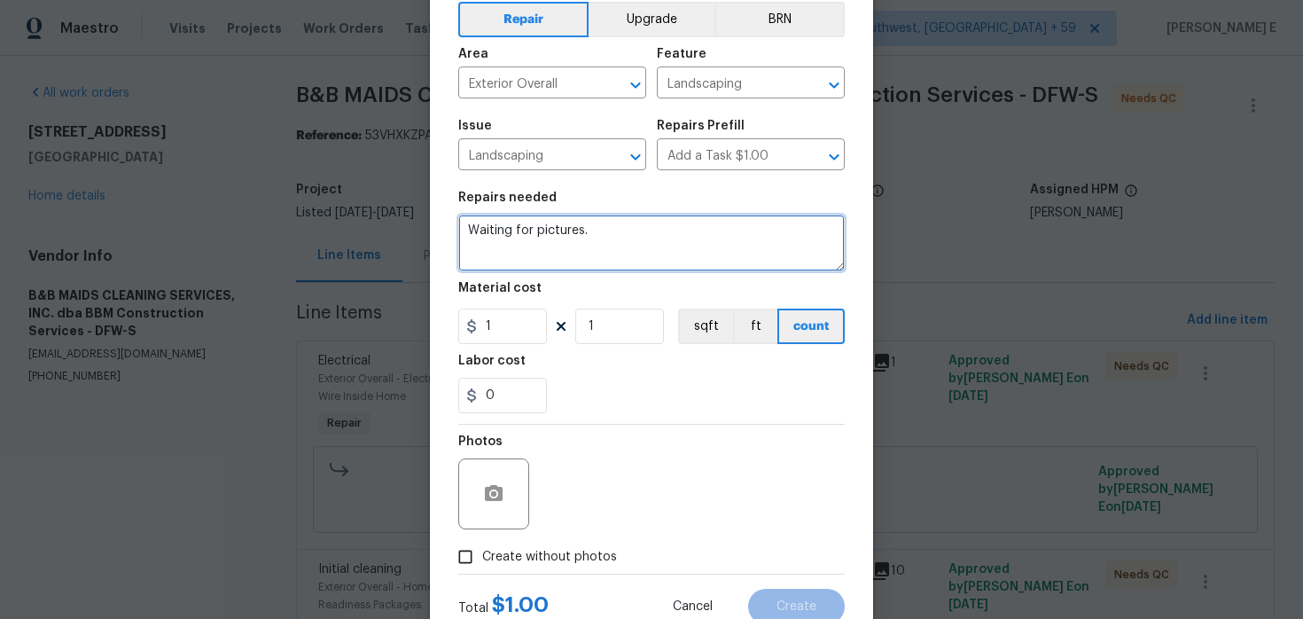
scroll to position [145, 0]
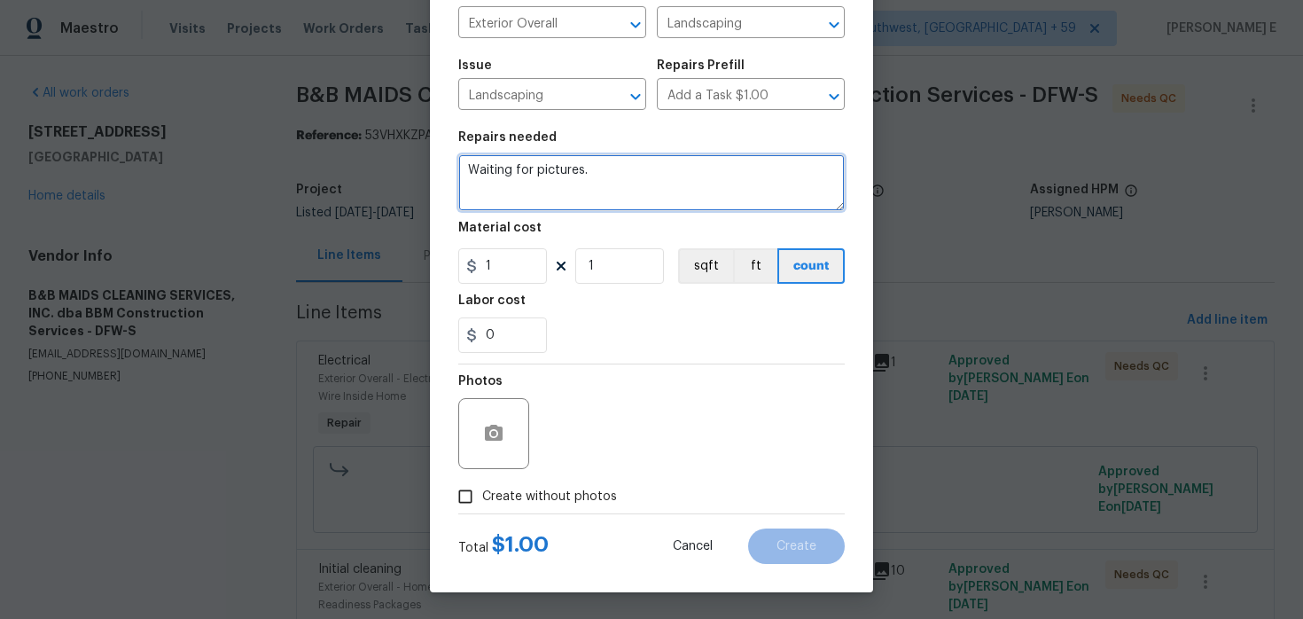
type textarea "Waiting for pictures."
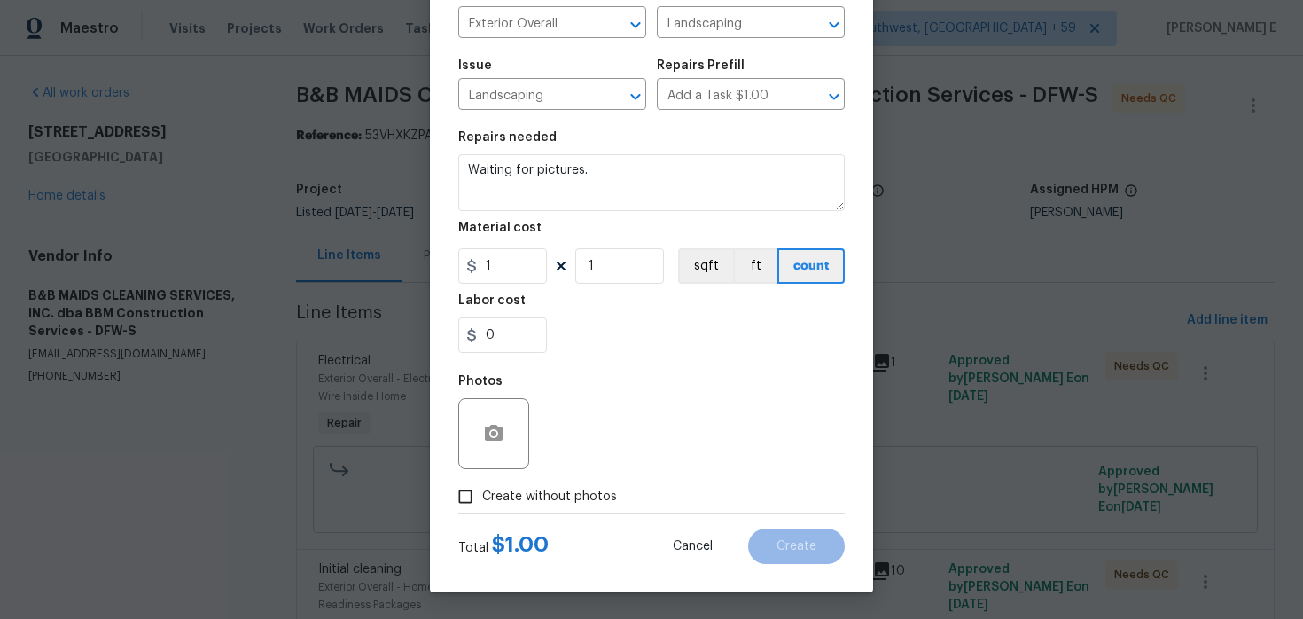
click at [573, 487] on span "Create without photos" at bounding box center [549, 496] width 135 height 19
click at [482, 487] on input "Create without photos" at bounding box center [465, 496] width 34 height 34
checkbox input "true"
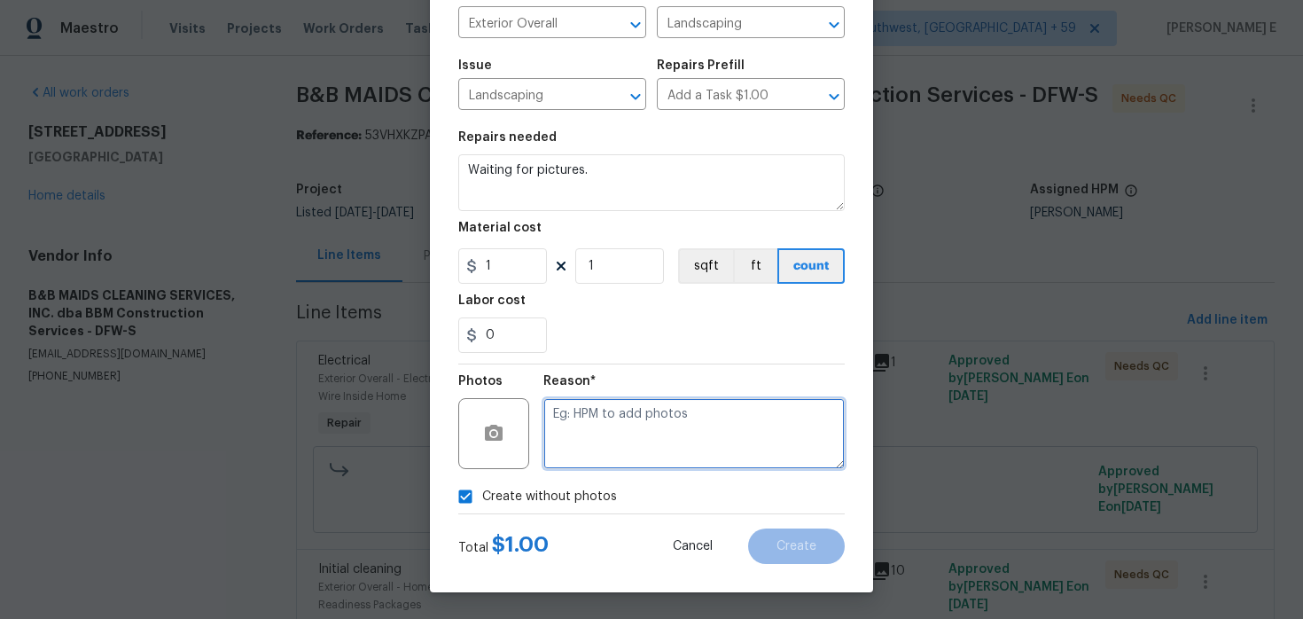
click at [615, 447] on textarea at bounding box center [693, 433] width 301 height 71
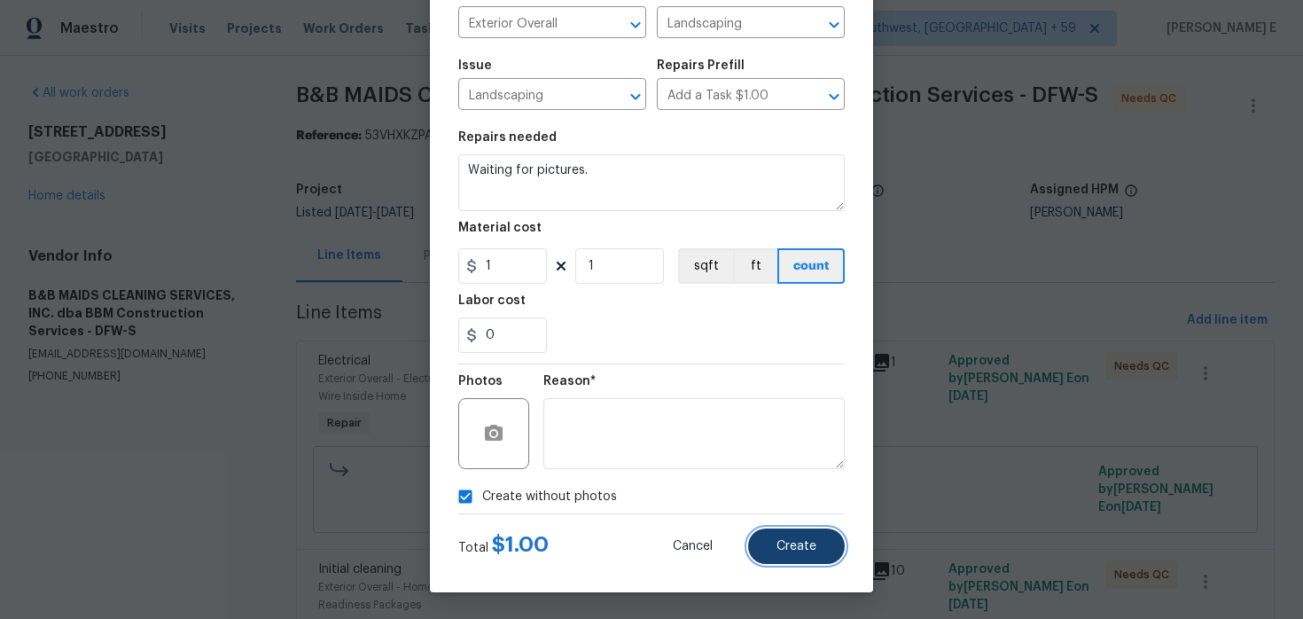
click at [813, 557] on button "Create" at bounding box center [796, 545] width 97 height 35
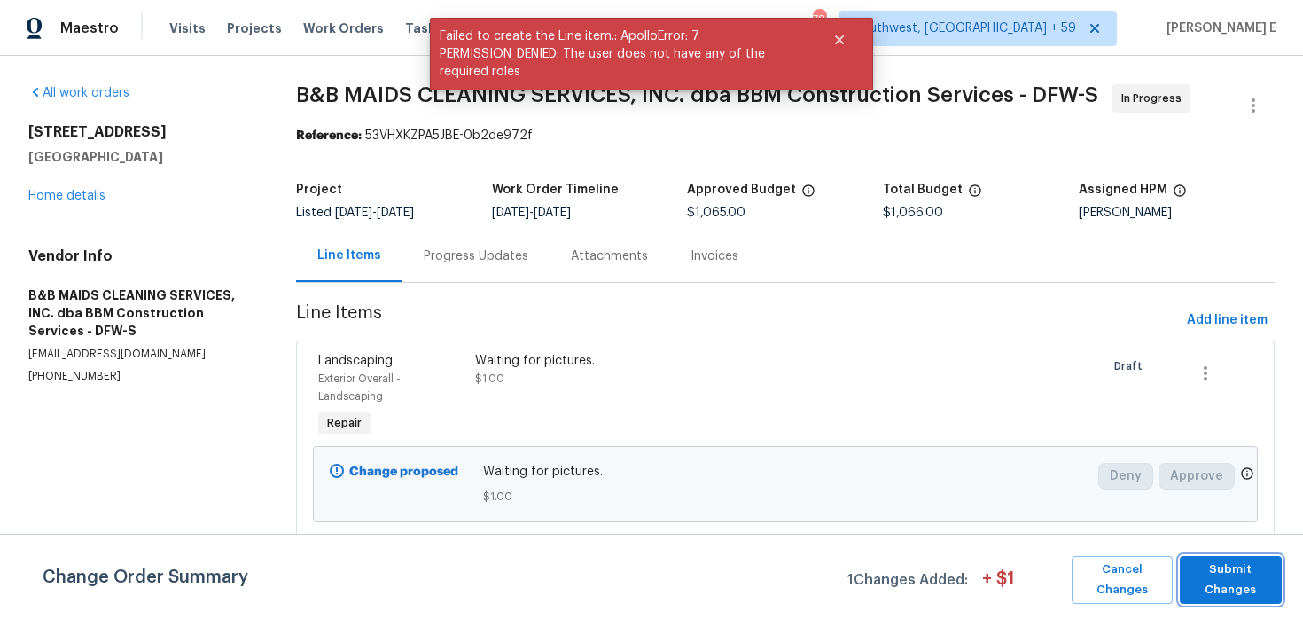
click at [1209, 587] on span "Submit Changes" at bounding box center [1230, 579] width 84 height 41
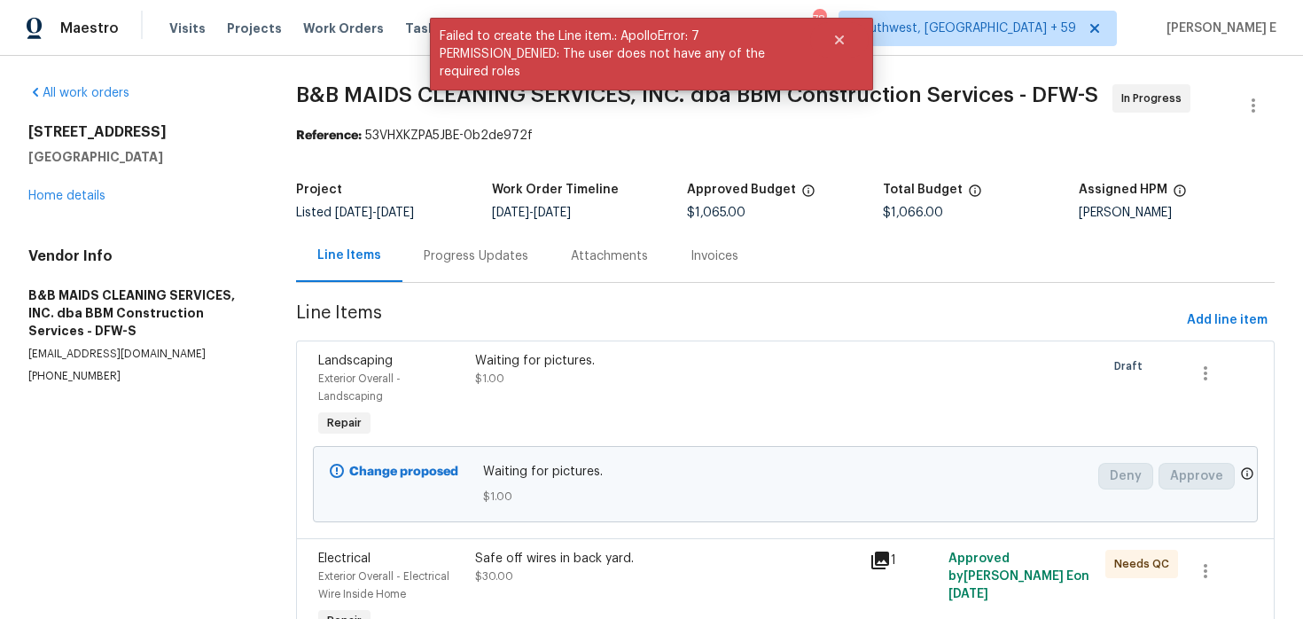
click at [468, 277] on div "Progress Updates" at bounding box center [475, 256] width 147 height 52
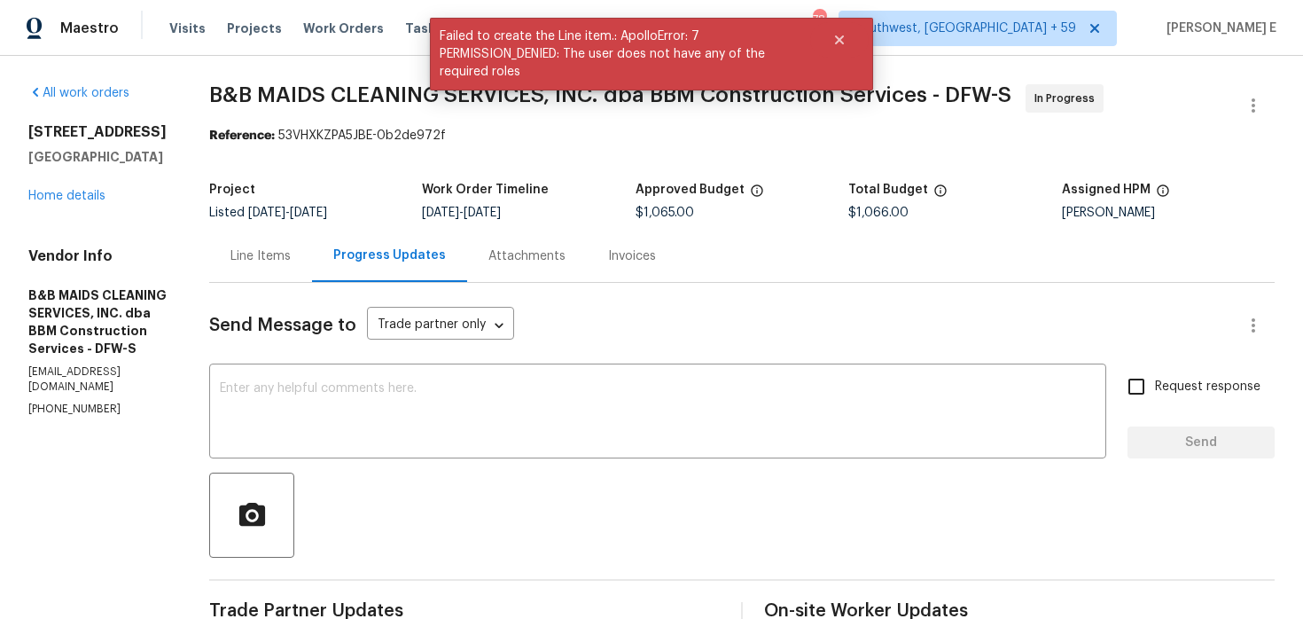
scroll to position [56, 0]
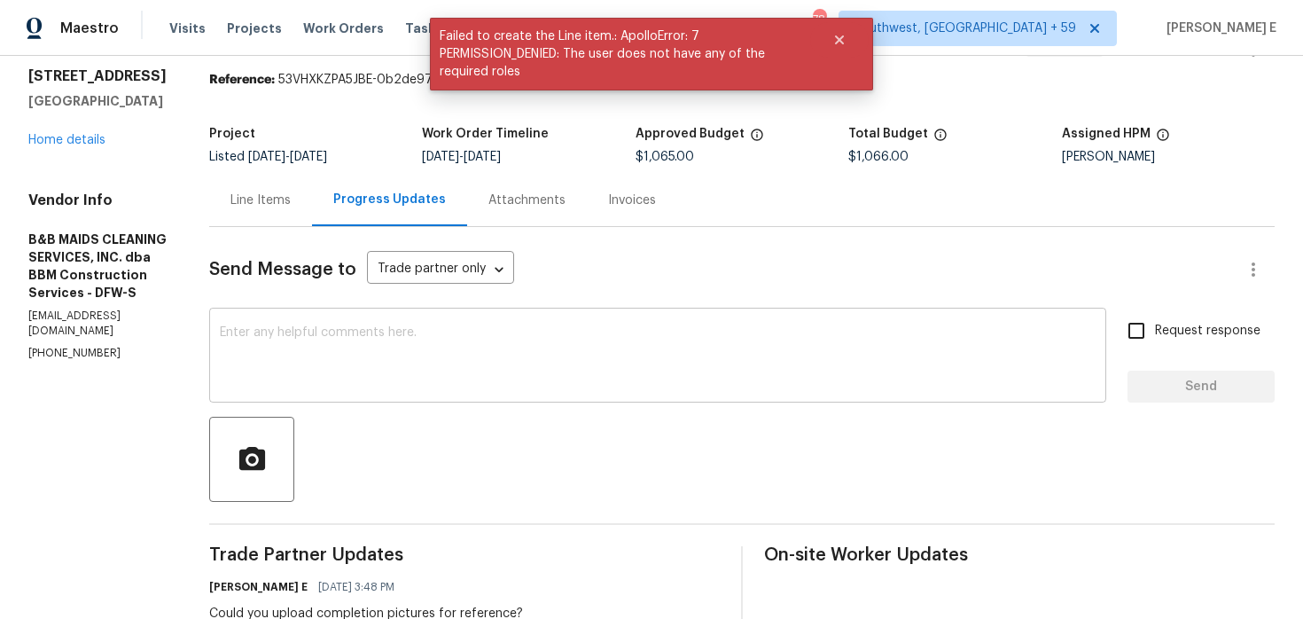
click at [478, 389] on div "x ​" at bounding box center [657, 357] width 897 height 90
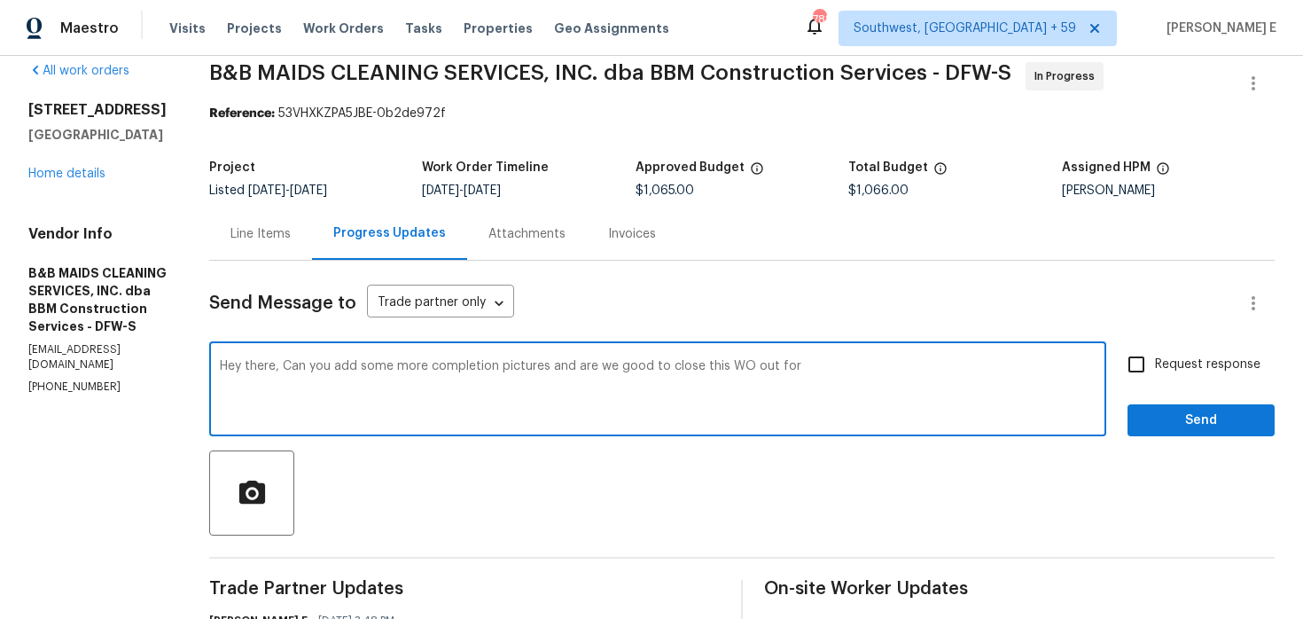
scroll to position [6, 0]
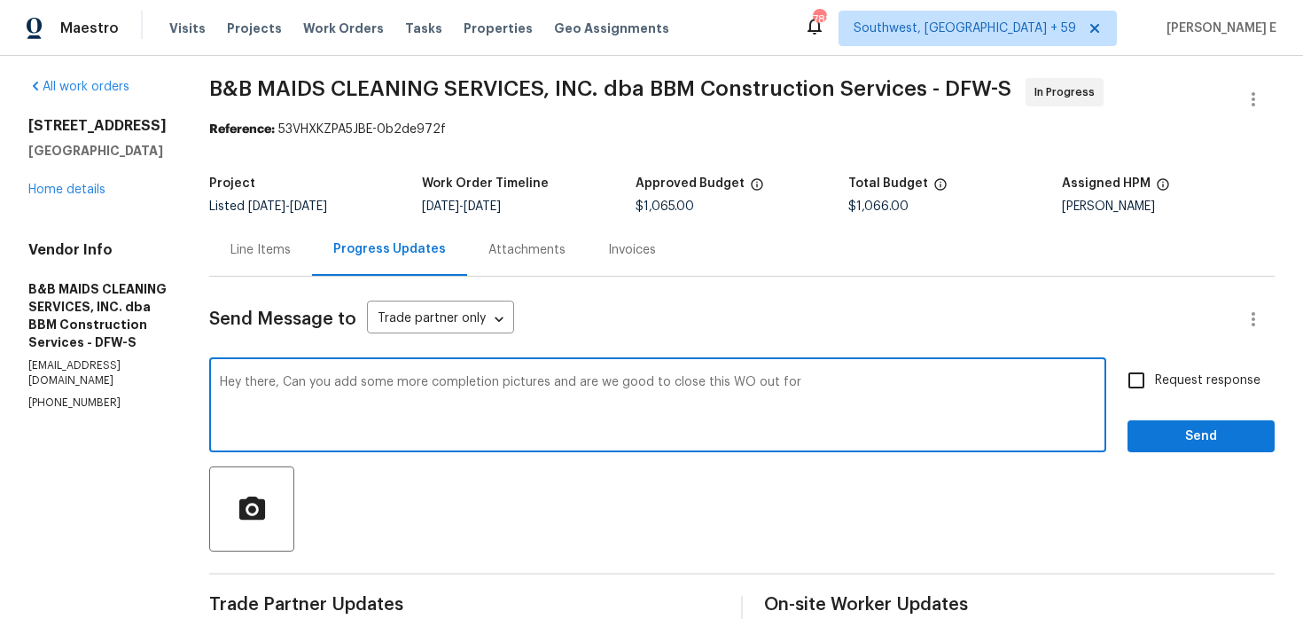
type textarea "Hey there, Can you add some more completion pictures and are we good to close t…"
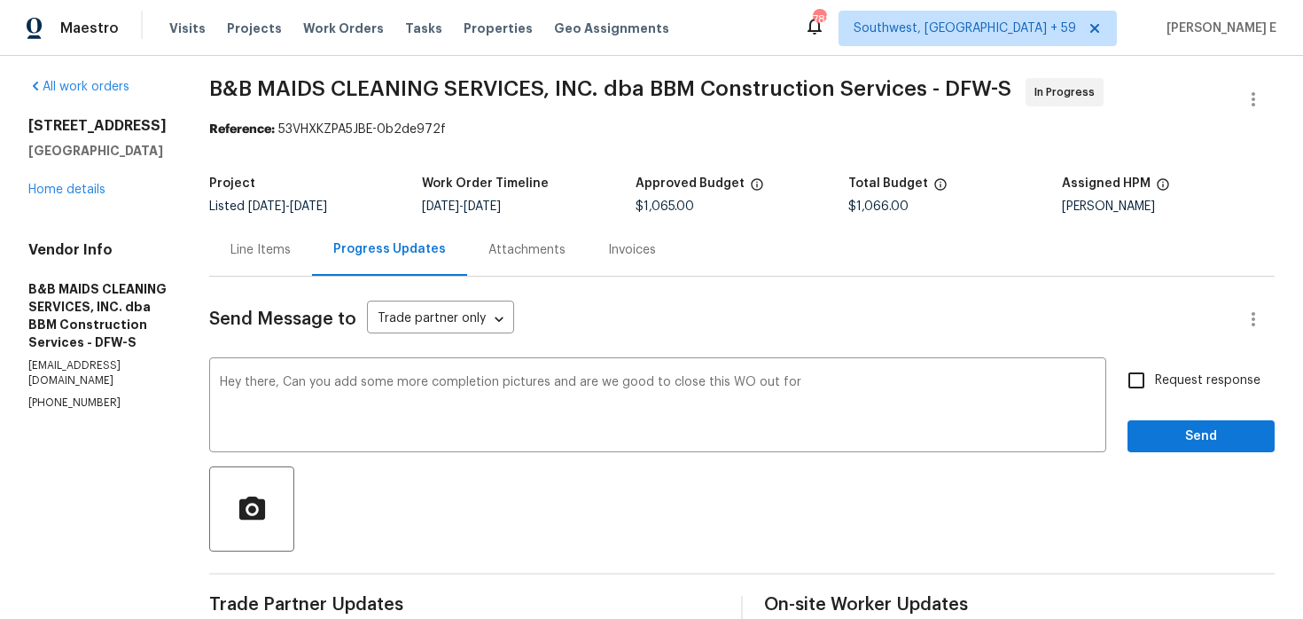
drag, startPoint x: 668, startPoint y: 204, endPoint x: 755, endPoint y: 204, distance: 86.9
click at [755, 204] on div "Project Listed [DATE] - [DATE] Work Order Timeline [DATE] - [DATE] Approved Bud…" at bounding box center [741, 195] width 1065 height 57
click at [677, 240] on div "Invoices" at bounding box center [632, 249] width 90 height 52
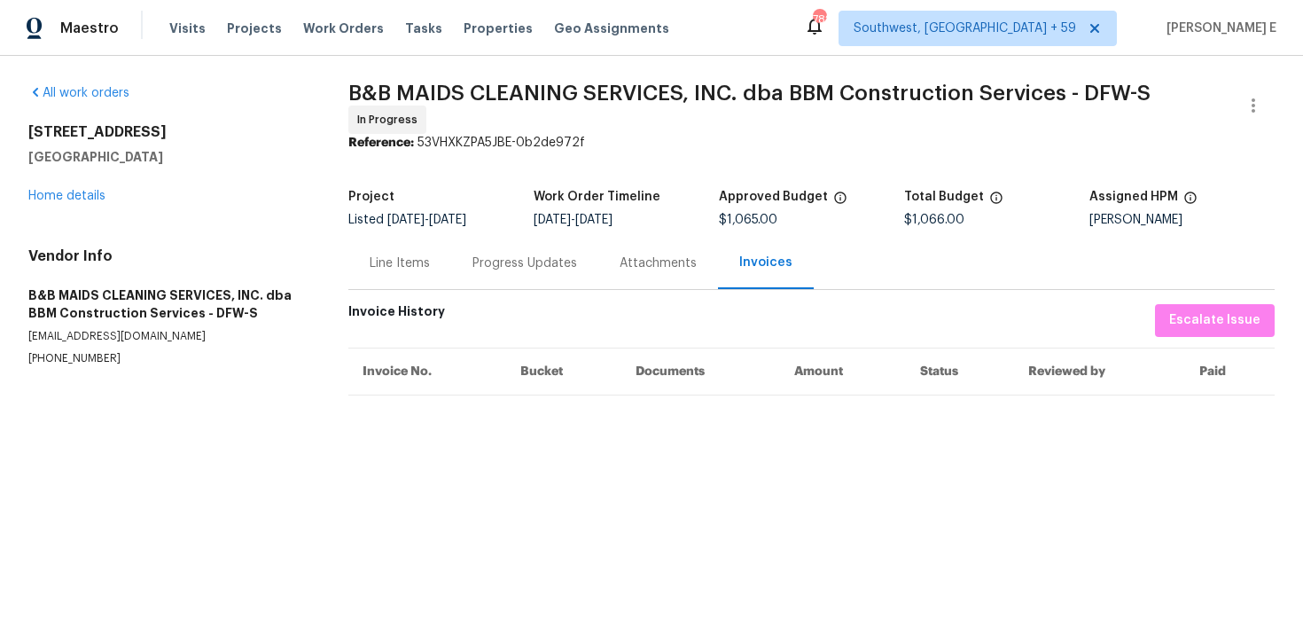
drag, startPoint x: 717, startPoint y: 222, endPoint x: 794, endPoint y: 222, distance: 77.1
click at [794, 222] on div "Project Listed [DATE] - [DATE] Work Order Timeline [DATE] - [DATE] Approved Bud…" at bounding box center [811, 208] width 926 height 57
copy div "Approved Budget $1,065.00"
click at [472, 265] on div "Progress Updates" at bounding box center [524, 263] width 105 height 18
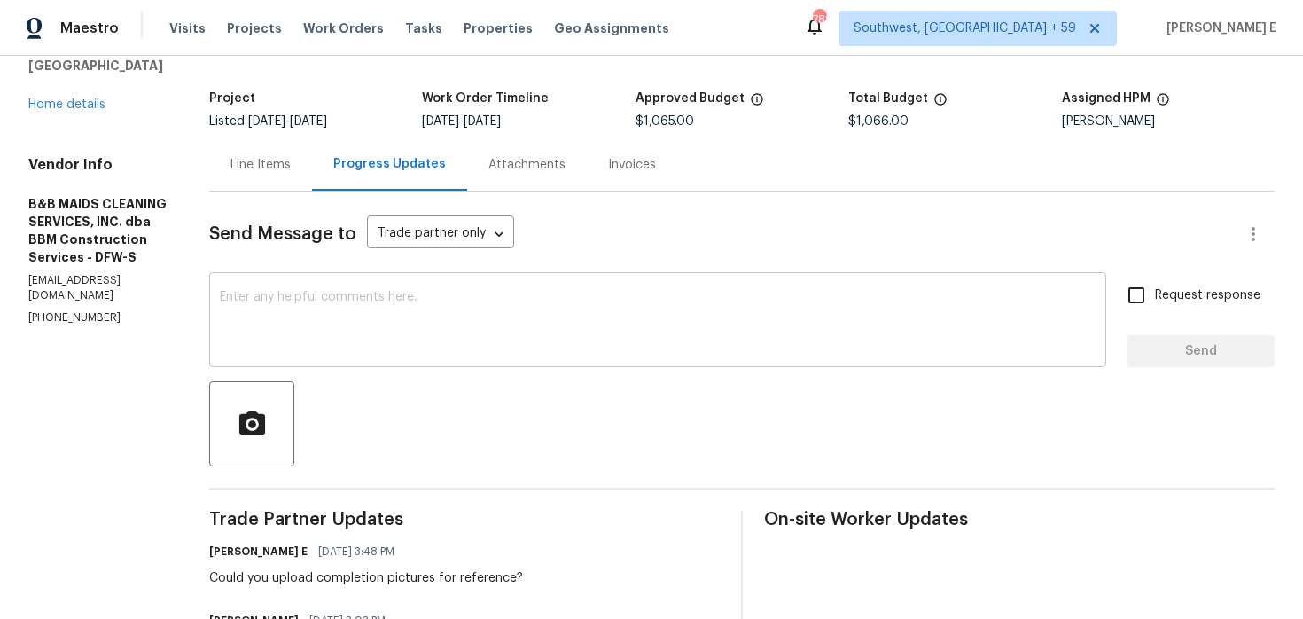
click at [539, 354] on div "x ​" at bounding box center [657, 322] width 897 height 90
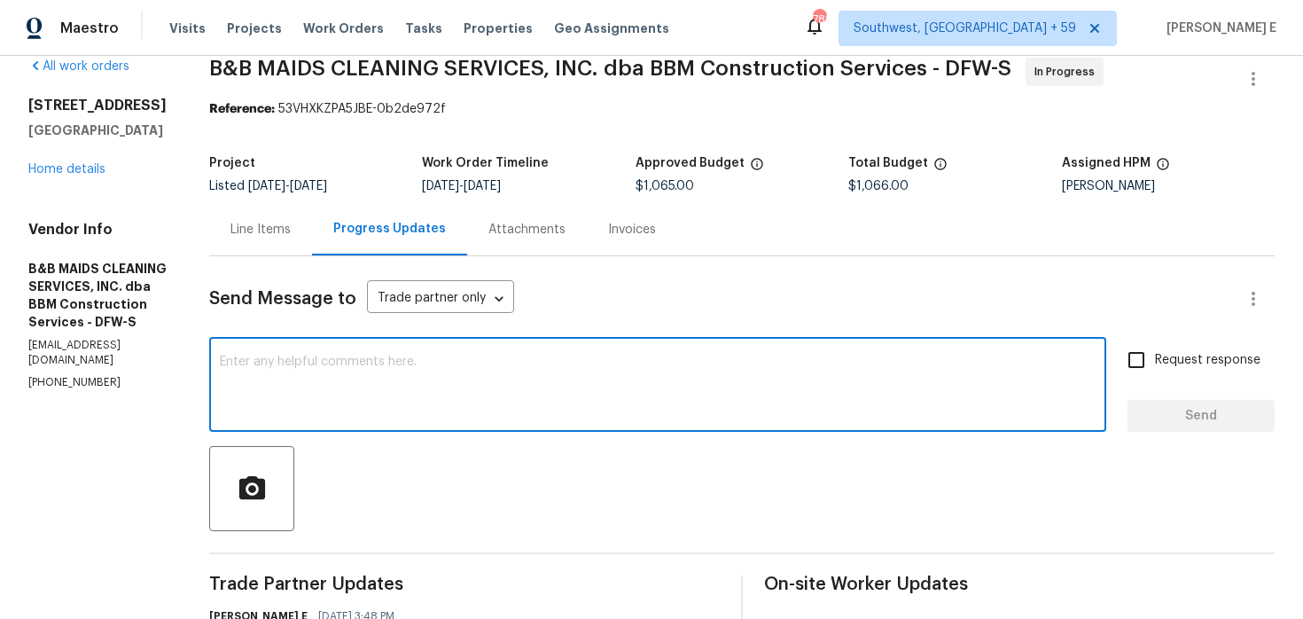
scroll to position [10, 0]
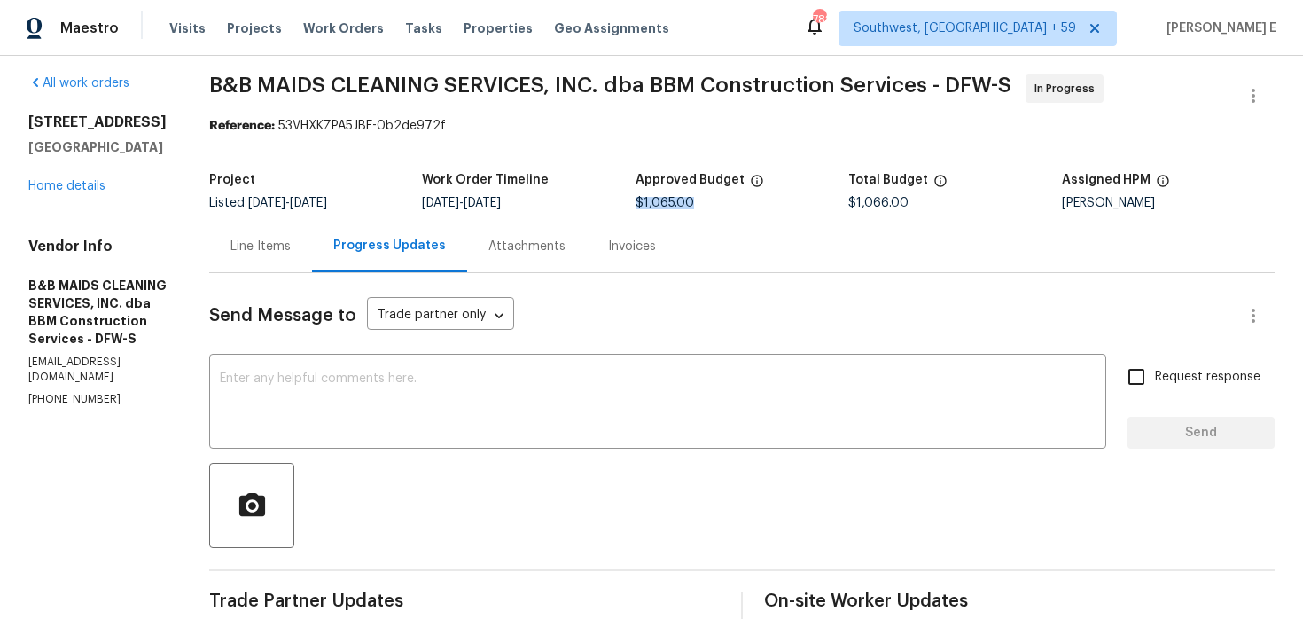
drag, startPoint x: 674, startPoint y: 205, endPoint x: 754, endPoint y: 205, distance: 80.6
click at [754, 205] on div "$1,065.00" at bounding box center [741, 203] width 213 height 12
copy span "$1,065.00"
click at [675, 418] on textarea at bounding box center [658, 403] width 876 height 62
paste textarea "Could you upload a few more completion pictures, and confirm if we’re good to c…"
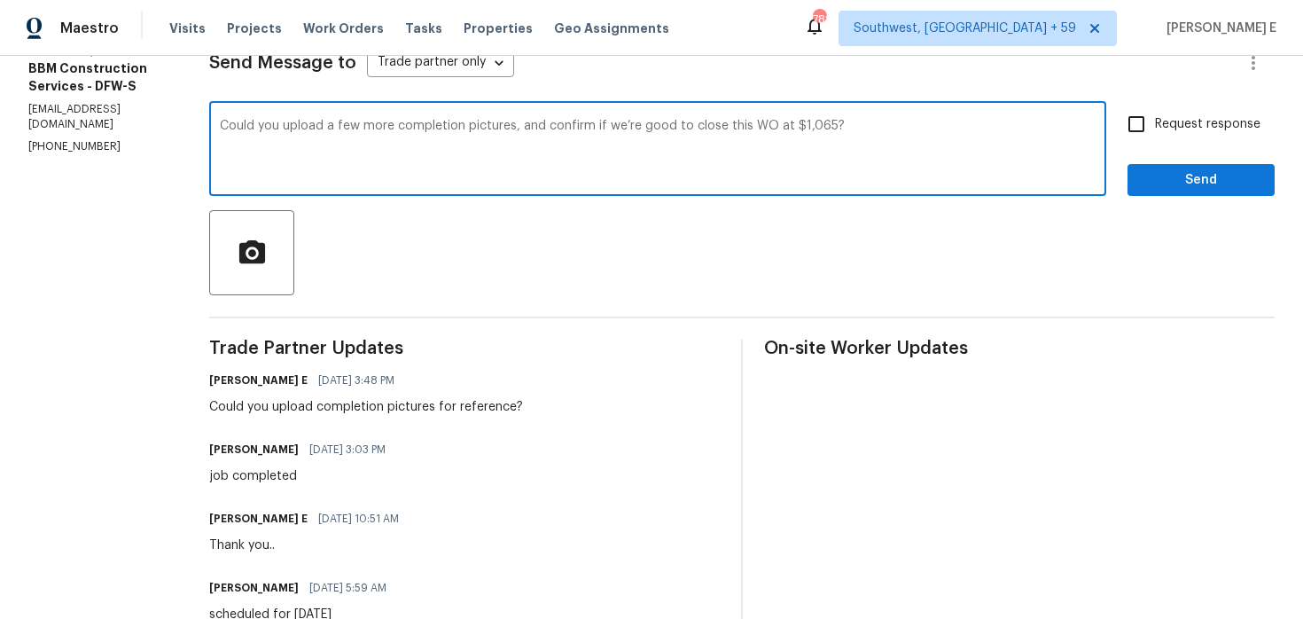
scroll to position [250, 0]
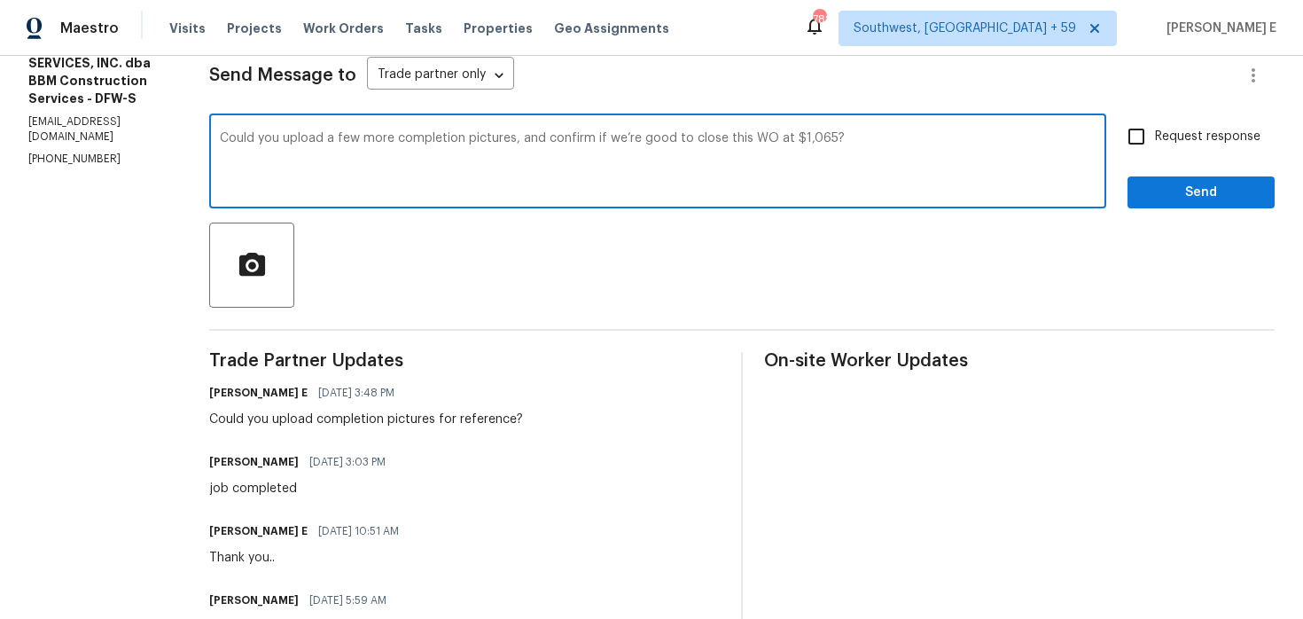
type textarea "Could you upload a few more completion pictures, and confirm if we’re good to c…"
click at [1149, 132] on input "Request response" at bounding box center [1136, 136] width 37 height 37
checkbox input "true"
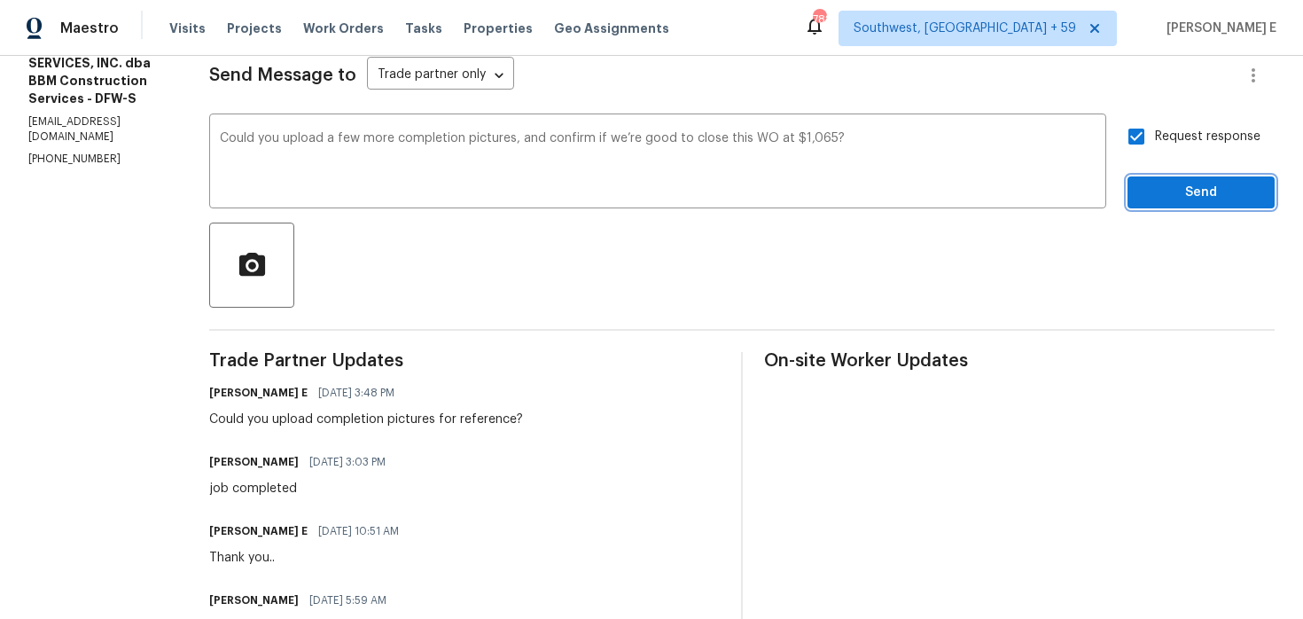
click at [1206, 189] on span "Send" at bounding box center [1200, 193] width 119 height 22
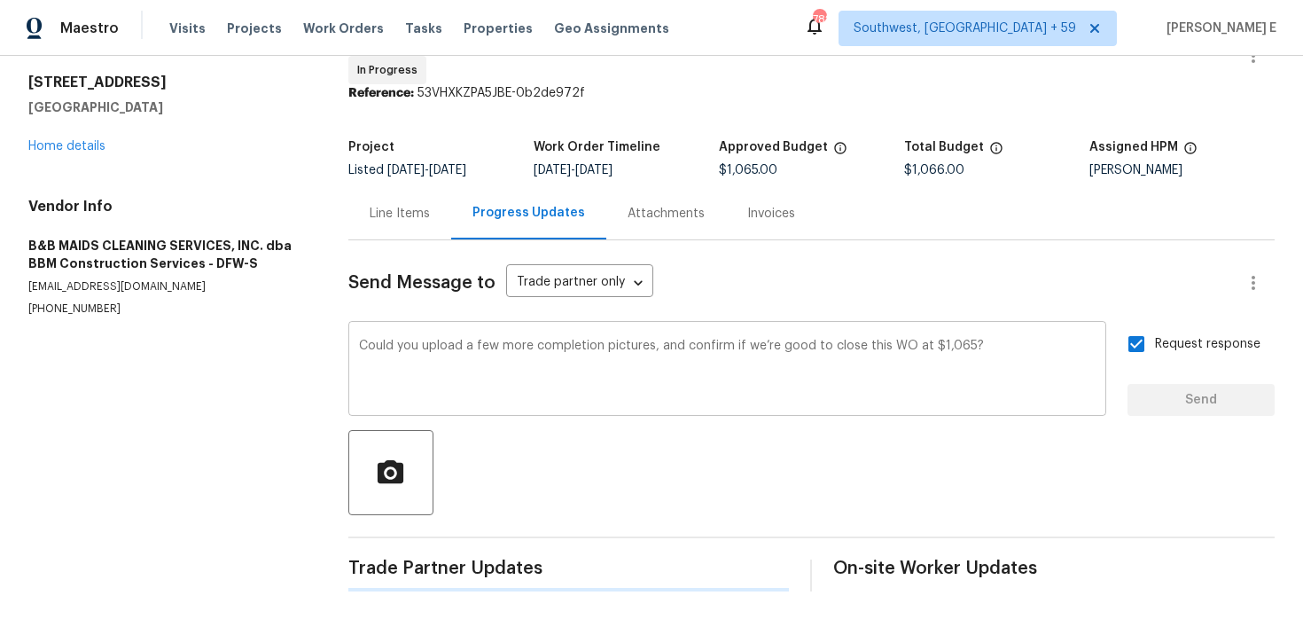
scroll to position [0, 0]
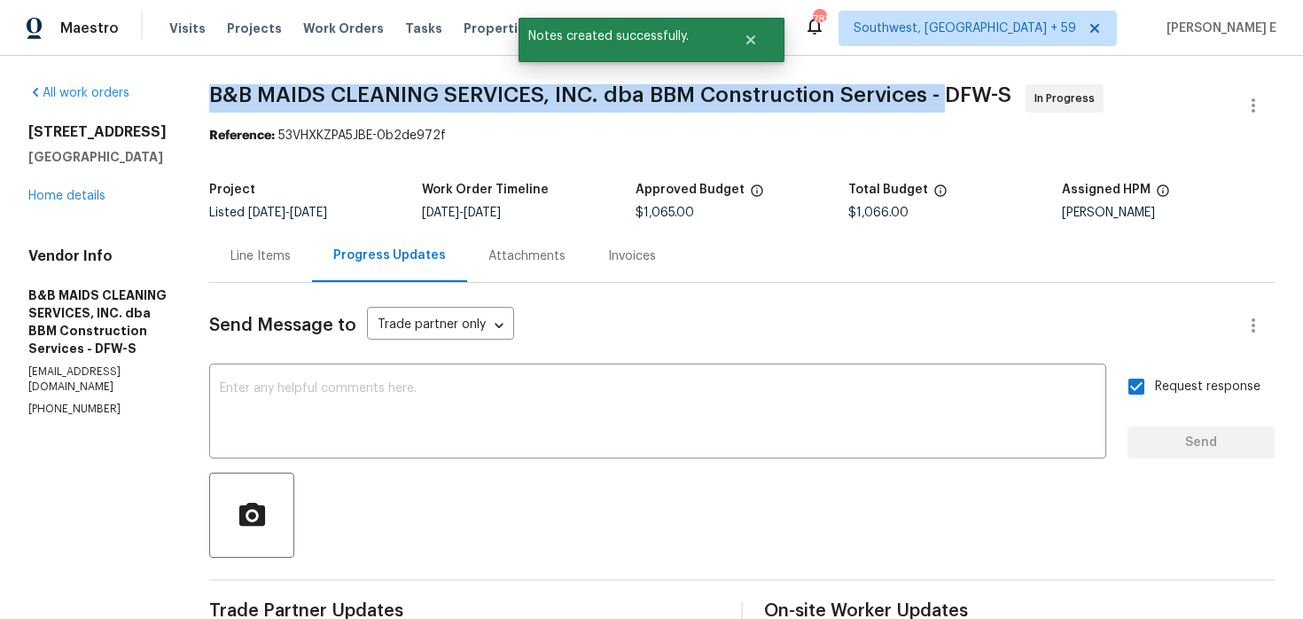
drag, startPoint x: 268, startPoint y: 101, endPoint x: 1007, endPoint y: 97, distance: 739.1
copy span "B&B MAIDS CLEANING SERVICES, INC. dba BBM Construction Services -"
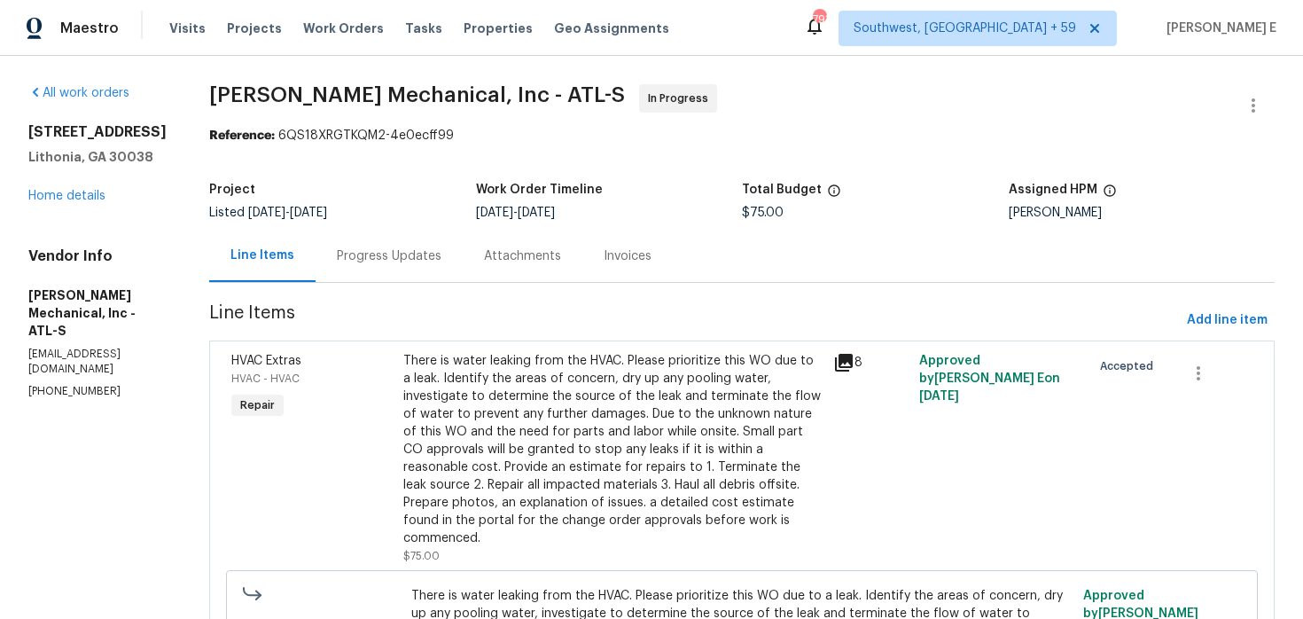
scroll to position [13, 0]
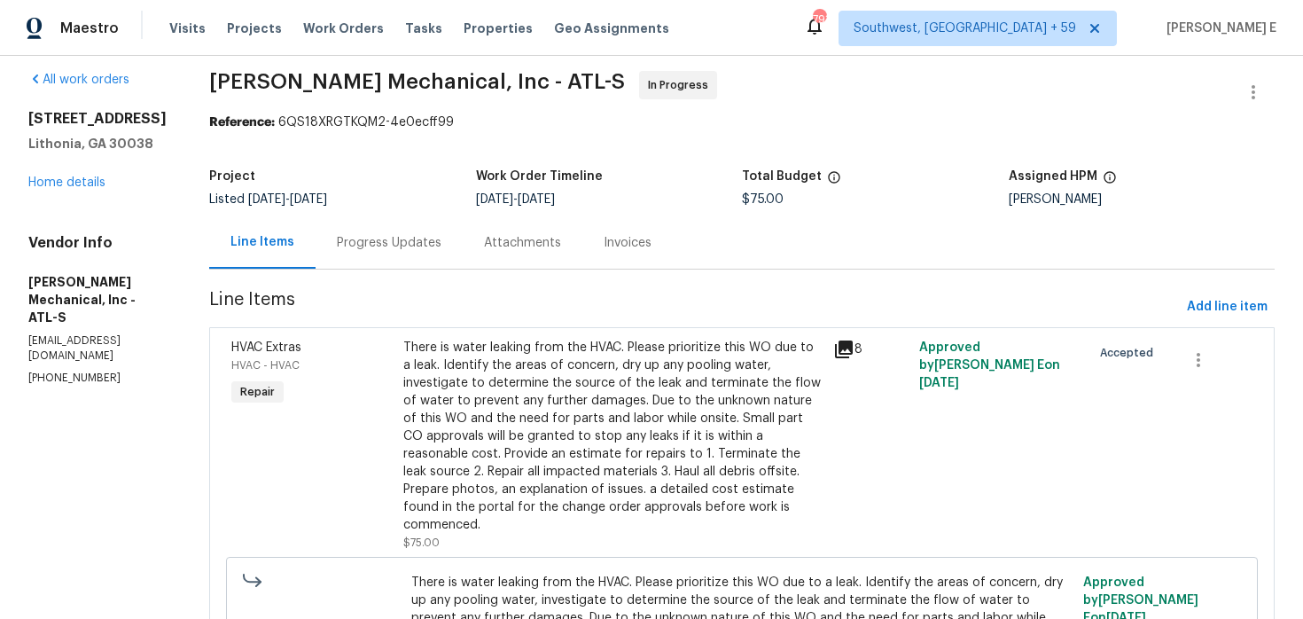
click at [427, 239] on div "Progress Updates" at bounding box center [389, 243] width 105 height 18
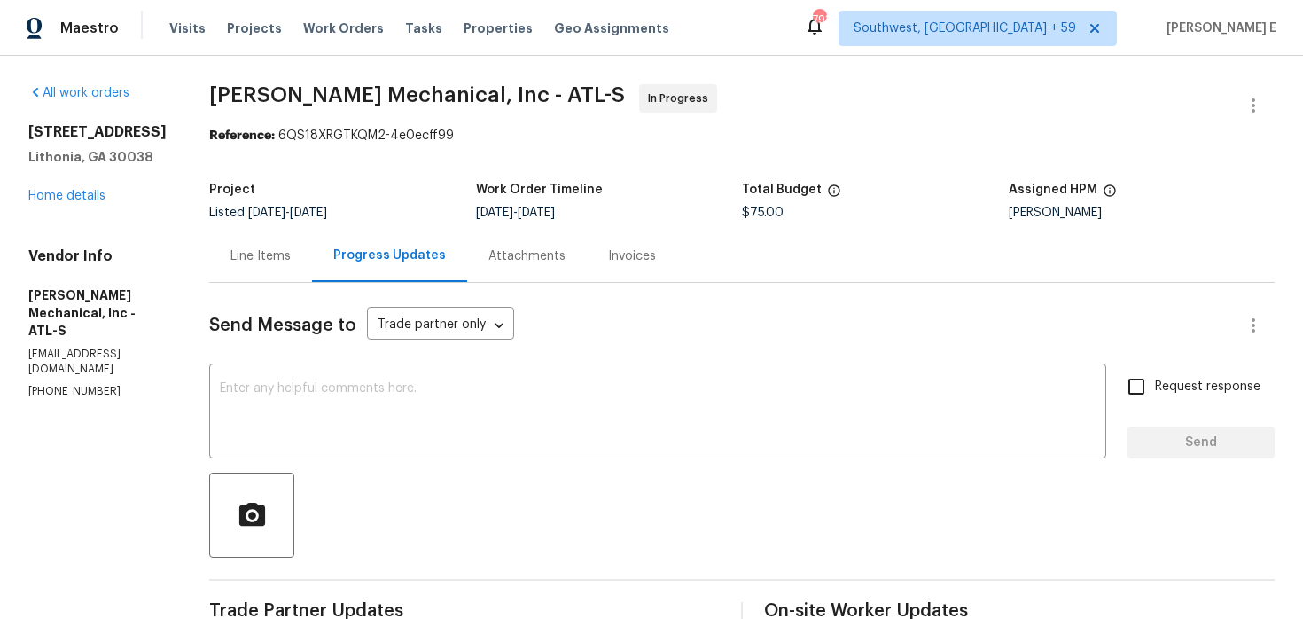
click at [291, 261] on div "Line Items" at bounding box center [260, 256] width 60 height 18
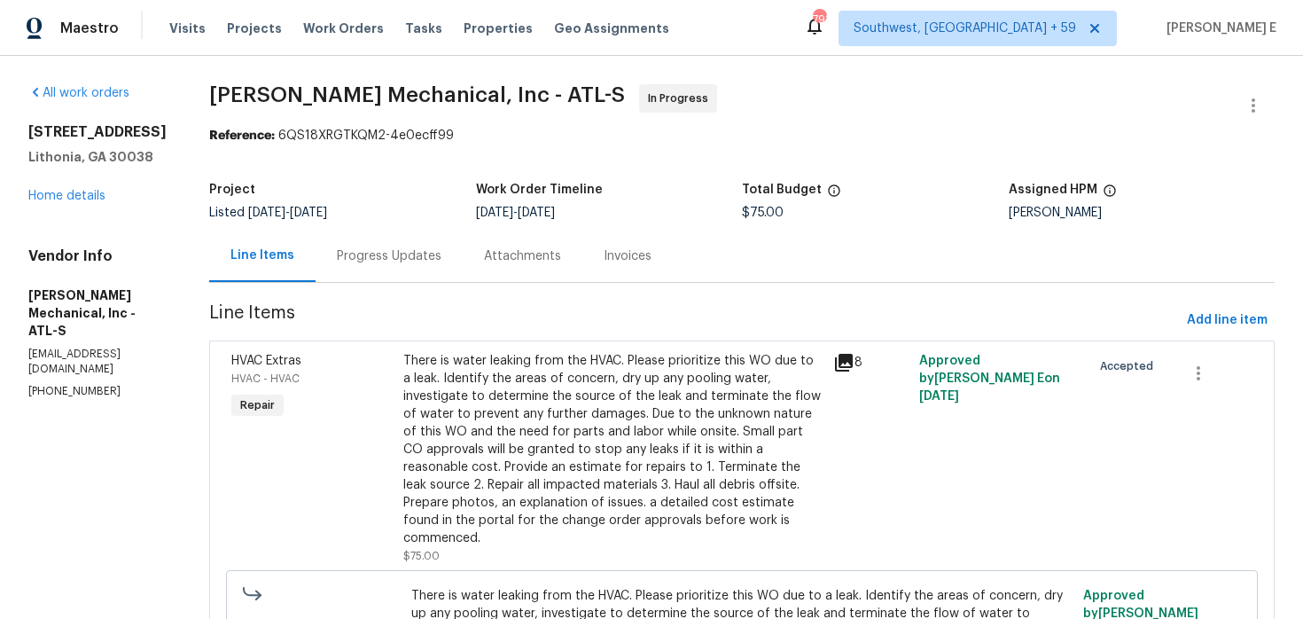
click at [508, 376] on div "There is water leaking from the HVAC. Please prioritize this WO due to a leak. …" at bounding box center [612, 449] width 419 height 195
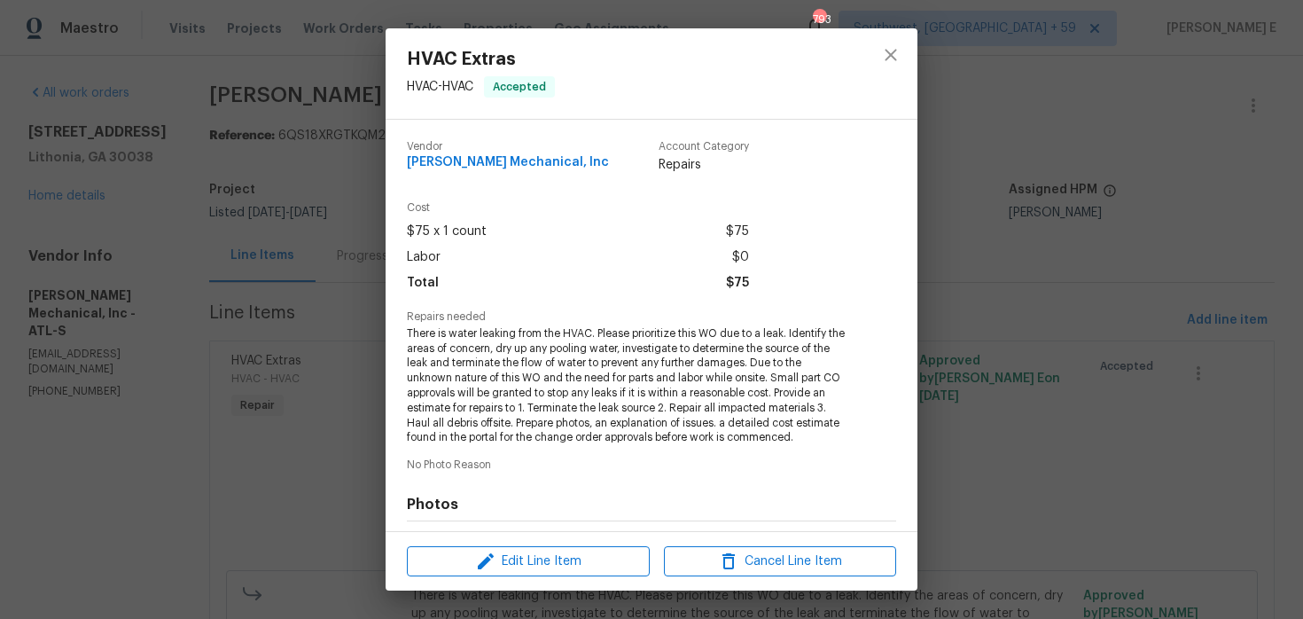
scroll to position [242, 0]
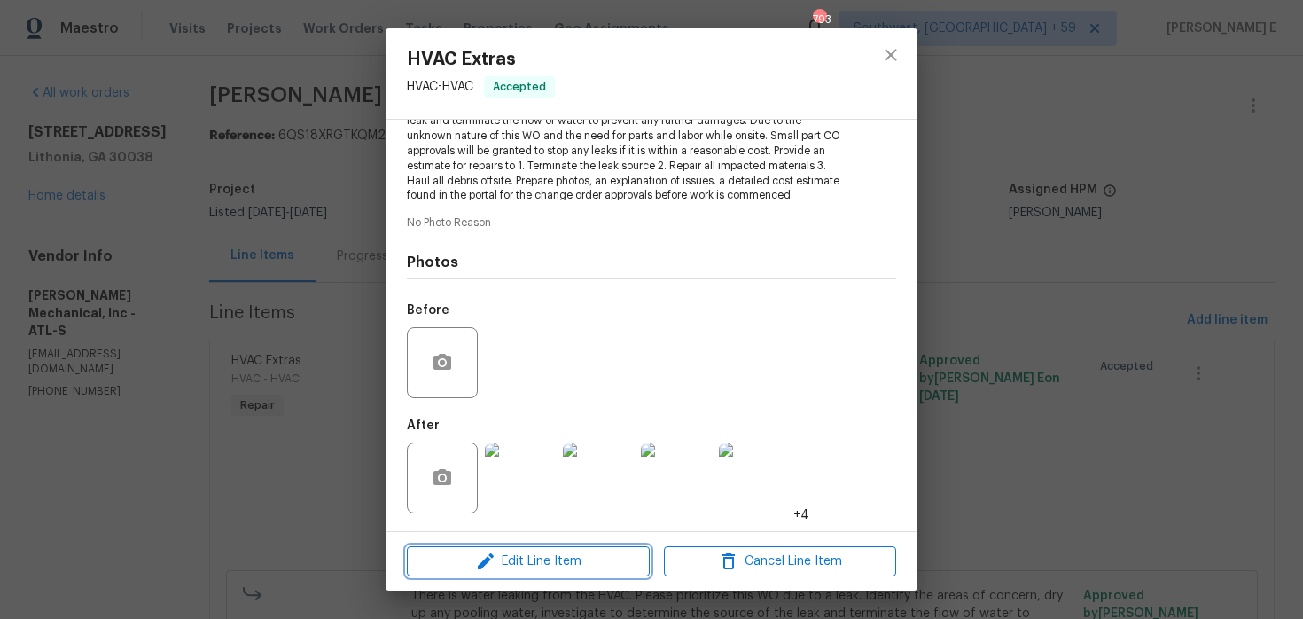
click at [504, 564] on span "Edit Line Item" at bounding box center [528, 561] width 232 height 22
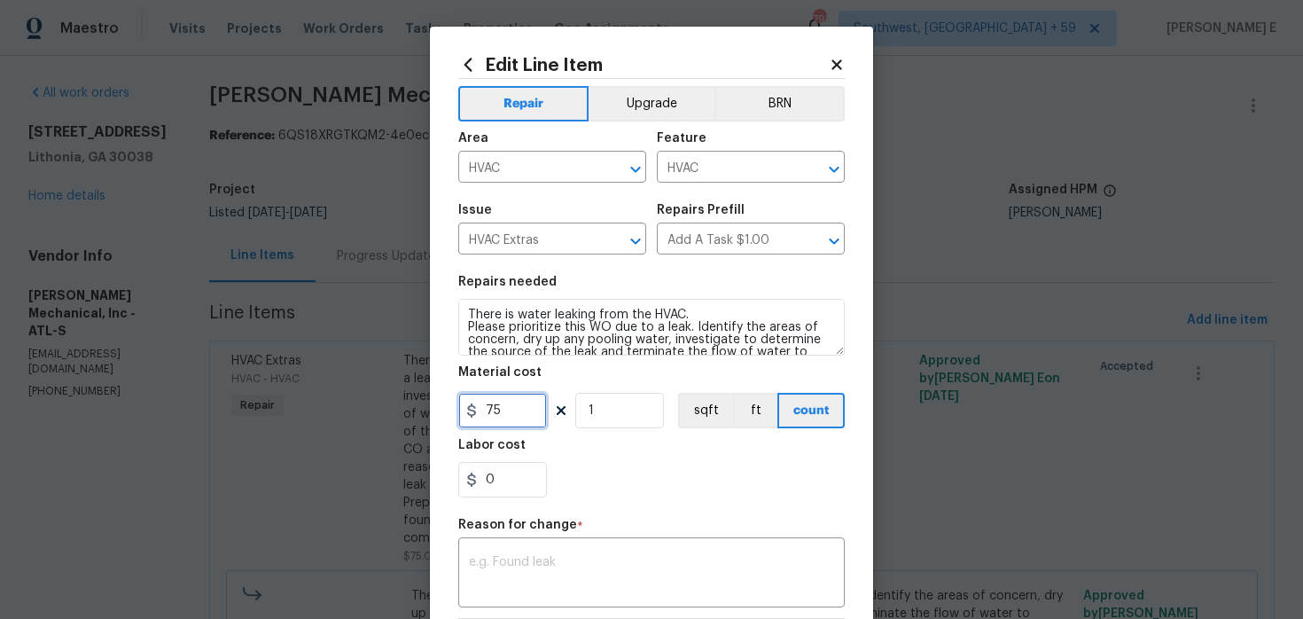
click at [503, 408] on input "75" at bounding box center [502, 410] width 89 height 35
type input "810"
click at [571, 567] on textarea at bounding box center [651, 574] width 365 height 37
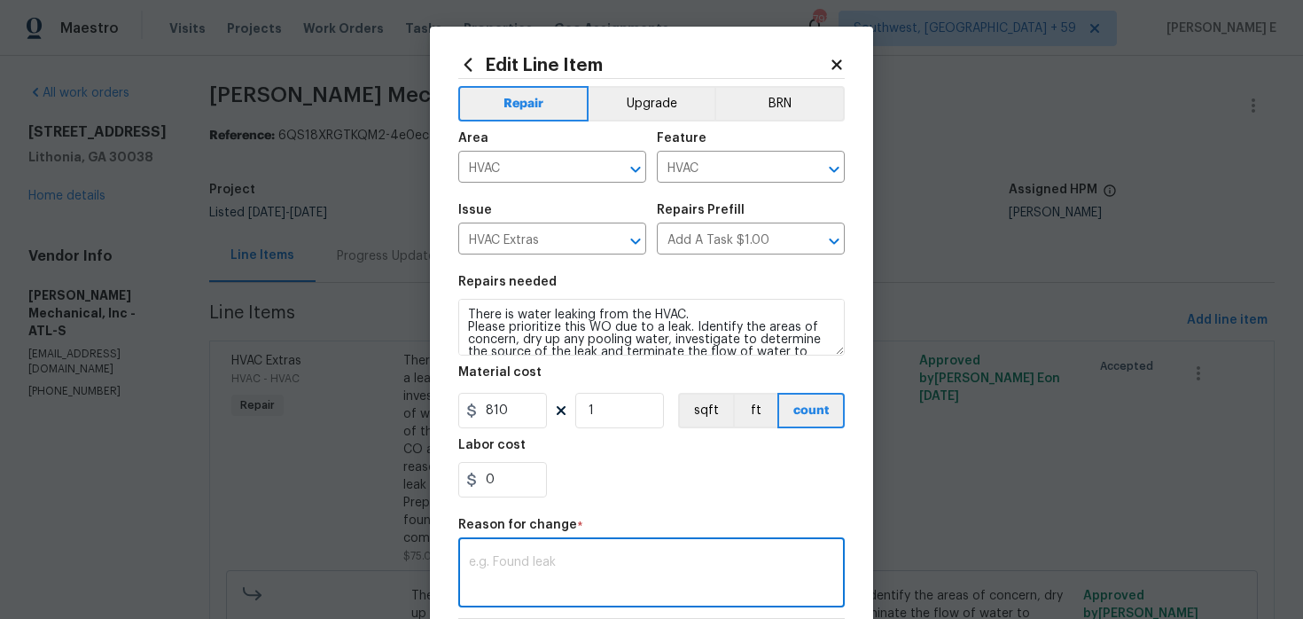
paste textarea "(KE) Updated cost per BR team approval."
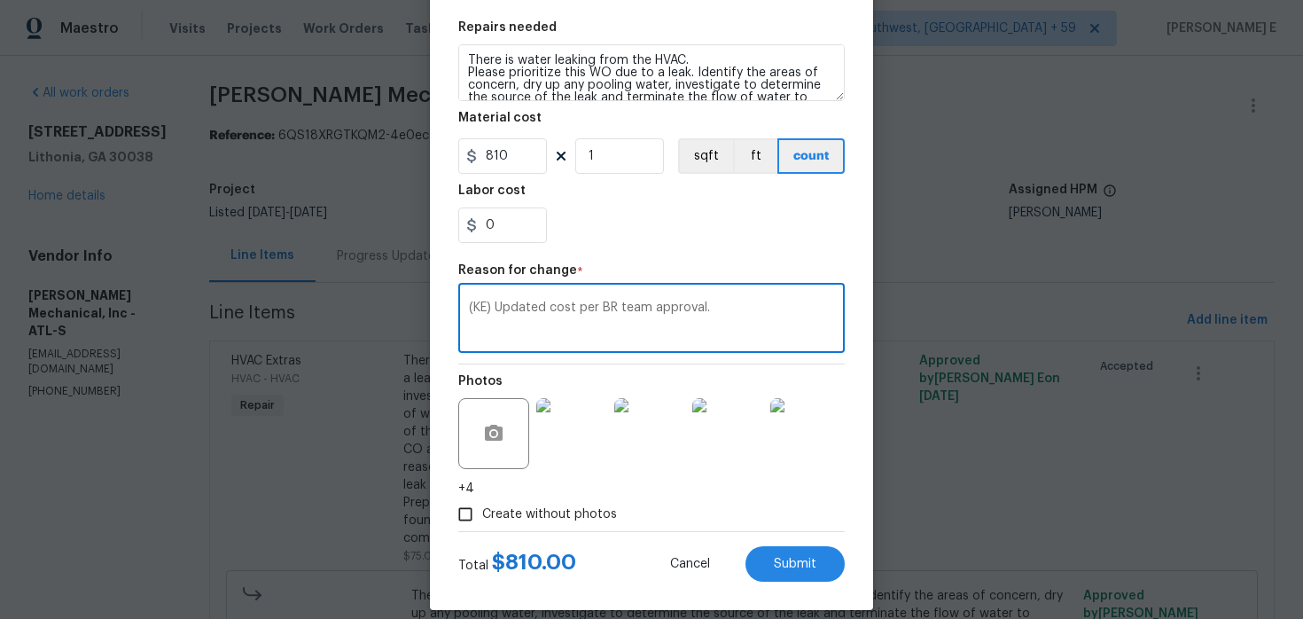
scroll to position [273, 0]
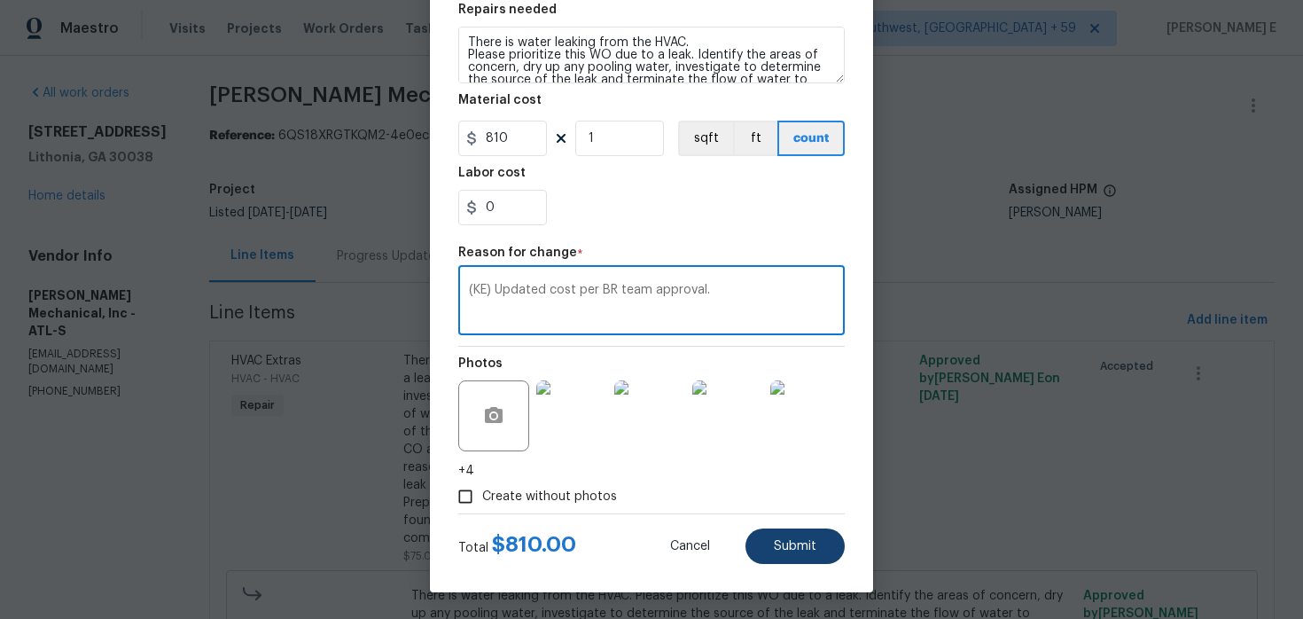
type textarea "(KE) Updated cost per BR team approval."
click at [793, 549] on span "Submit" at bounding box center [795, 546] width 43 height 13
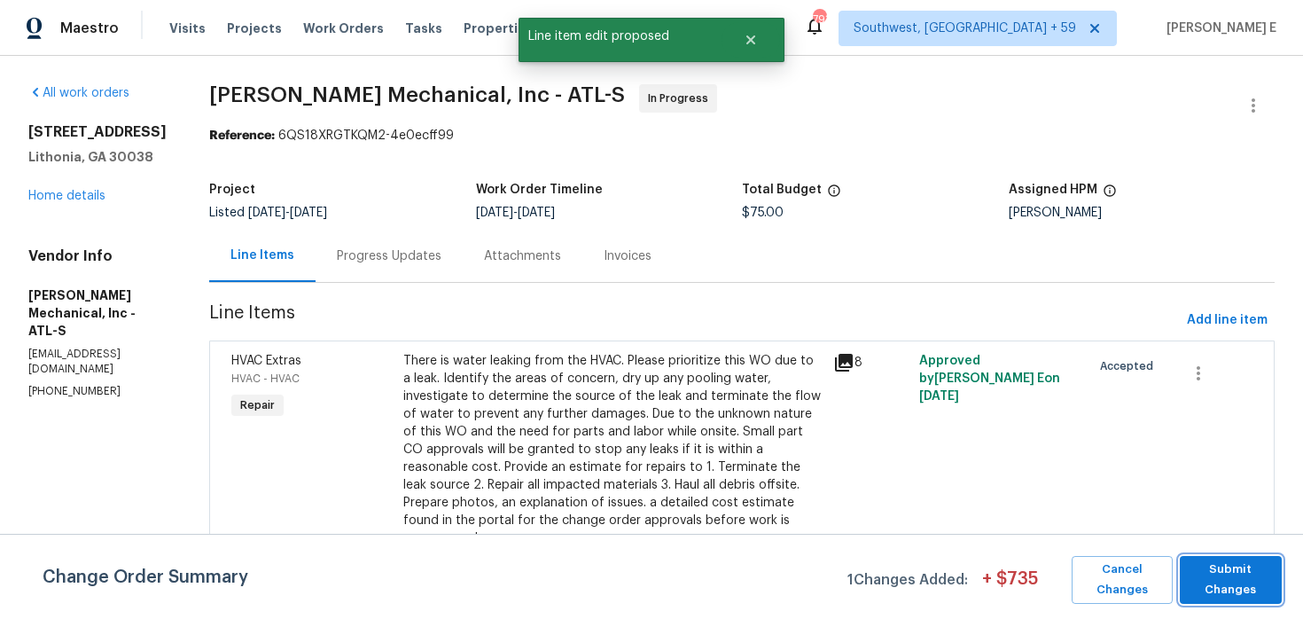
click at [1192, 581] on span "Submit Changes" at bounding box center [1230, 579] width 84 height 41
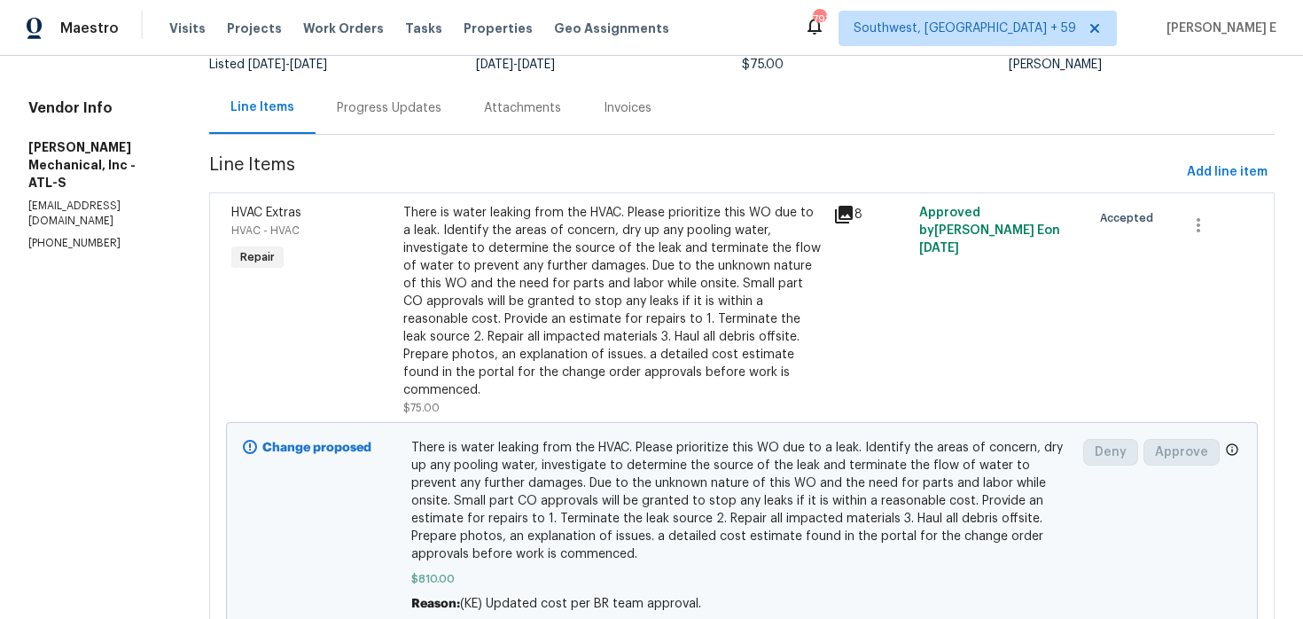
scroll to position [0, 0]
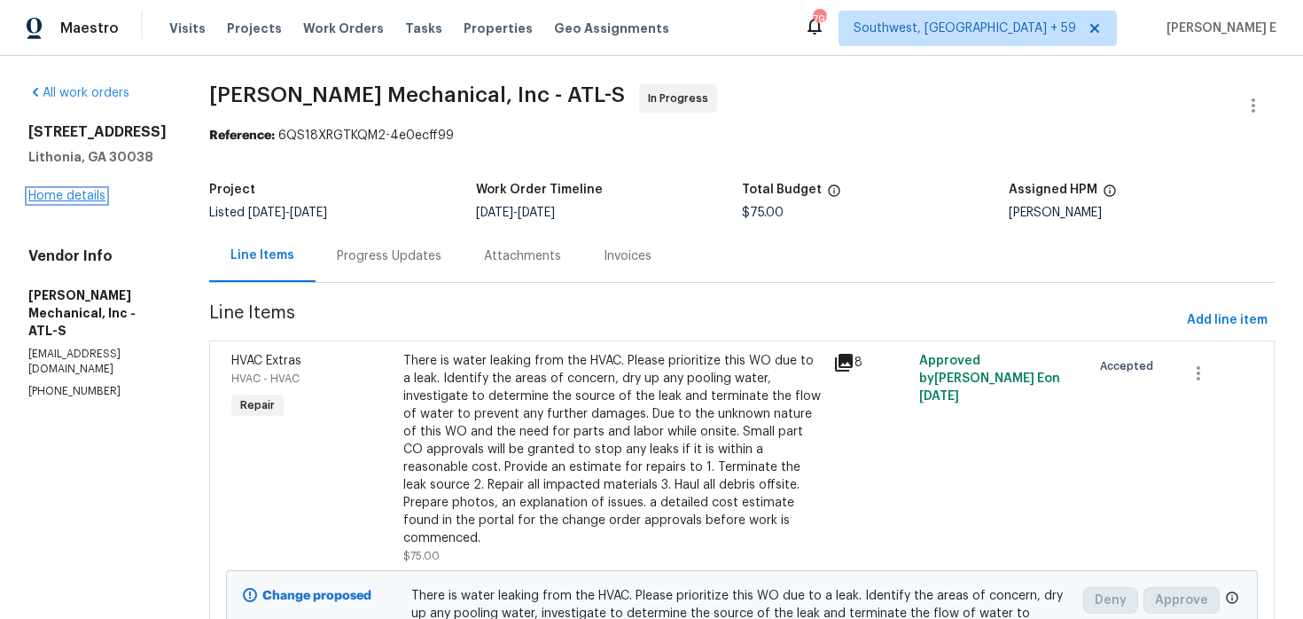
click at [91, 196] on link "Home details" at bounding box center [66, 196] width 77 height 12
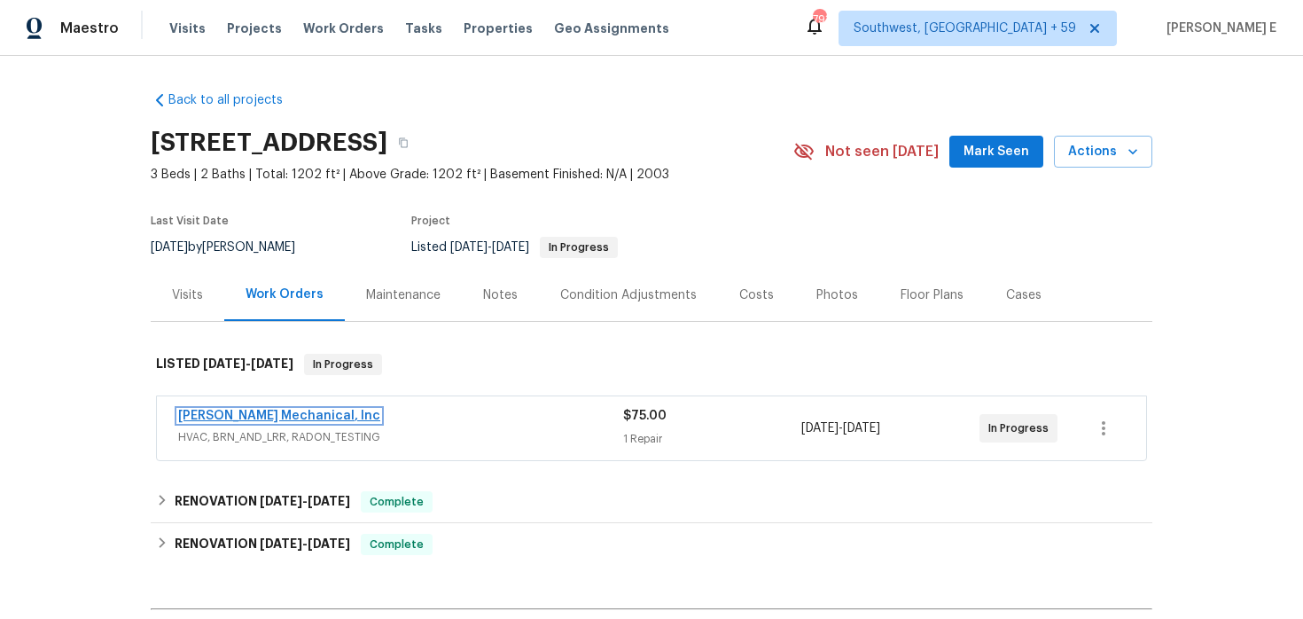
click at [277, 414] on link "JH Martin Mechanical, Inc" at bounding box center [279, 415] width 202 height 12
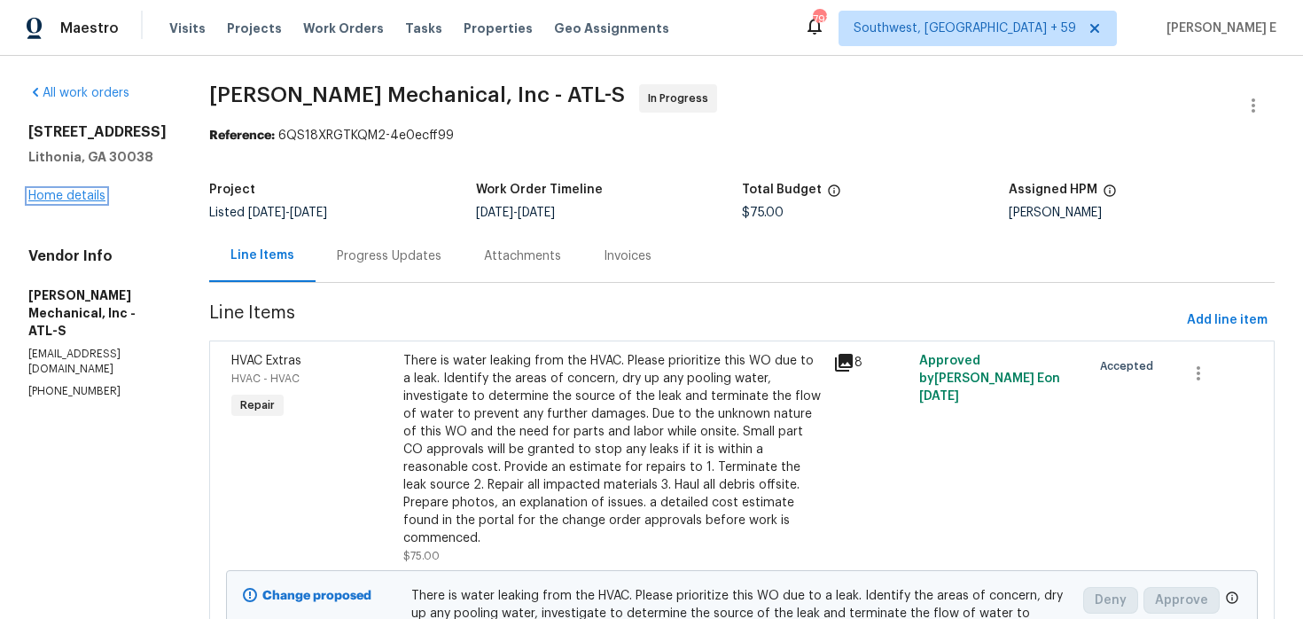
click at [86, 196] on link "Home details" at bounding box center [66, 196] width 77 height 12
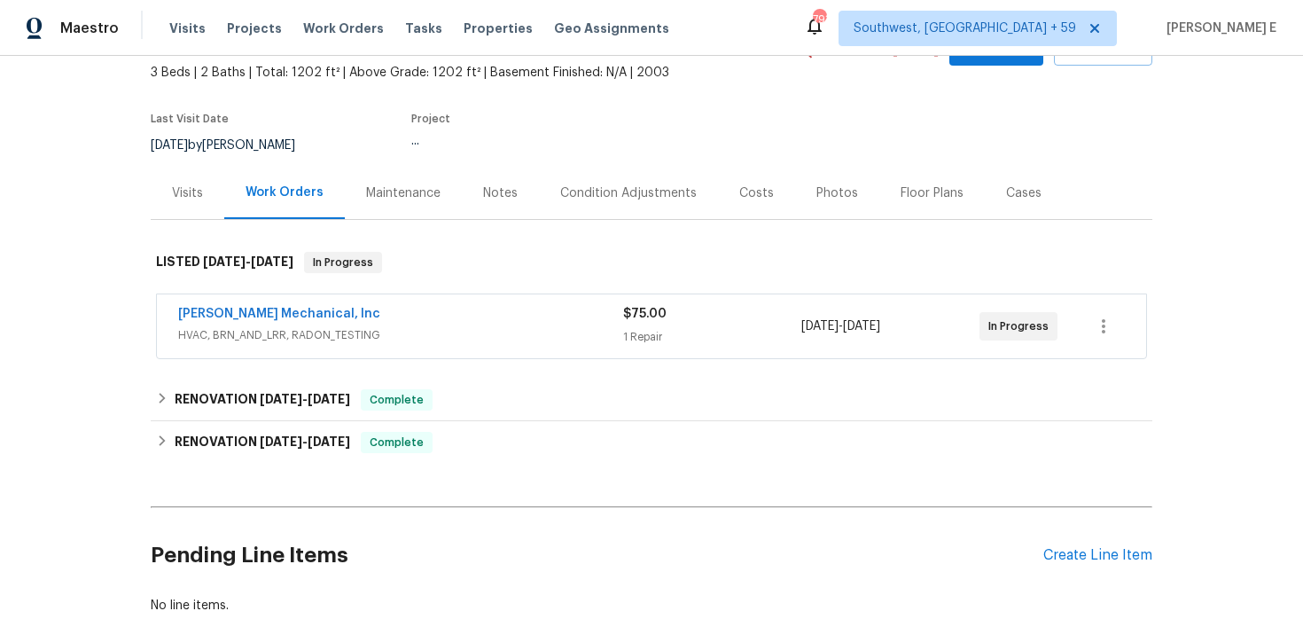
scroll to position [109, 0]
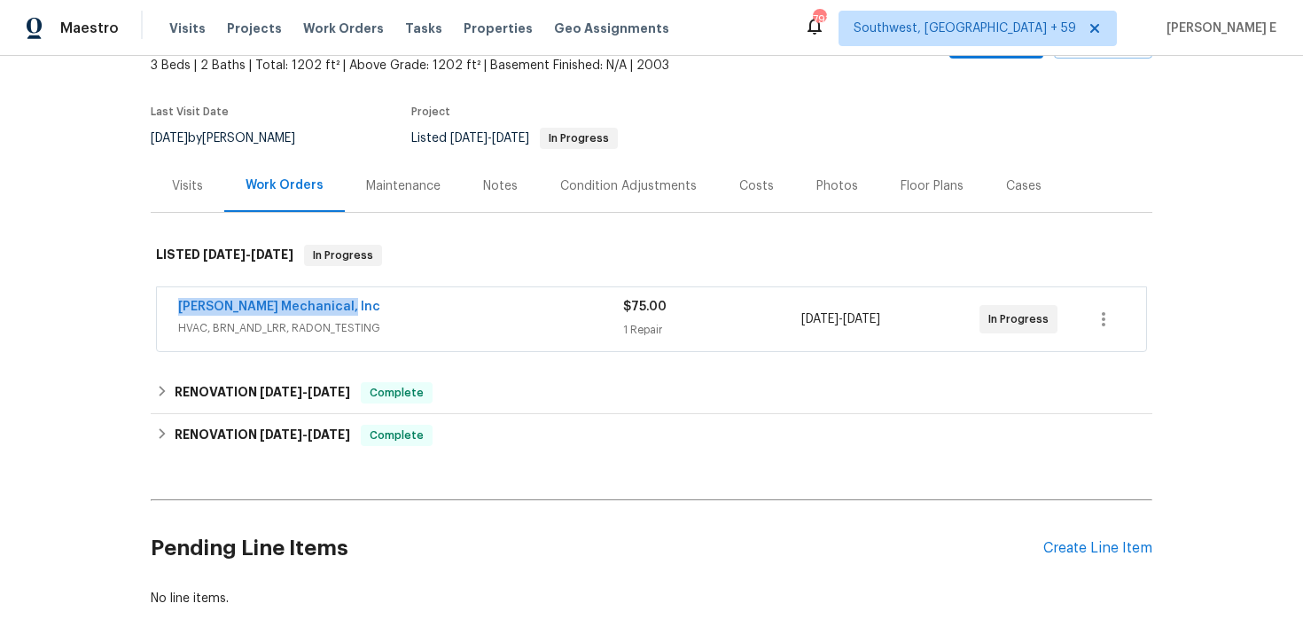
drag, startPoint x: 169, startPoint y: 305, endPoint x: 341, endPoint y: 311, distance: 172.0
click at [341, 311] on div "JH Martin Mechanical, Inc HVAC, BRN_AND_LRR, RADON_TESTING $75.00 1 Repair 8/19…" at bounding box center [651, 319] width 989 height 64
copy link "JH Martin Mechanical, Inc"
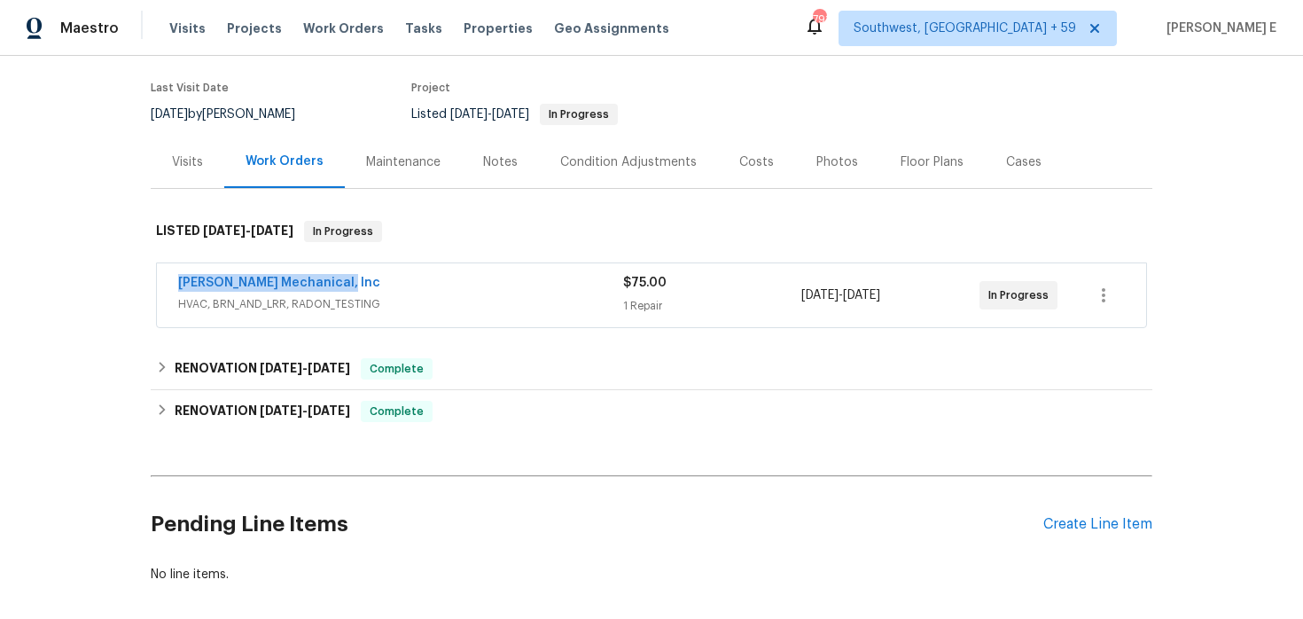
click at [250, 289] on span "JH Martin Mechanical, Inc" at bounding box center [279, 283] width 202 height 18
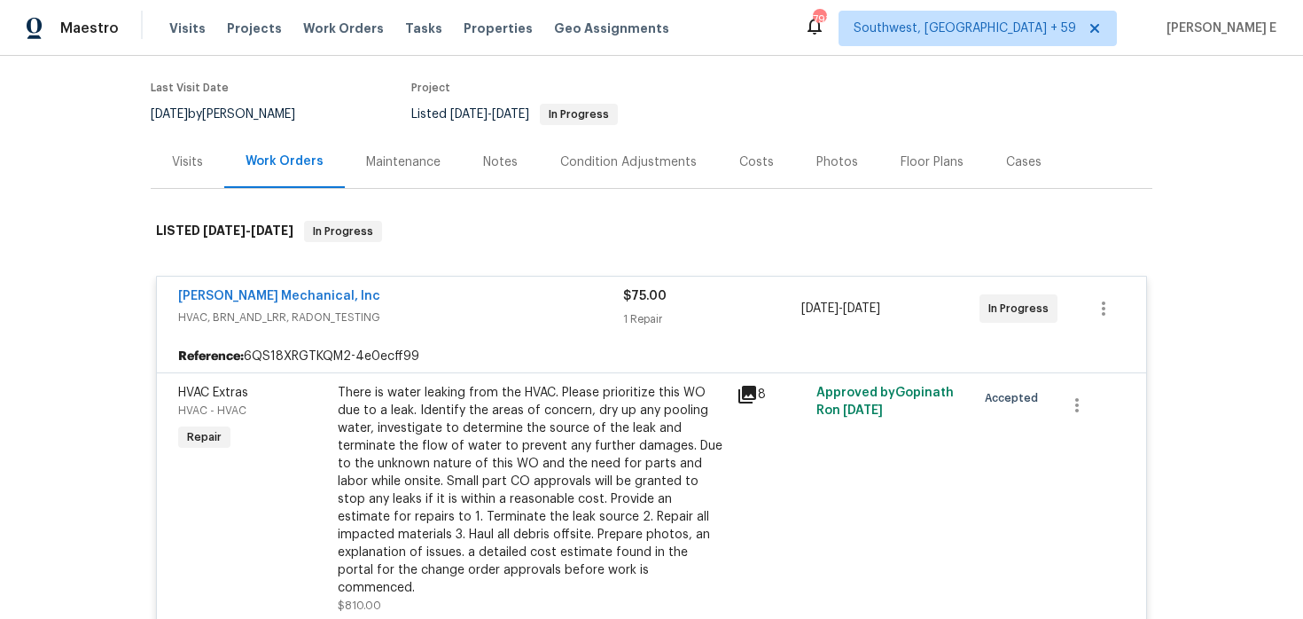
click at [239, 287] on span "JH Martin Mechanical, Inc" at bounding box center [279, 296] width 202 height 18
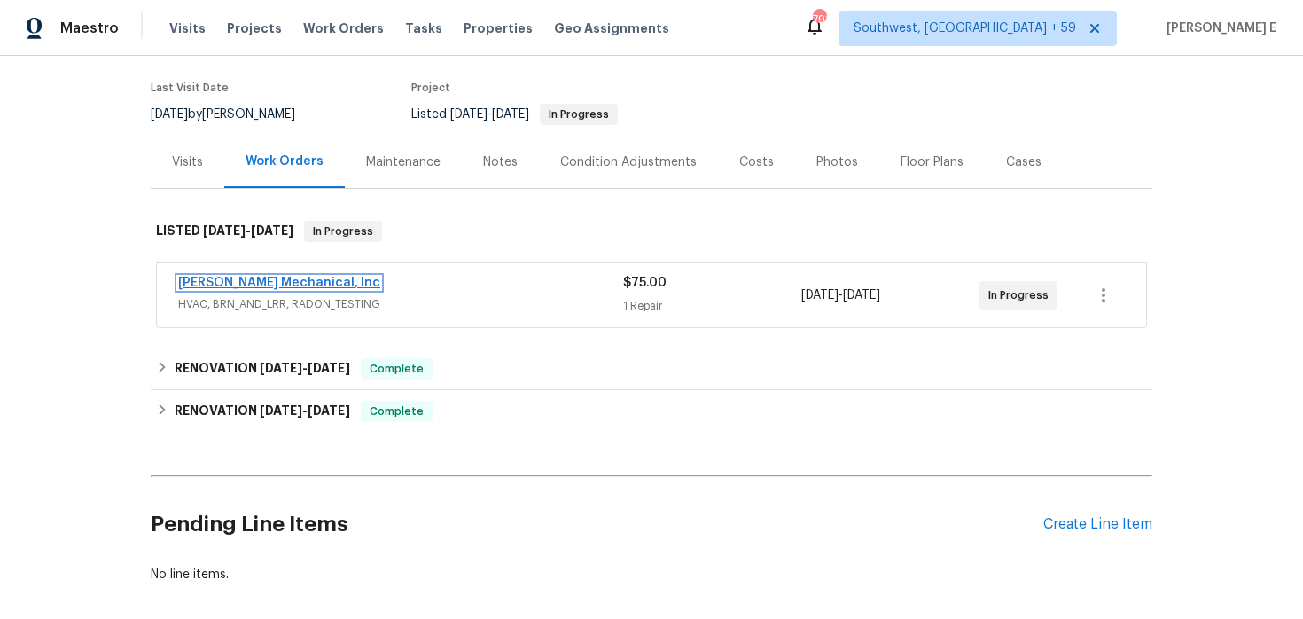
click at [239, 284] on link "JH Martin Mechanical, Inc" at bounding box center [279, 283] width 202 height 12
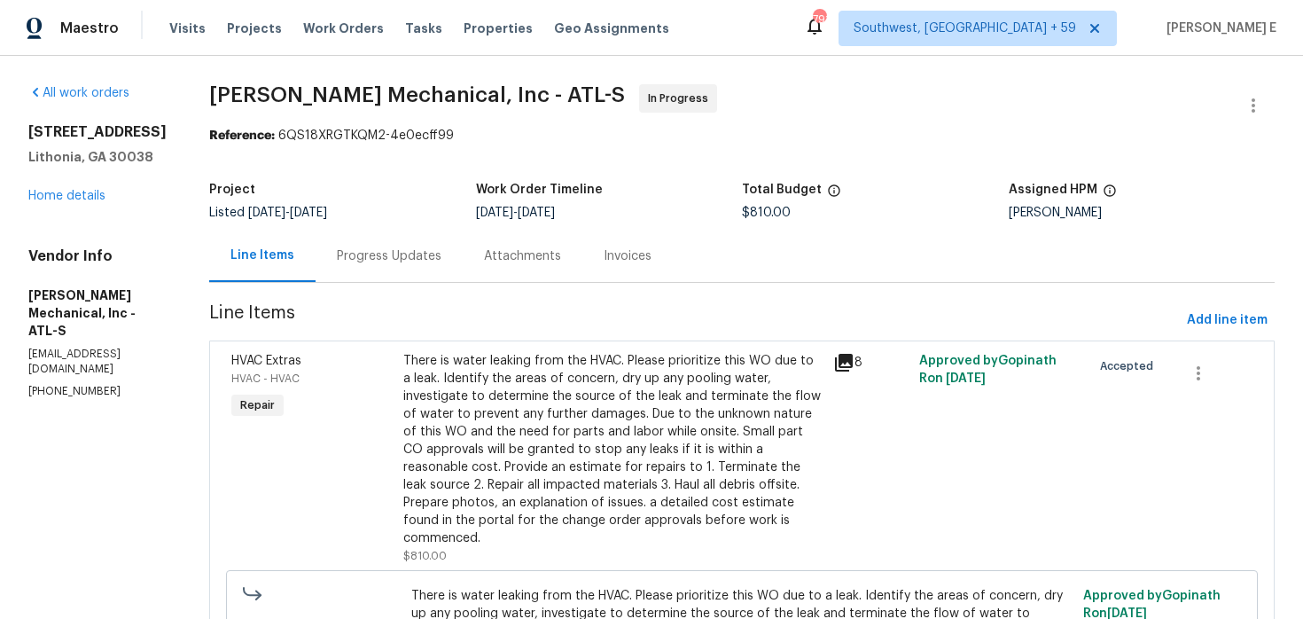
click at [438, 266] on div "Progress Updates" at bounding box center [388, 256] width 147 height 52
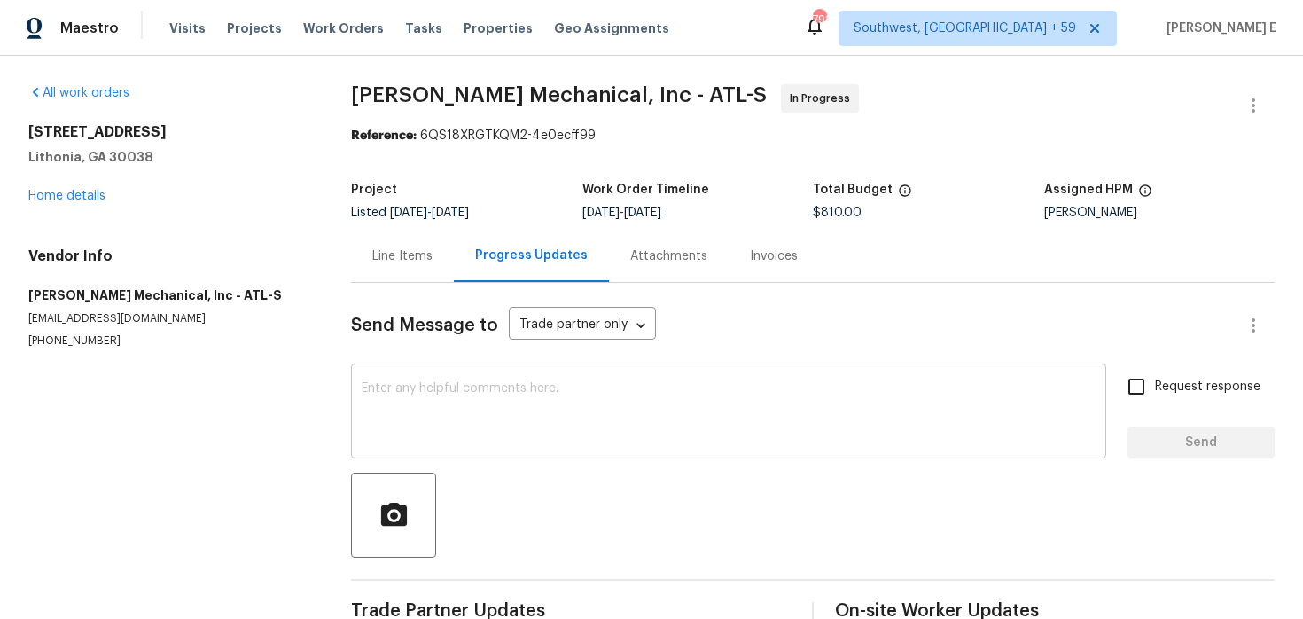
click at [421, 389] on textarea at bounding box center [729, 413] width 734 height 62
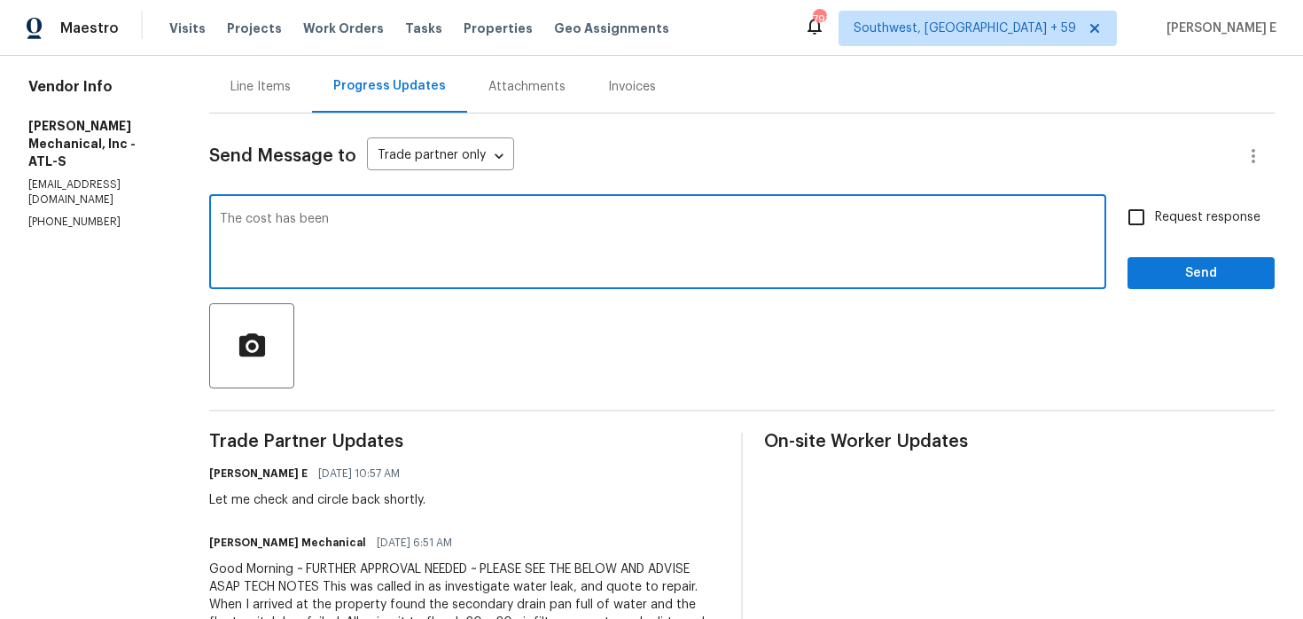
scroll to position [149, 0]
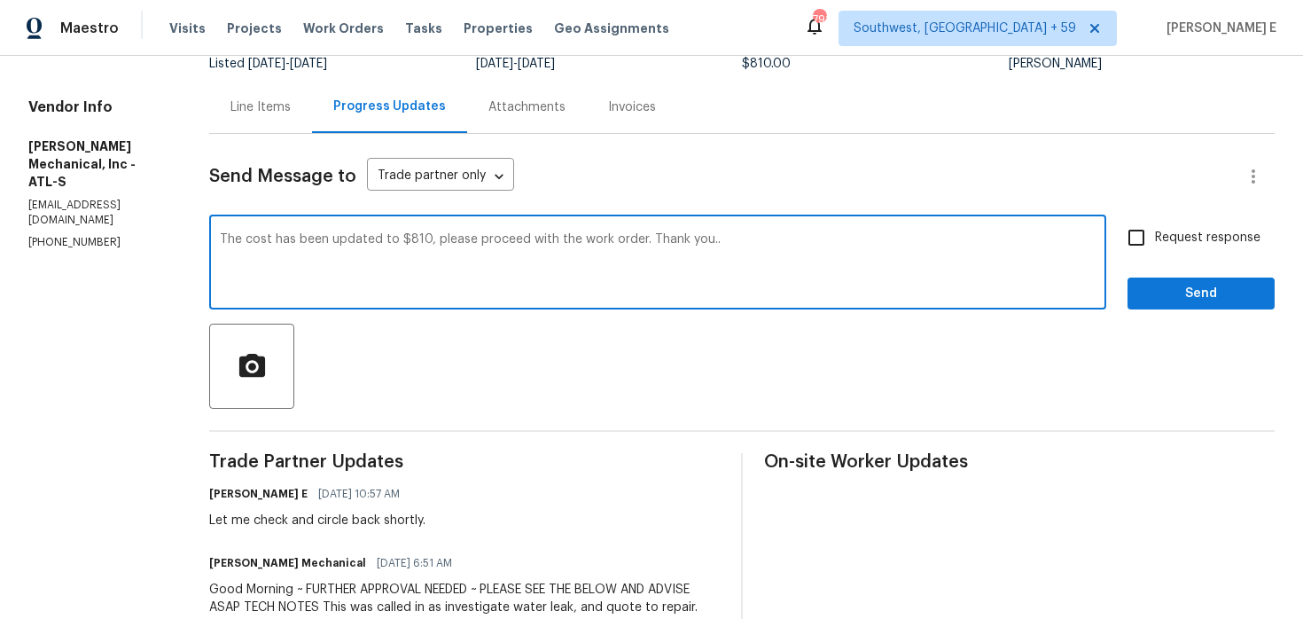
type textarea "The cost has been updated to $810, please proceed with the work order. Thank yo…"
click at [1150, 222] on input "Request response" at bounding box center [1136, 237] width 37 height 37
checkbox input "true"
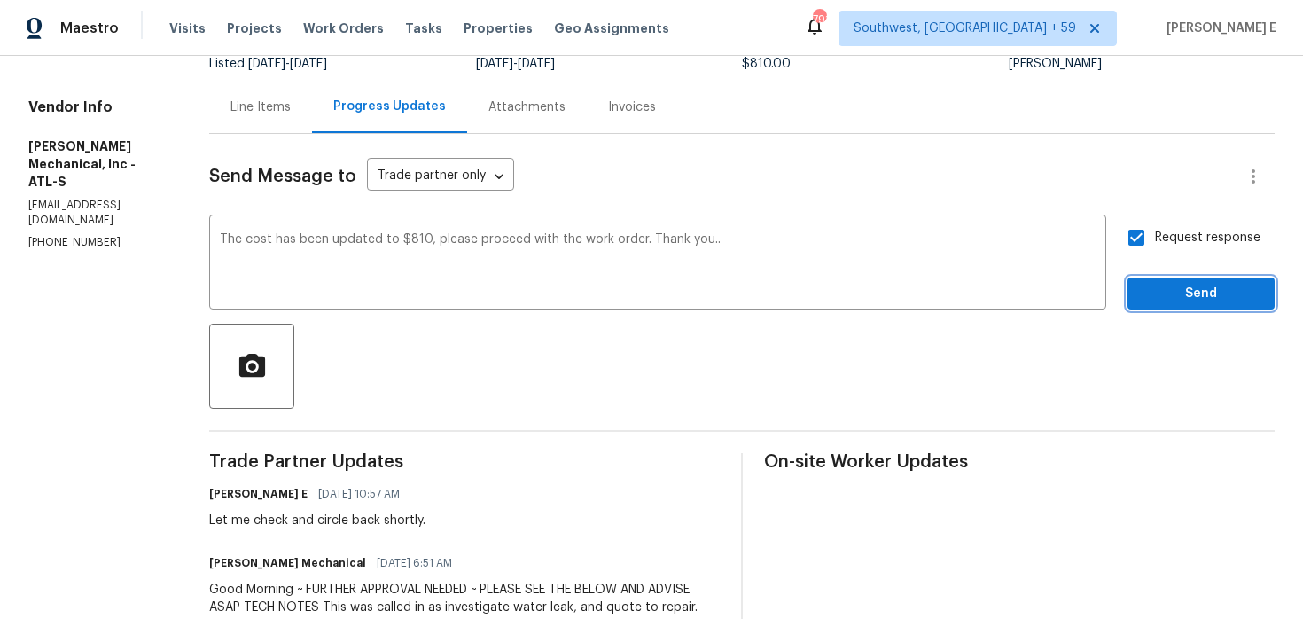
click at [1178, 297] on span "Send" at bounding box center [1200, 294] width 119 height 22
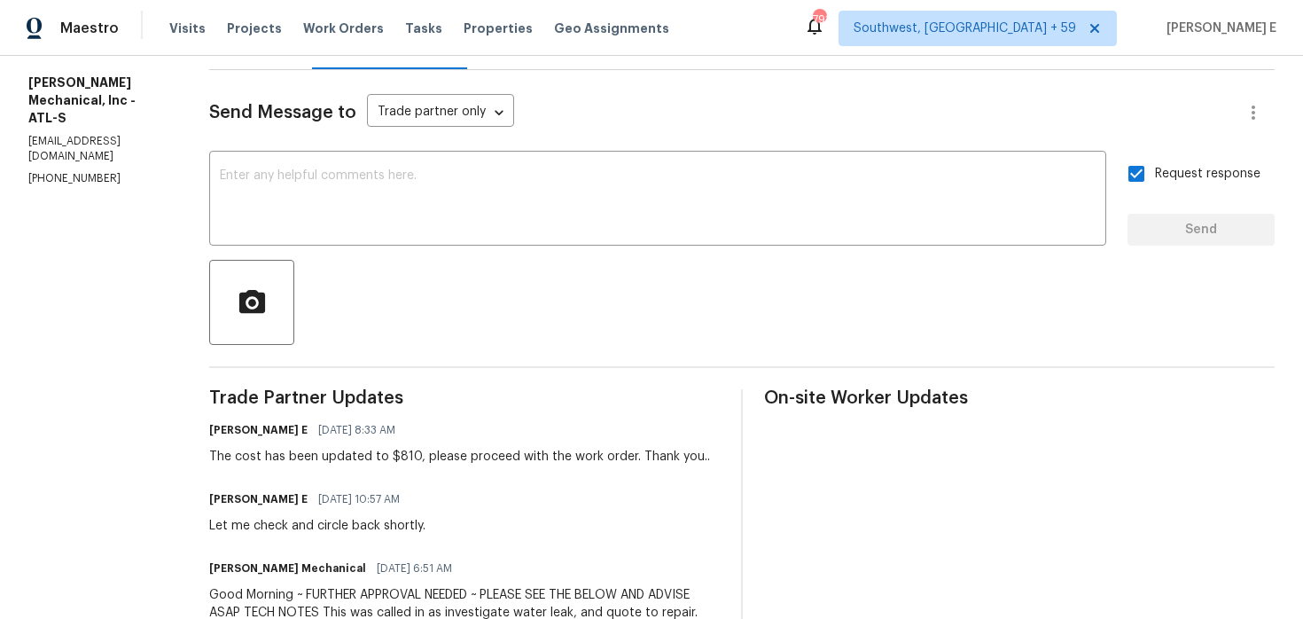
scroll to position [0, 0]
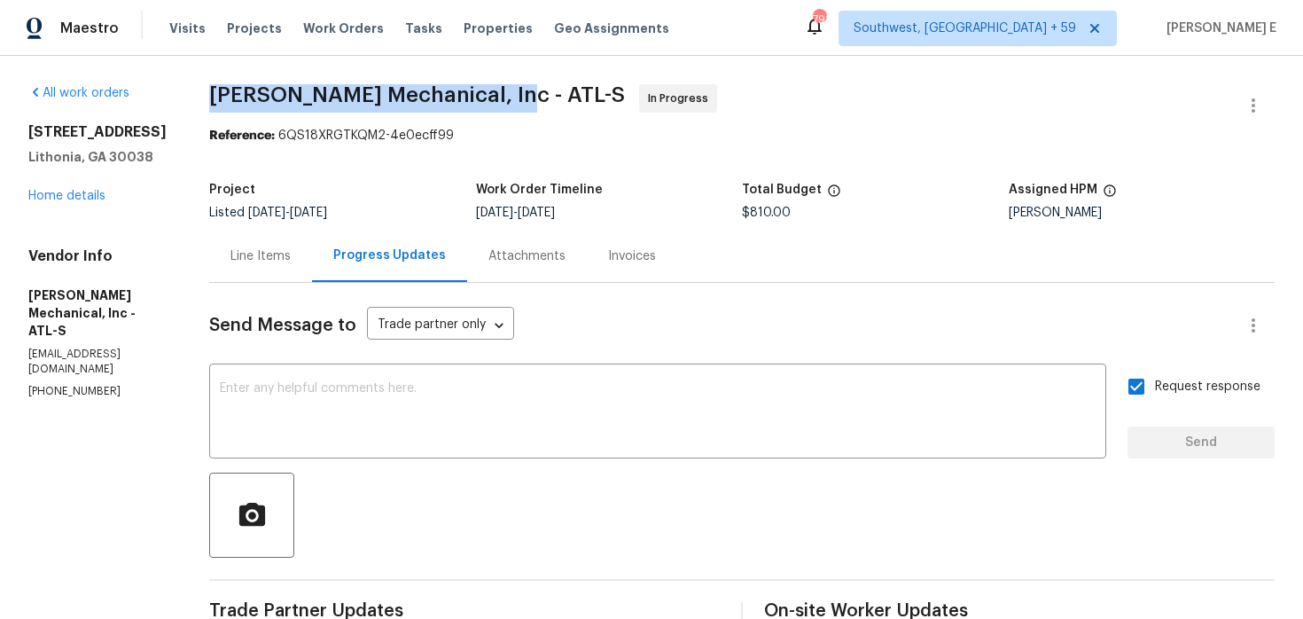
drag, startPoint x: 238, startPoint y: 99, endPoint x: 518, endPoint y: 103, distance: 280.1
copy span "JH Martin Mechanical, Inc -"
click at [81, 193] on link "Home details" at bounding box center [66, 196] width 77 height 12
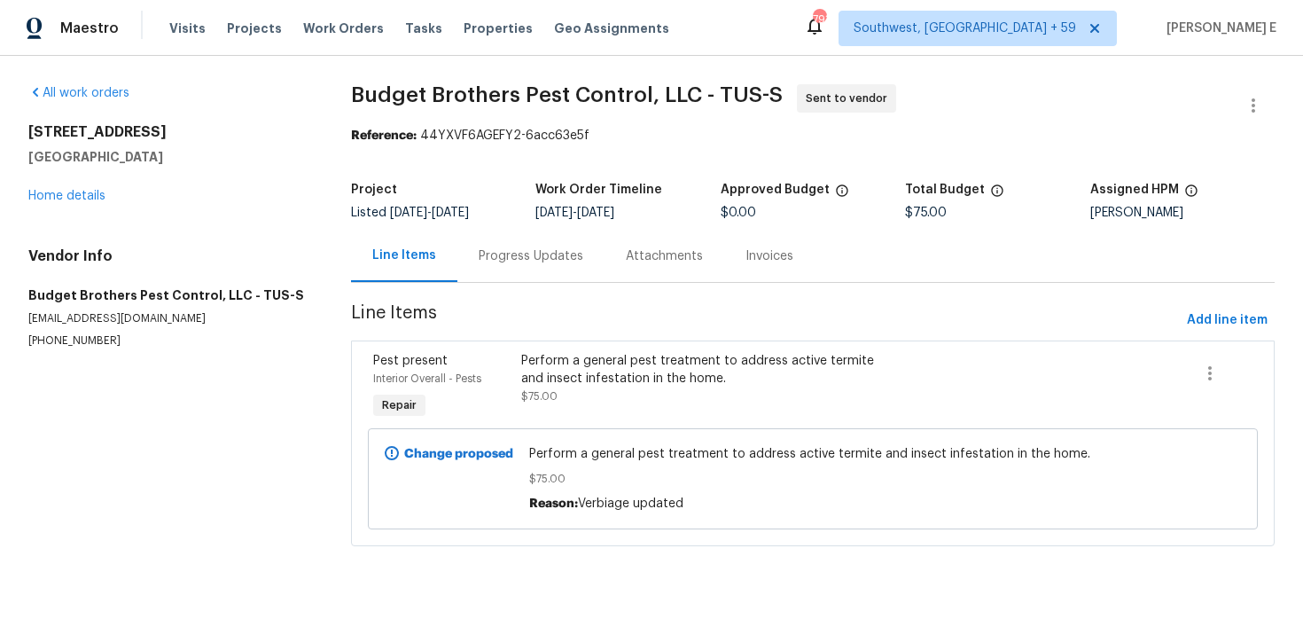
click at [570, 265] on div "Progress Updates" at bounding box center [530, 256] width 147 height 52
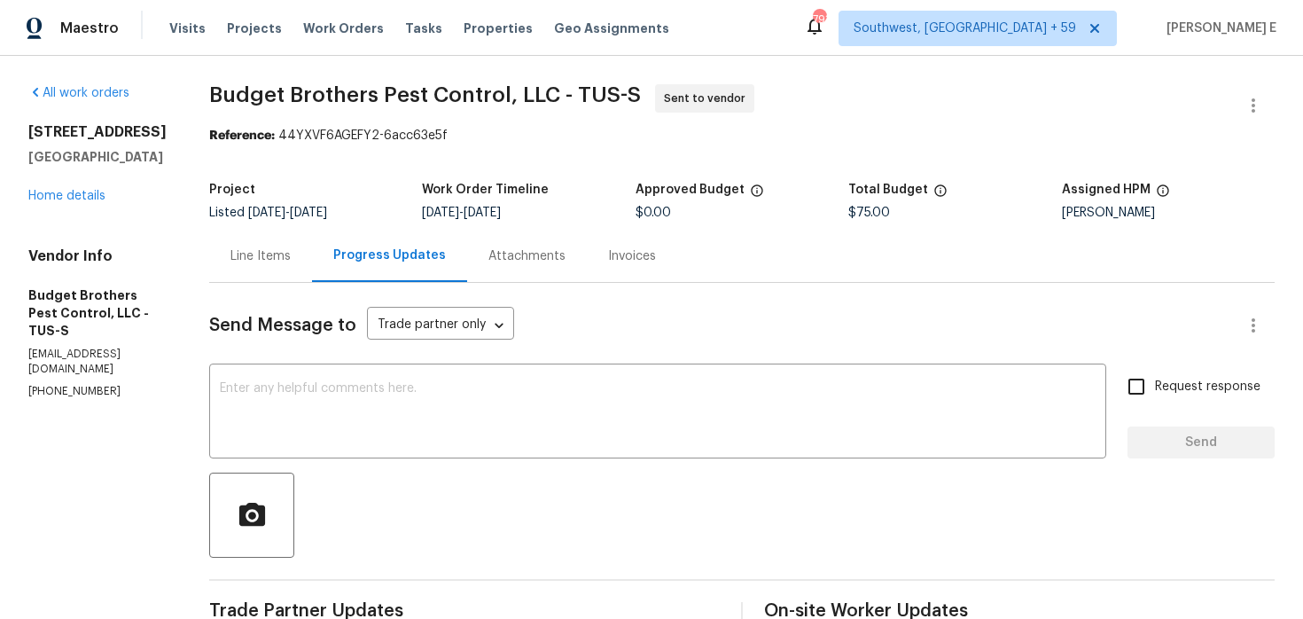
click at [312, 266] on div "Line Items" at bounding box center [260, 256] width 103 height 52
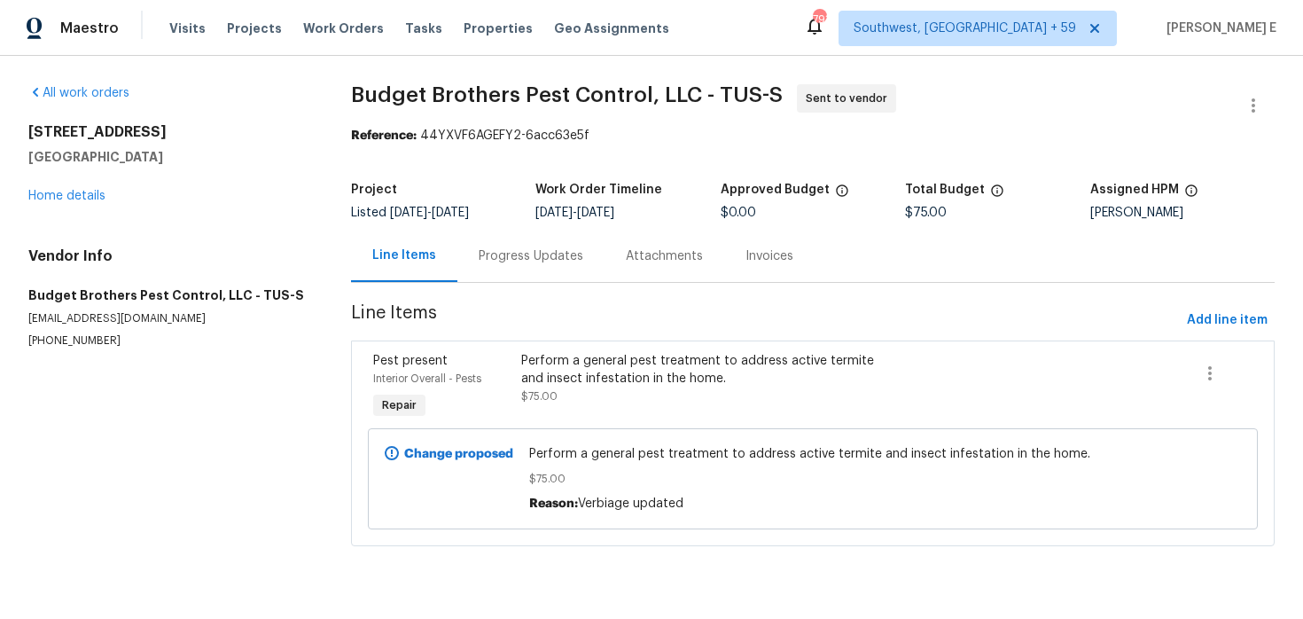
click at [537, 378] on div "Perform a general pest treatment to address active termite and insect infestati…" at bounding box center [701, 369] width 360 height 35
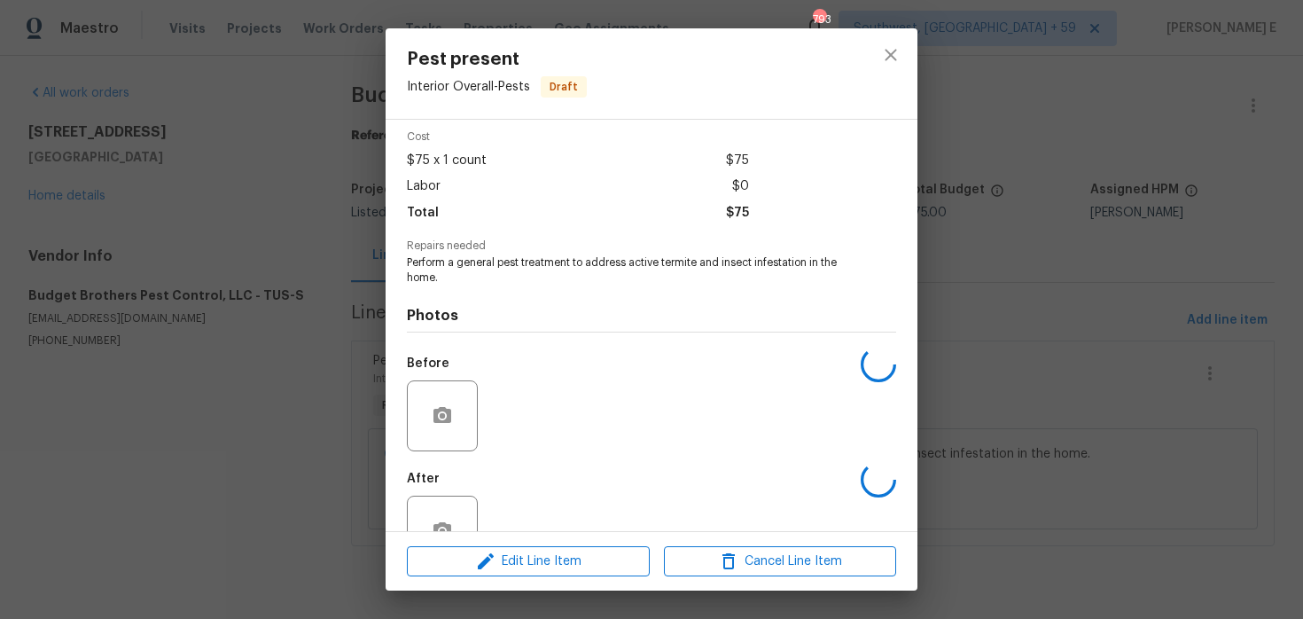
scroll to position [124, 0]
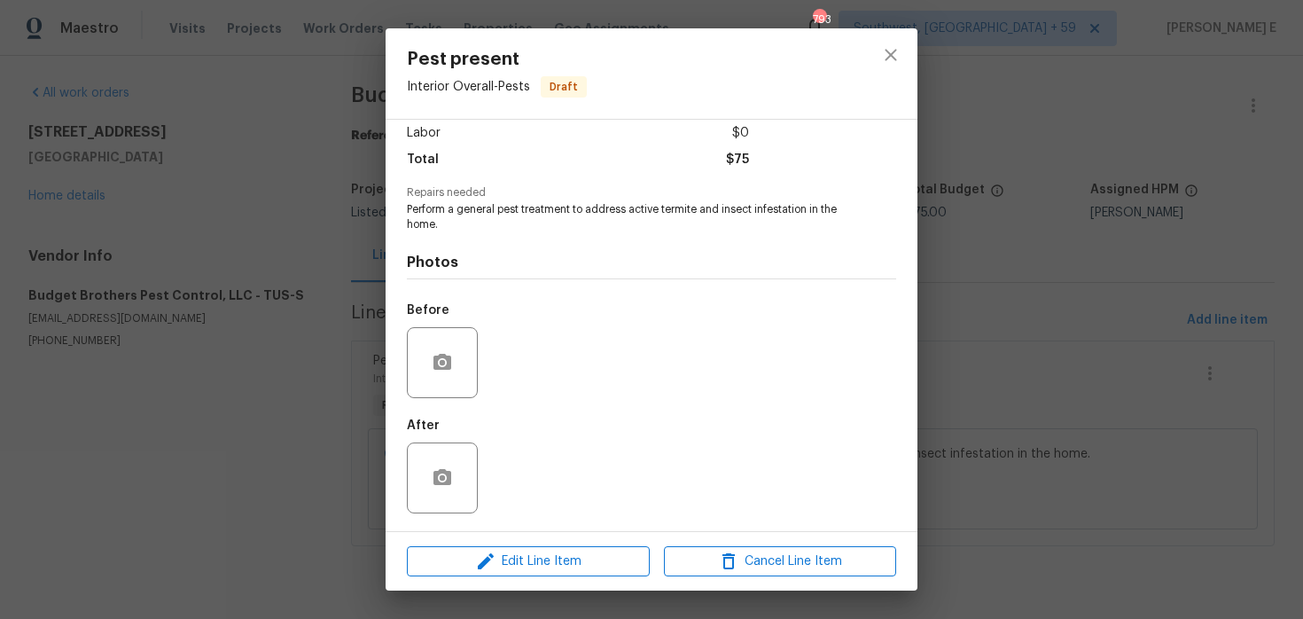
click at [521, 542] on div "Edit Line Item Cancel Line Item" at bounding box center [652, 561] width 532 height 59
click at [503, 554] on span "Edit Line Item" at bounding box center [528, 561] width 232 height 22
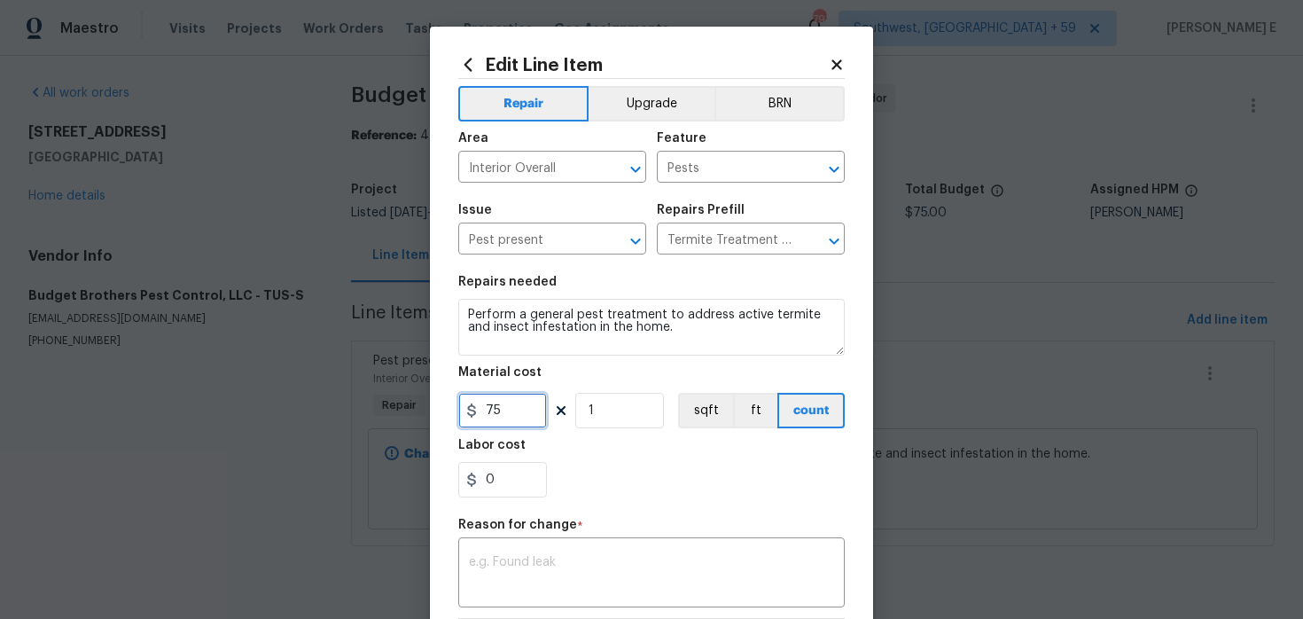
click at [504, 423] on input "75" at bounding box center [502, 410] width 89 height 35
type input "590"
click at [469, 565] on textarea at bounding box center [651, 574] width 365 height 37
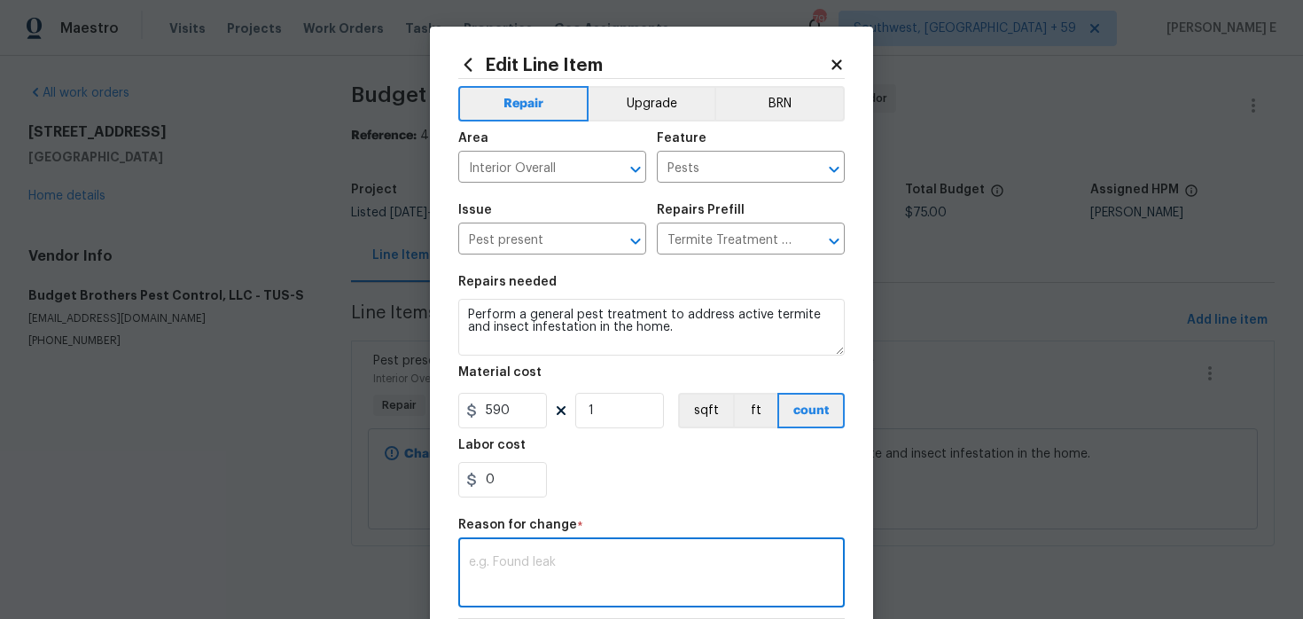
paste textarea "(KE) Updated cost per BR team approval."
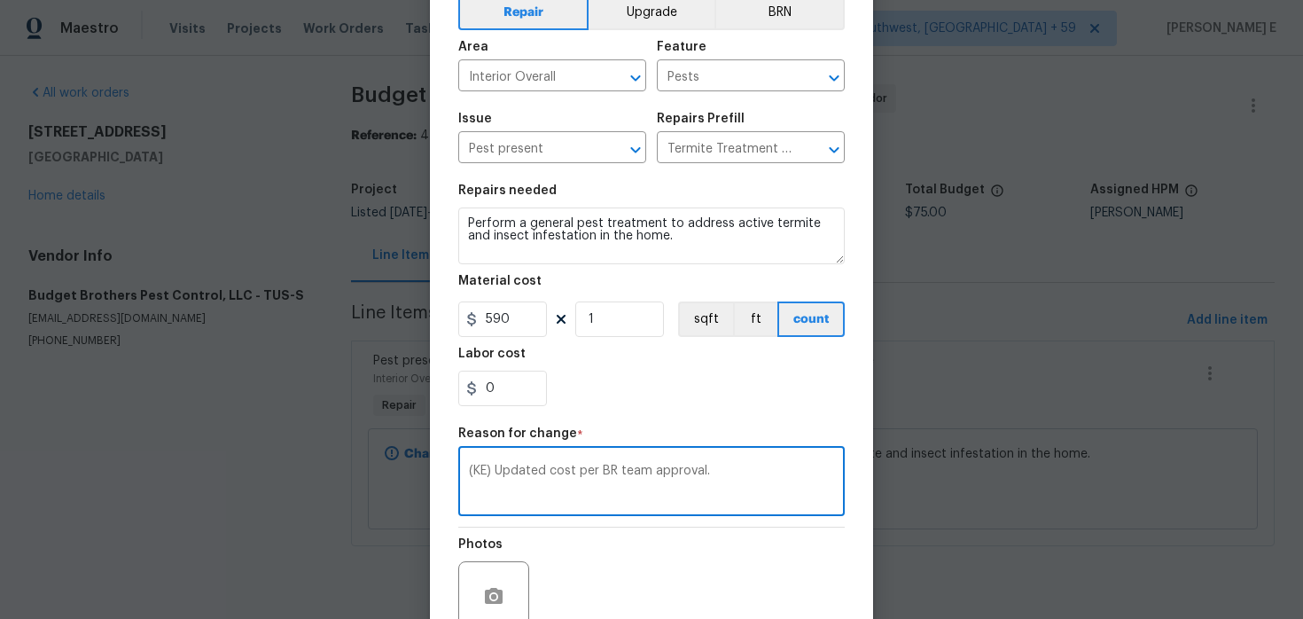
scroll to position [255, 0]
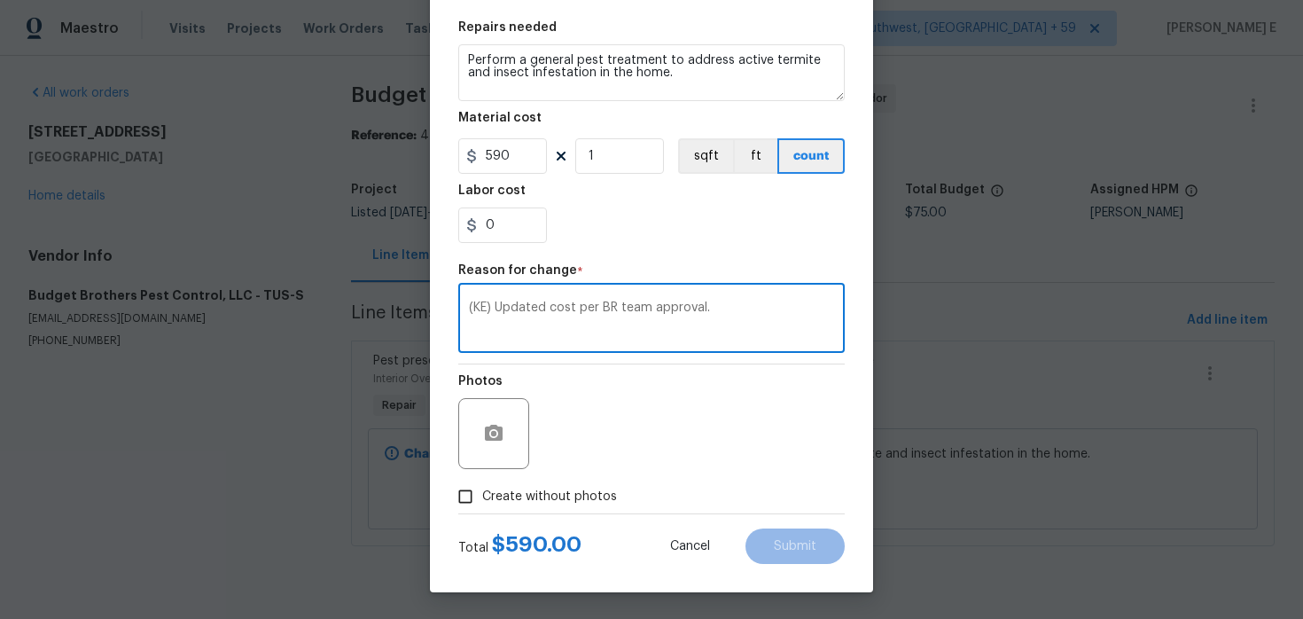
type textarea "(KE) Updated cost per BR team approval."
click at [522, 501] on span "Create without photos" at bounding box center [549, 496] width 135 height 19
click at [482, 501] on input "Create without photos" at bounding box center [465, 496] width 34 height 34
checkbox input "true"
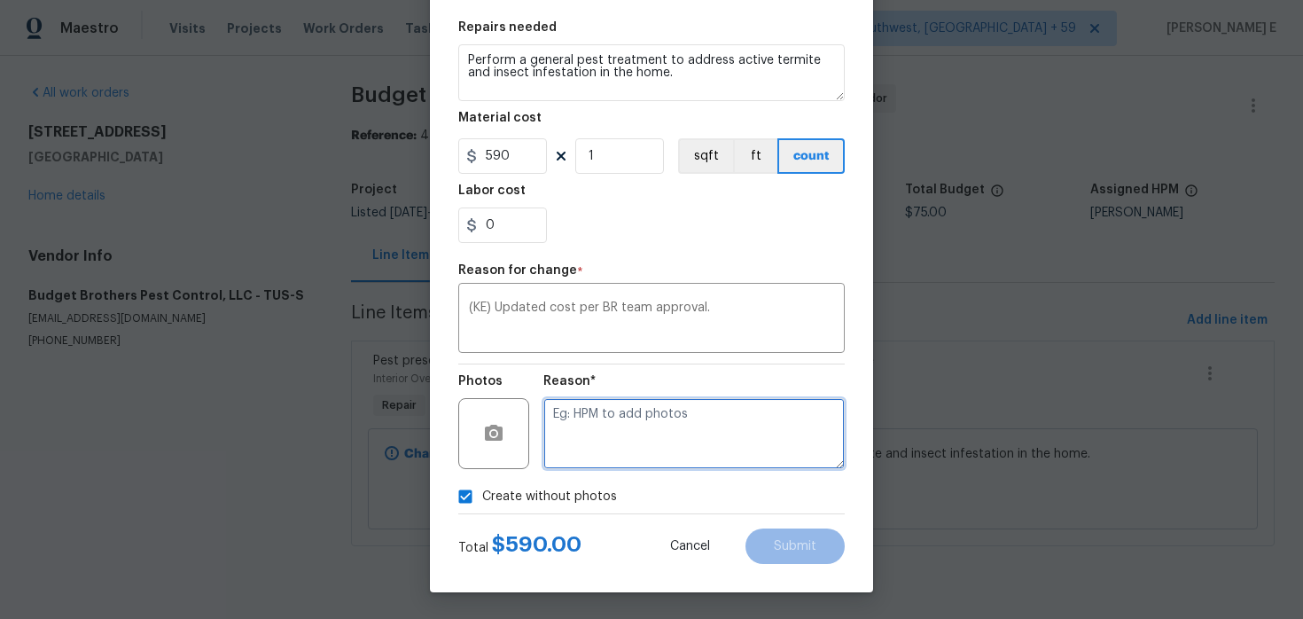
click at [676, 452] on textarea at bounding box center [693, 433] width 301 height 71
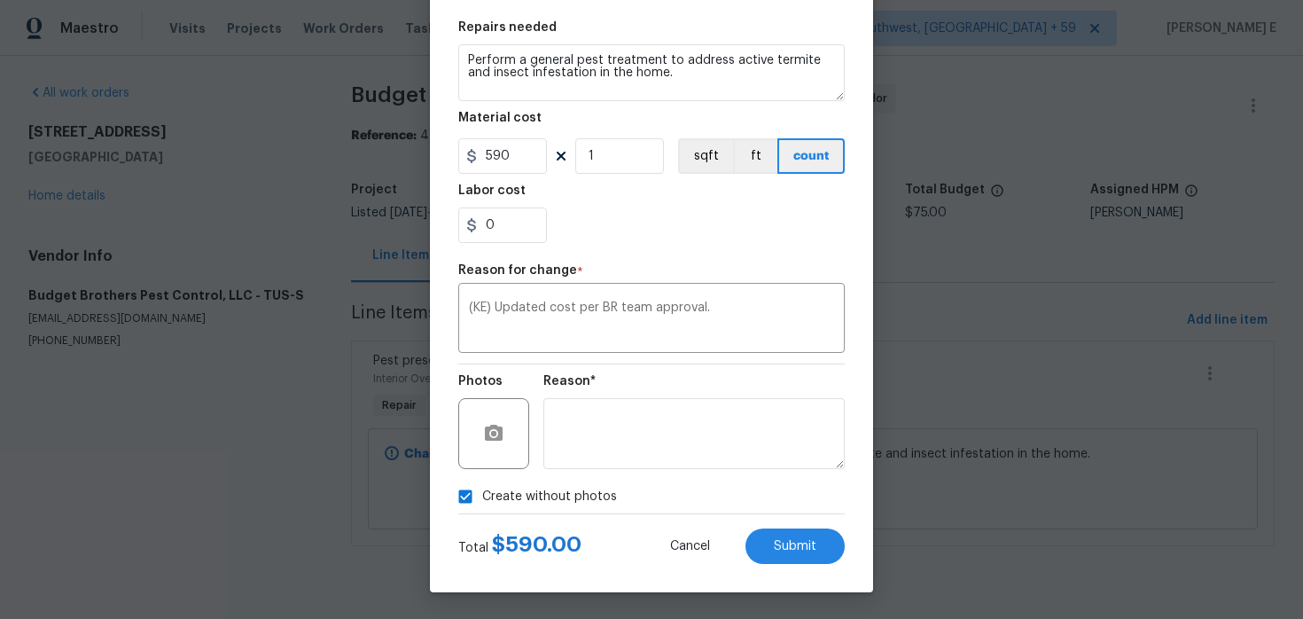
click at [784, 520] on div "Total $ 590.00 Cancel Submit" at bounding box center [651, 539] width 386 height 50
click at [791, 548] on span "Submit" at bounding box center [795, 546] width 43 height 13
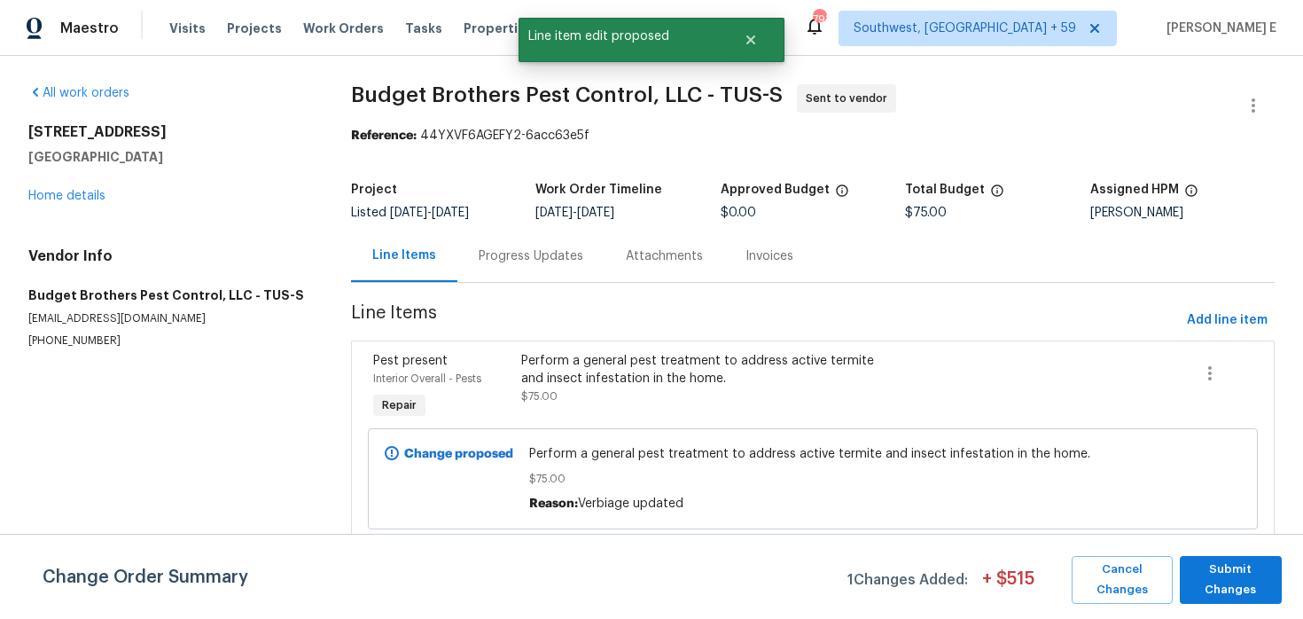
scroll to position [0, 0]
click at [1206, 573] on span "Submit Changes" at bounding box center [1230, 579] width 84 height 41
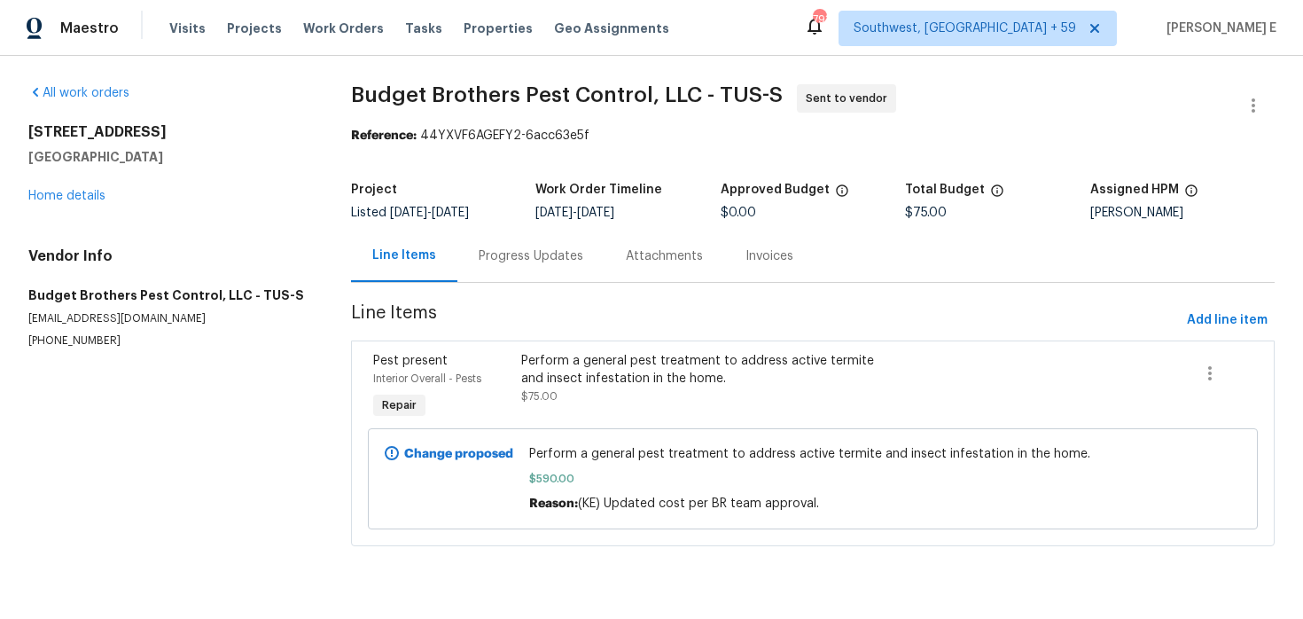
click at [518, 239] on div "Progress Updates" at bounding box center [530, 256] width 147 height 52
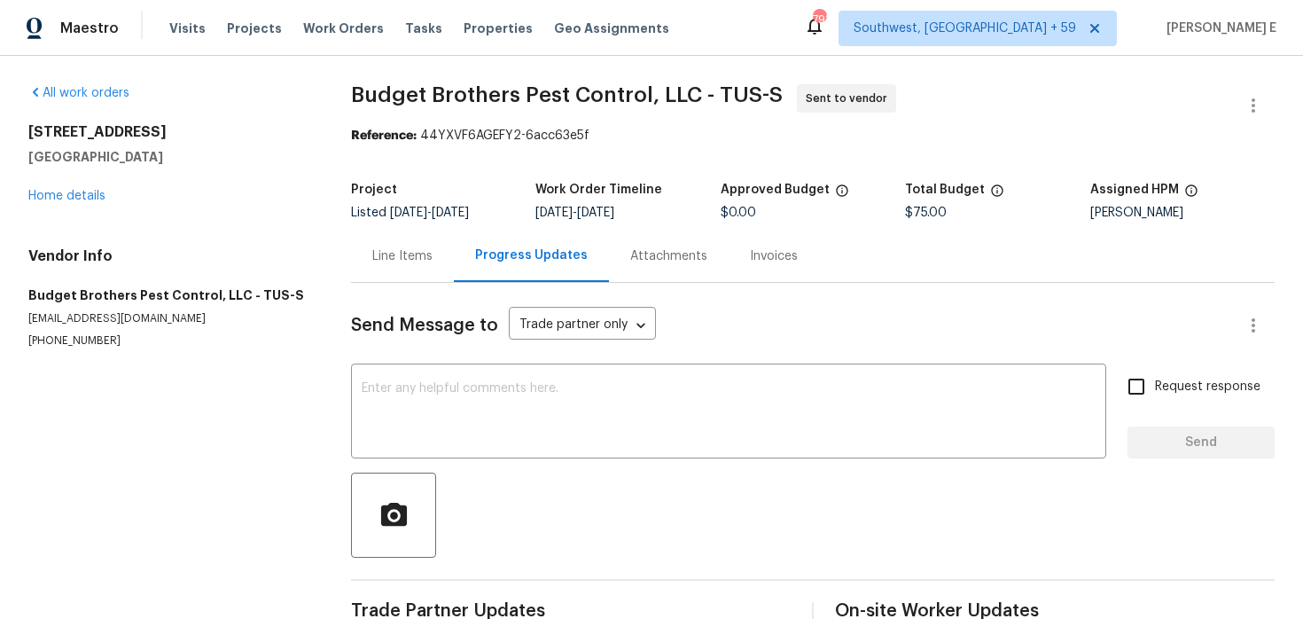
click at [549, 461] on div "Send Message to Trade partner only Trade partner only ​ x ​ Request response Se…" at bounding box center [812, 458] width 923 height 351
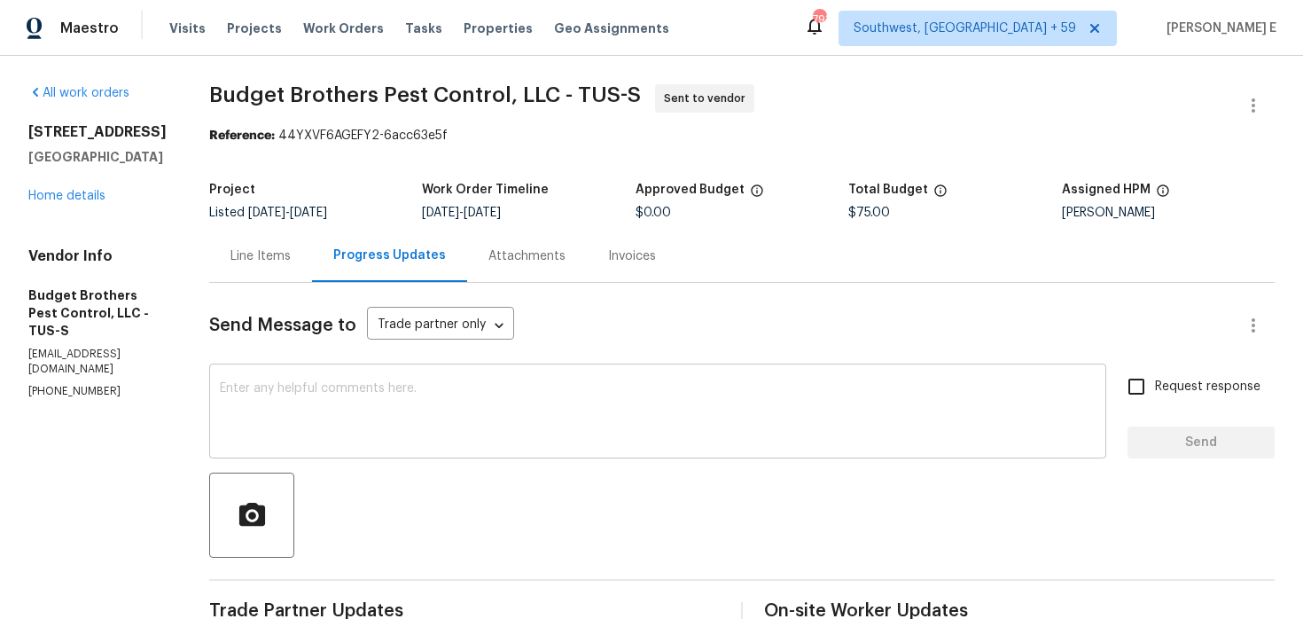
click at [604, 386] on textarea at bounding box center [658, 413] width 876 height 62
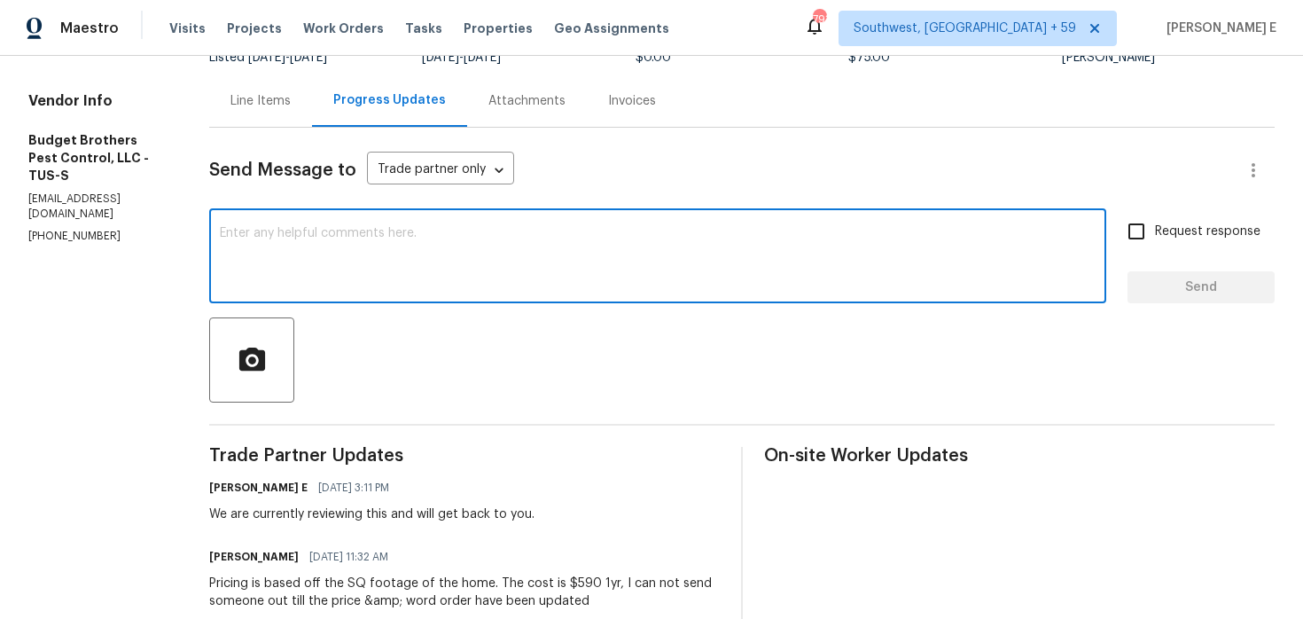
scroll to position [156, 0]
type textarea "T"
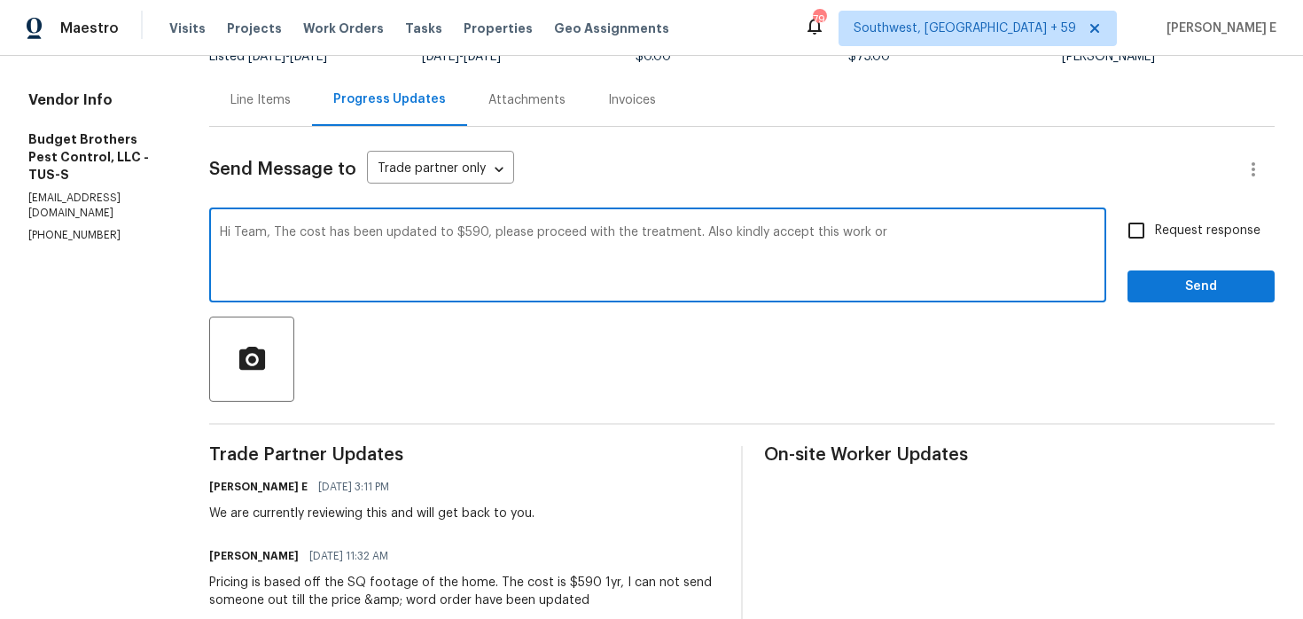
scroll to position [0, 0]
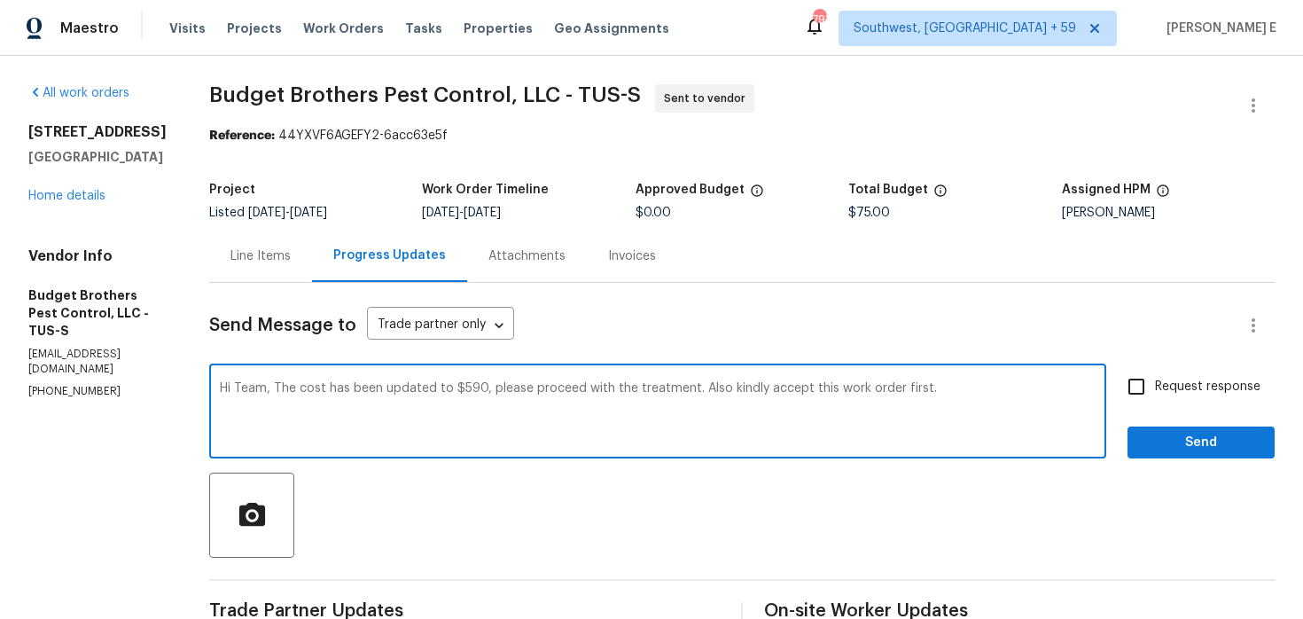
drag, startPoint x: 309, startPoint y: 386, endPoint x: 319, endPoint y: 445, distance: 59.3
click at [317, 425] on textarea "Hi Team, The cost has been updated to $590, please proceed with the treatment. …" at bounding box center [658, 413] width 876 height 62
paste textarea "The cost has been updated to $590. Please accept the work order and proceed wit…"
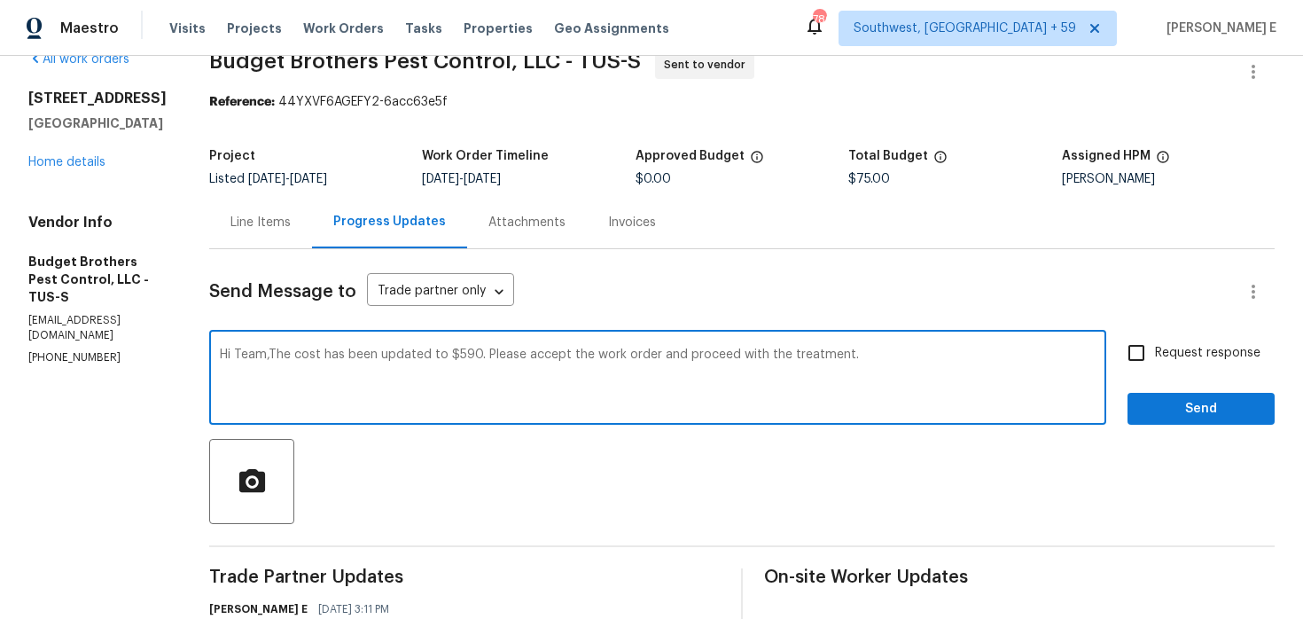
scroll to position [39, 0]
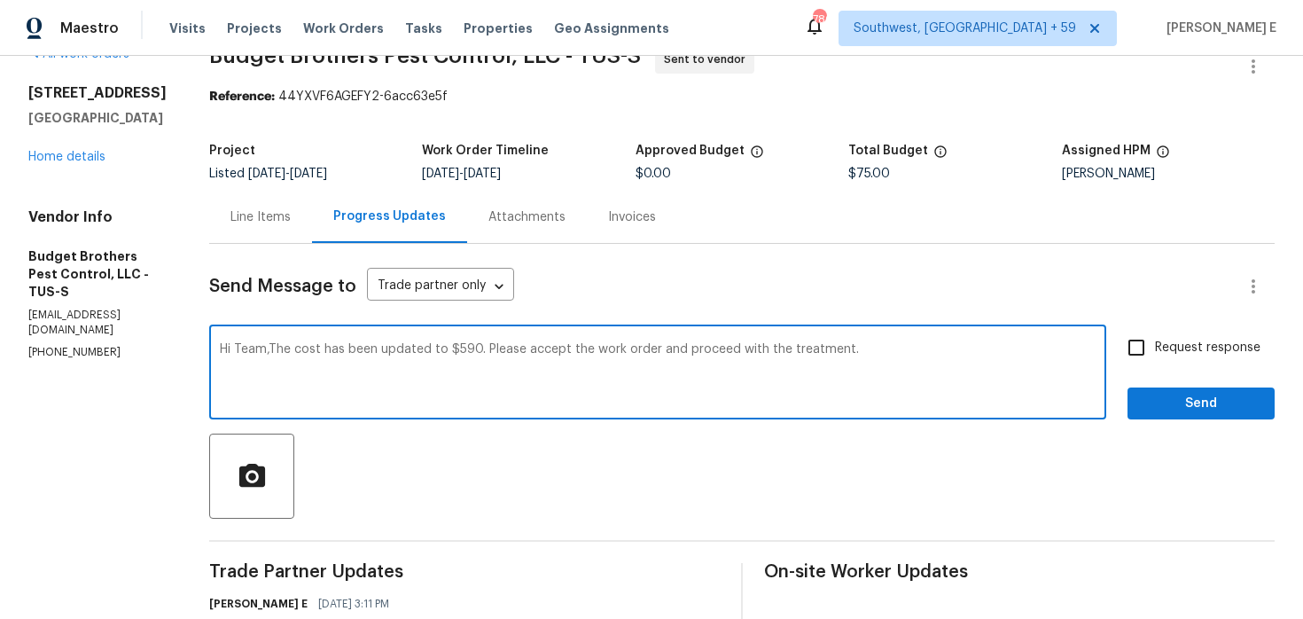
type textarea "Hi Team,The cost has been updated to $590. Please accept the work order and pro…"
click at [1211, 339] on span "Request response" at bounding box center [1207, 348] width 105 height 19
click at [1155, 339] on input "Request response" at bounding box center [1136, 347] width 37 height 37
checkbox input "true"
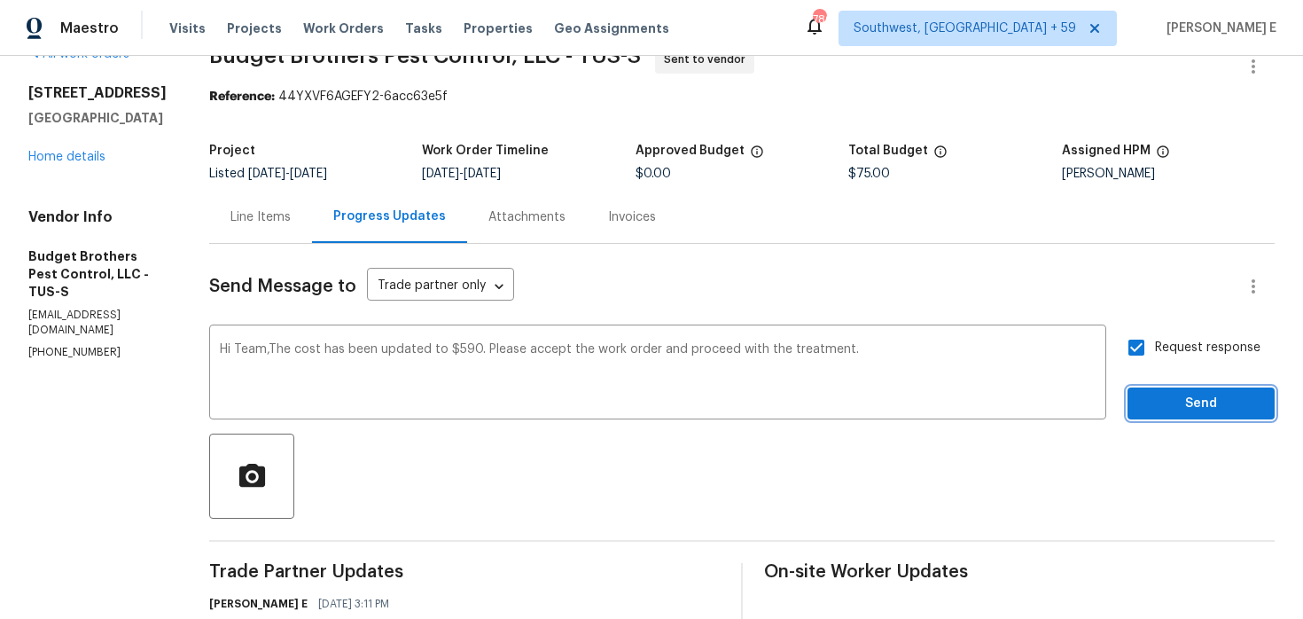
click at [1162, 403] on span "Send" at bounding box center [1200, 404] width 119 height 22
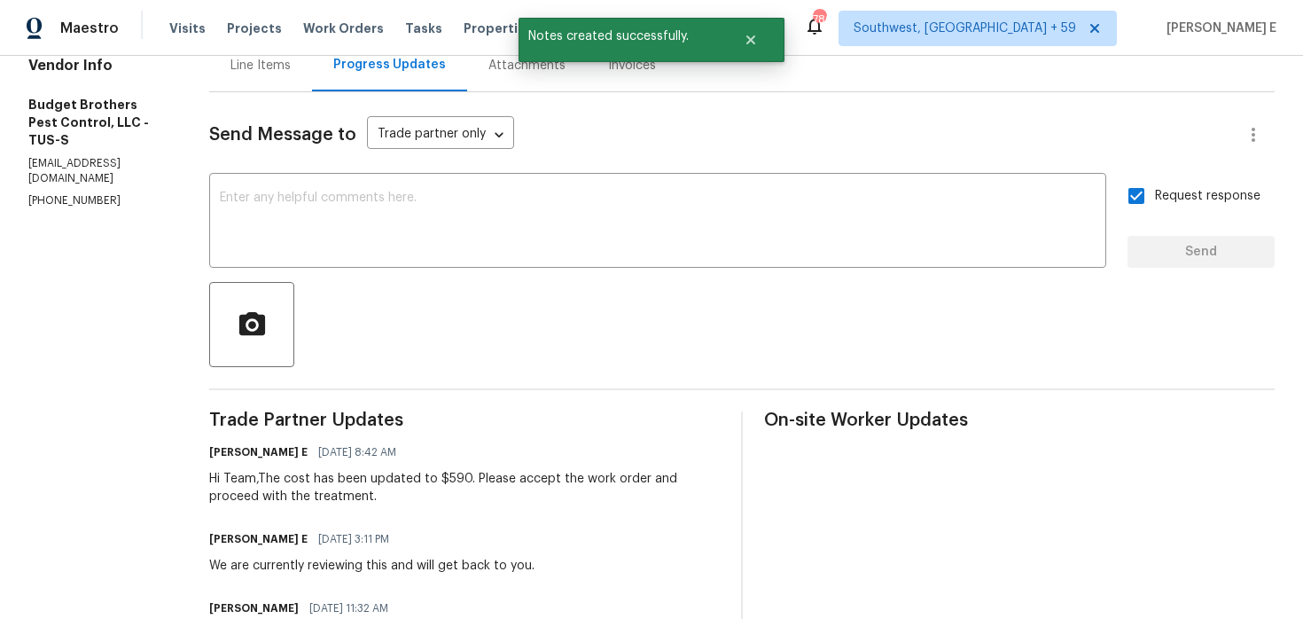
scroll to position [0, 0]
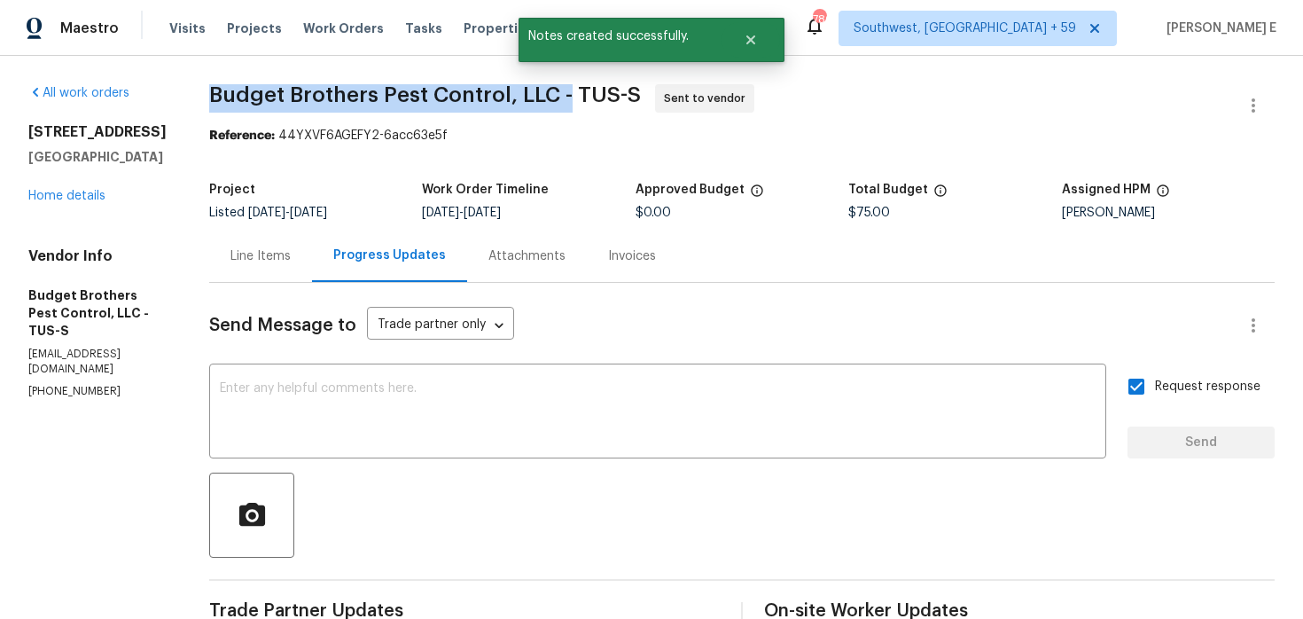
drag, startPoint x: 246, startPoint y: 97, endPoint x: 606, endPoint y: 101, distance: 359.8
copy span "Budget Brothers Pest Control, LLC -"
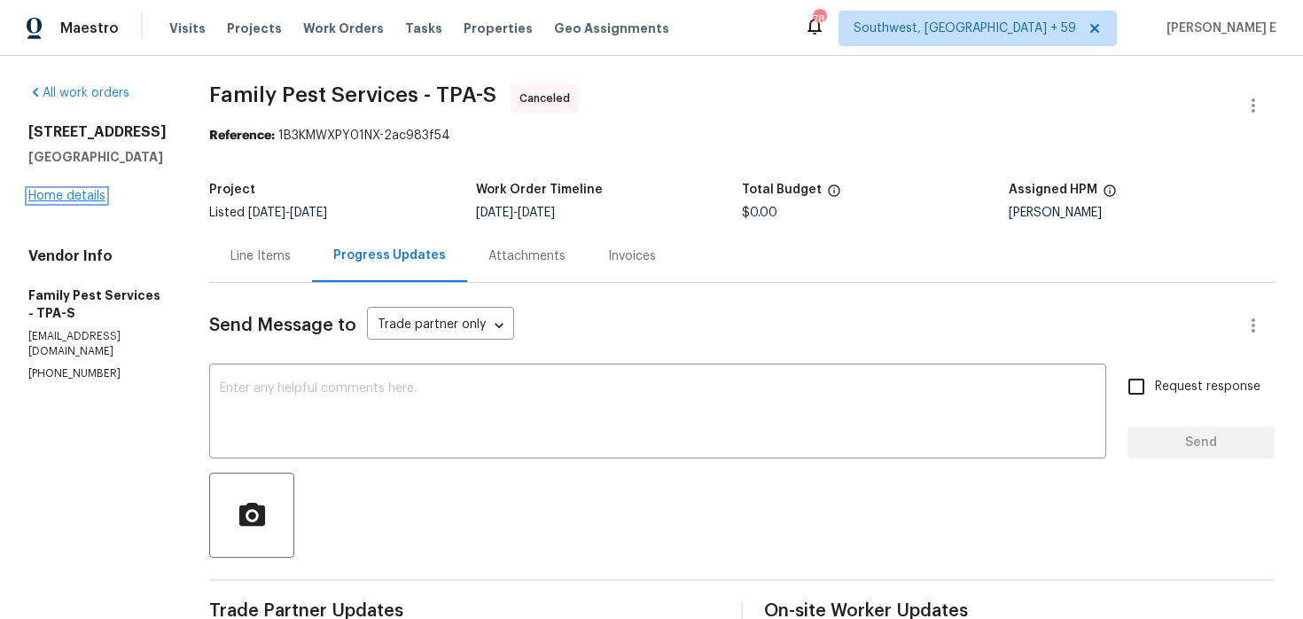
click at [90, 192] on link "Home details" at bounding box center [66, 196] width 77 height 12
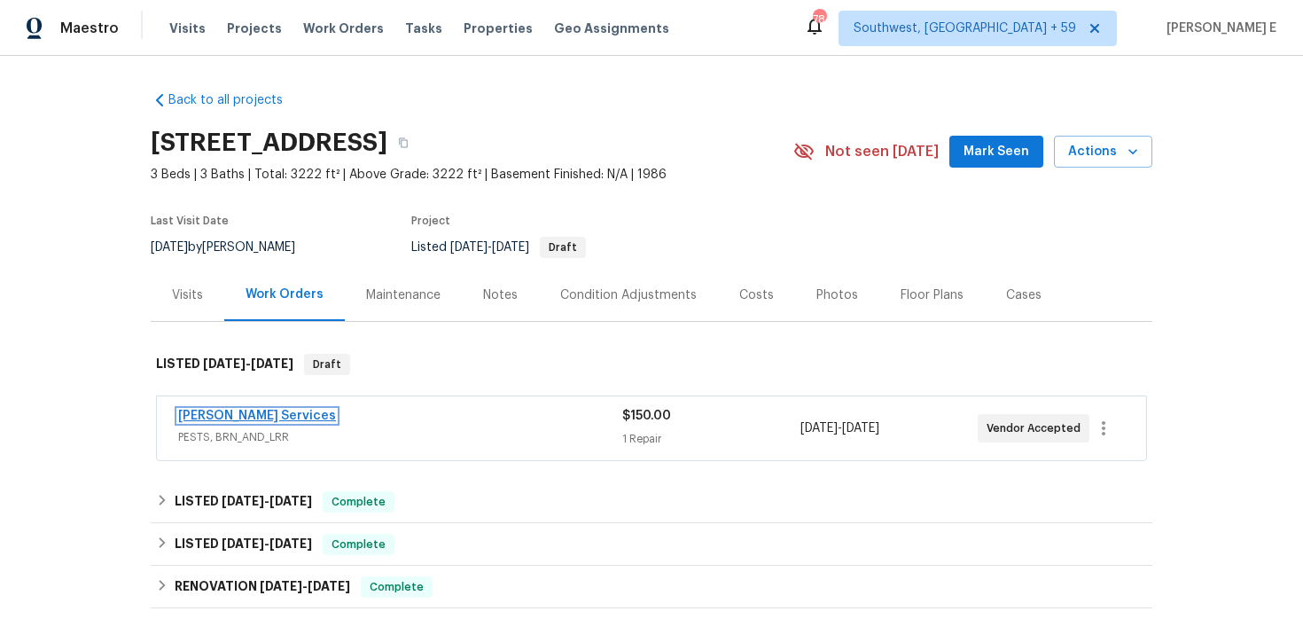
click at [207, 418] on link "[PERSON_NAME] Services" at bounding box center [257, 415] width 158 height 12
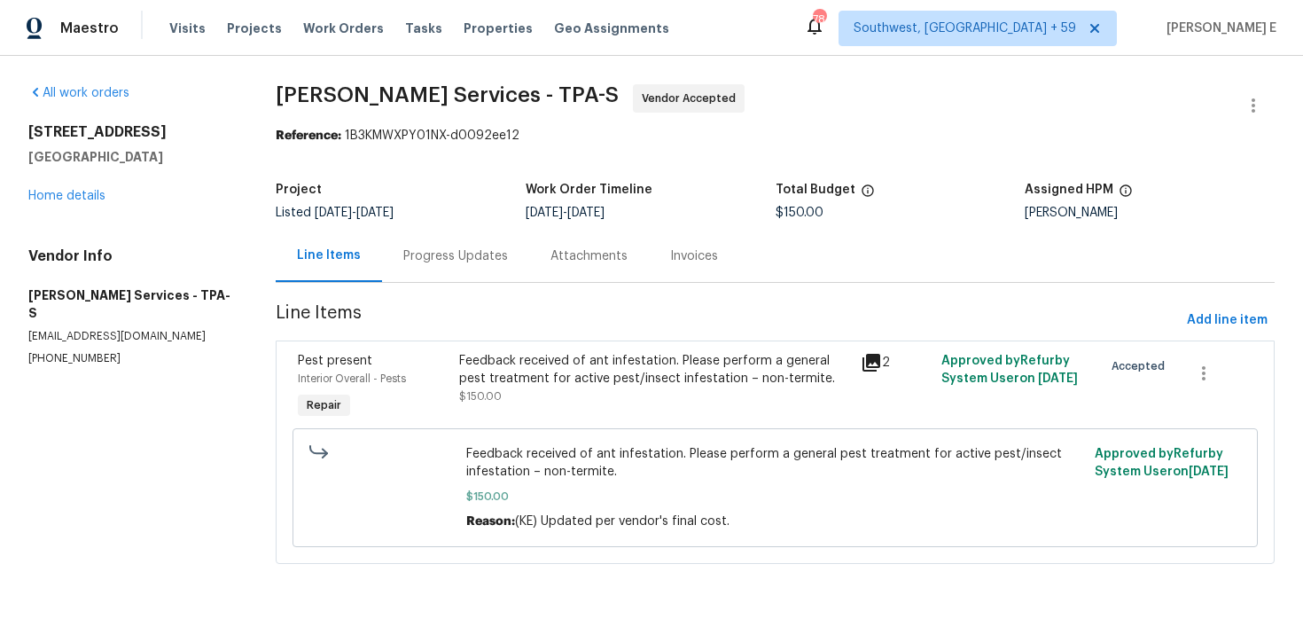
click at [477, 259] on div "Progress Updates" at bounding box center [455, 256] width 105 height 18
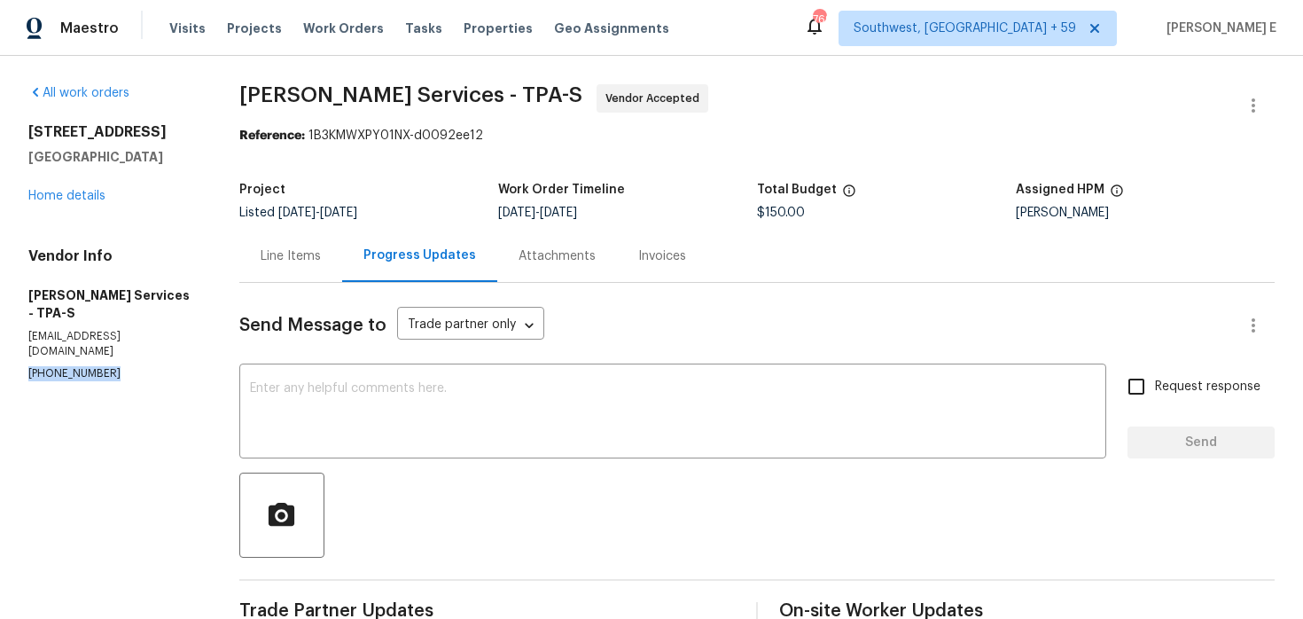
drag, startPoint x: 22, startPoint y: 337, endPoint x: 139, endPoint y: 338, distance: 117.0
copy p "[PHONE_NUMBER]"
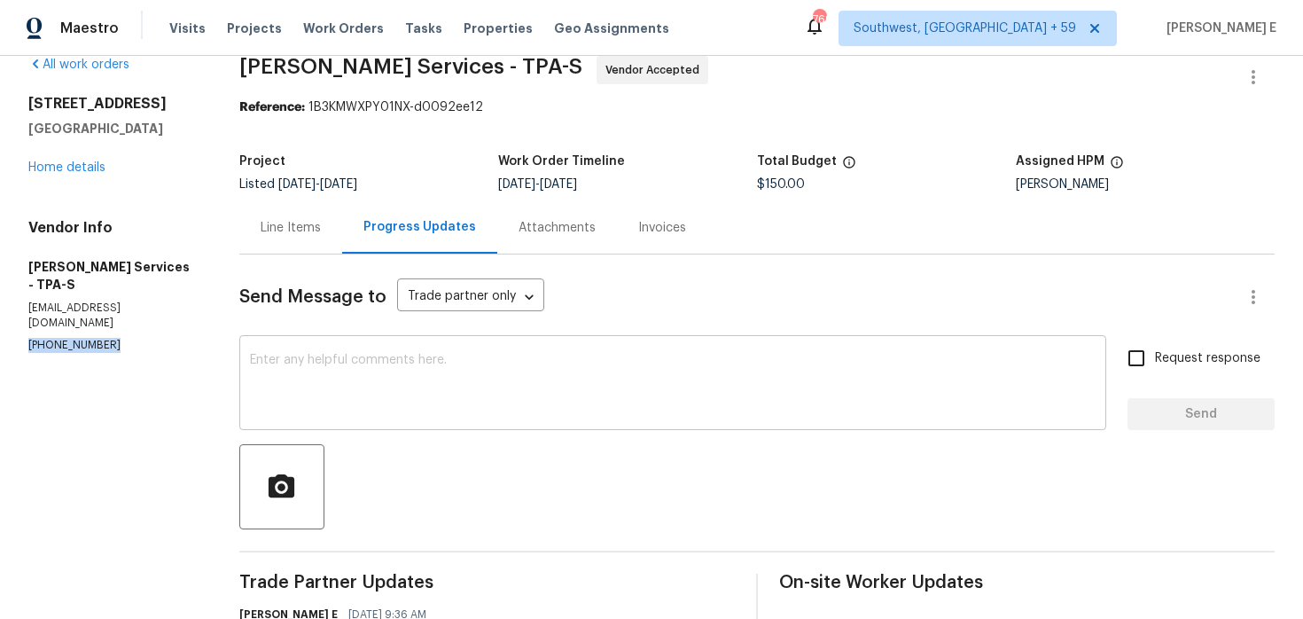
scroll to position [34, 0]
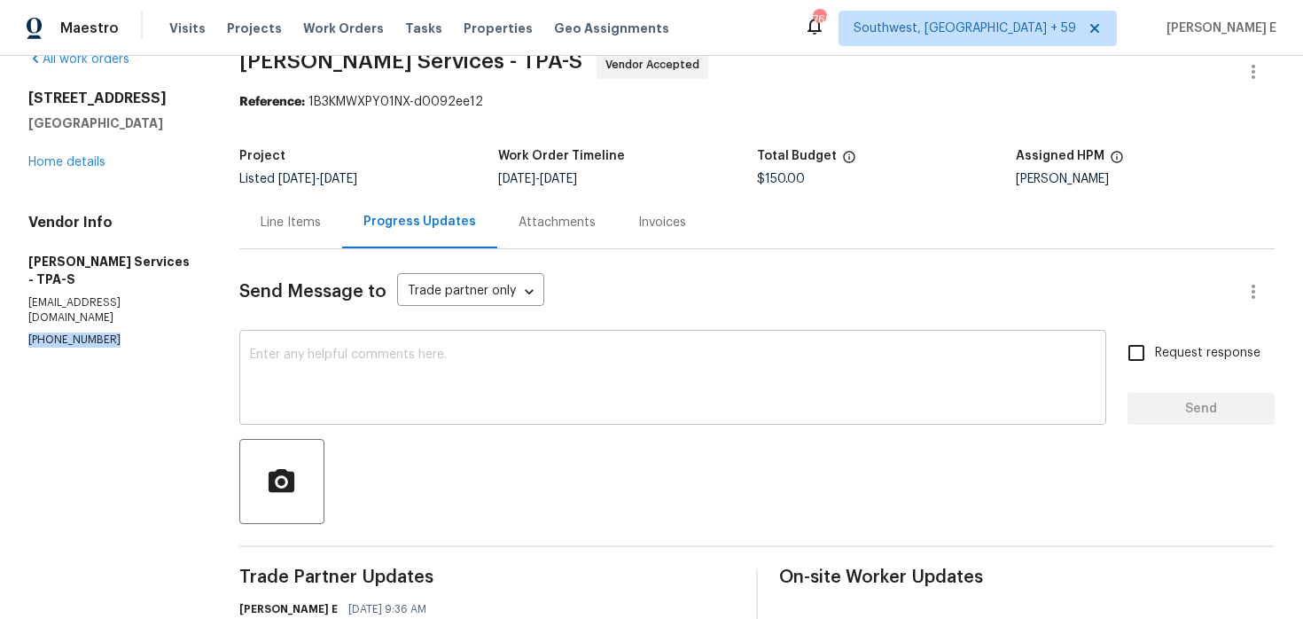
click at [572, 383] on textarea at bounding box center [672, 379] width 845 height 62
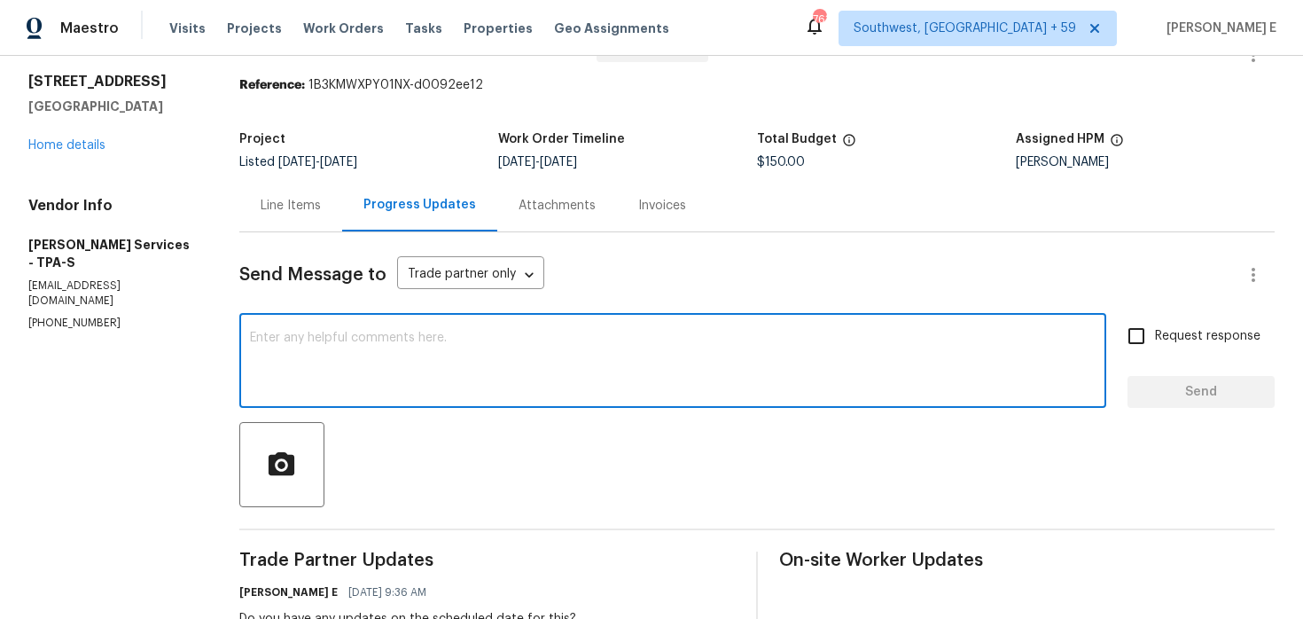
scroll to position [0, 0]
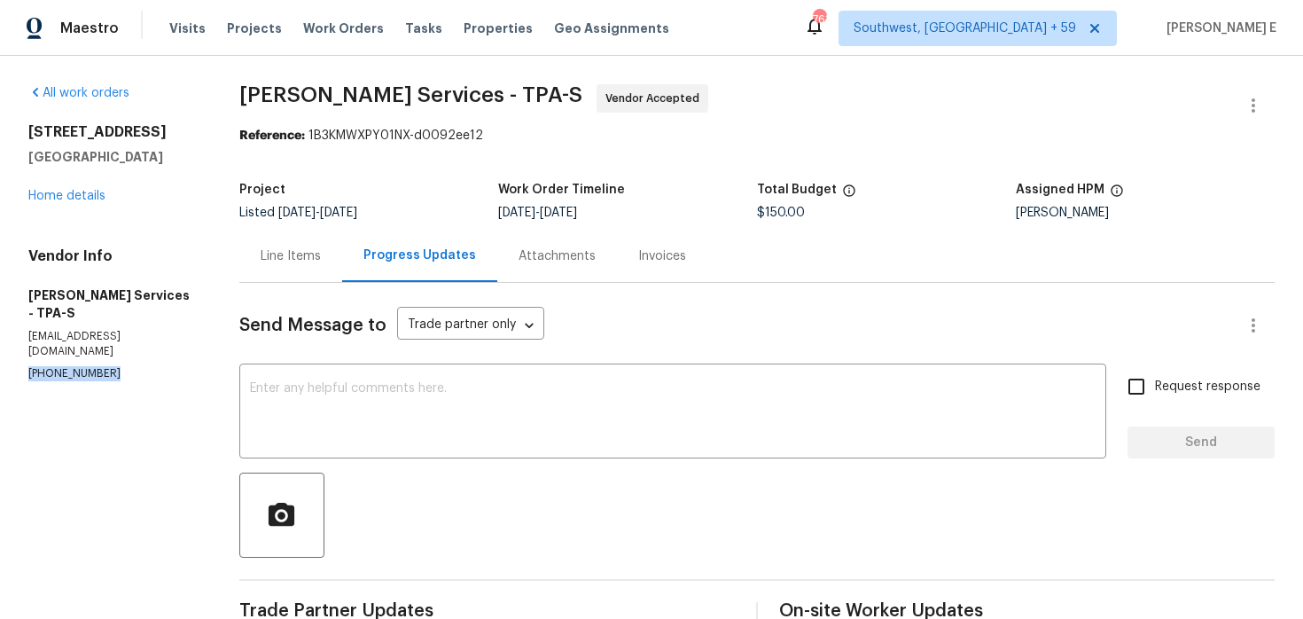
drag, startPoint x: 23, startPoint y: 345, endPoint x: 133, endPoint y: 345, distance: 109.9
copy p "[PHONE_NUMBER]"
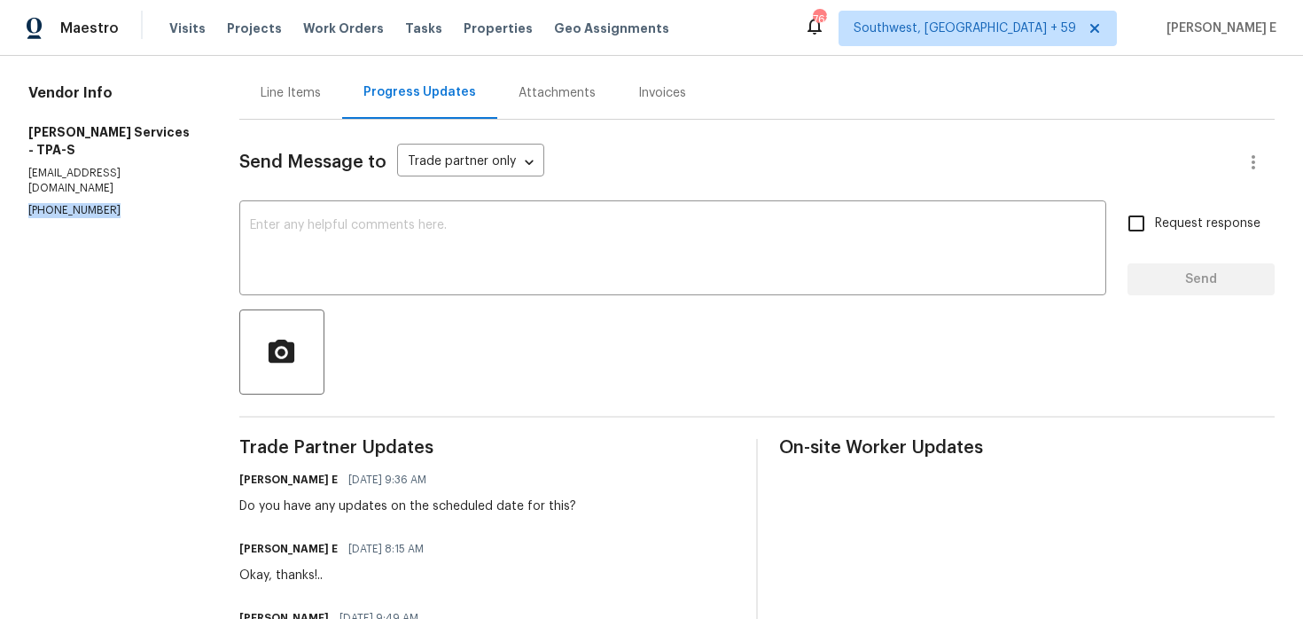
scroll to position [170, 0]
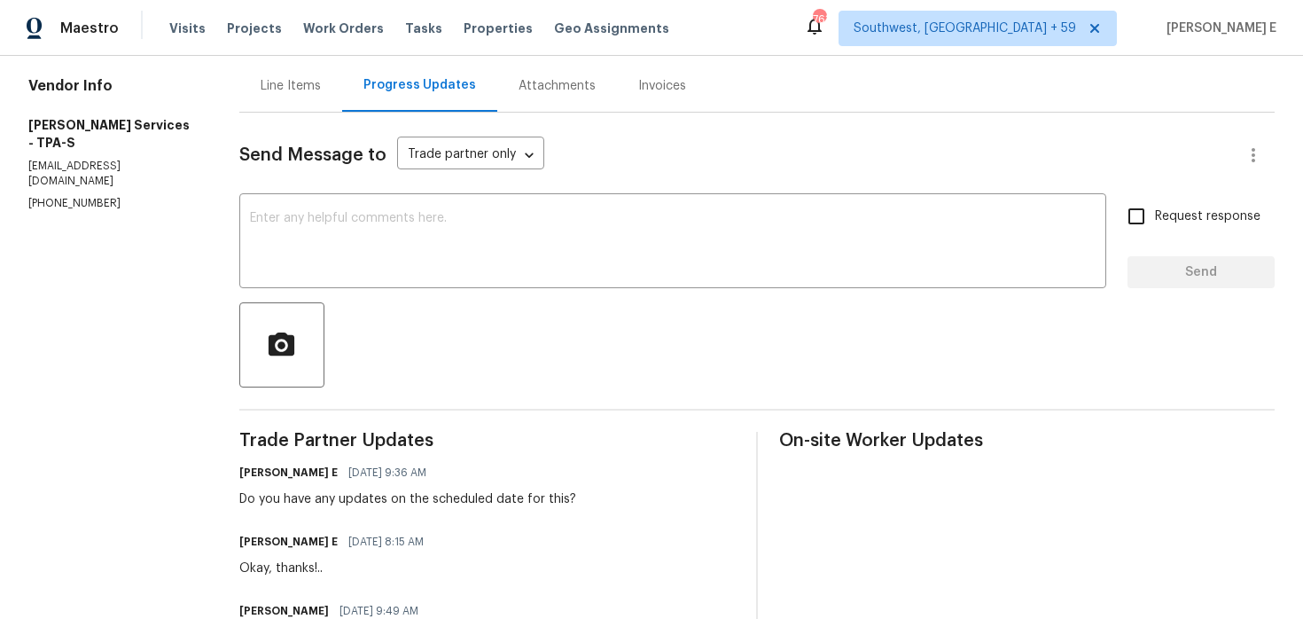
click at [321, 78] on div "Line Items" at bounding box center [291, 86] width 60 height 18
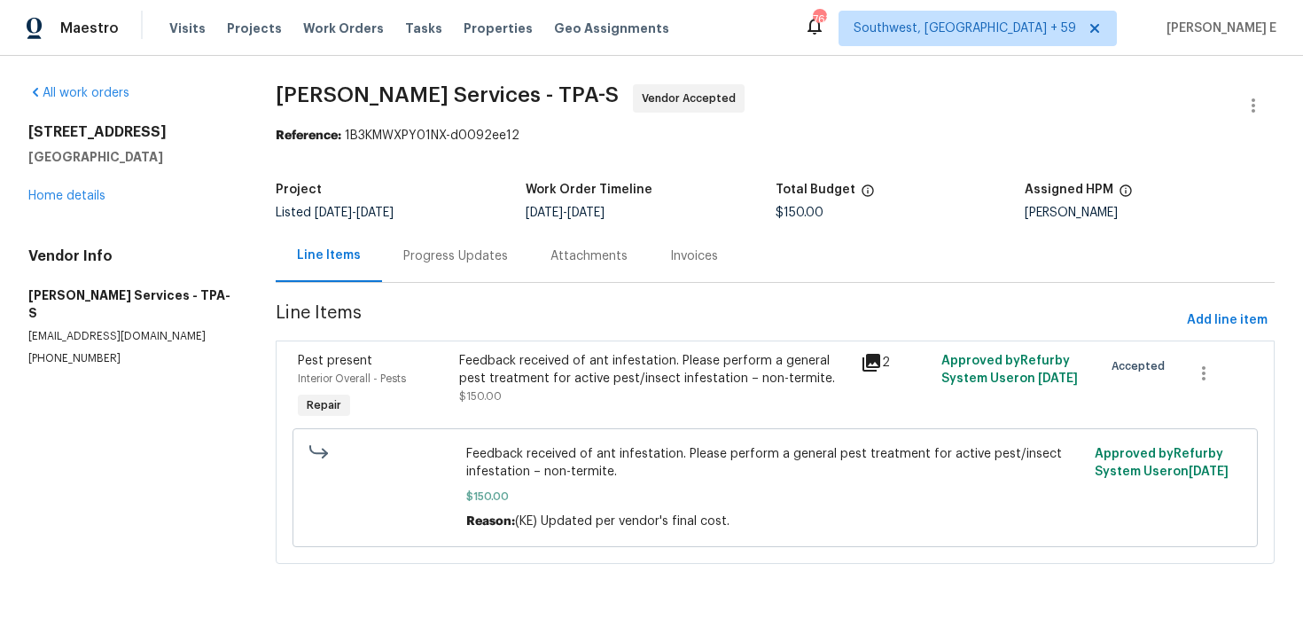
click at [447, 240] on div "Progress Updates" at bounding box center [455, 256] width 147 height 52
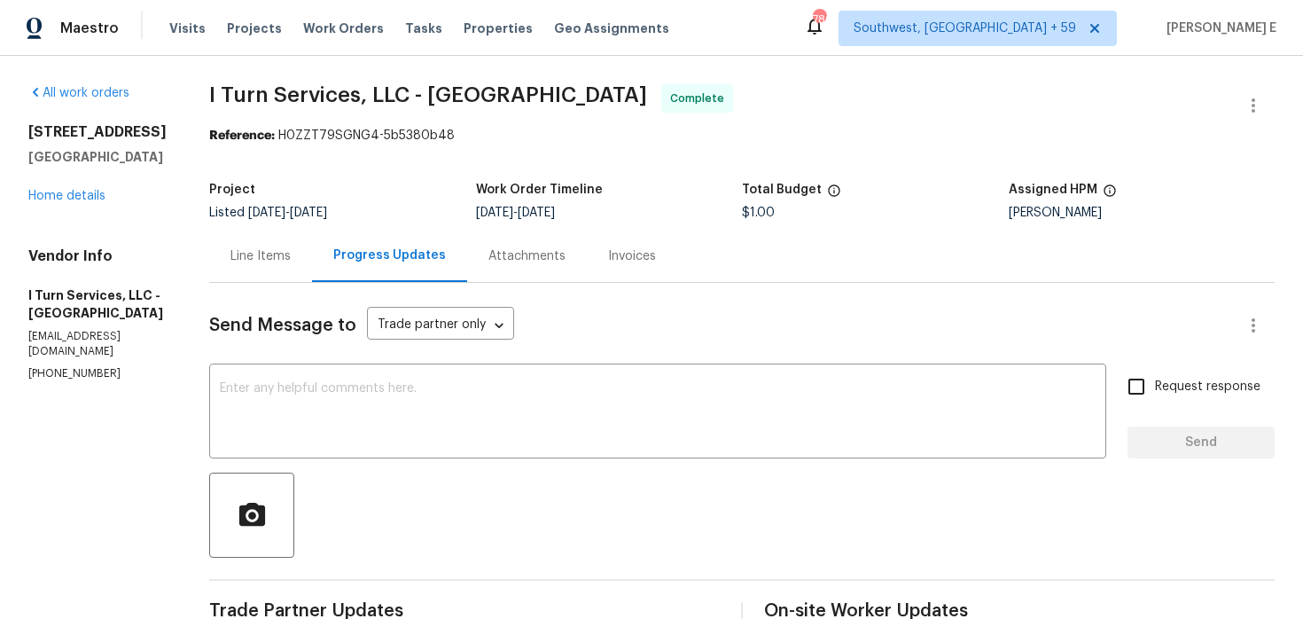
click at [230, 260] on div "Line Items" at bounding box center [260, 256] width 60 height 18
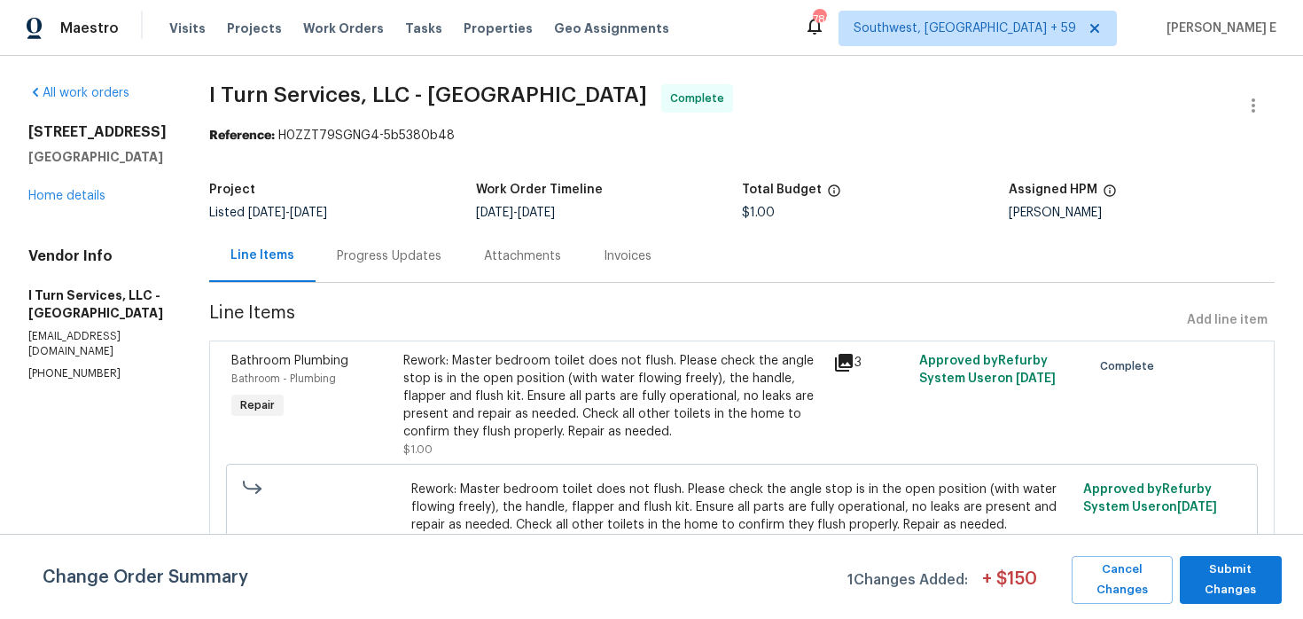
scroll to position [45, 0]
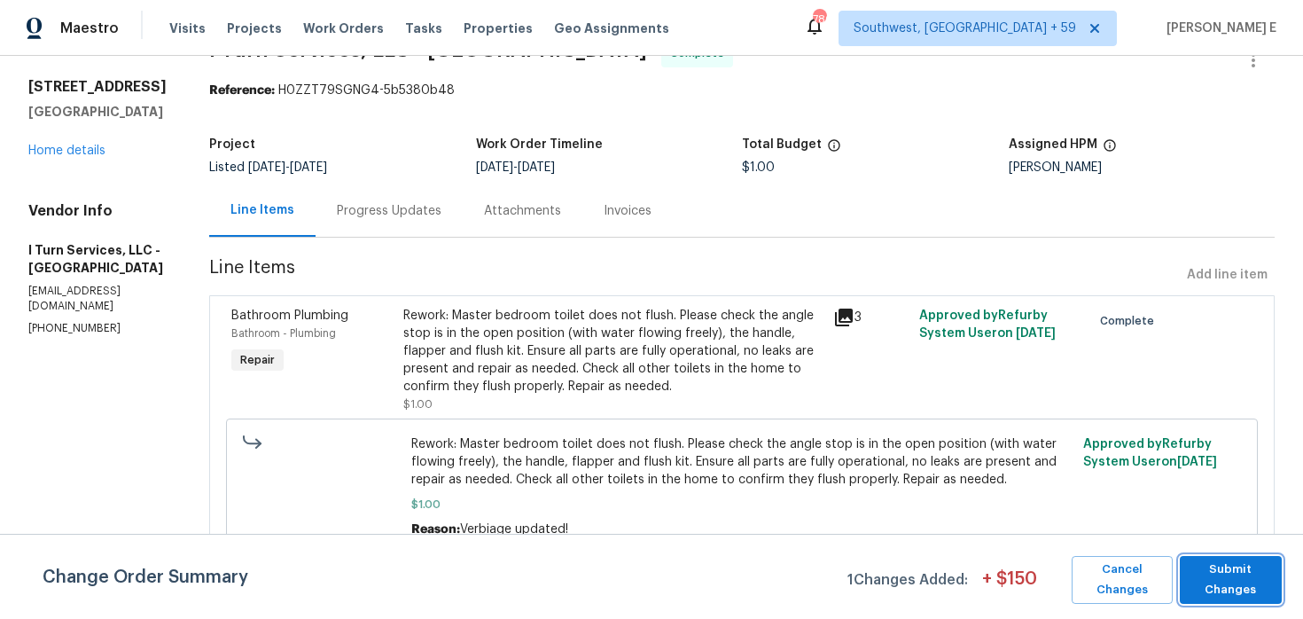
click at [1219, 573] on span "Submit Changes" at bounding box center [1230, 579] width 84 height 41
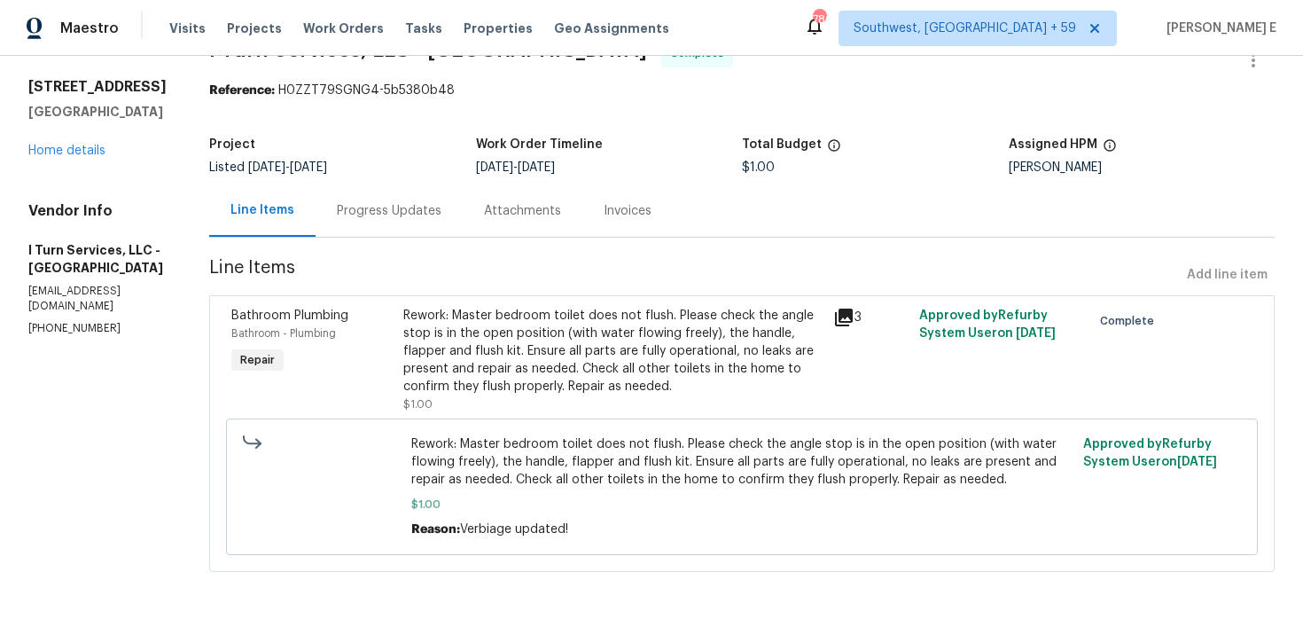
scroll to position [0, 0]
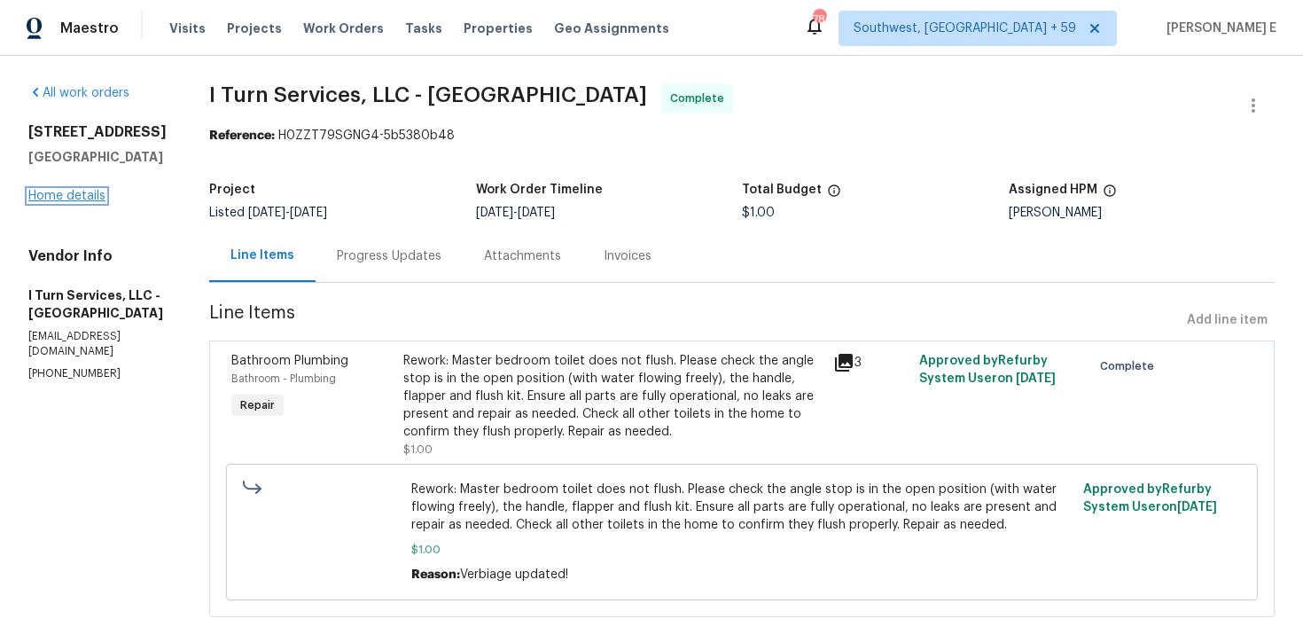
click at [38, 196] on link "Home details" at bounding box center [66, 196] width 77 height 12
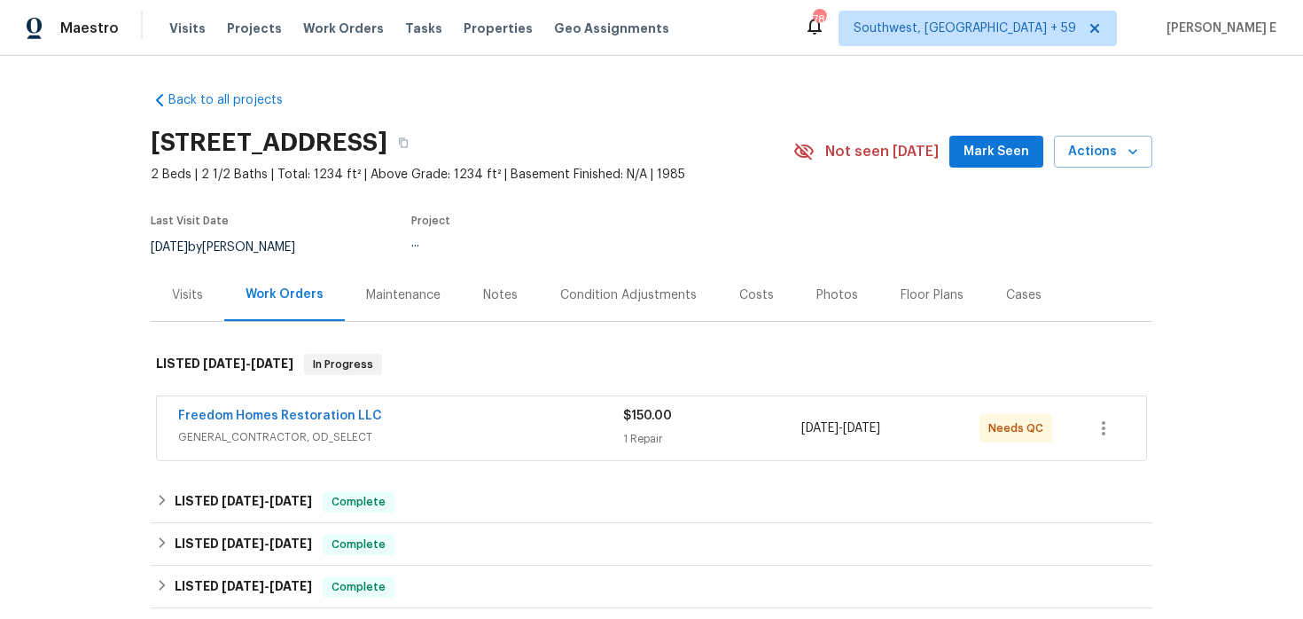
scroll to position [24, 0]
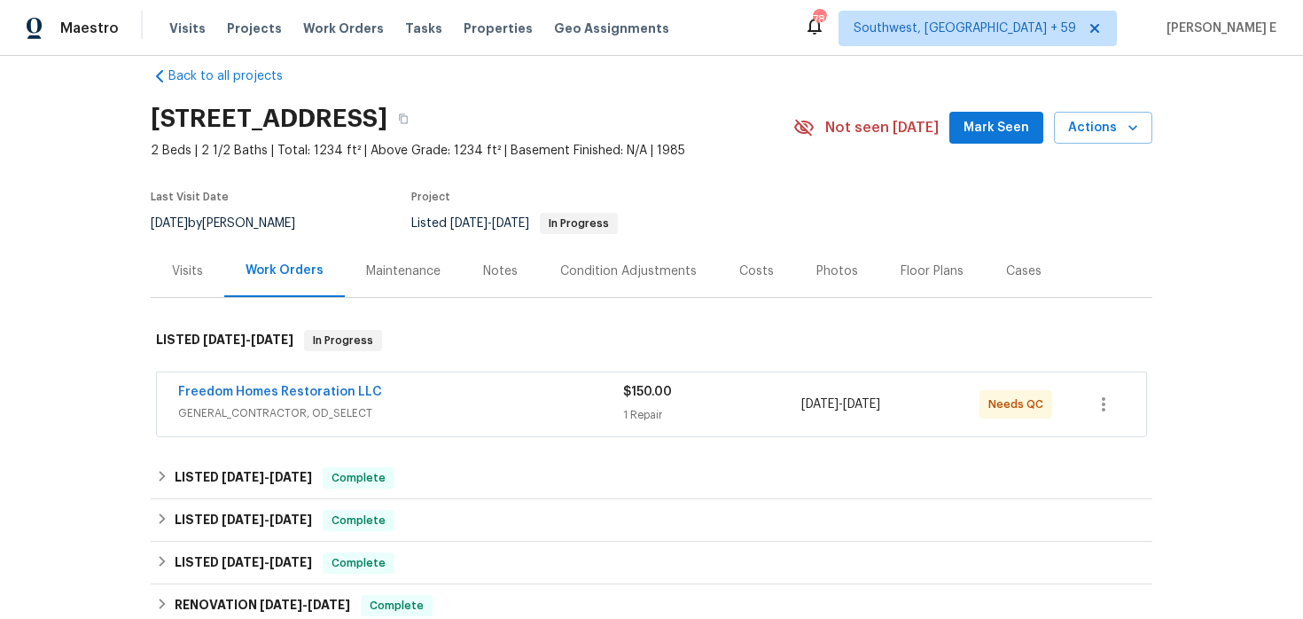
click at [487, 409] on span "GENERAL_CONTRACTOR, OD_SELECT" at bounding box center [400, 413] width 445 height 18
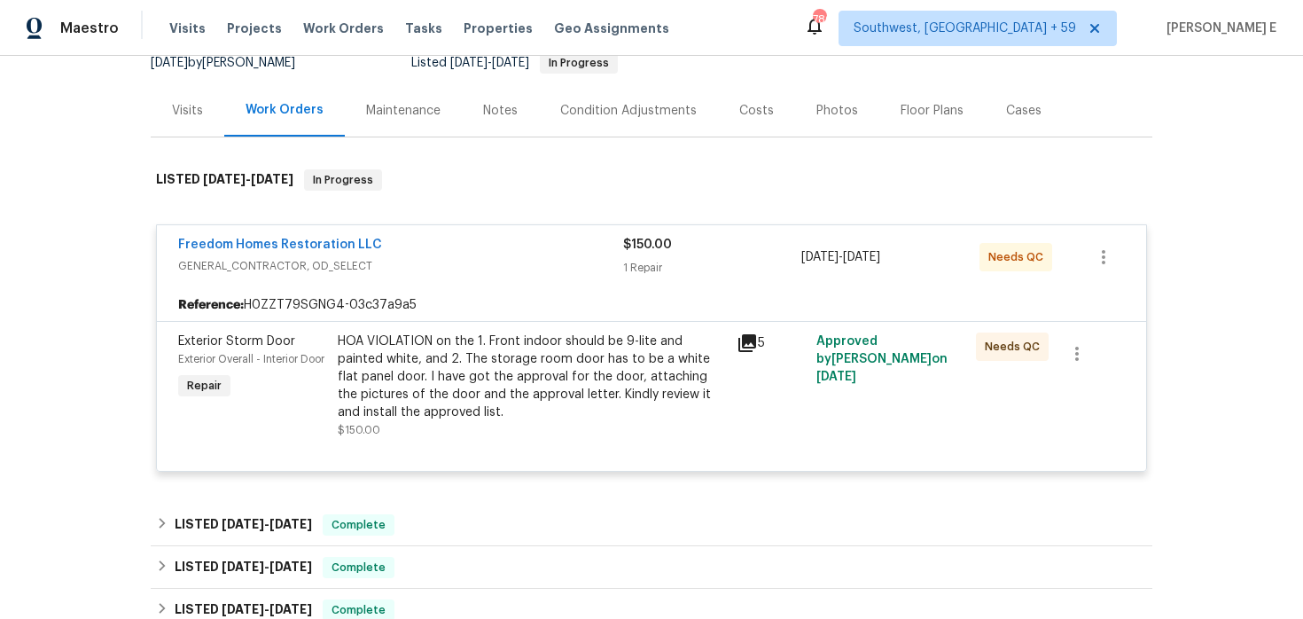
scroll to position [186, 0]
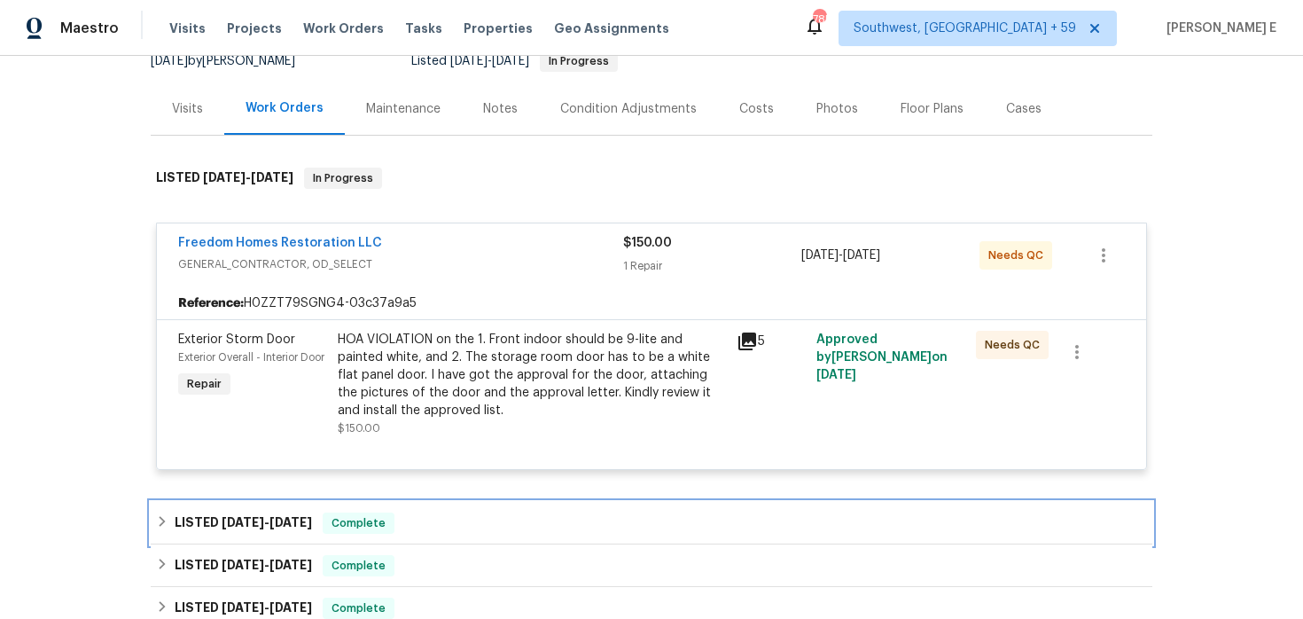
click at [251, 517] on span "7/24/25" at bounding box center [243, 522] width 43 height 12
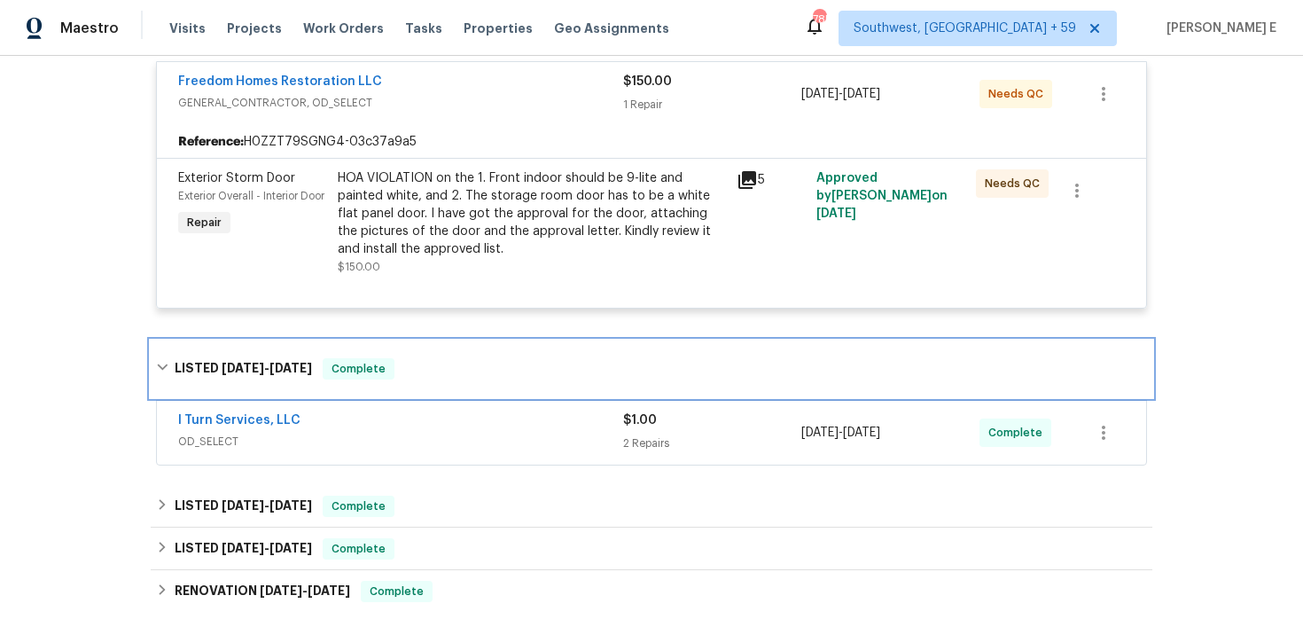
scroll to position [0, 0]
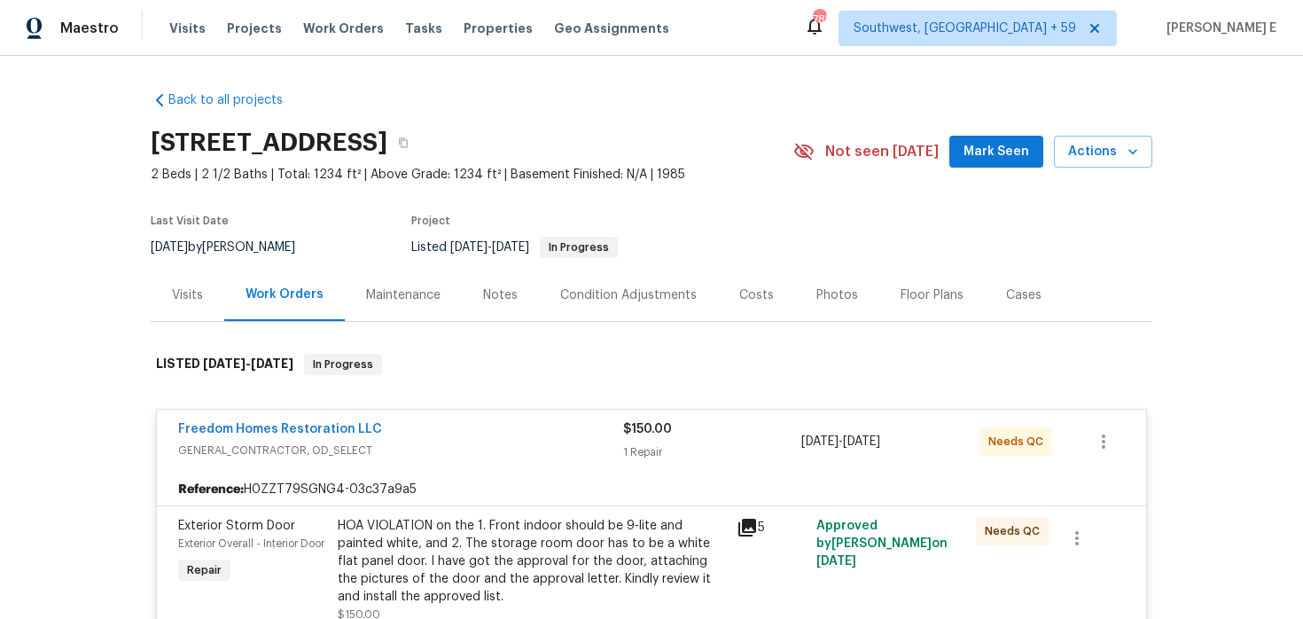
click at [367, 286] on div "Maintenance" at bounding box center [403, 295] width 74 height 18
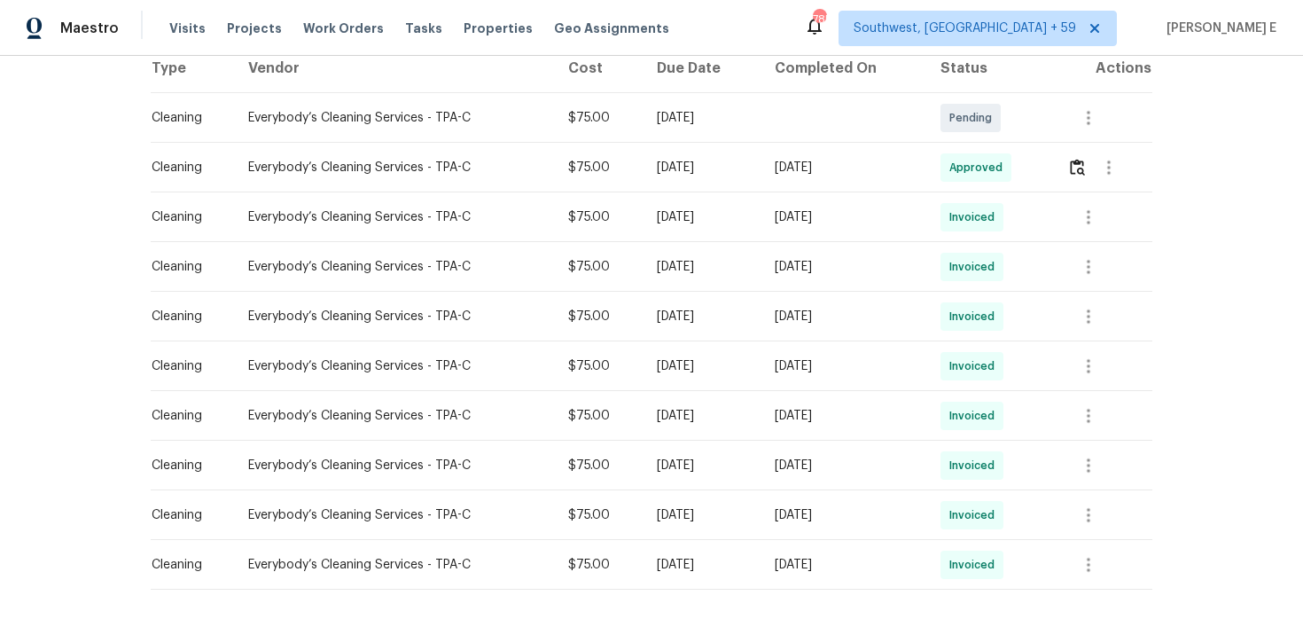
scroll to position [281, 0]
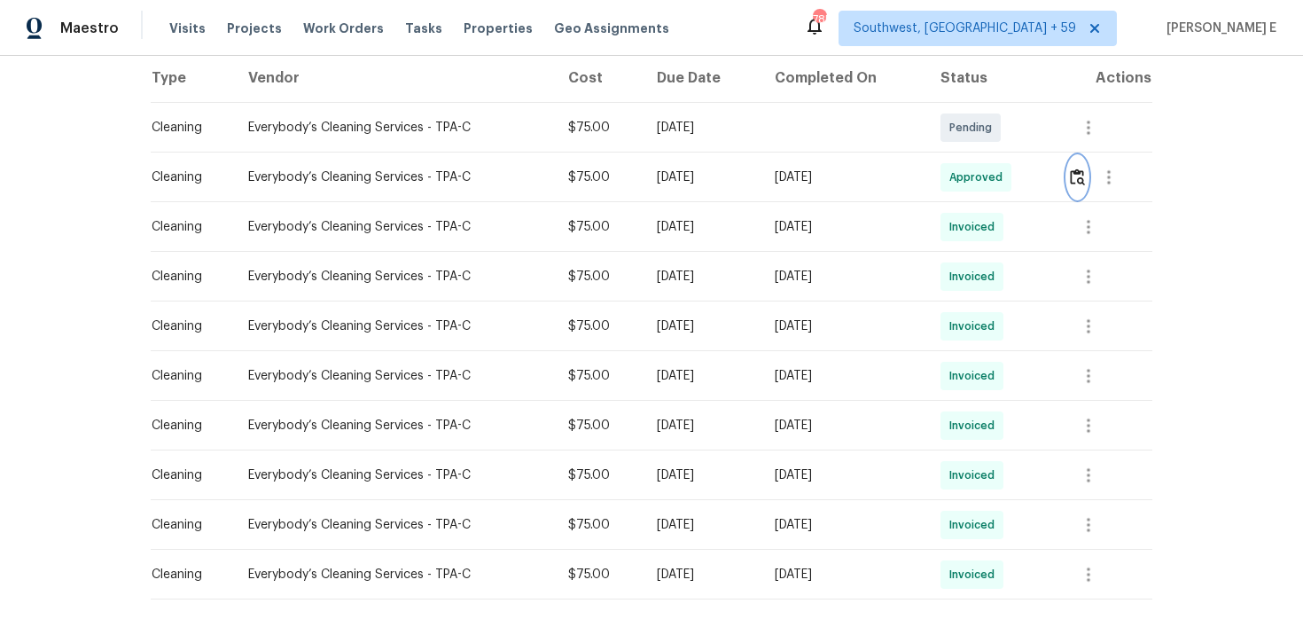
click at [1077, 180] on img "button" at bounding box center [1077, 176] width 15 height 17
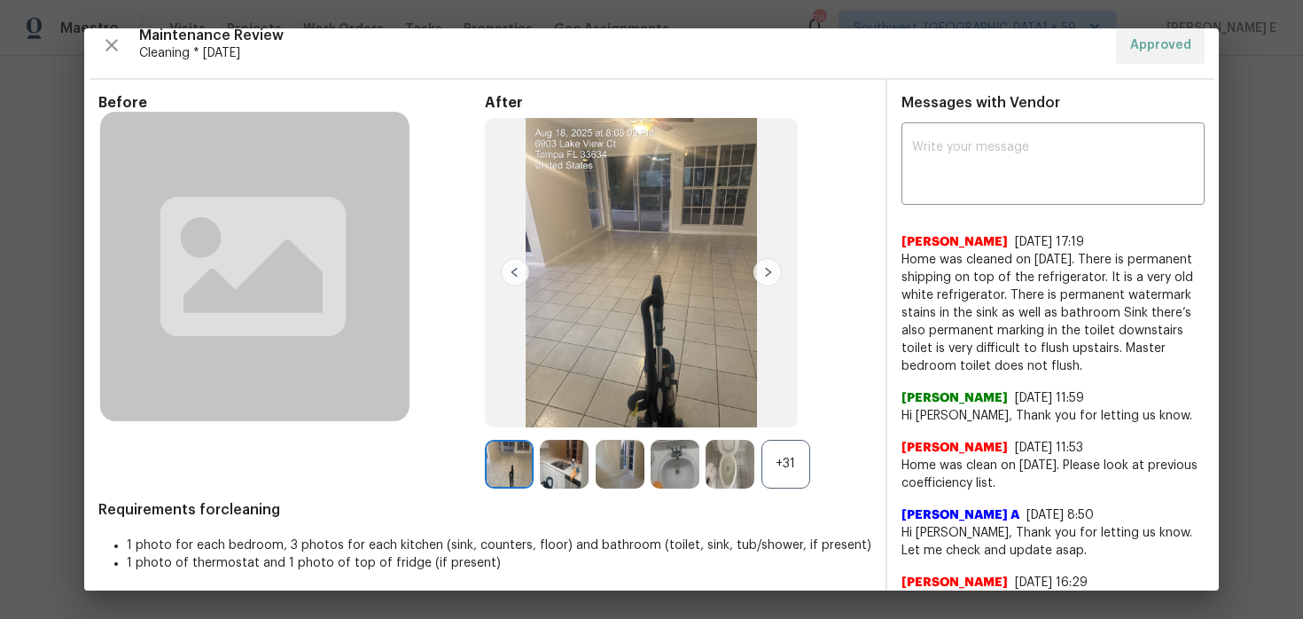
scroll to position [63, 0]
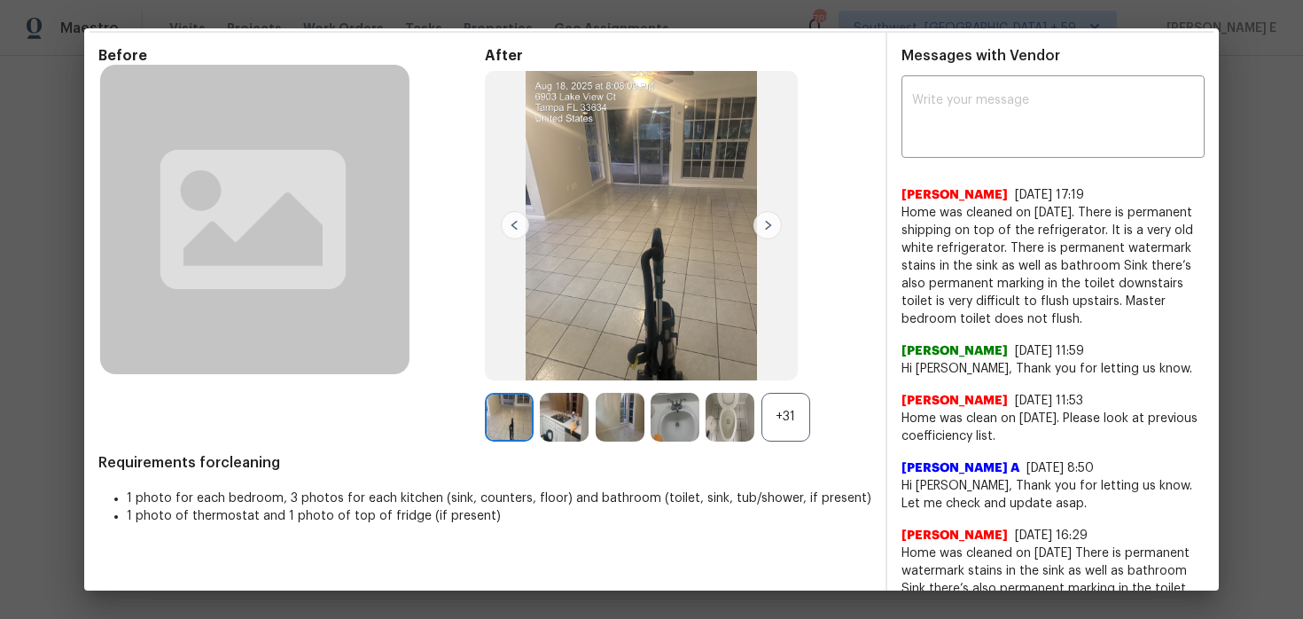
click at [785, 403] on div "+31" at bounding box center [785, 417] width 49 height 49
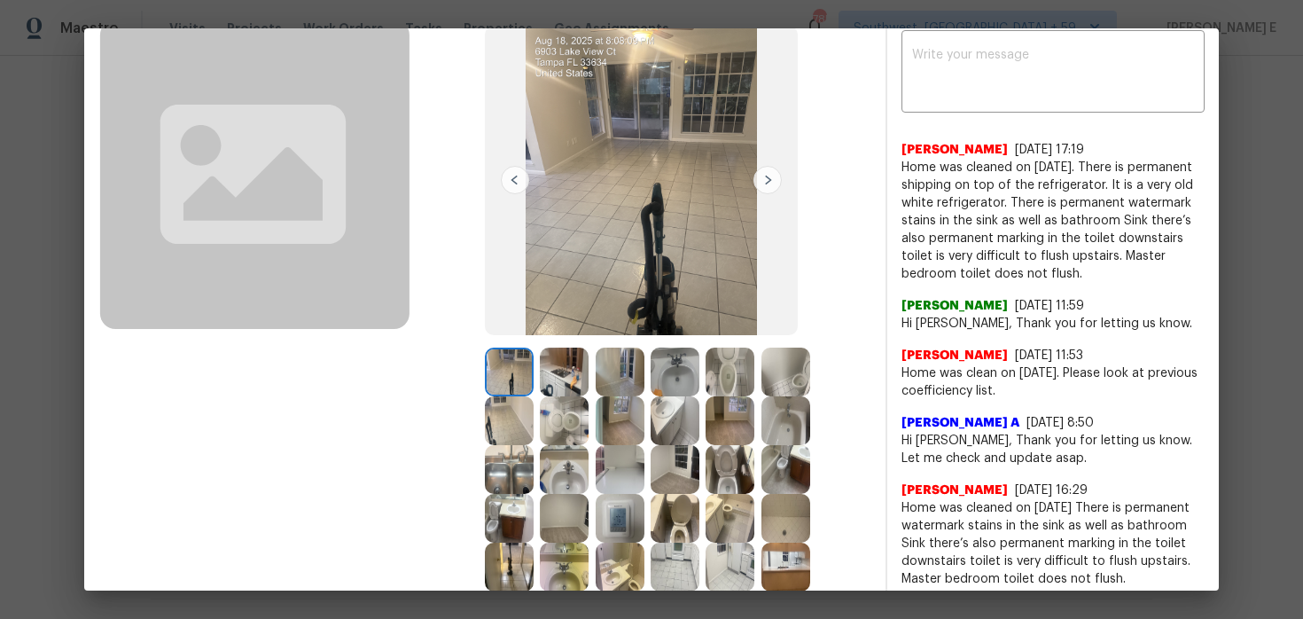
scroll to position [110, 0]
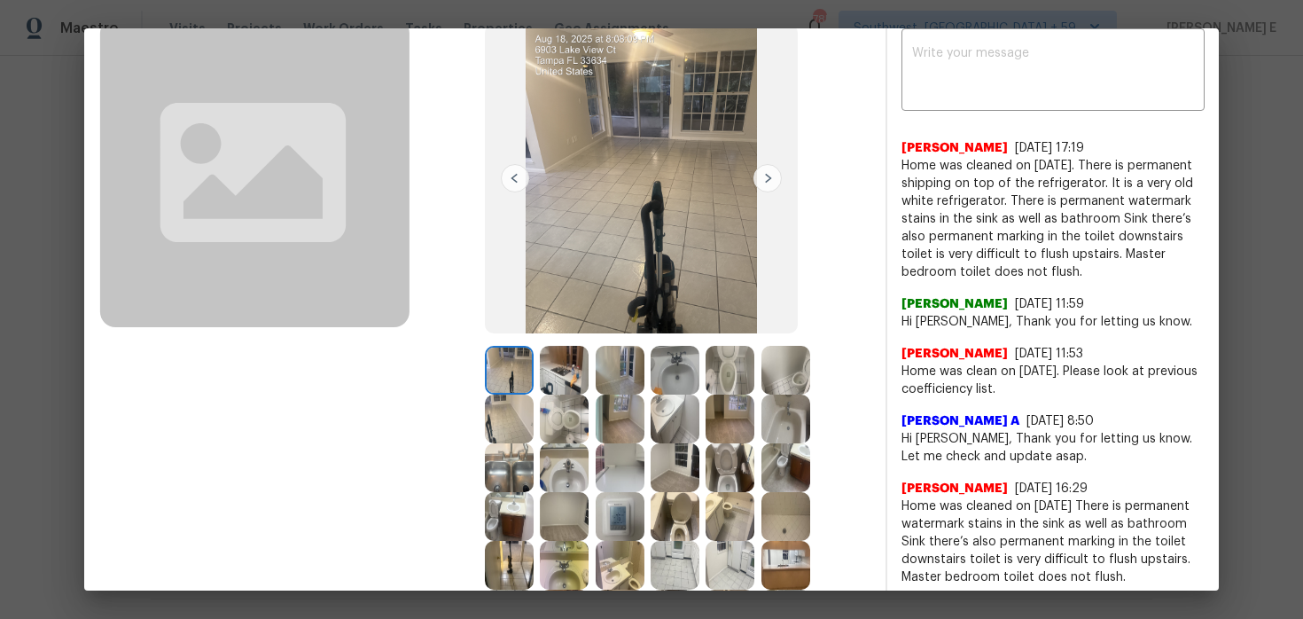
click at [575, 483] on img at bounding box center [564, 467] width 49 height 49
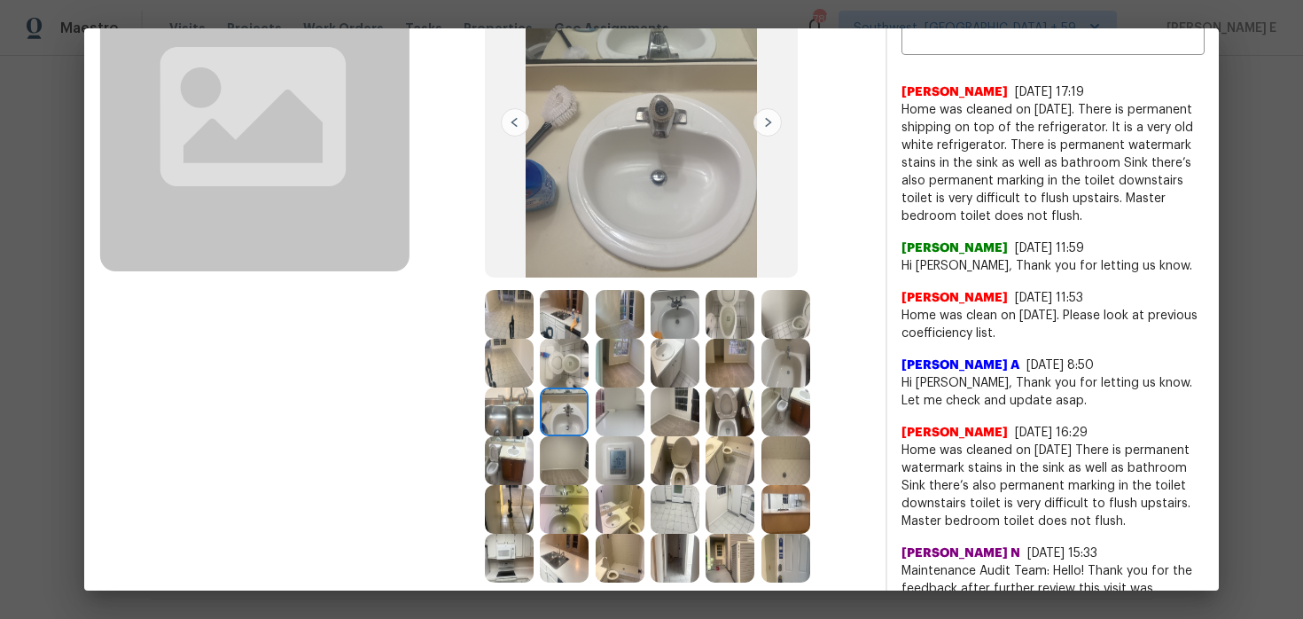
scroll to position [175, 0]
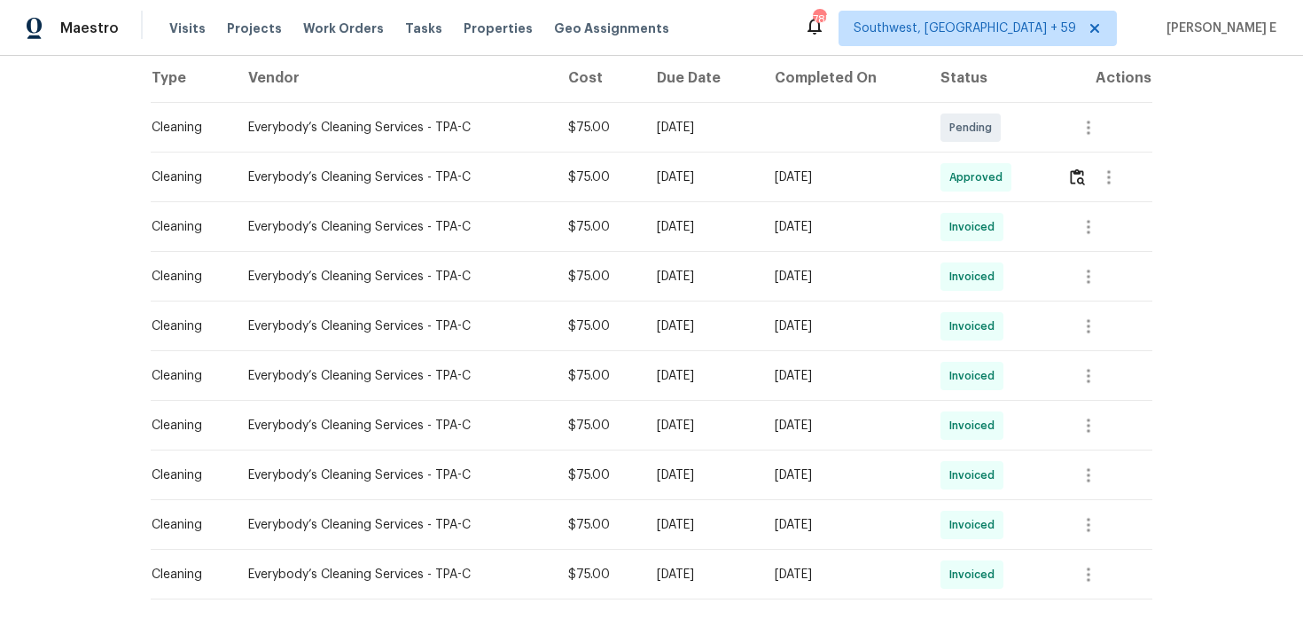
click at [1221, 273] on div "Back to all projects 6902 Lakeview Ct, Tampa, FL 33634 2 Beds | 2 1/2 Baths | T…" at bounding box center [651, 337] width 1303 height 563
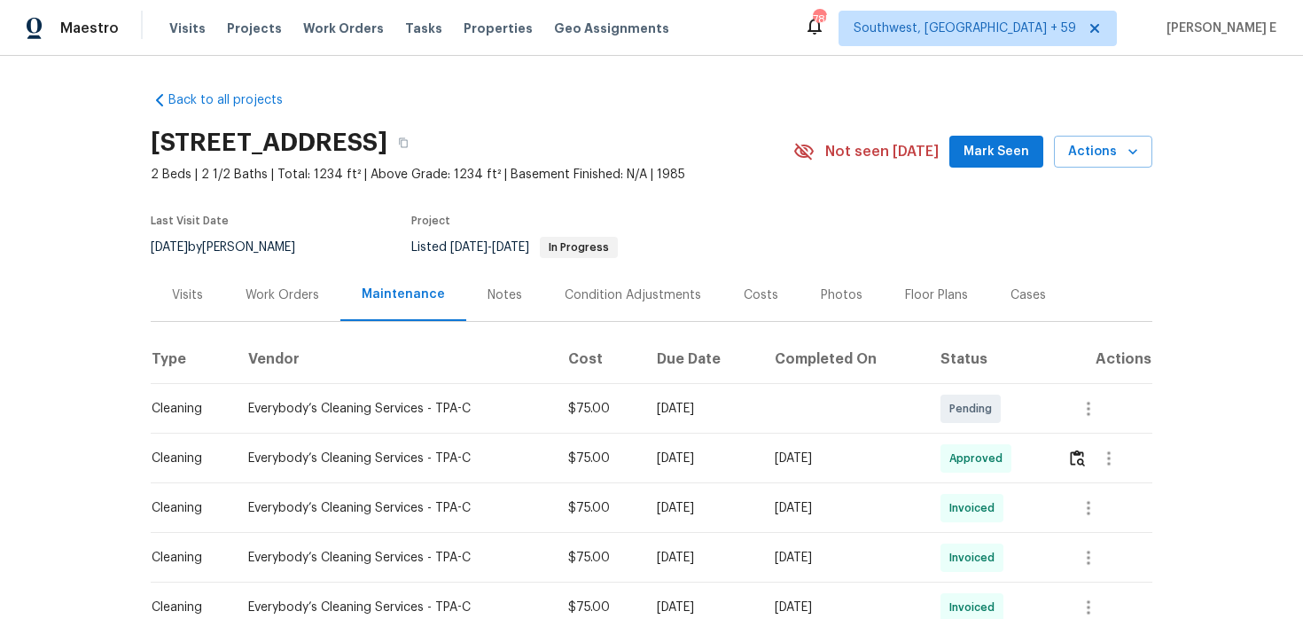
click at [267, 299] on div "Work Orders" at bounding box center [282, 295] width 74 height 18
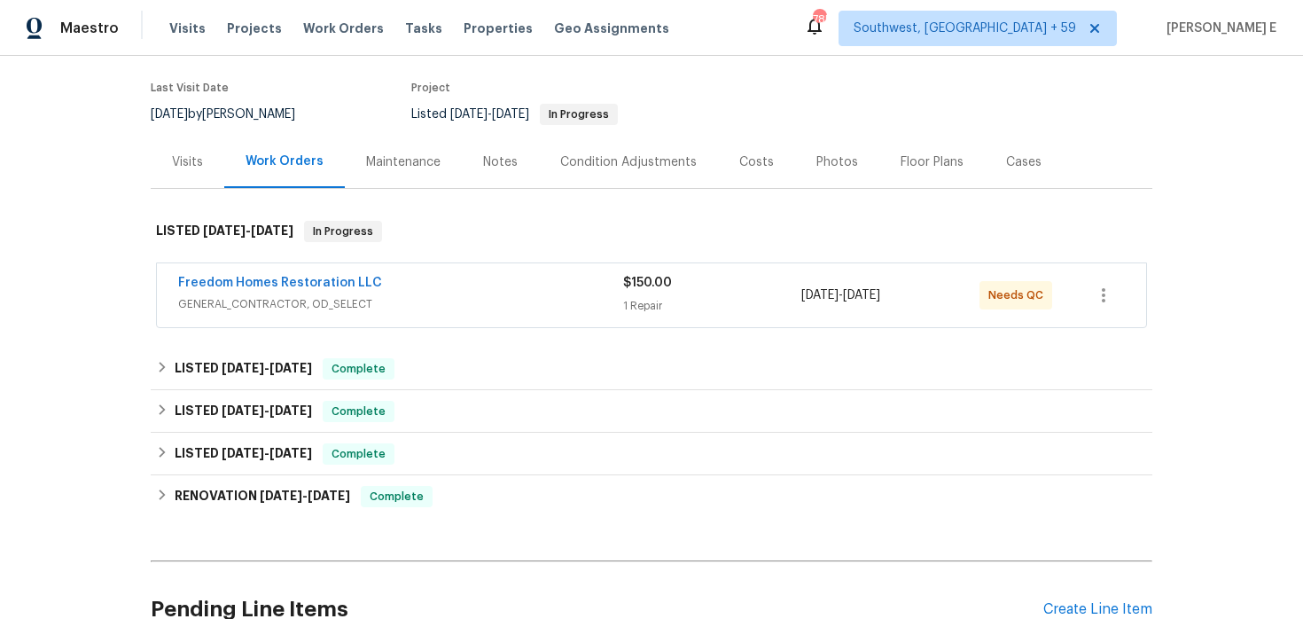
click at [424, 319] on div "Freedom Homes Restoration LLC GENERAL_CONTRACTOR, OD_SELECT $150.00 1 Repair 8/…" at bounding box center [651, 295] width 989 height 64
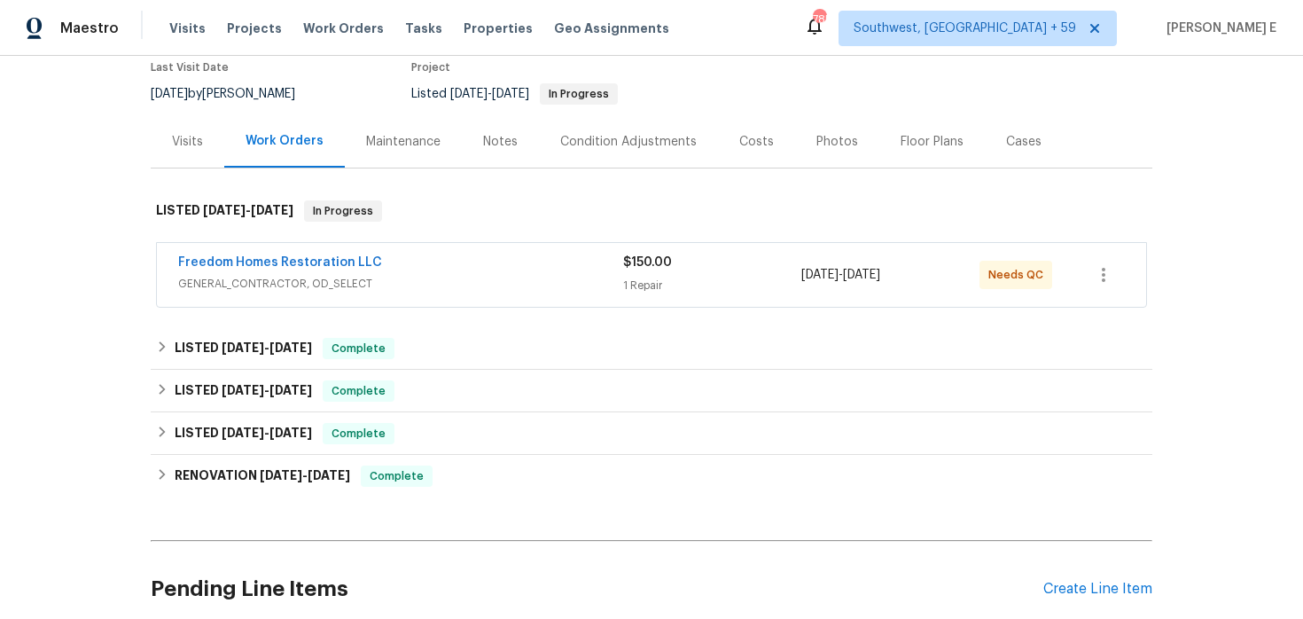
click at [449, 266] on div "Freedom Homes Restoration LLC" at bounding box center [400, 263] width 445 height 21
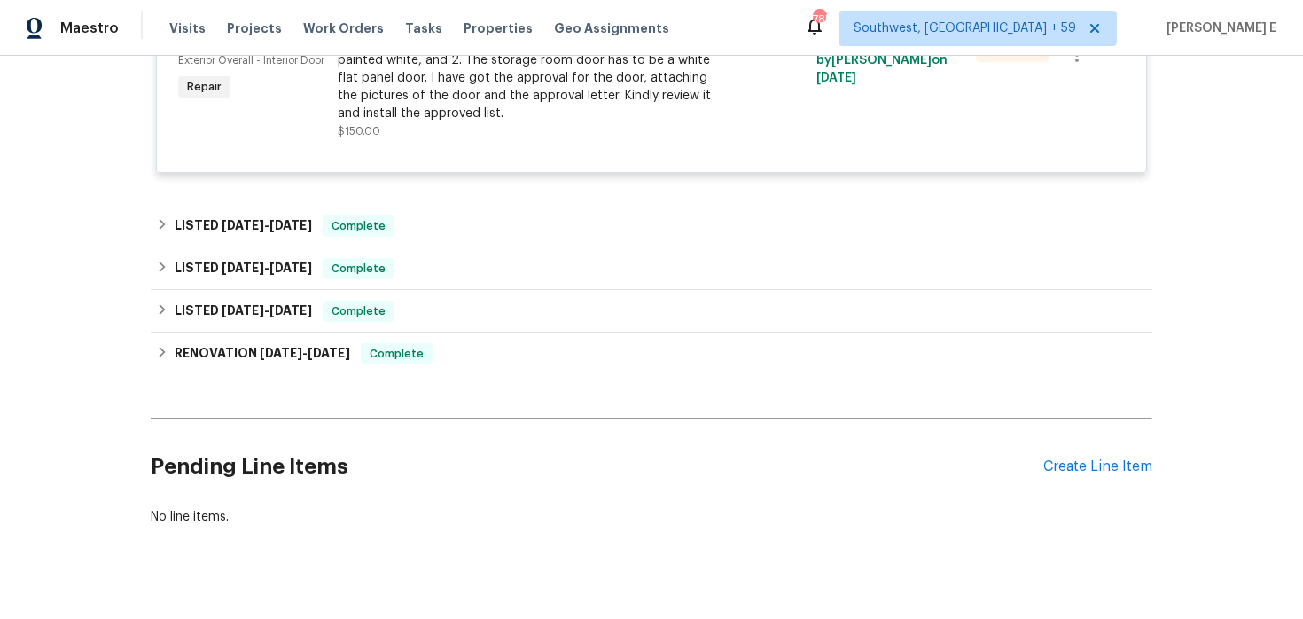
scroll to position [488, 0]
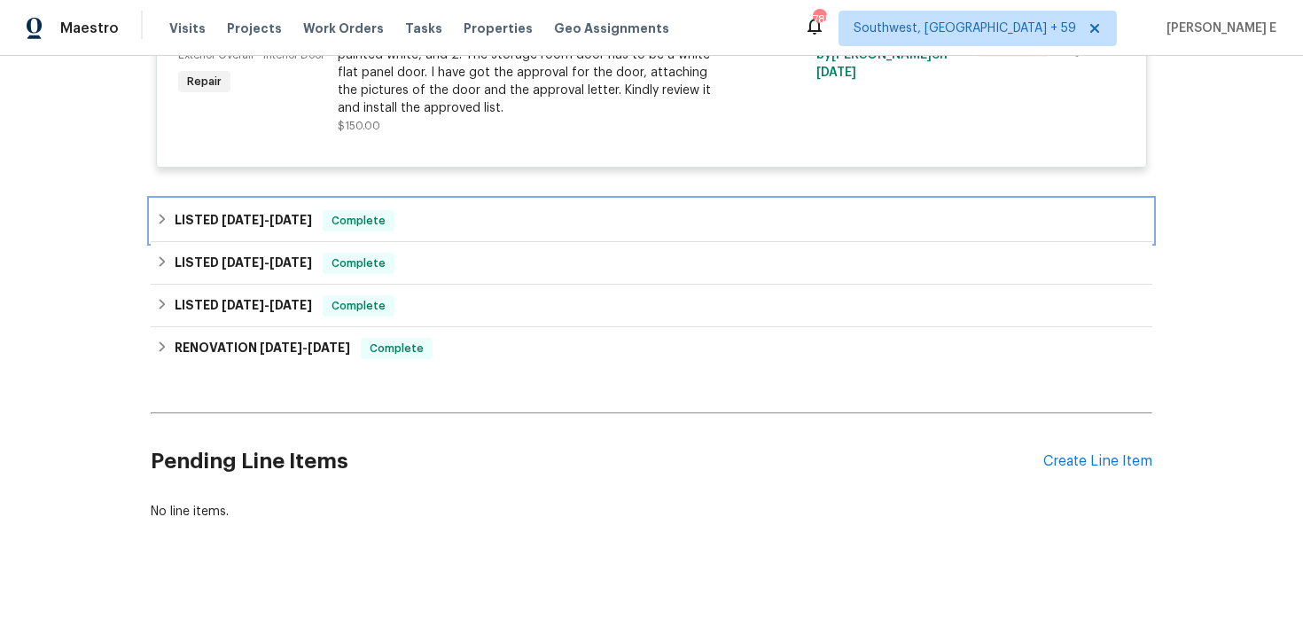
click at [290, 226] on span "7/30/25" at bounding box center [290, 220] width 43 height 12
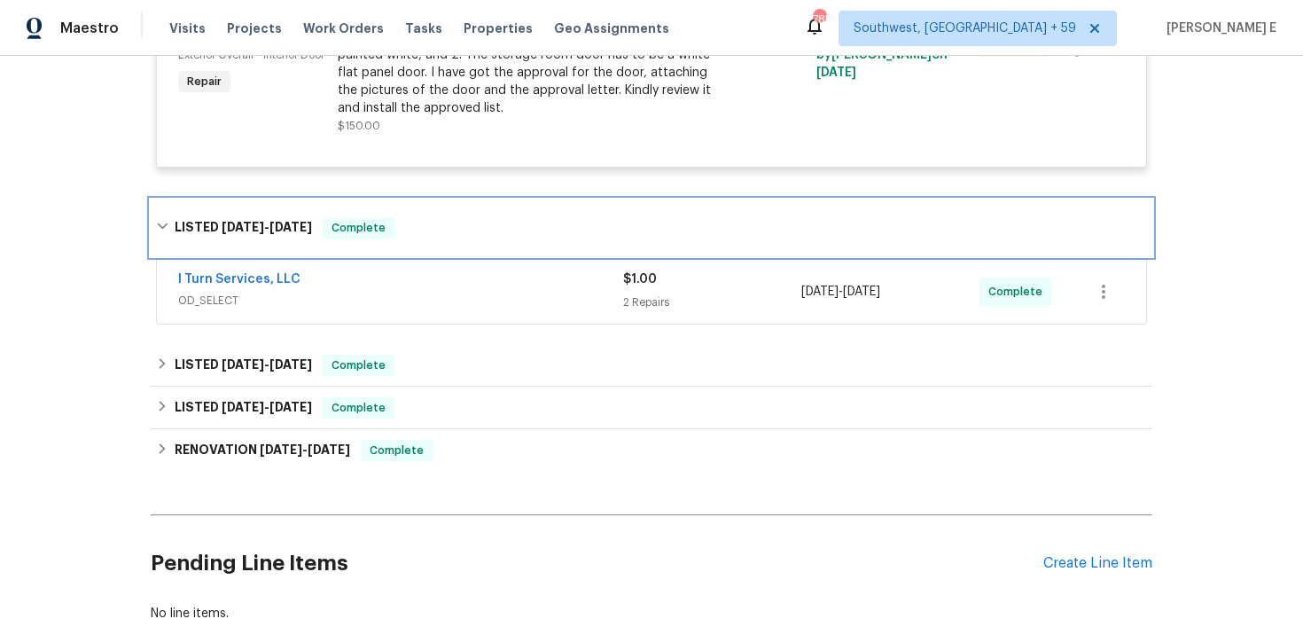
scroll to position [513, 0]
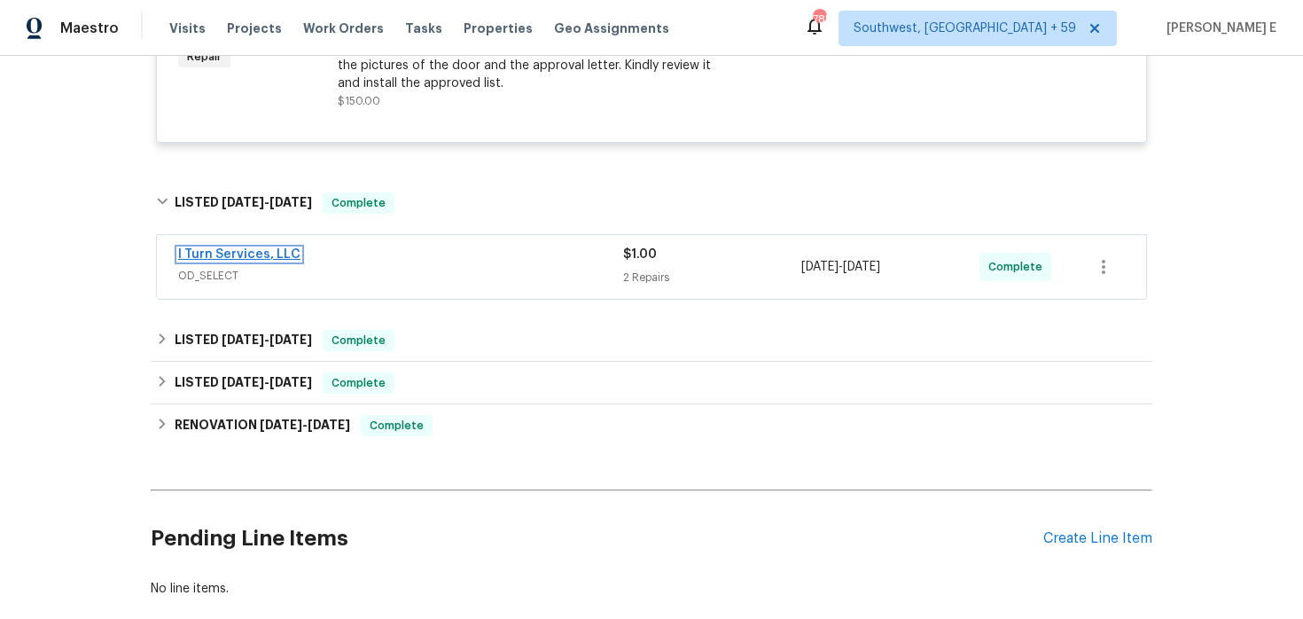
click at [242, 254] on link "I Turn Services, LLC" at bounding box center [239, 254] width 122 height 12
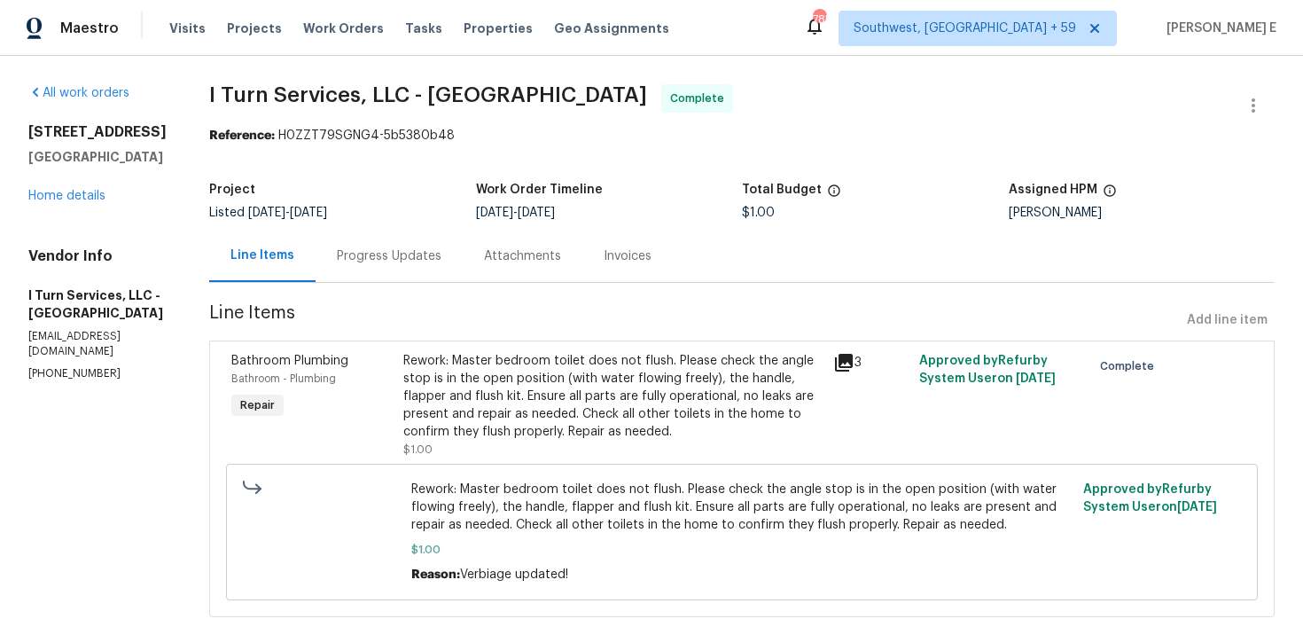
click at [372, 274] on div "Progress Updates" at bounding box center [388, 256] width 147 height 52
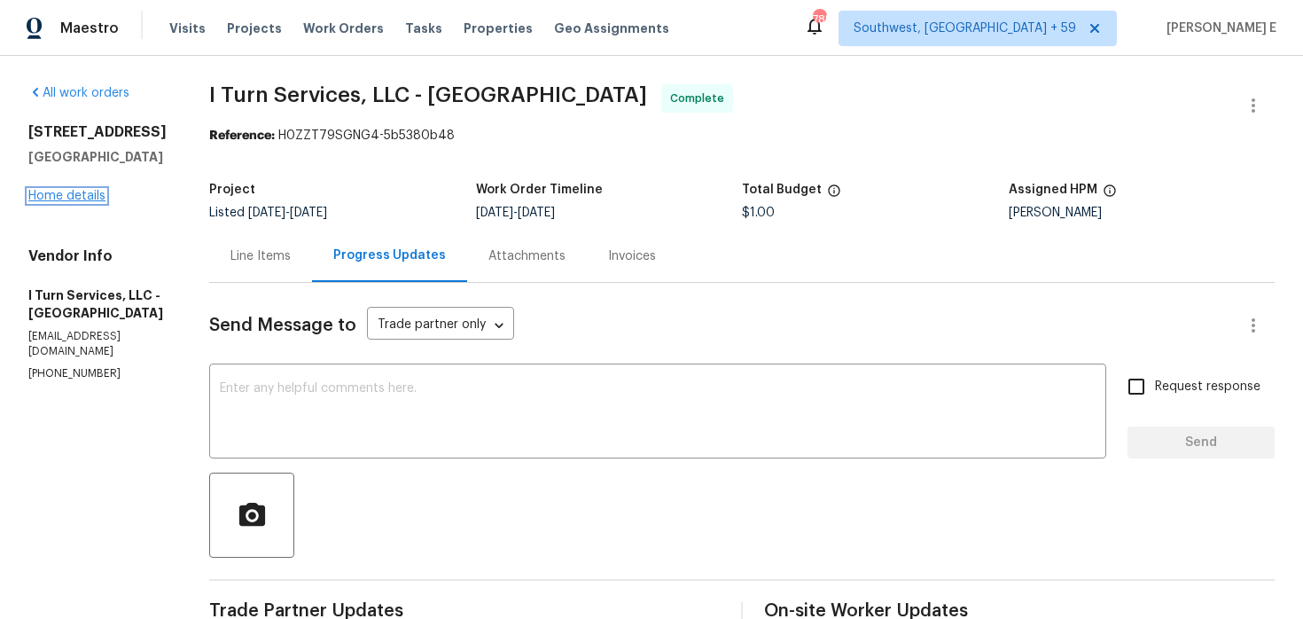
click at [45, 196] on link "Home details" at bounding box center [66, 196] width 77 height 12
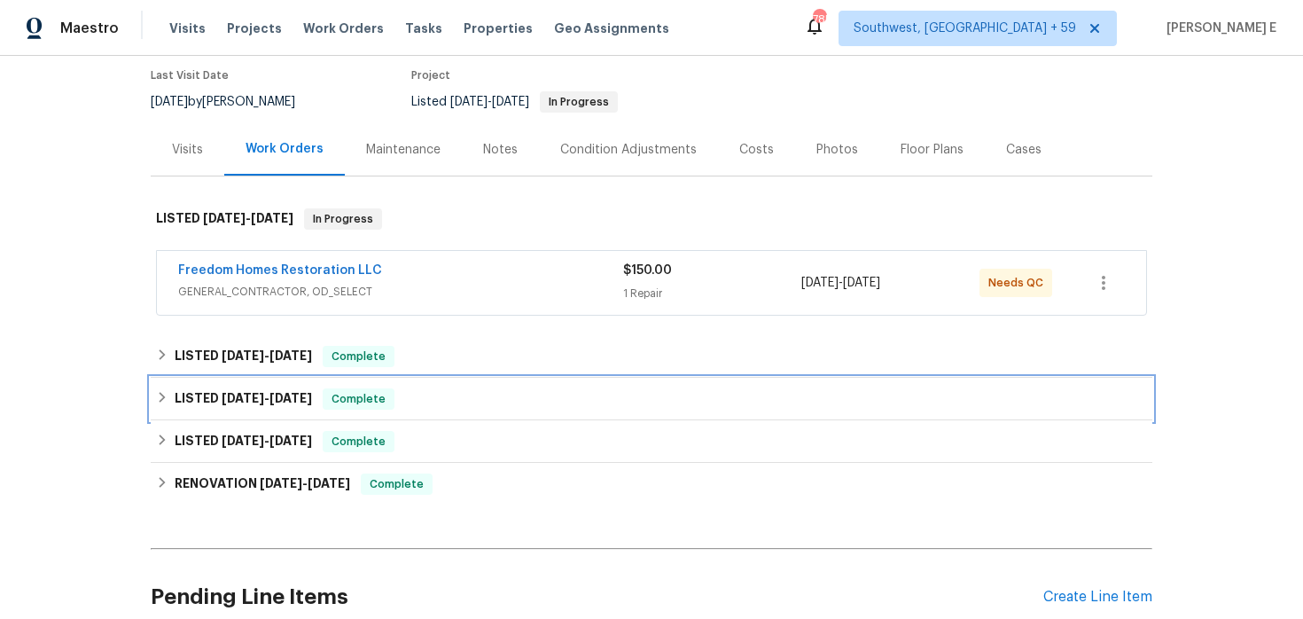
click at [276, 398] on span "7/21/25" at bounding box center [290, 398] width 43 height 12
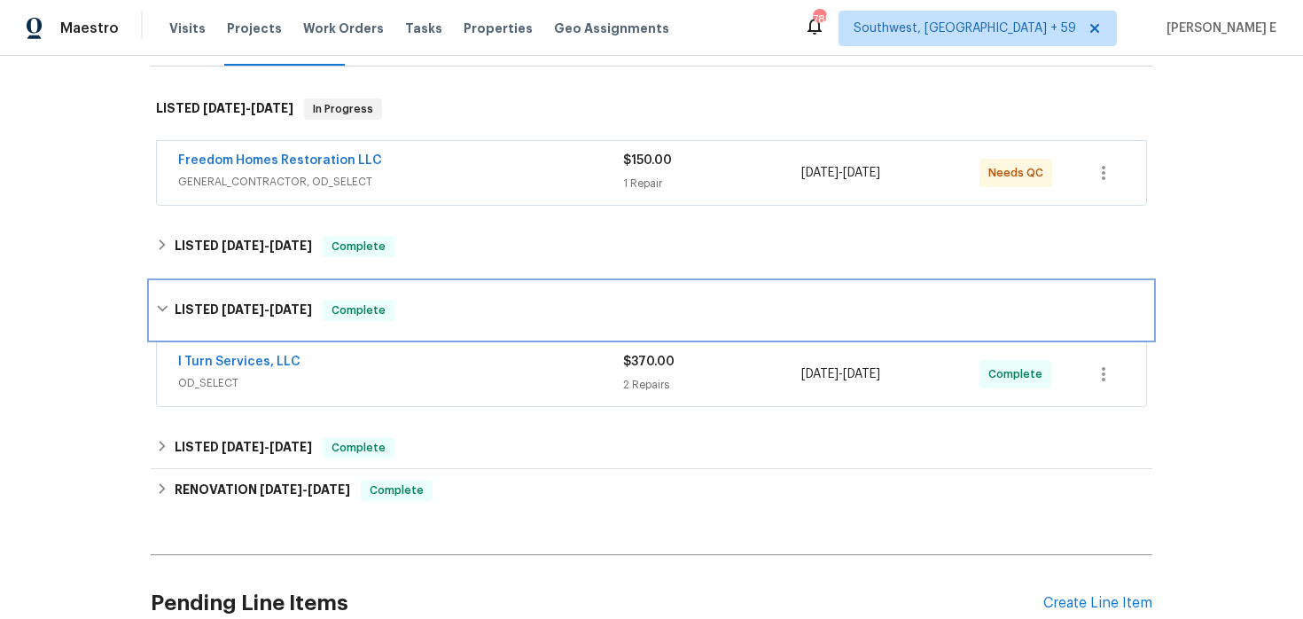
scroll to position [282, 0]
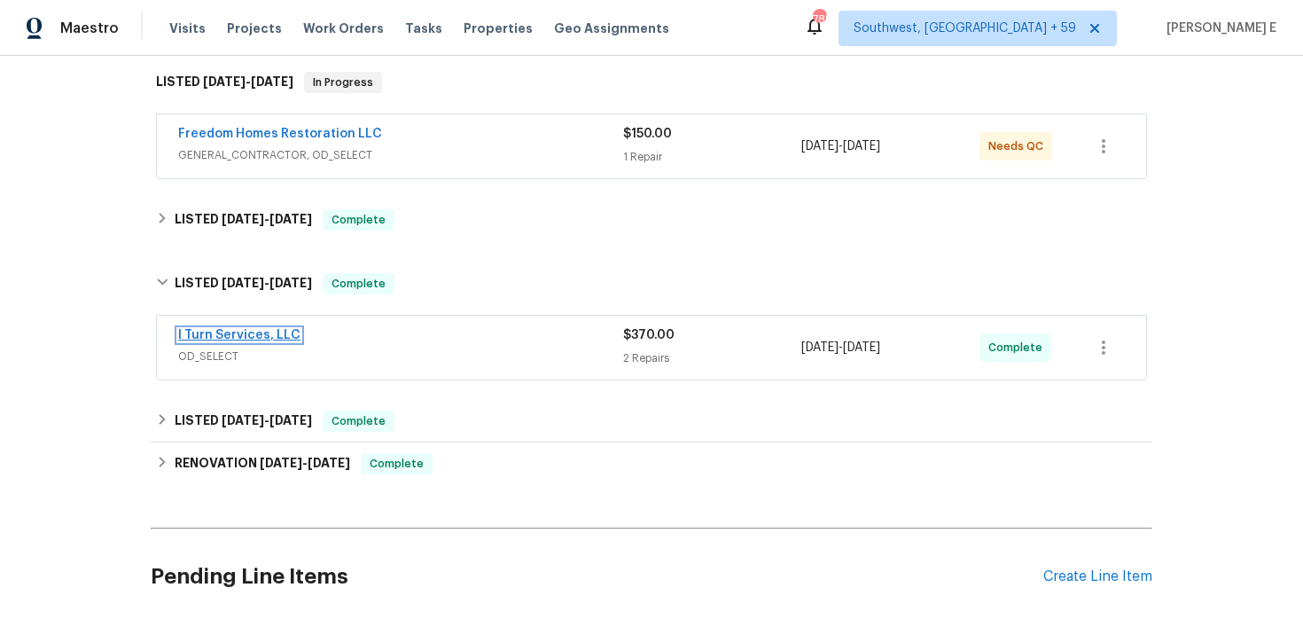
click at [260, 334] on link "I Turn Services, LLC" at bounding box center [239, 335] width 122 height 12
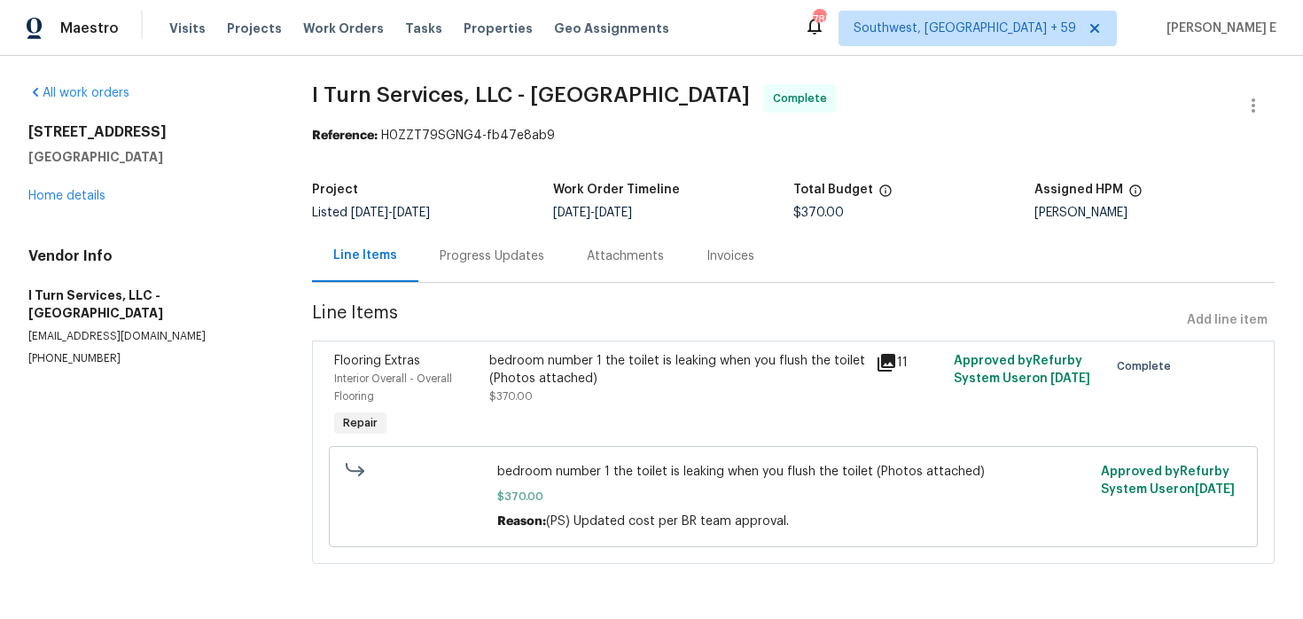
click at [475, 261] on div "Progress Updates" at bounding box center [492, 256] width 105 height 18
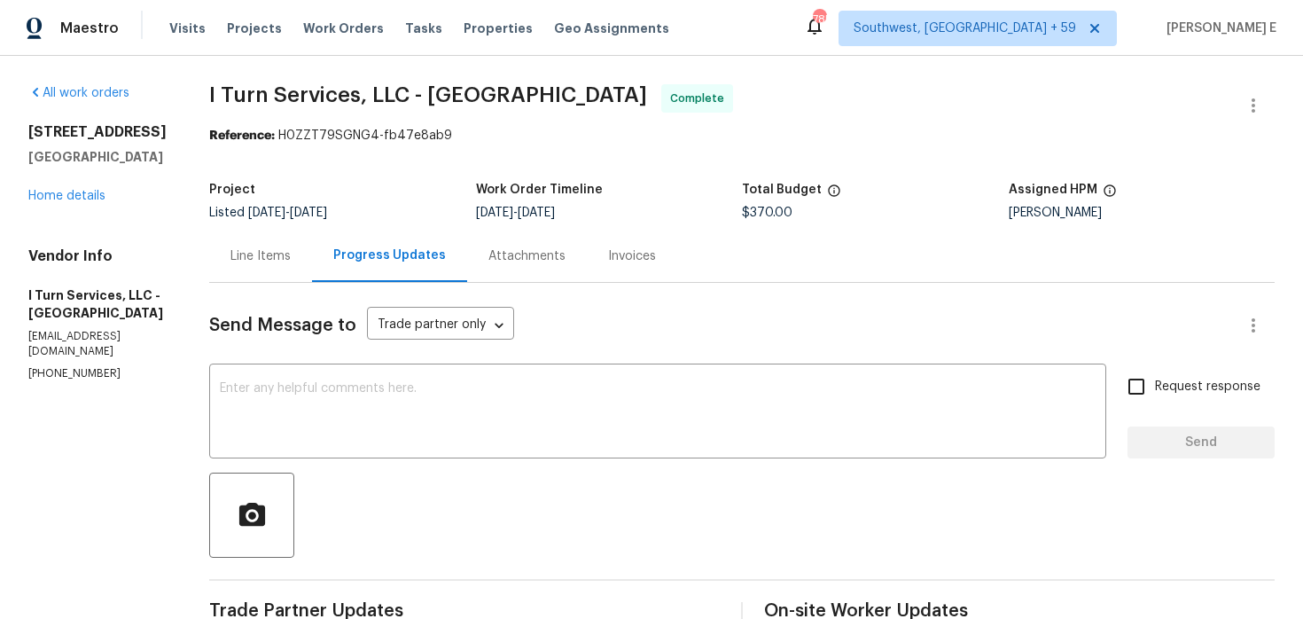
click at [79, 189] on div "6902 Lakeview Ct Tampa, FL 33634 Home details" at bounding box center [97, 164] width 138 height 82
click at [77, 194] on link "Home details" at bounding box center [66, 196] width 77 height 12
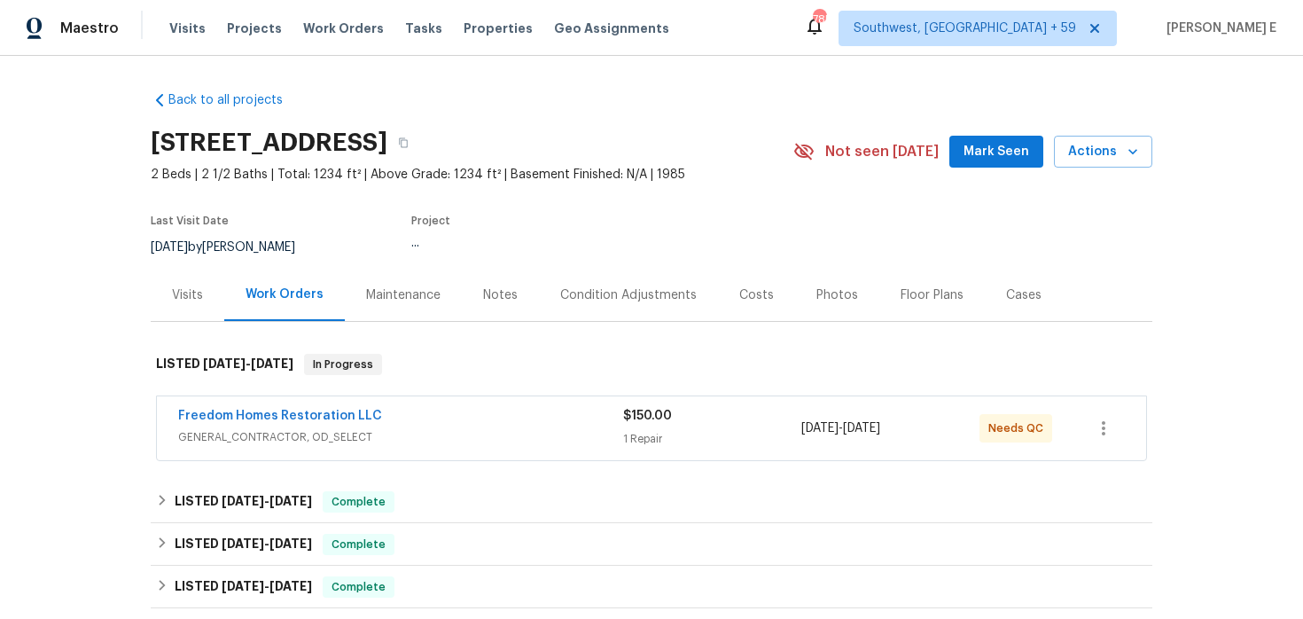
scroll to position [154, 0]
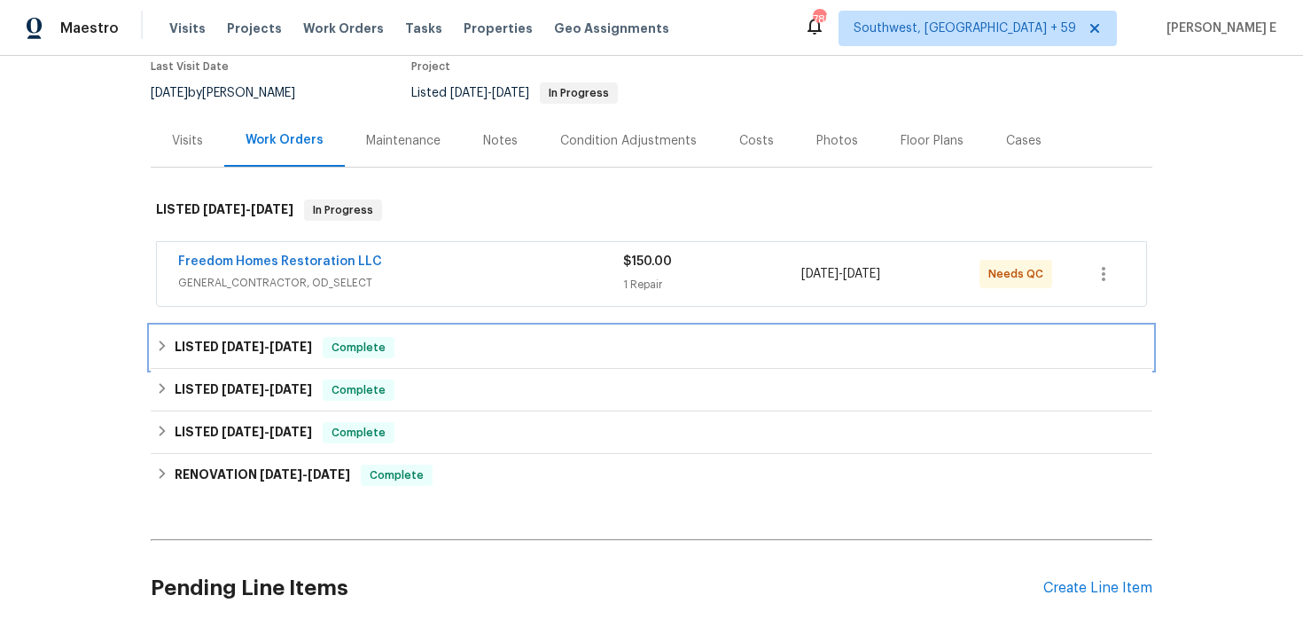
click at [261, 348] on span "7/24/25" at bounding box center [243, 346] width 43 height 12
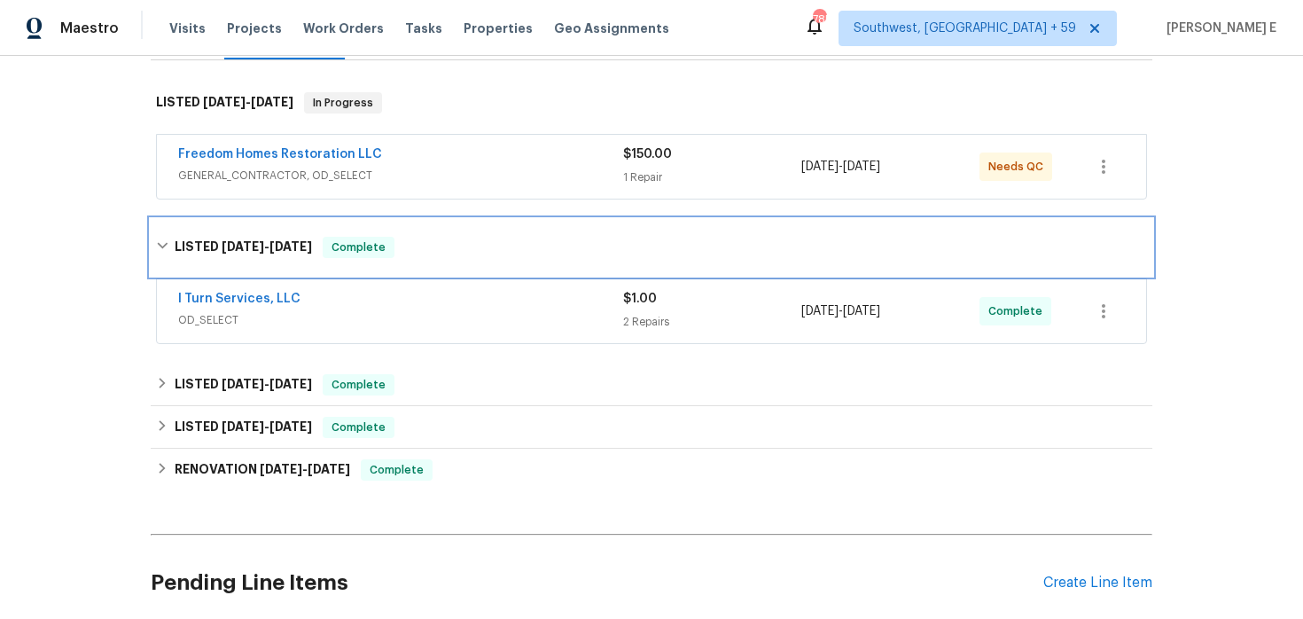
scroll to position [264, 0]
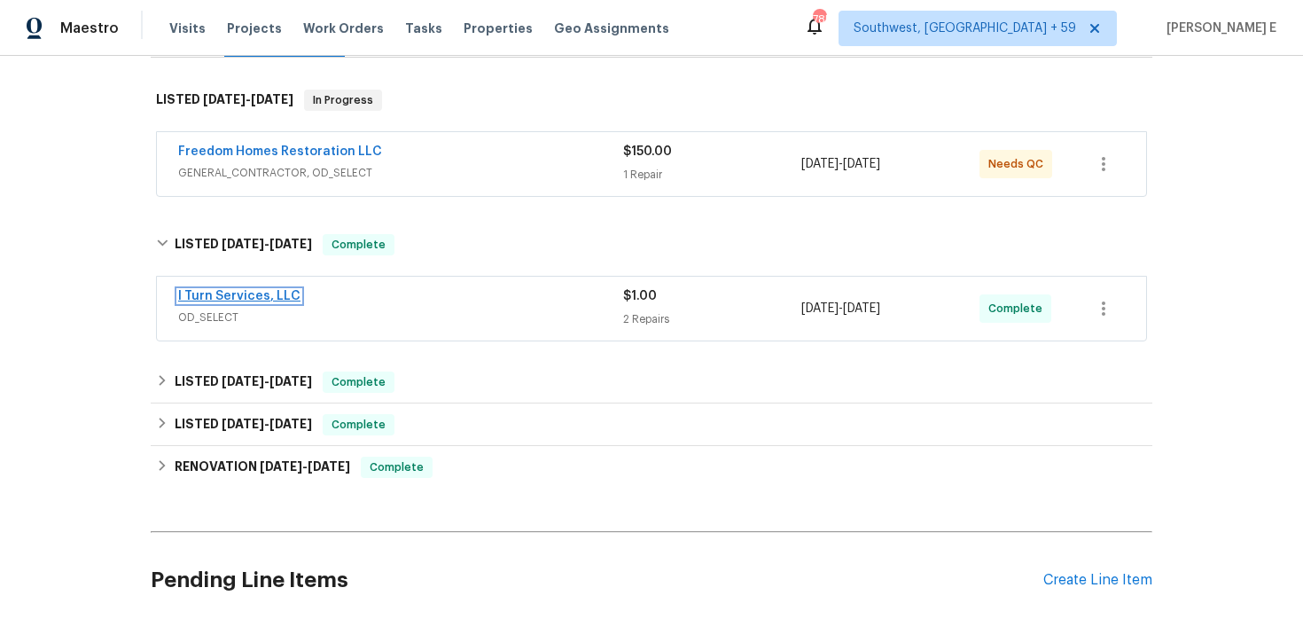
click at [271, 298] on link "I Turn Services, LLC" at bounding box center [239, 296] width 122 height 12
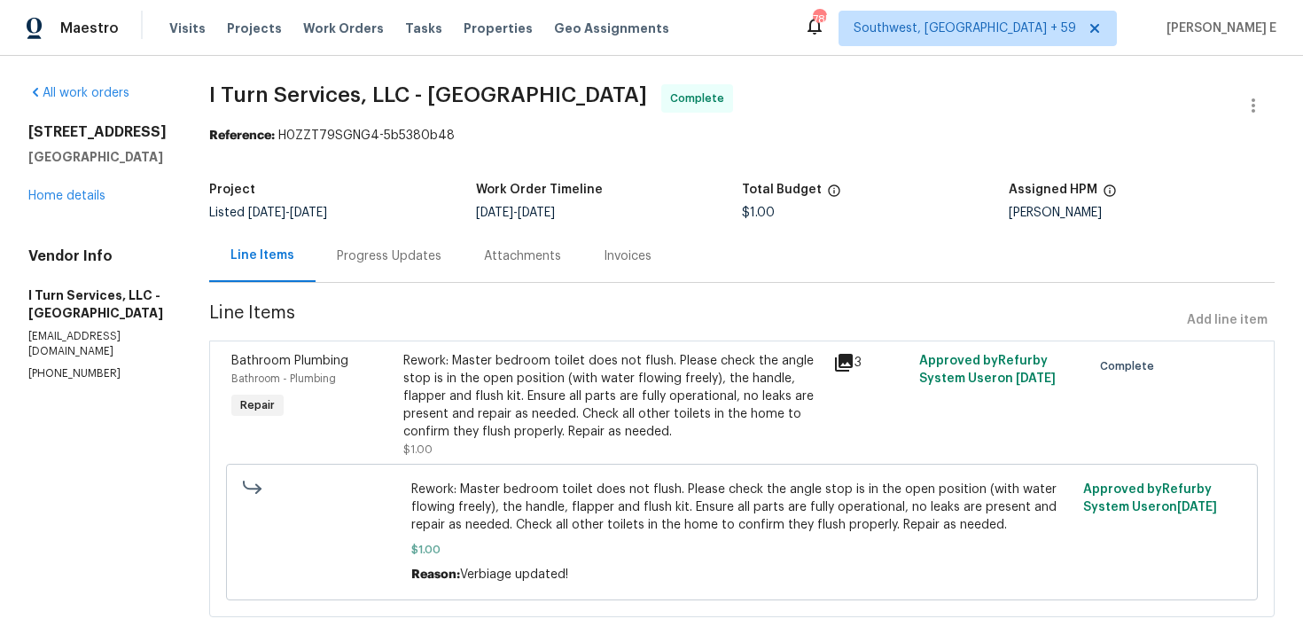
click at [386, 248] on div "Progress Updates" at bounding box center [389, 256] width 105 height 18
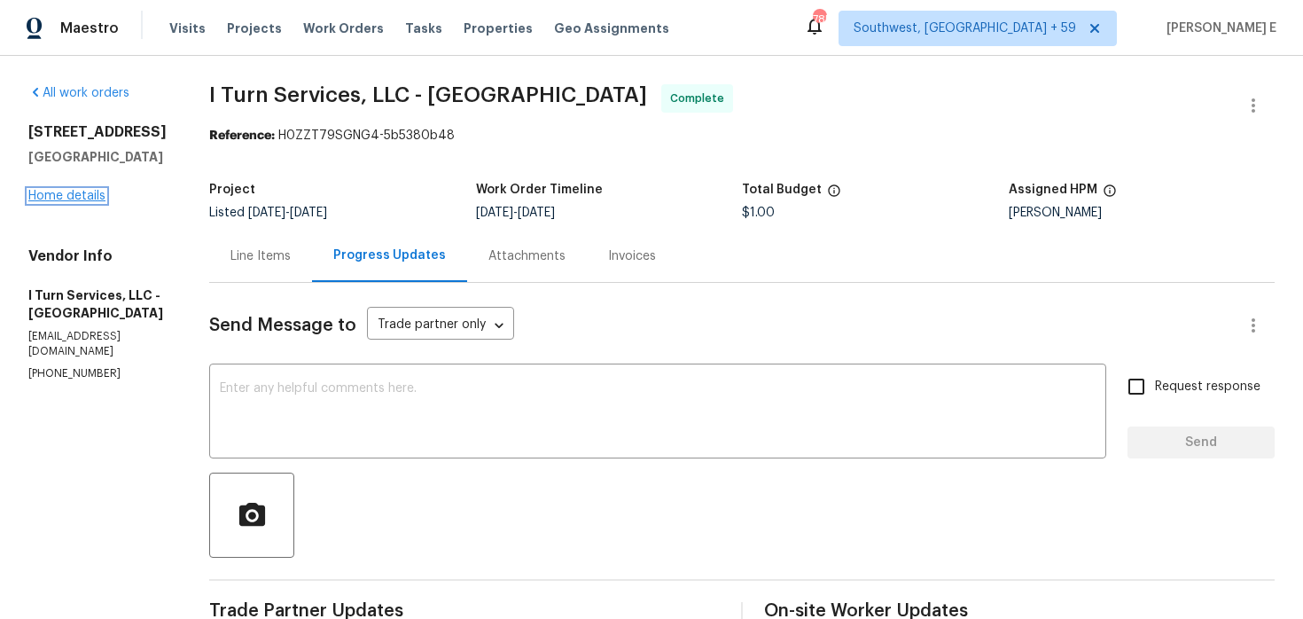
click at [56, 192] on link "Home details" at bounding box center [66, 196] width 77 height 12
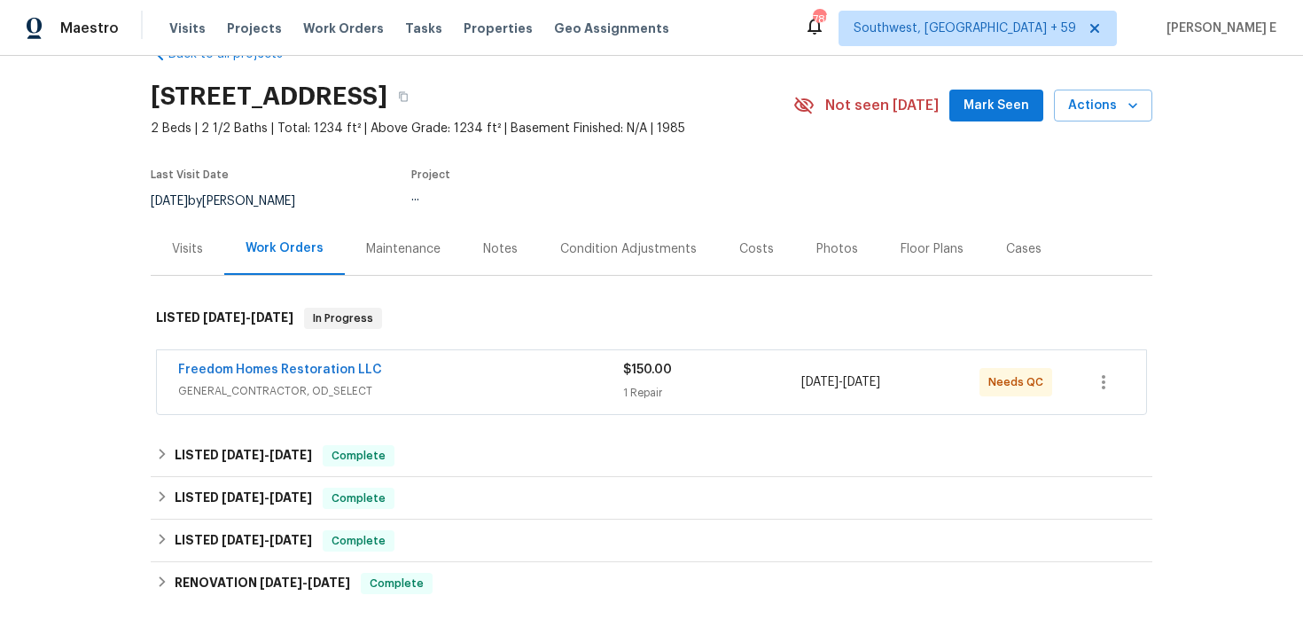
scroll to position [54, 0]
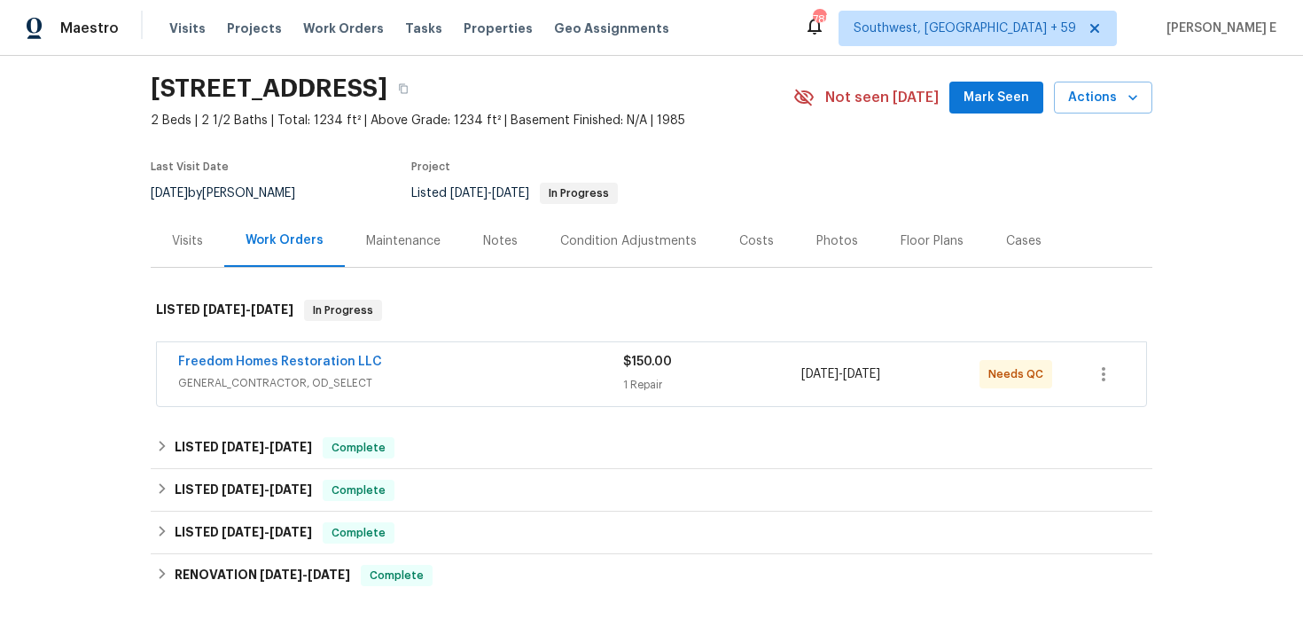
click at [372, 250] on div "Maintenance" at bounding box center [403, 240] width 117 height 52
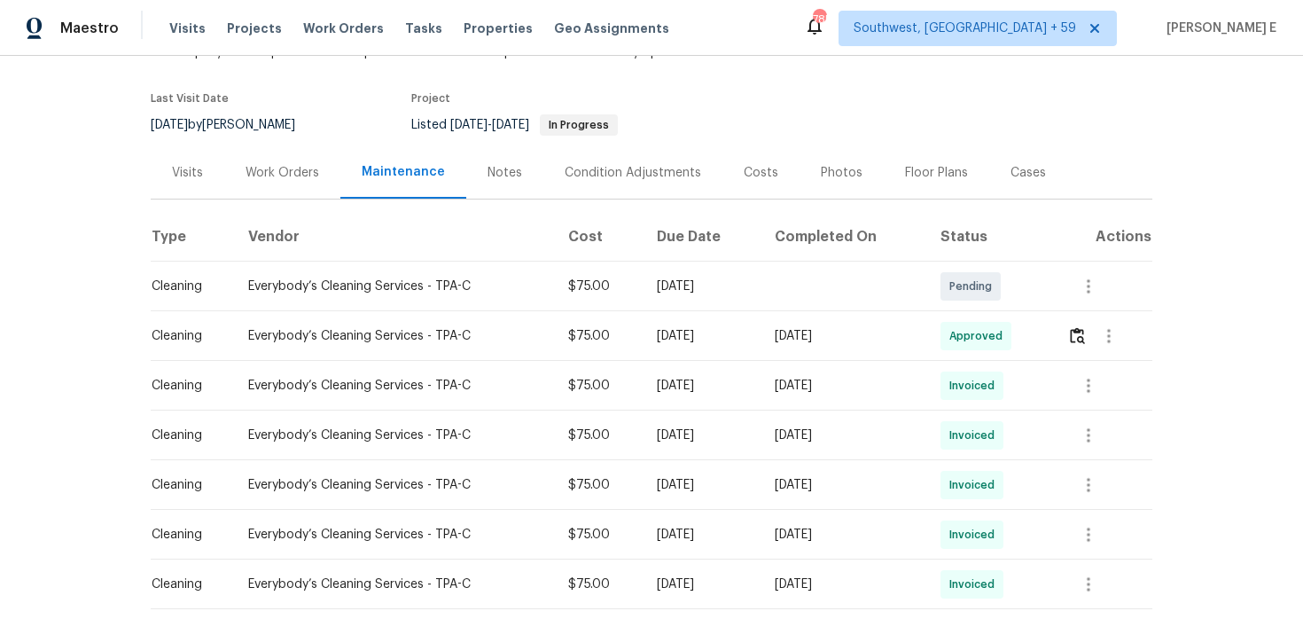
scroll to position [163, 0]
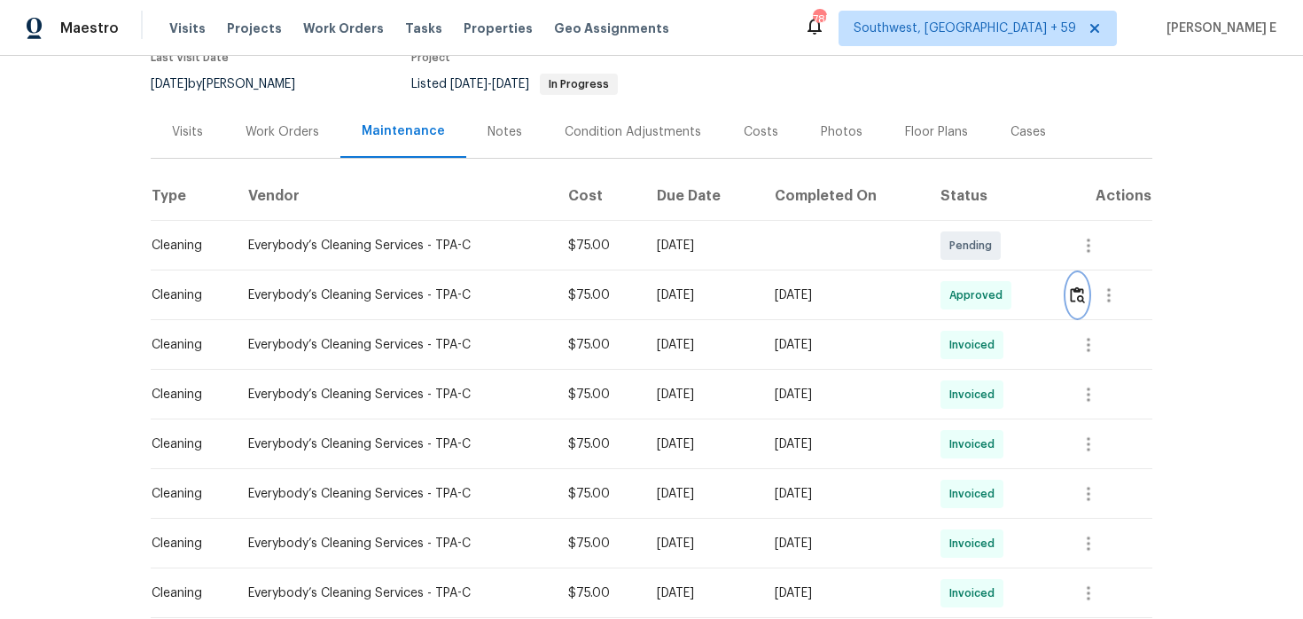
click at [1078, 293] on img "button" at bounding box center [1077, 294] width 15 height 17
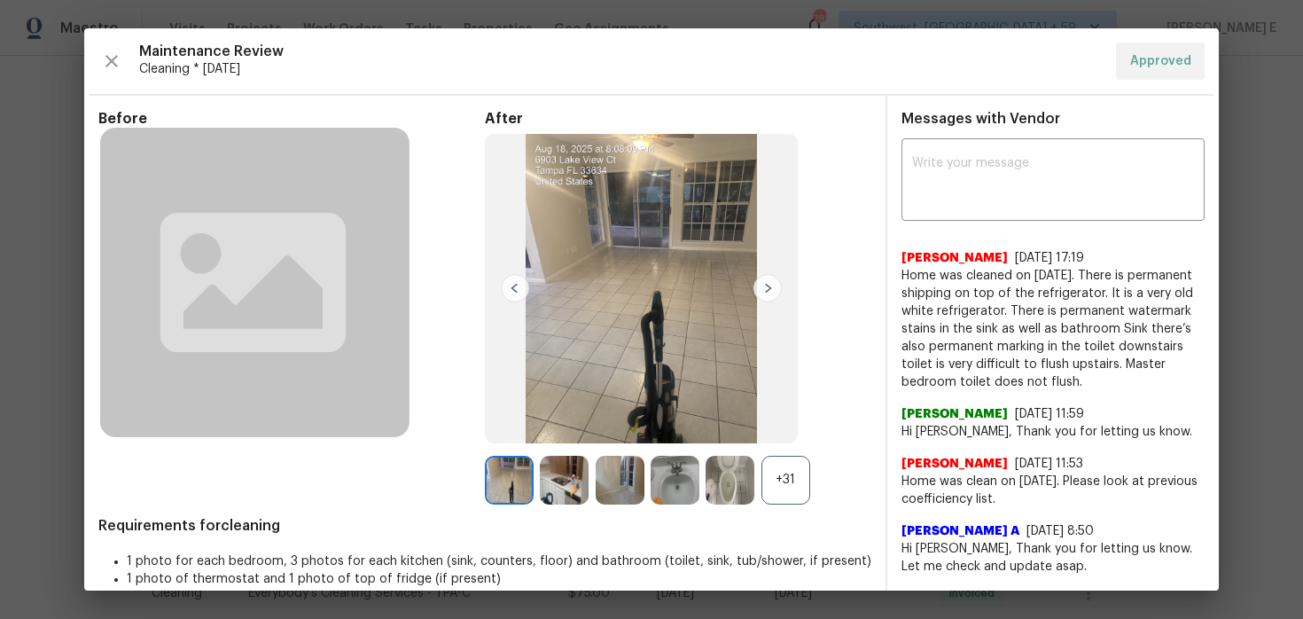
click at [783, 481] on div "+31" at bounding box center [785, 480] width 49 height 49
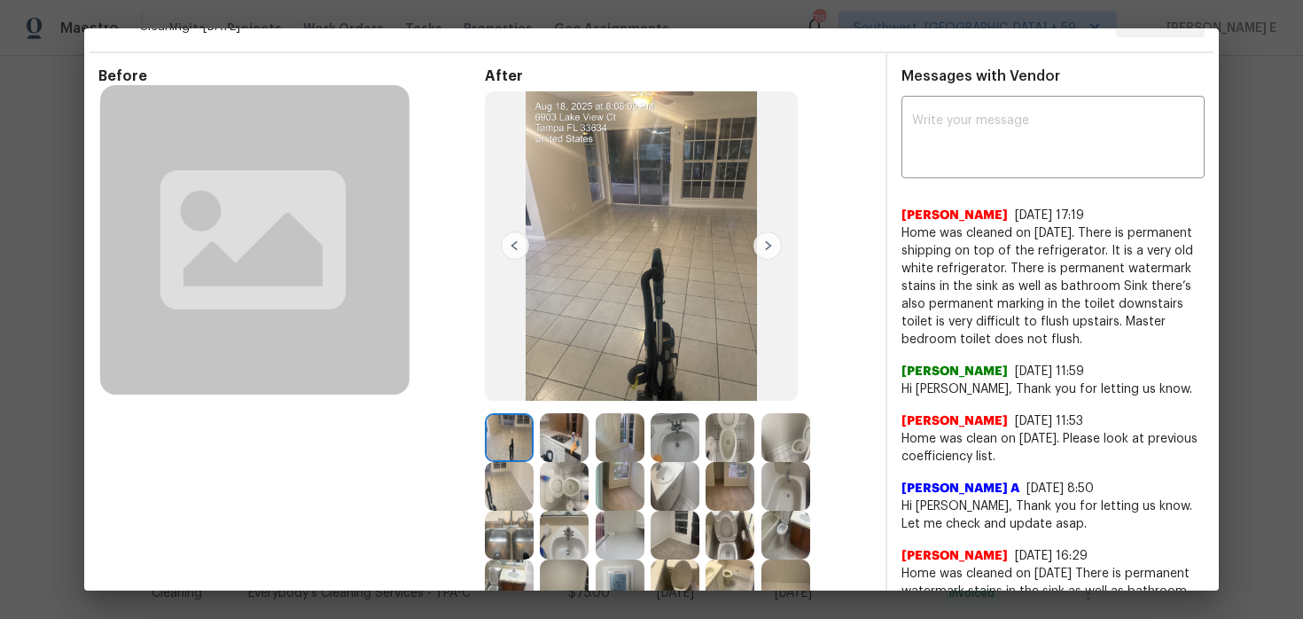
scroll to position [55, 0]
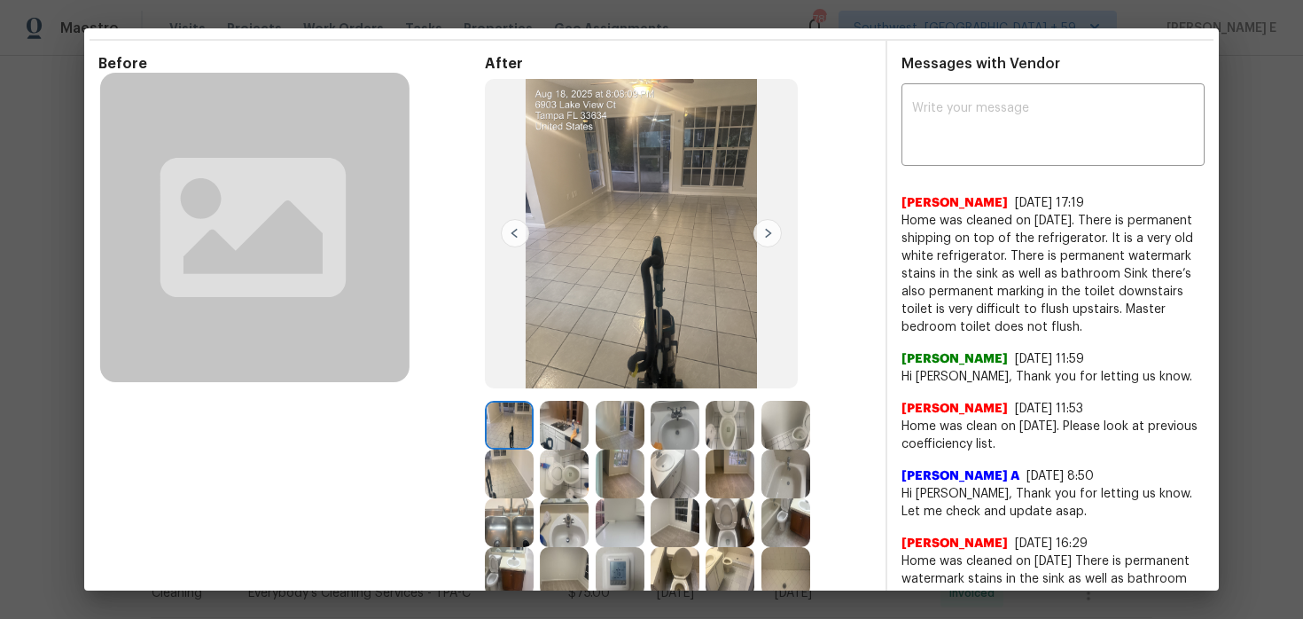
click at [733, 423] on img at bounding box center [729, 425] width 49 height 49
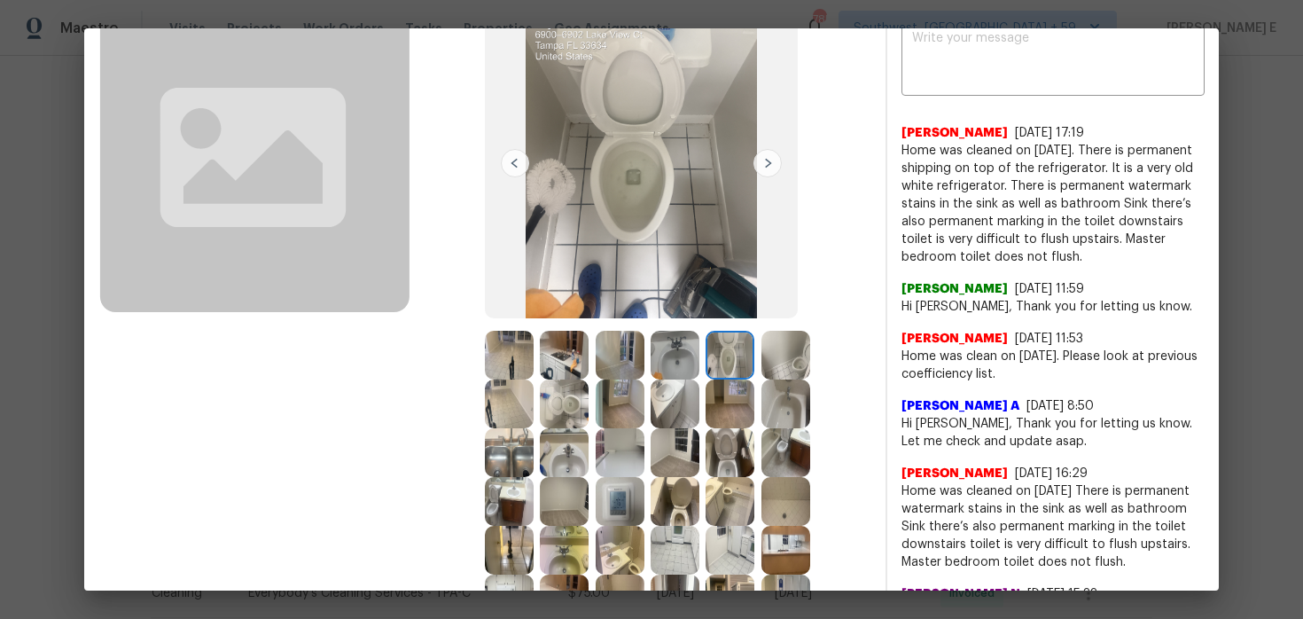
scroll to position [135, 0]
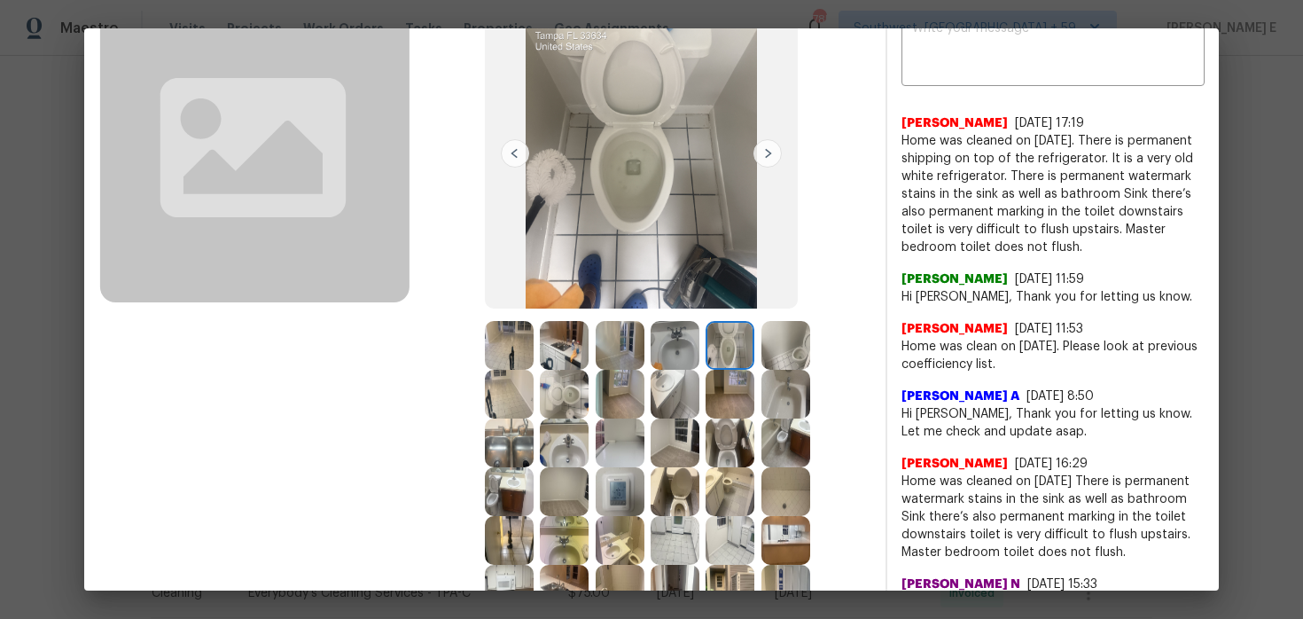
click at [783, 344] on img at bounding box center [785, 345] width 49 height 49
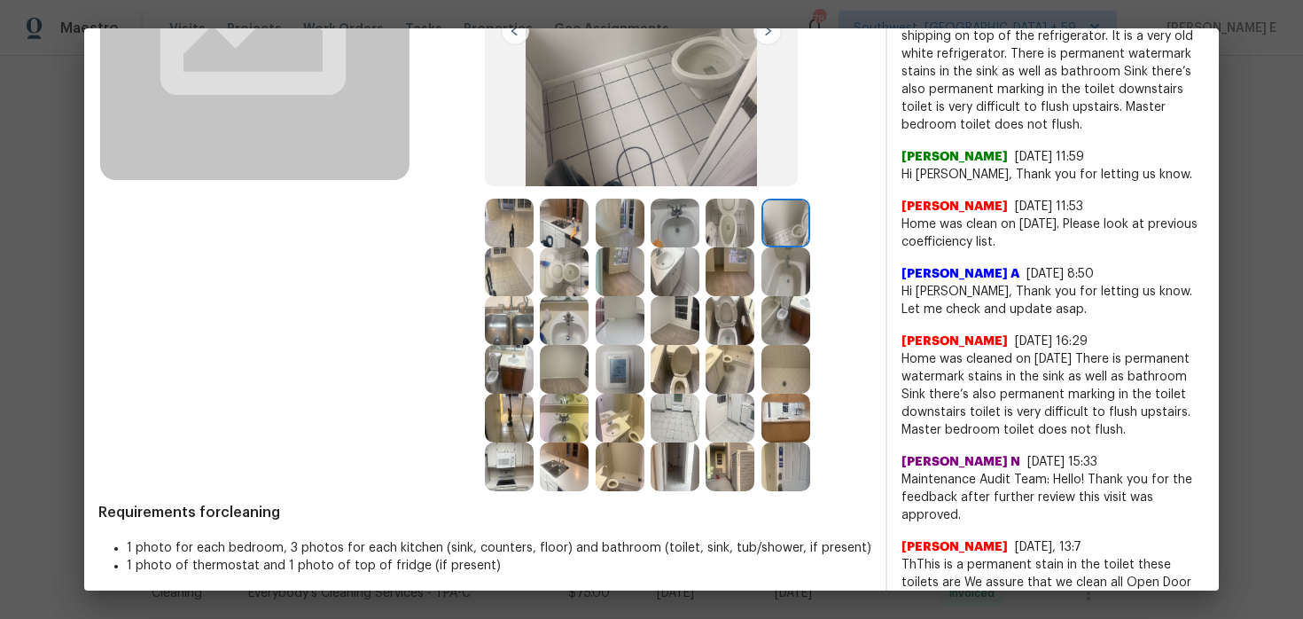
scroll to position [258, 0]
click at [565, 246] on img at bounding box center [564, 270] width 49 height 49
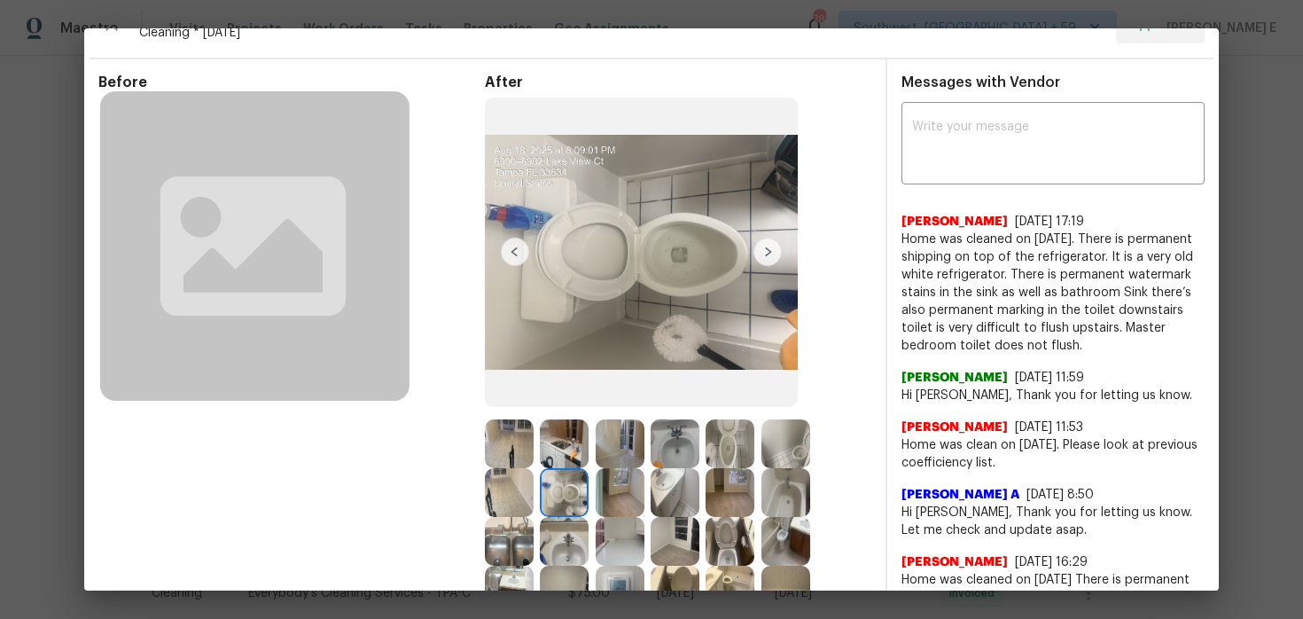
scroll to position [0, 0]
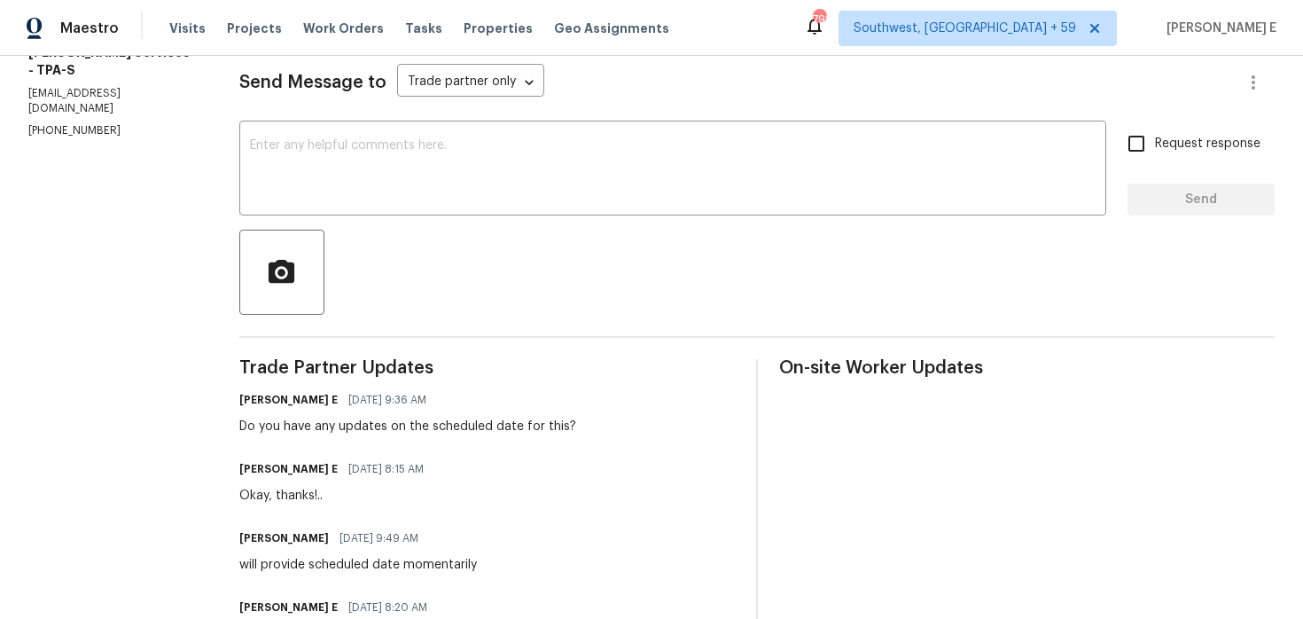
scroll to position [124, 0]
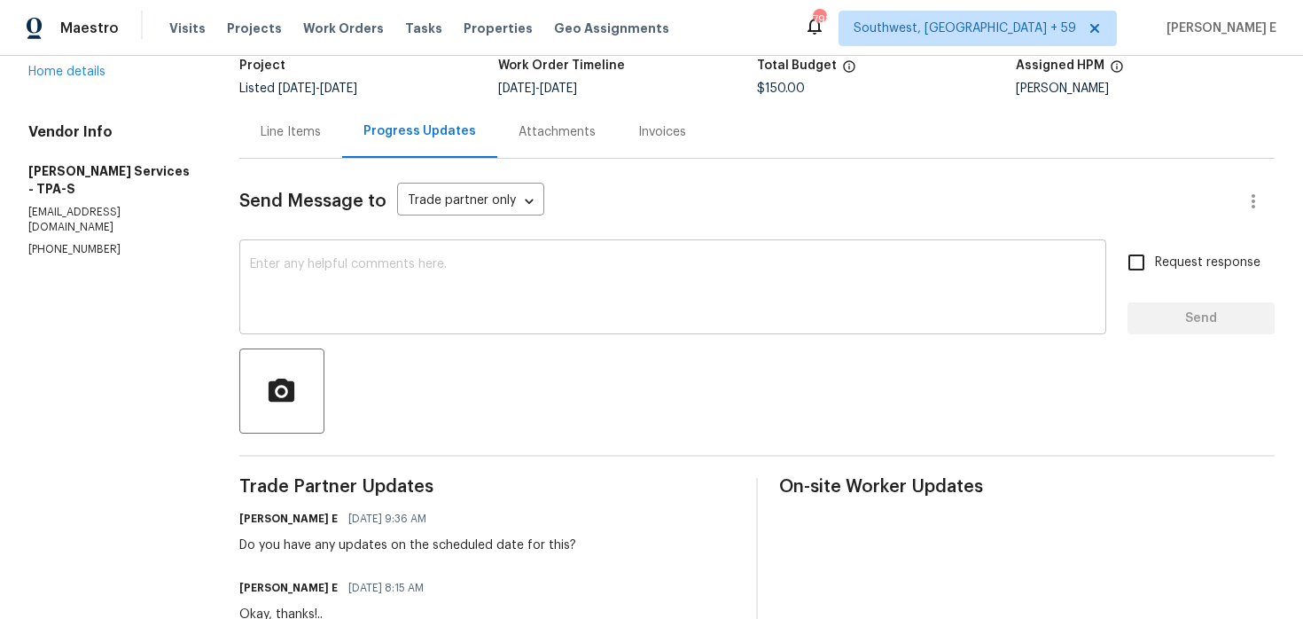
click at [519, 296] on textarea at bounding box center [672, 289] width 845 height 62
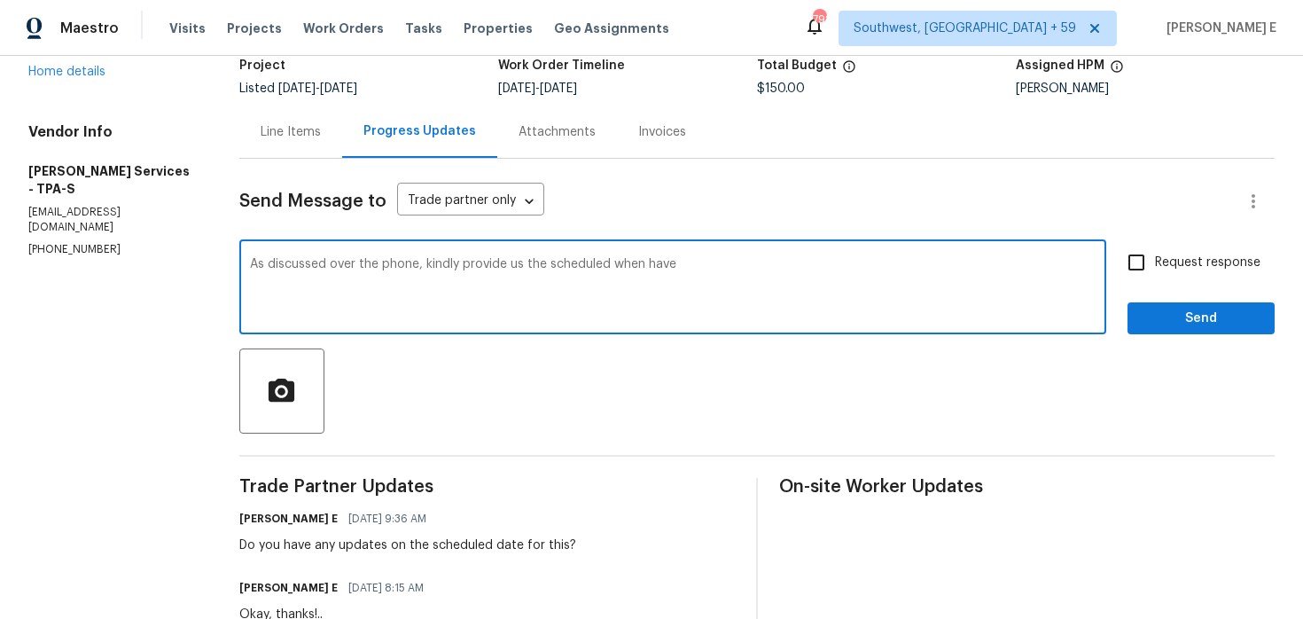
click at [668, 260] on textarea "As discussed over the phone, kindly provide us the scheduled when have" at bounding box center [672, 289] width 845 height 62
click at [757, 278] on textarea "As discussed over the phone, kindly provide us the scheduled when you have" at bounding box center [672, 289] width 845 height 62
click at [757, 278] on textarea "As discussed over the phone, kindly provide us the scheduled when you have a" at bounding box center [672, 289] width 845 height 62
paste textarea "share the schedule when you get a chance."
type textarea "As discussed over the phone, kindly share the schedule when you get a chance."
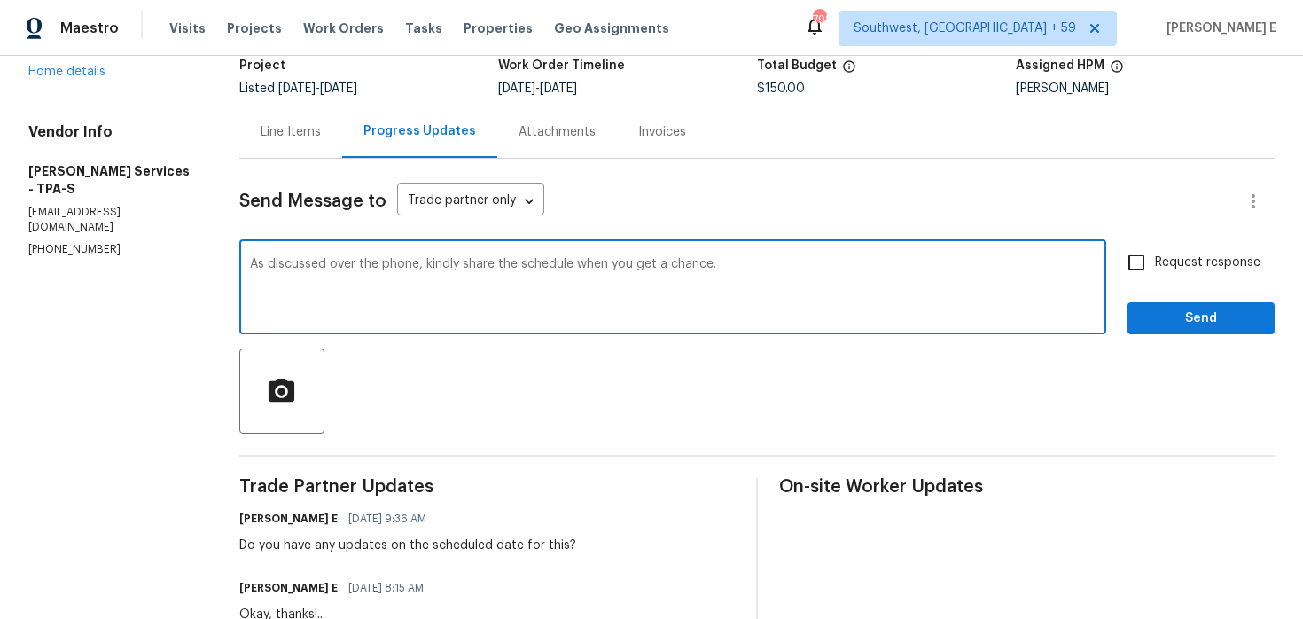
click at [1146, 273] on input "Request response" at bounding box center [1136, 262] width 37 height 37
checkbox input "true"
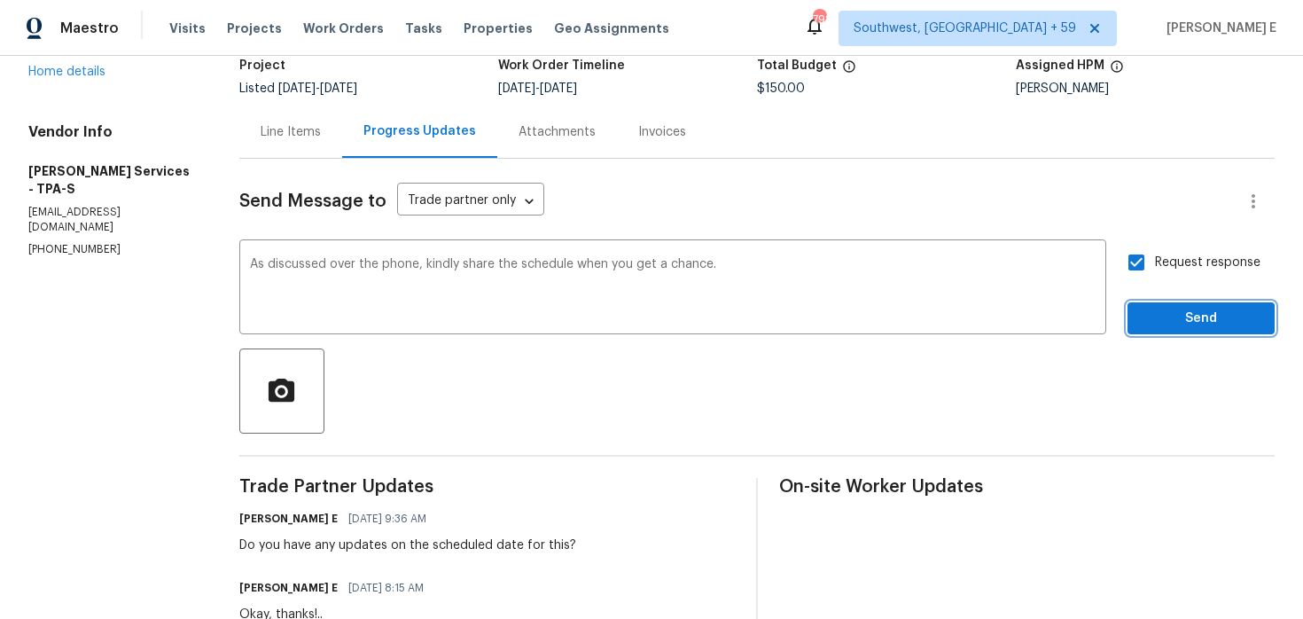
click at [1149, 316] on span "Send" at bounding box center [1200, 319] width 119 height 22
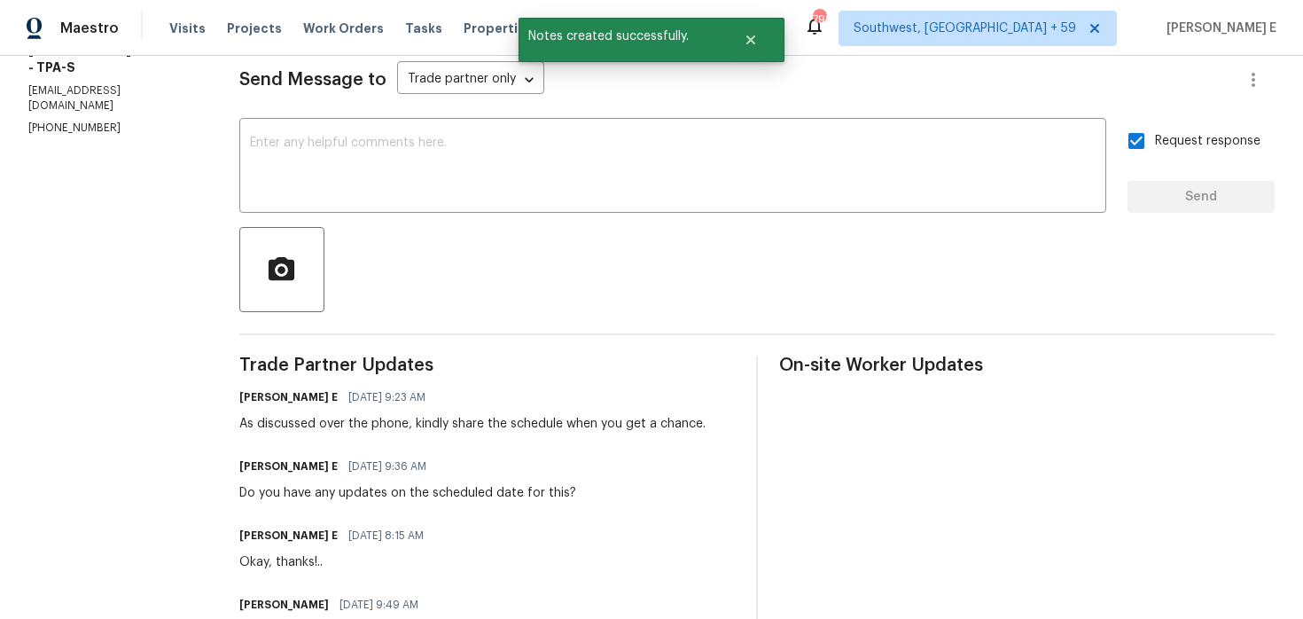
scroll to position [0, 0]
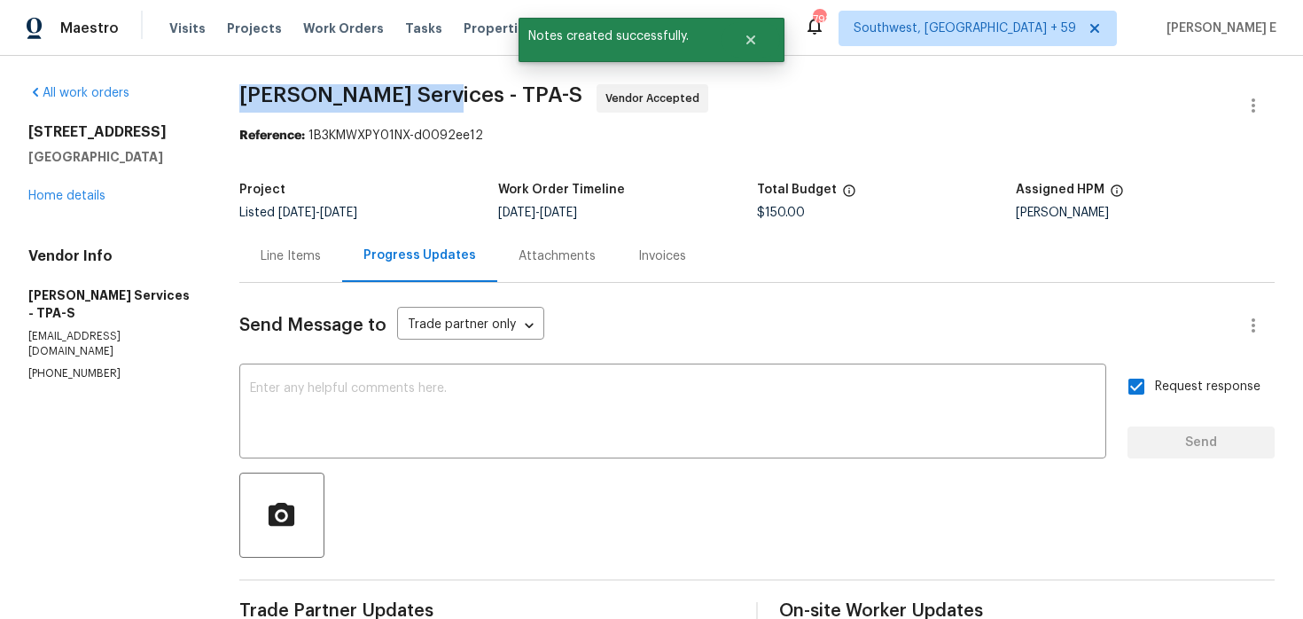
drag, startPoint x: 262, startPoint y: 88, endPoint x: 453, endPoint y: 92, distance: 190.6
copy span "[PERSON_NAME] Services -"
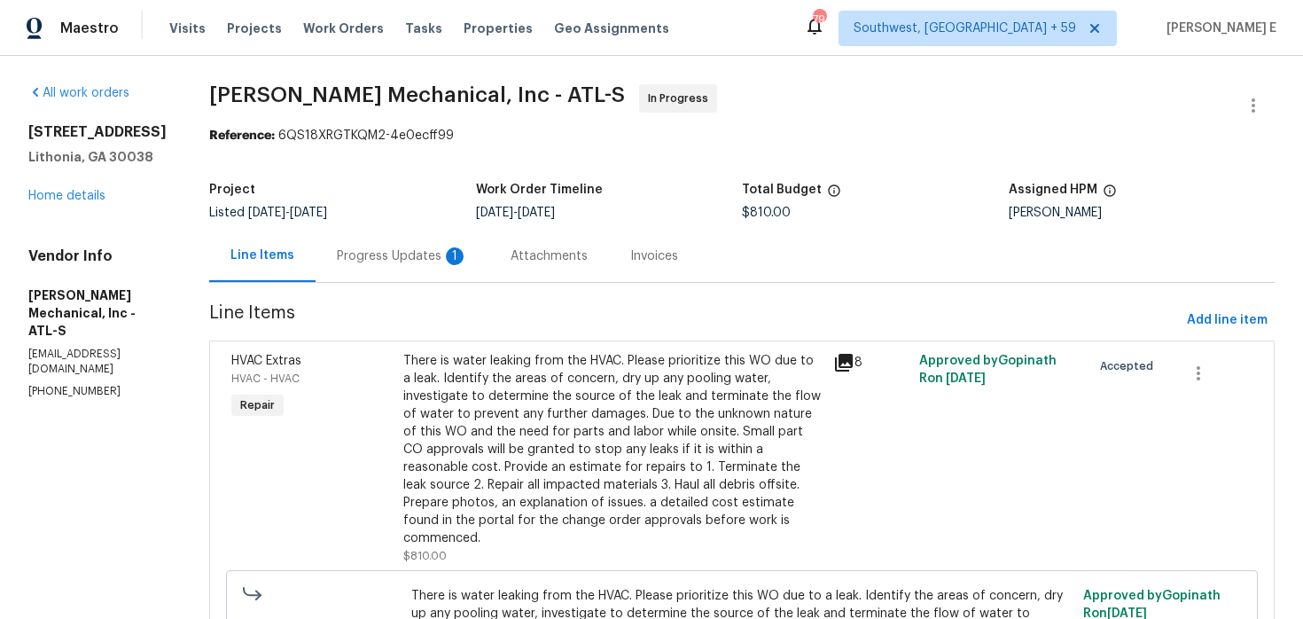
click at [424, 263] on div "Progress Updates 1" at bounding box center [402, 256] width 131 height 18
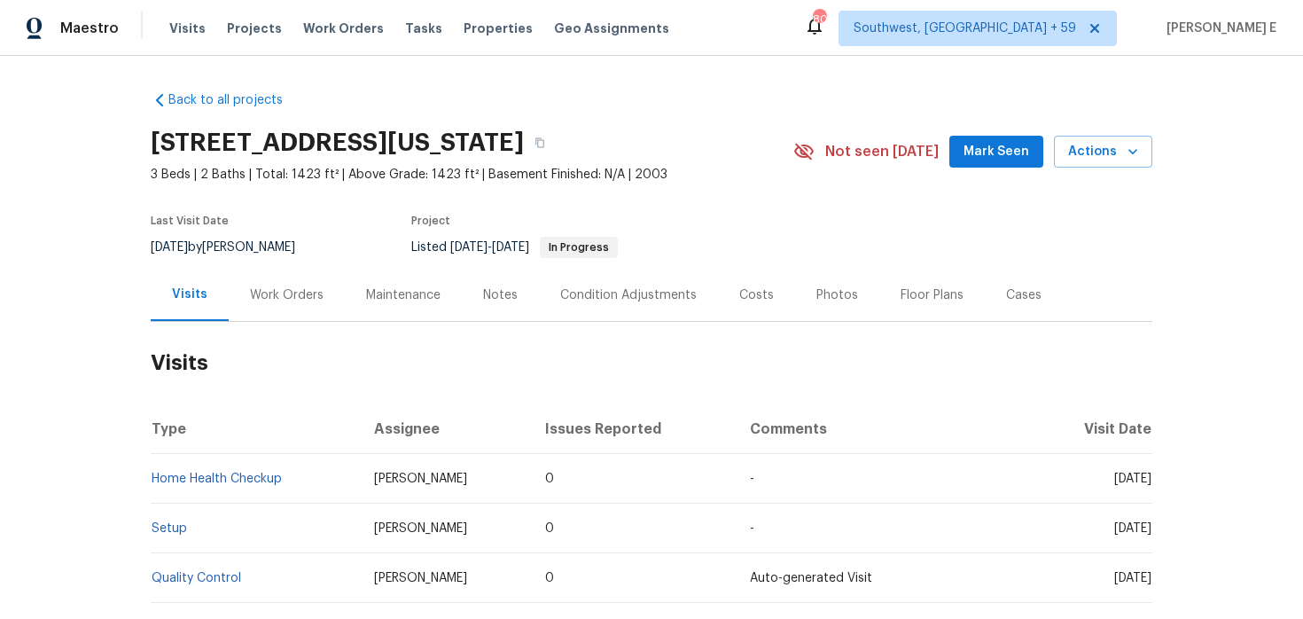
click at [267, 297] on div "Work Orders" at bounding box center [287, 295] width 74 height 18
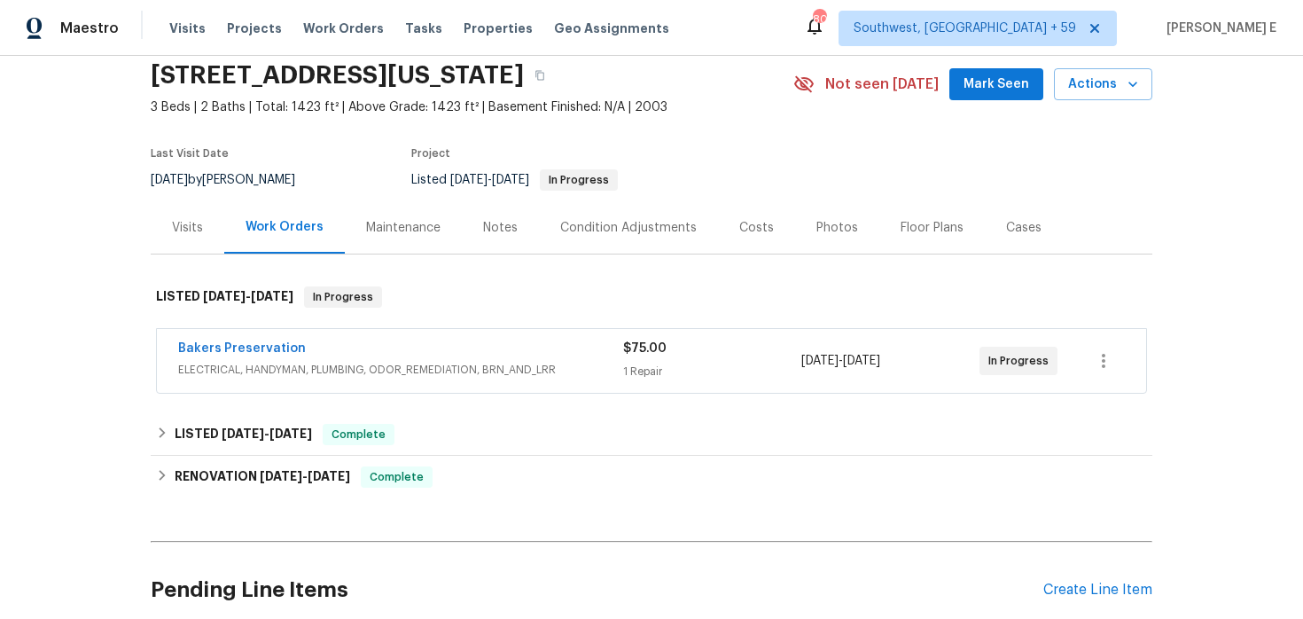
scroll to position [74, 0]
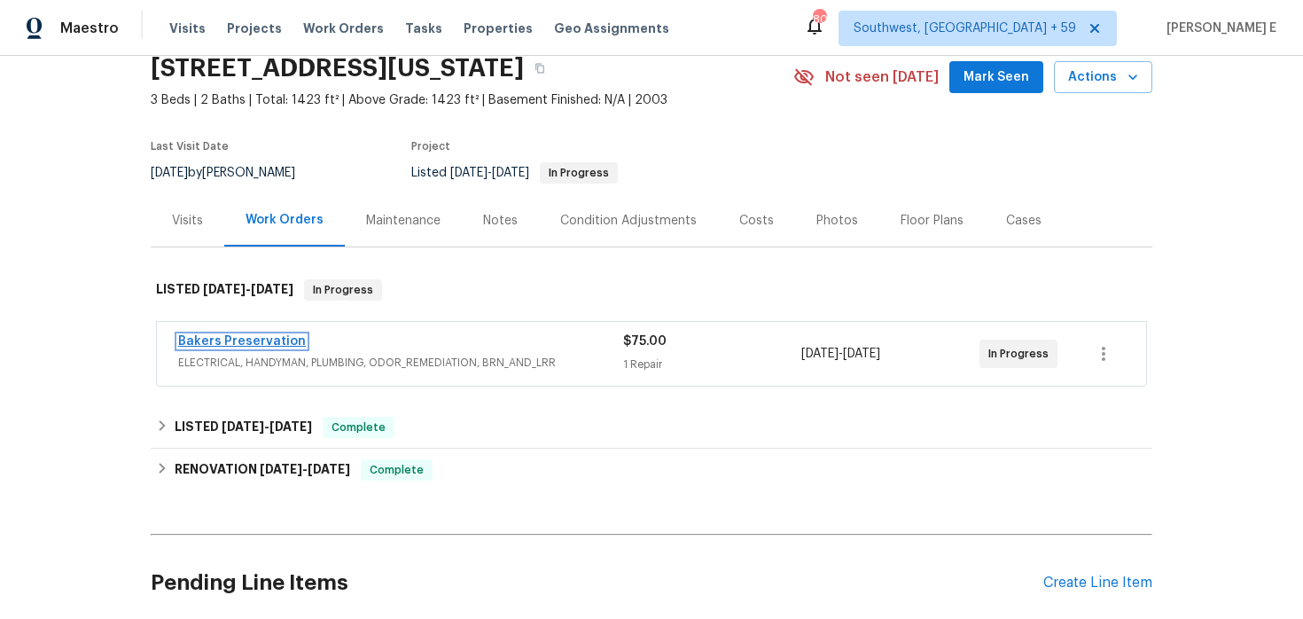
click at [271, 344] on link "Bakers Preservation" at bounding box center [242, 341] width 128 height 12
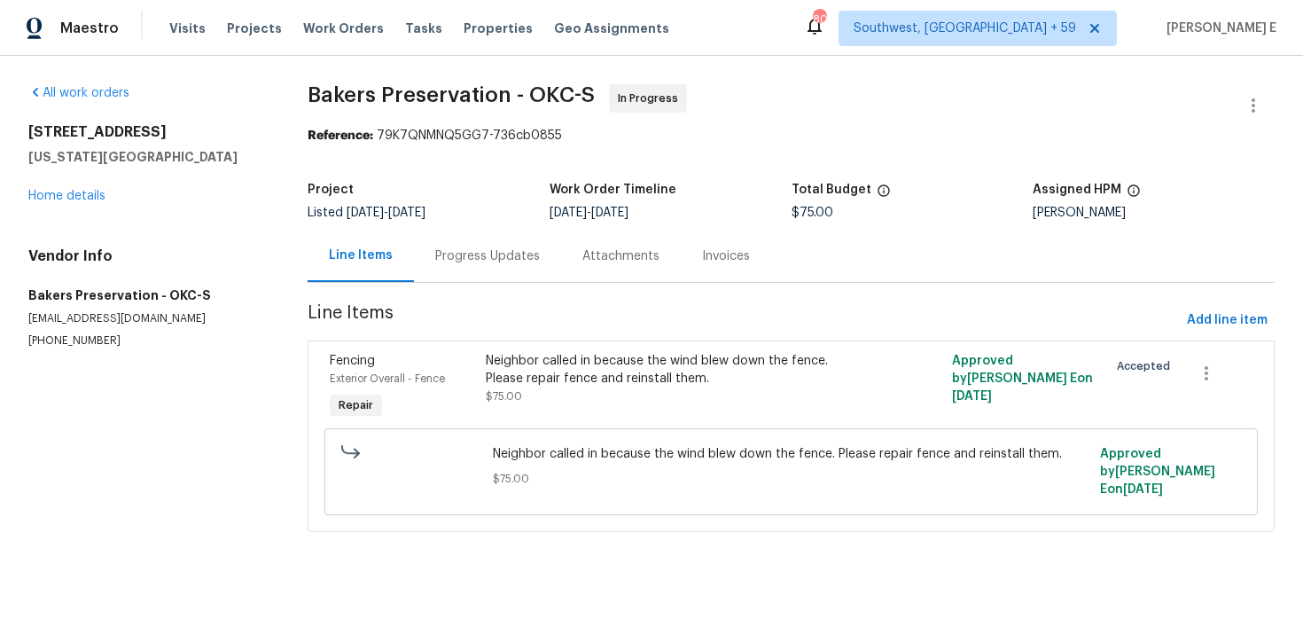
click at [473, 272] on div "Progress Updates" at bounding box center [487, 256] width 147 height 52
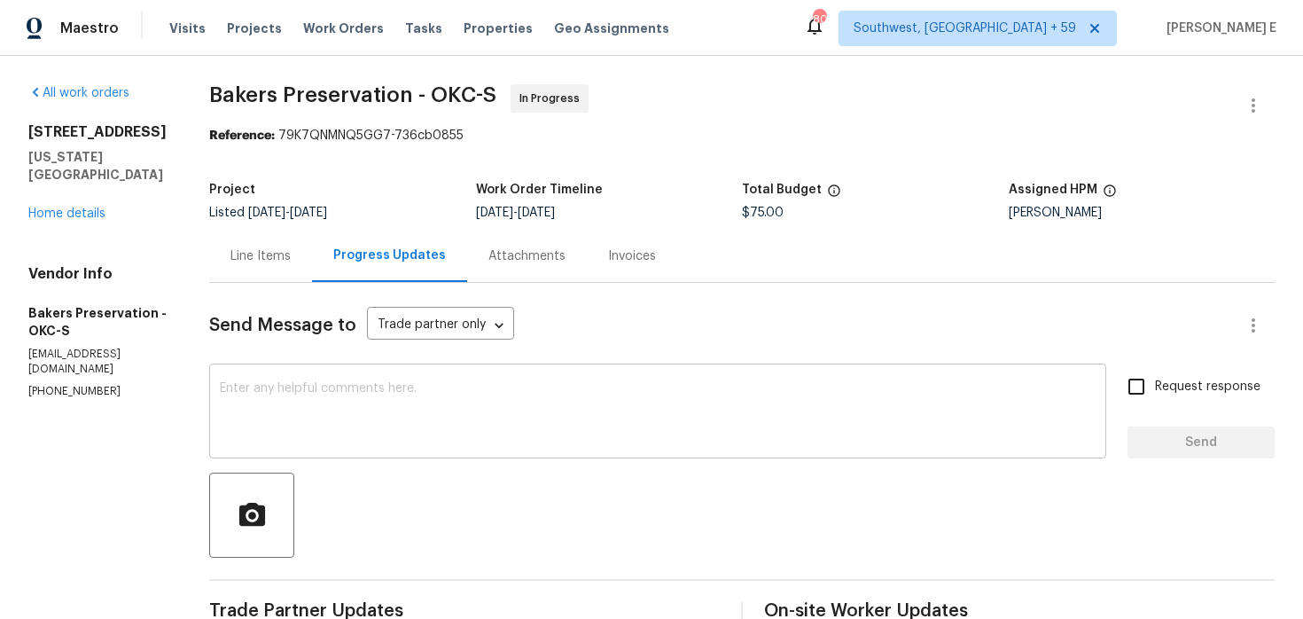
click at [705, 446] on div "x ​" at bounding box center [657, 413] width 897 height 90
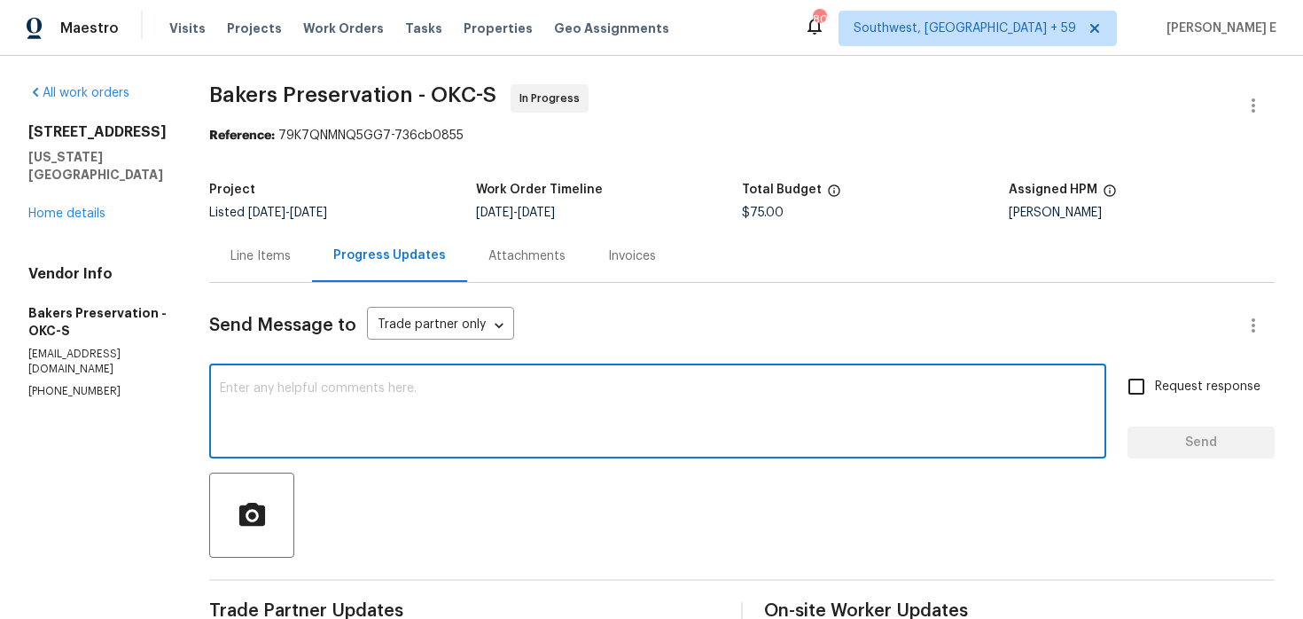
paste textarea "Circling back—has a date been finalized for this?"
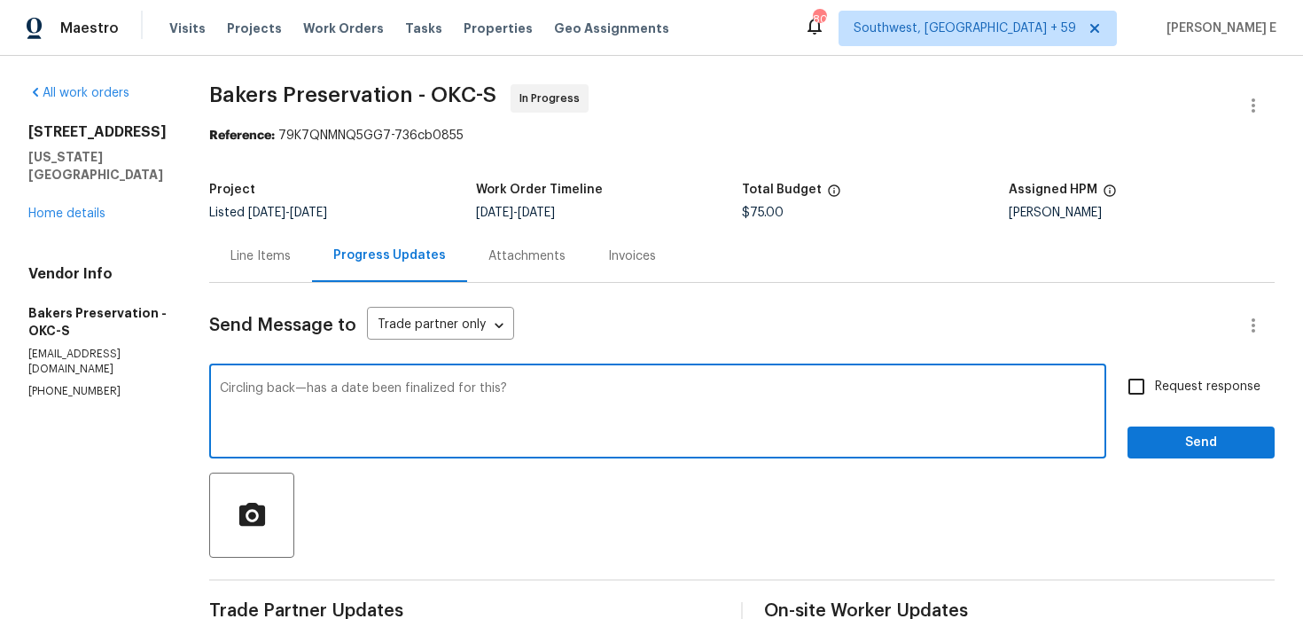
type textarea "Circling back—has a date been finalized for this?"
click at [1149, 388] on input "Request response" at bounding box center [1136, 386] width 37 height 37
checkbox input "true"
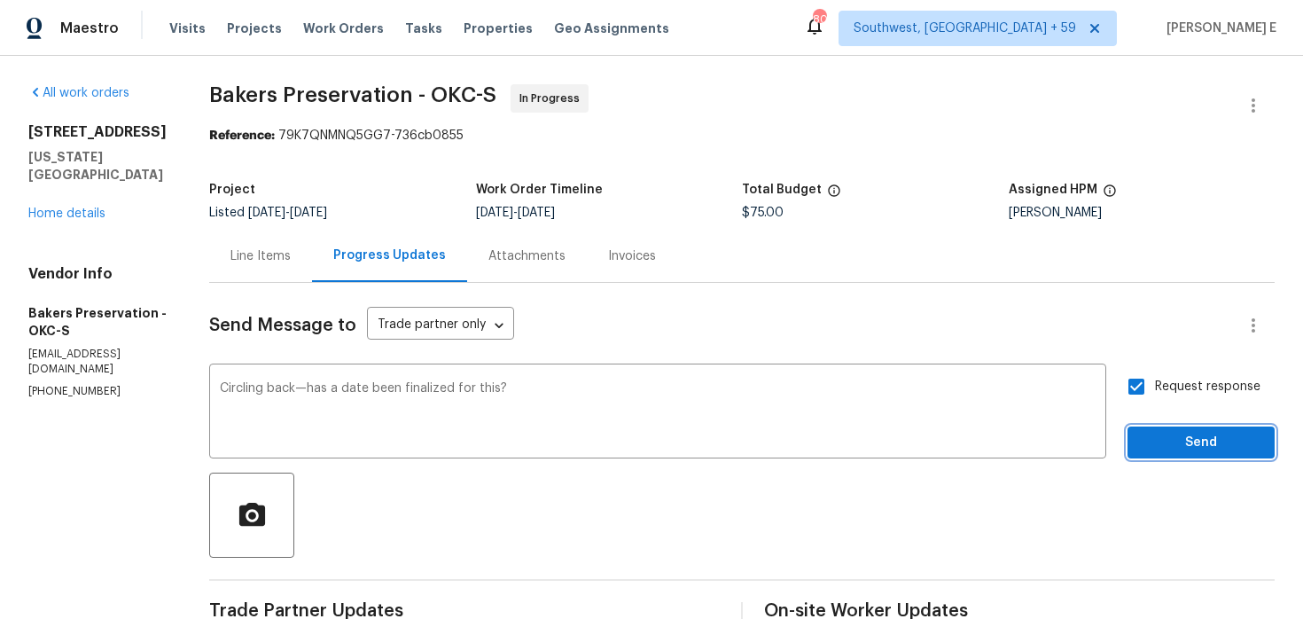
click at [1151, 435] on span "Send" at bounding box center [1200, 443] width 119 height 22
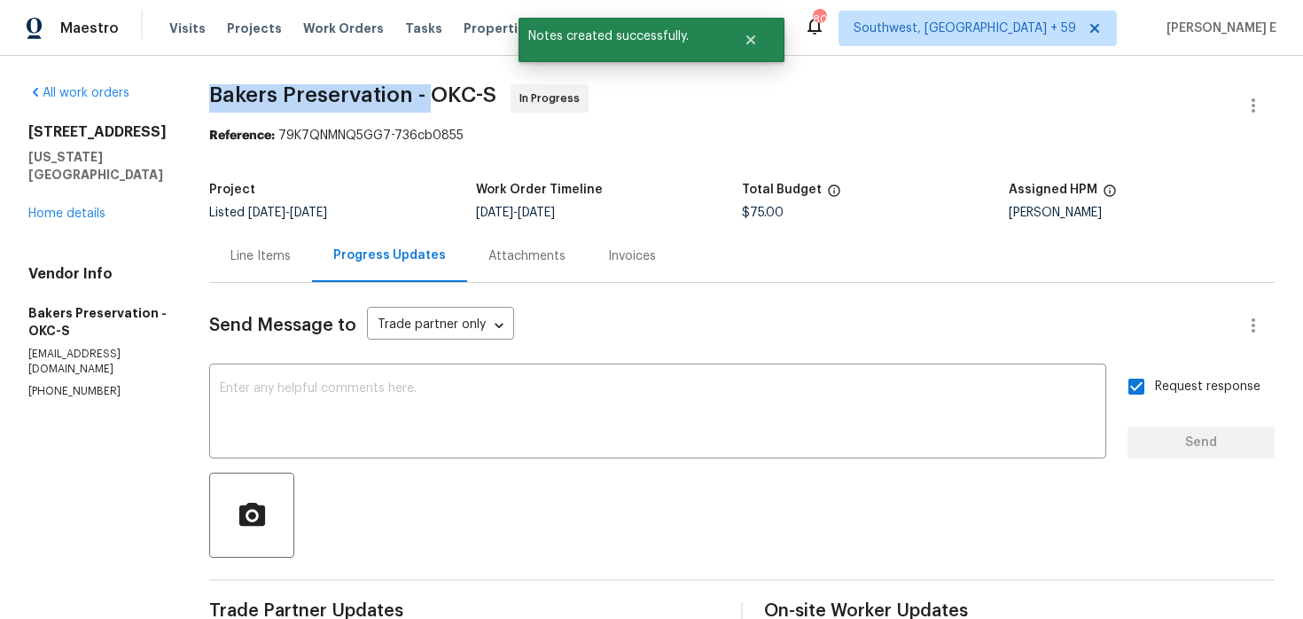
drag, startPoint x: 233, startPoint y: 100, endPoint x: 457, endPoint y: 101, distance: 224.2
click at [457, 101] on div "All work orders [STREET_ADDRESS][US_STATE] Home details Vendor Info Bakers Pres…" at bounding box center [651, 496] width 1303 height 881
copy span "Bakers Preservation -"
